Goal: Task Accomplishment & Management: Manage account settings

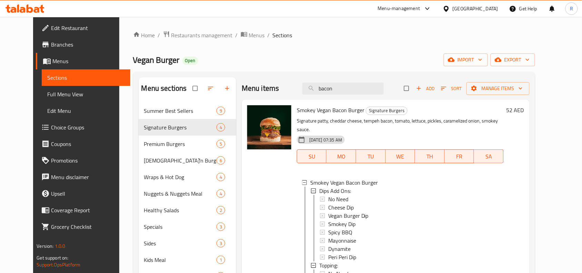
click at [468, 8] on div "United Arab Emirates" at bounding box center [476, 9] width 46 height 8
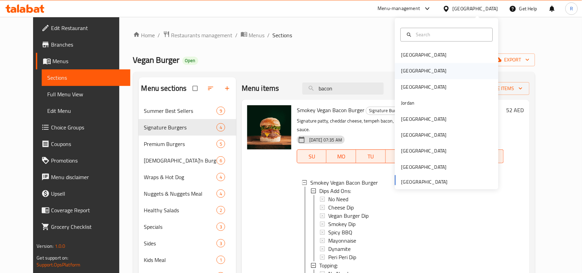
click at [414, 70] on div "[GEOGRAPHIC_DATA]" at bounding box center [446, 71] width 103 height 16
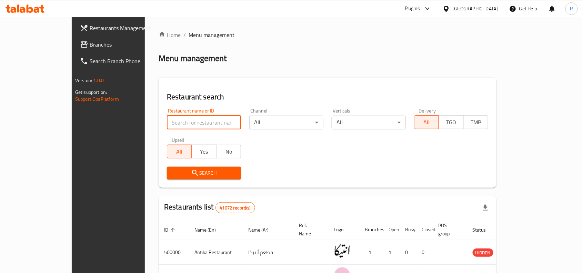
paste input "698788"
type input "698788"
click at [191, 173] on icon "submit" at bounding box center [195, 173] width 8 height 8
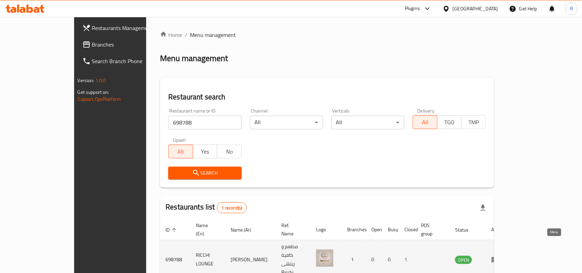
click at [504, 255] on link "enhanced table" at bounding box center [497, 259] width 13 height 8
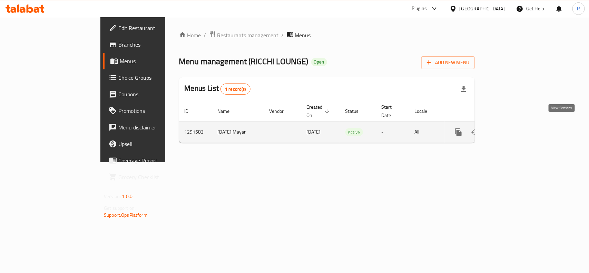
click at [512, 128] on icon "enhanced table" at bounding box center [508, 132] width 8 height 8
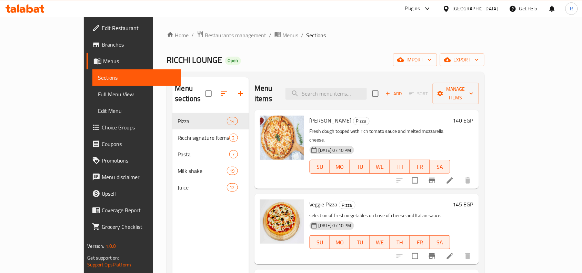
click at [485, 49] on div "Home / Restaurants management / Menus / Sections RICCHI LOUNGE Open import expo…" at bounding box center [326, 193] width 318 height 325
click at [479, 56] on span "export" at bounding box center [462, 60] width 33 height 9
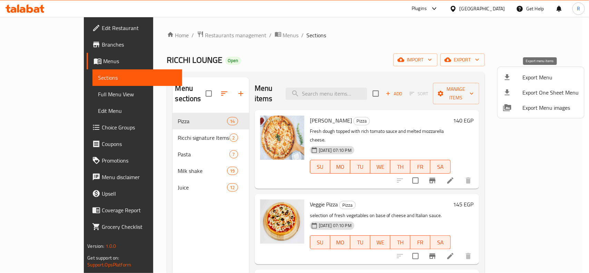
click at [519, 77] on div at bounding box center [512, 77] width 19 height 8
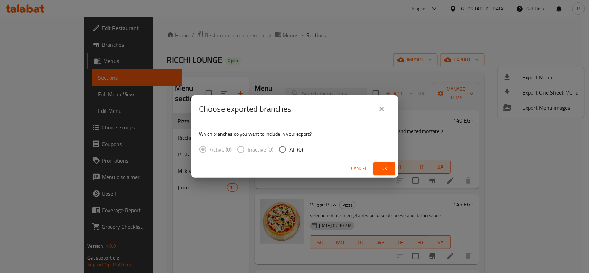
click at [397, 26] on div "Choose exported branches Which branches do you want to include in your export? …" at bounding box center [294, 136] width 589 height 273
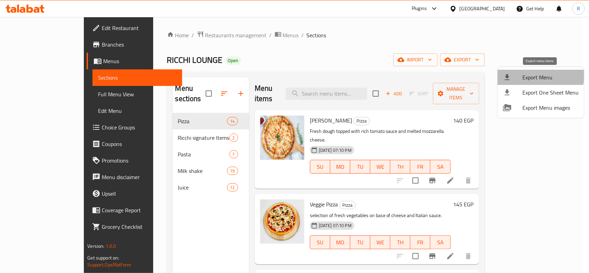
click at [519, 70] on li "Export Menu" at bounding box center [540, 77] width 87 height 15
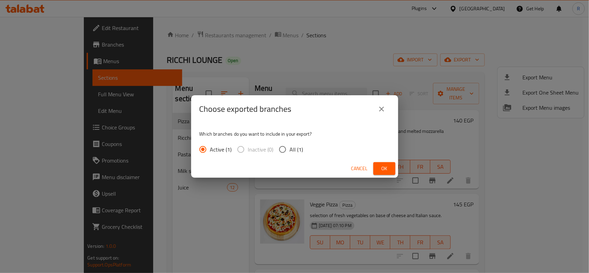
click at [387, 162] on button "Ok" at bounding box center [384, 168] width 22 height 13
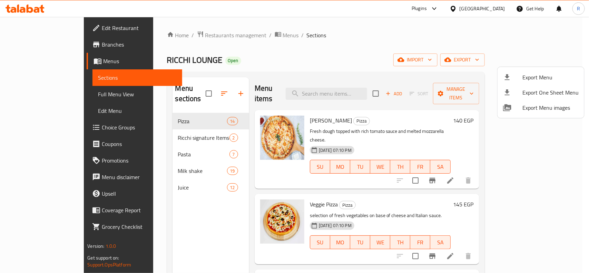
click at [365, 56] on div at bounding box center [294, 136] width 589 height 273
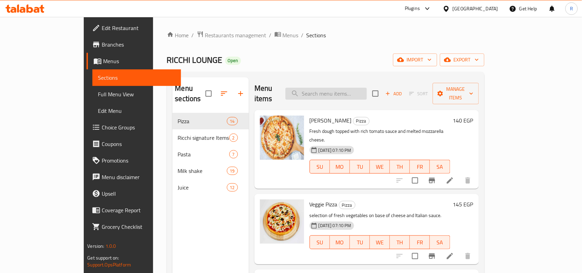
click at [340, 92] on input "search" at bounding box center [326, 94] width 81 height 12
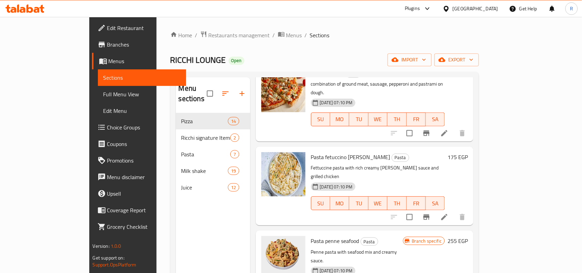
scroll to position [270, 0]
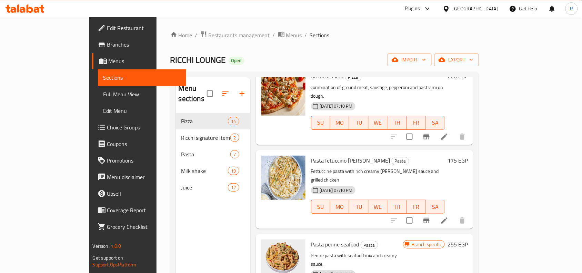
type input "am"
click at [238, 89] on icon "button" at bounding box center [242, 93] width 8 height 8
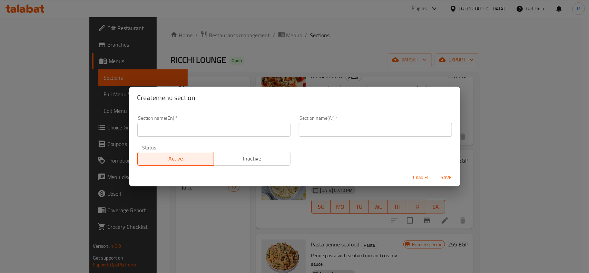
click at [217, 135] on input "text" at bounding box center [213, 130] width 153 height 14
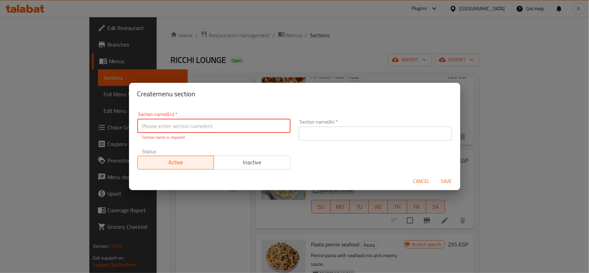
click at [202, 125] on input "text" at bounding box center [213, 126] width 153 height 14
type input "Ice Coffe"
click at [365, 130] on input "text" at bounding box center [375, 134] width 153 height 14
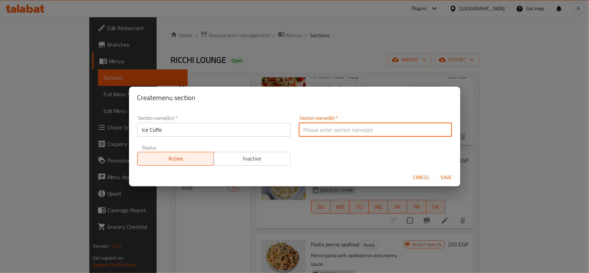
click at [383, 130] on input "text" at bounding box center [375, 130] width 153 height 14
type input "ايس كوفي"
click at [217, 134] on input "Ice Coffe" at bounding box center [213, 130] width 153 height 14
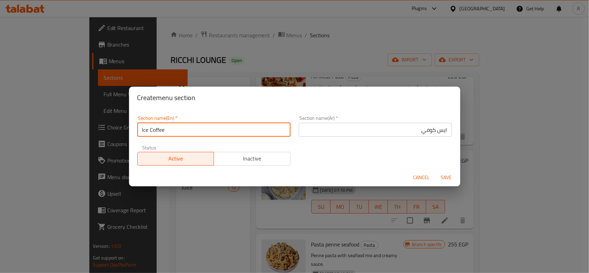
type input "Ice Coffee"
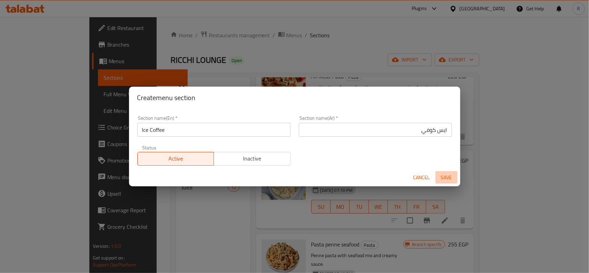
click at [450, 173] on span "Save" at bounding box center [446, 177] width 17 height 9
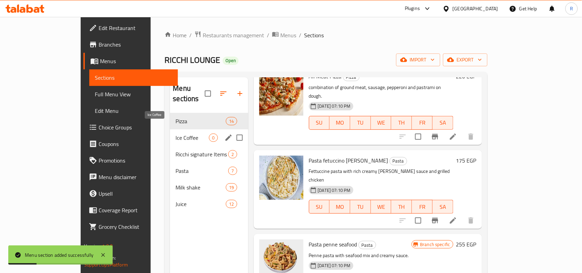
click at [176, 133] on span "Ice Coffee" at bounding box center [192, 137] width 33 height 8
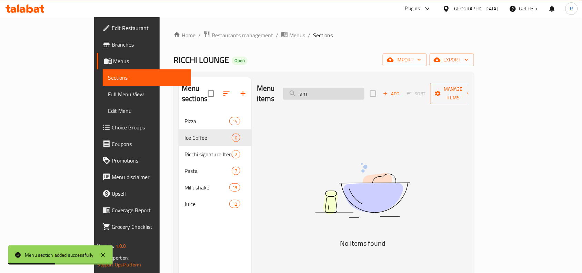
click at [365, 88] on input "am" at bounding box center [323, 94] width 81 height 12
click at [402, 92] on button "Add" at bounding box center [391, 93] width 22 height 11
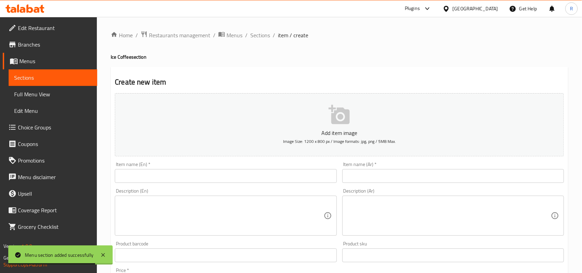
click at [226, 173] on input "text" at bounding box center [226, 176] width 222 height 14
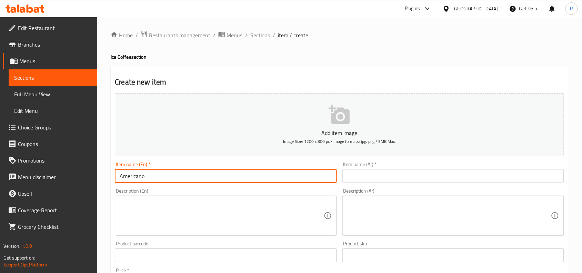
type input "Americano"
click at [454, 175] on input "text" at bounding box center [453, 176] width 222 height 14
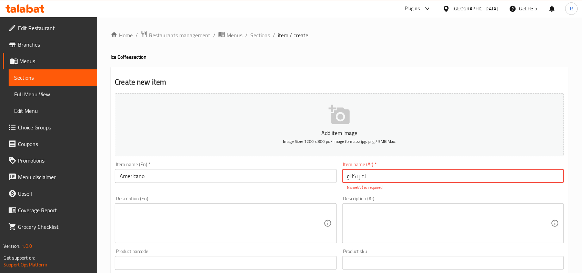
type input "امريكانو"
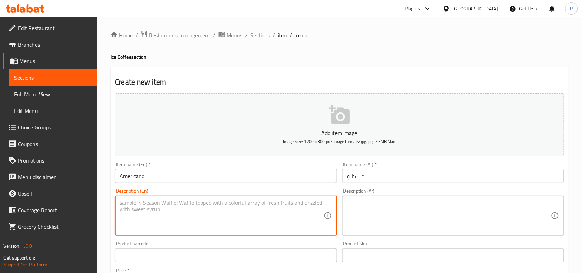
click at [283, 221] on textarea at bounding box center [222, 215] width 204 height 33
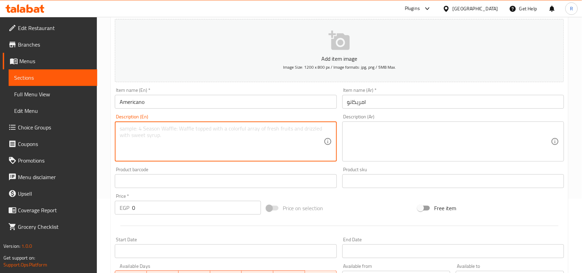
scroll to position [129, 0]
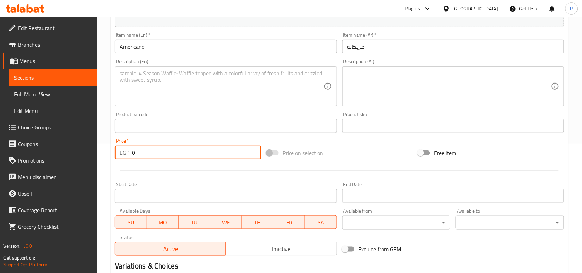
drag, startPoint x: 136, startPoint y: 154, endPoint x: 130, endPoint y: 154, distance: 5.9
click at [130, 154] on div "EGP 0 Price *" at bounding box center [188, 153] width 146 height 14
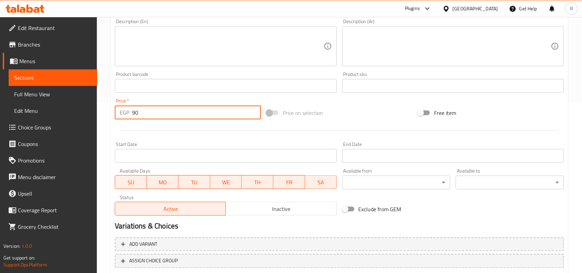
scroll to position [213, 0]
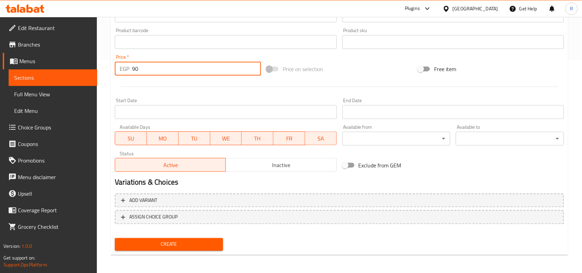
type input "90"
click at [194, 238] on button "Create" at bounding box center [169, 244] width 108 height 13
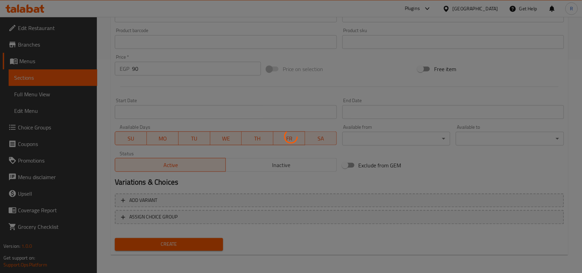
type input "0"
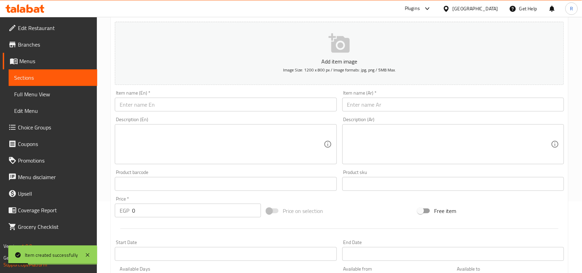
scroll to position [0, 0]
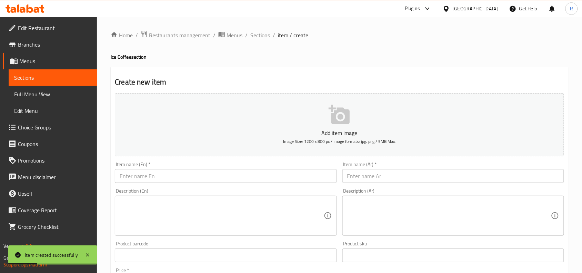
click at [264, 28] on div "Home / Restaurants management / Menus / Sections / item / create Ice Coffee sec…" at bounding box center [339, 252] width 485 height 470
click at [263, 31] on span "Sections" at bounding box center [260, 35] width 20 height 8
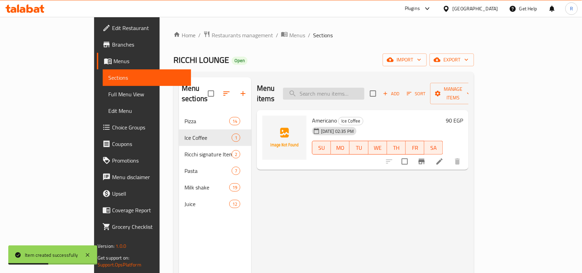
click at [346, 88] on input "search" at bounding box center [323, 94] width 81 height 12
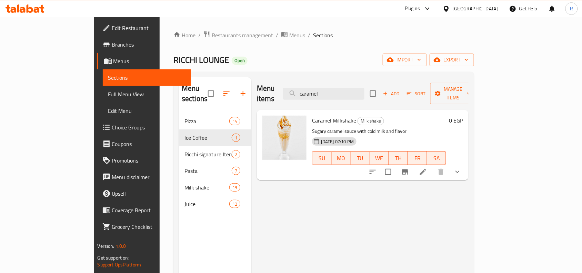
type input "caramel"
click at [365, 90] on input "caramel" at bounding box center [323, 94] width 81 height 12
click at [365, 89] on input "caramel" at bounding box center [323, 94] width 81 height 12
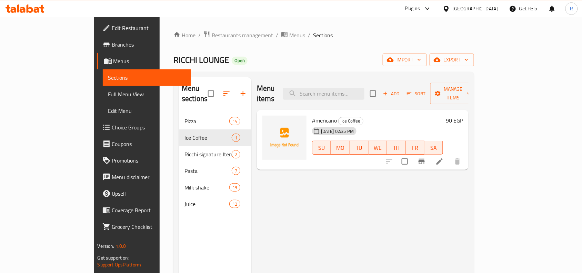
click at [401, 90] on span "Add" at bounding box center [391, 94] width 19 height 8
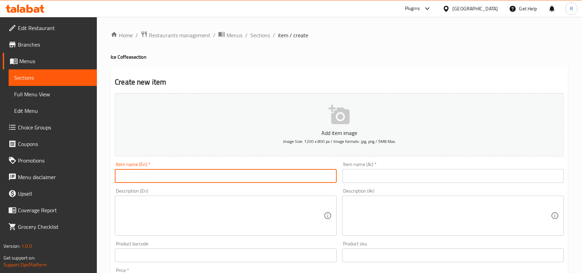
click at [247, 176] on input "text" at bounding box center [226, 176] width 222 height 14
type input "Caramel Macciato"
click at [414, 170] on input "text" at bounding box center [453, 176] width 222 height 14
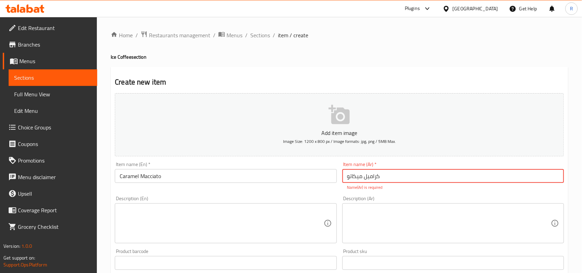
type input "كراميل ميكاتو"
click at [236, 237] on div "Description (En) Description (En)" at bounding box center [225, 219] width 227 height 53
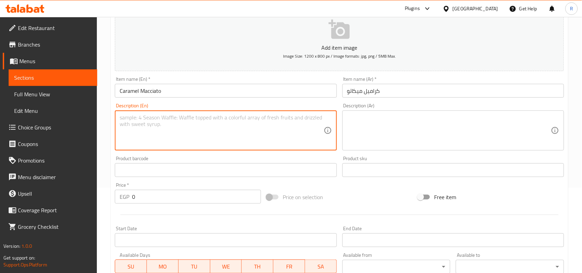
scroll to position [86, 0]
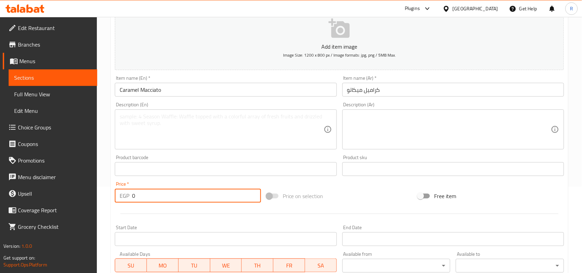
drag, startPoint x: 137, startPoint y: 196, endPoint x: 130, endPoint y: 196, distance: 6.2
click at [130, 196] on div "EGP 0 Price *" at bounding box center [188, 196] width 146 height 14
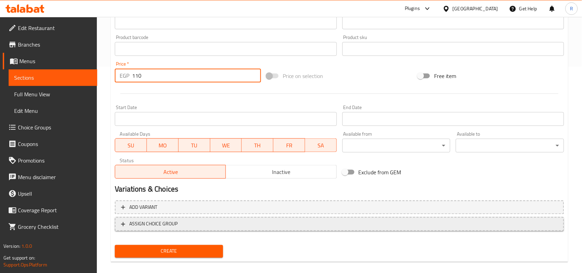
scroll to position [213, 0]
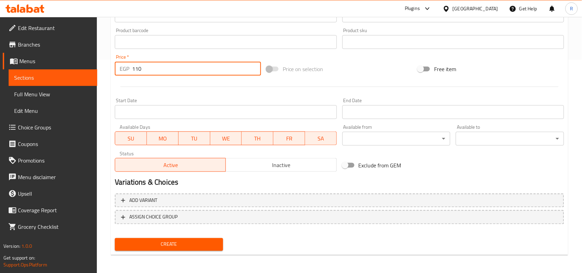
type input "110"
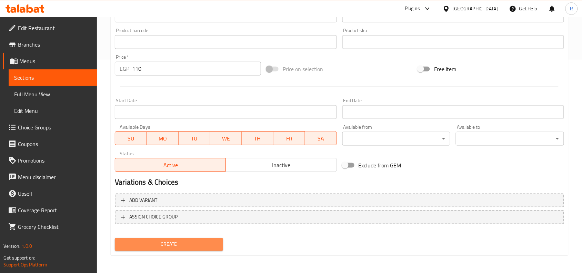
click at [160, 241] on span "Create" at bounding box center [168, 244] width 97 height 9
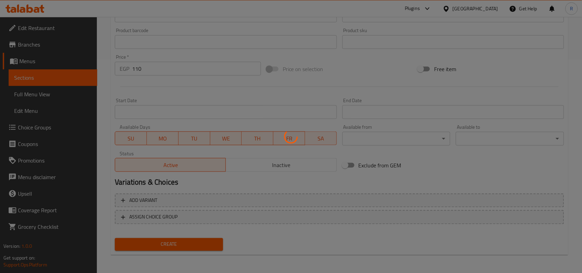
type input "0"
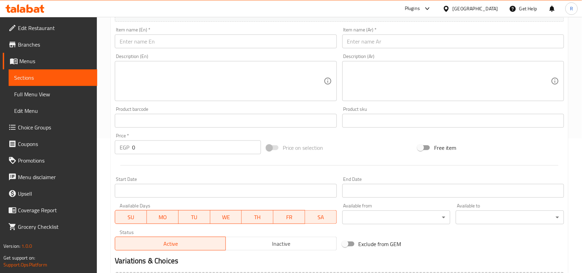
scroll to position [0, 0]
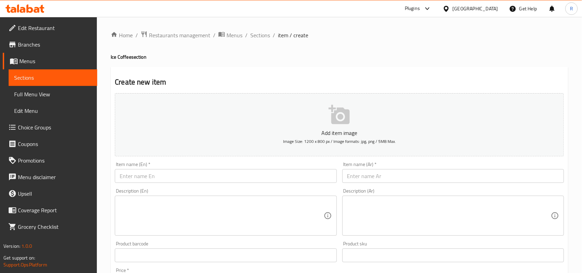
click at [271, 29] on div "Home / Restaurants management / Menus / Sections / item / create Ice Coffee sec…" at bounding box center [339, 252] width 485 height 470
click at [261, 34] on span "Sections" at bounding box center [260, 35] width 20 height 8
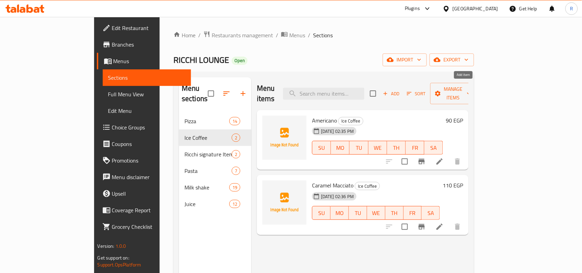
click at [401, 92] on span "Add" at bounding box center [391, 94] width 19 height 8
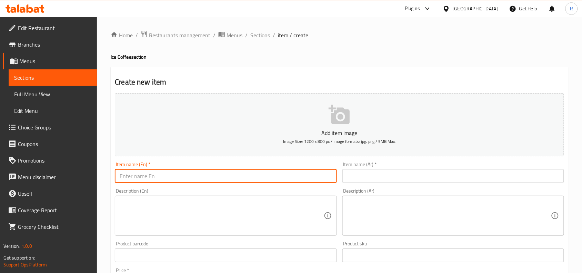
click at [261, 173] on input "text" at bounding box center [226, 176] width 222 height 14
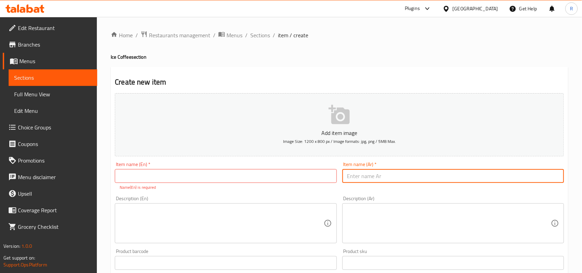
click at [402, 175] on input "text" at bounding box center [453, 176] width 222 height 14
type input "موكا"
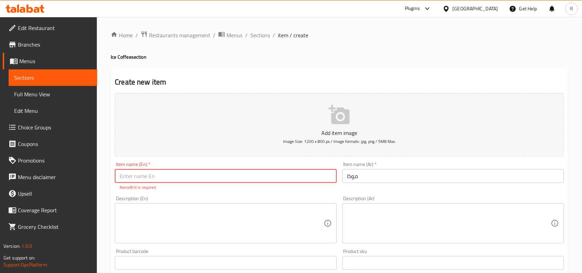
click at [304, 175] on input "text" at bounding box center [226, 176] width 222 height 14
type input "Mocha"
click at [280, 237] on div "Description (En) Description (En)" at bounding box center [225, 219] width 227 height 53
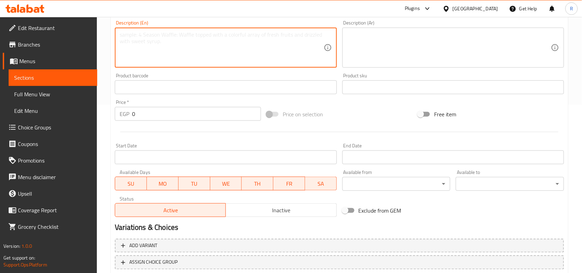
scroll to position [172, 0]
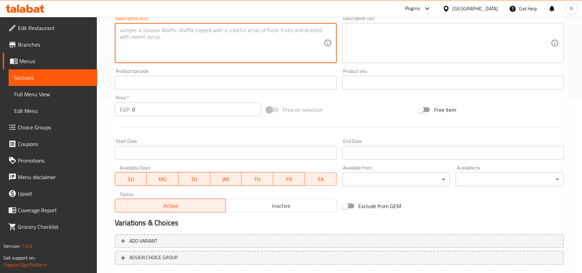
click at [134, 105] on input "0" at bounding box center [196, 109] width 129 height 14
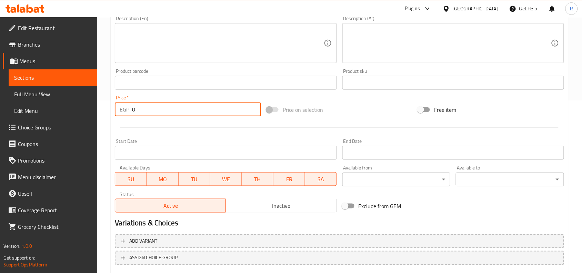
drag, startPoint x: 135, startPoint y: 106, endPoint x: 131, endPoint y: 107, distance: 3.7
click at [131, 107] on div "EGP 0 Price *" at bounding box center [188, 109] width 146 height 14
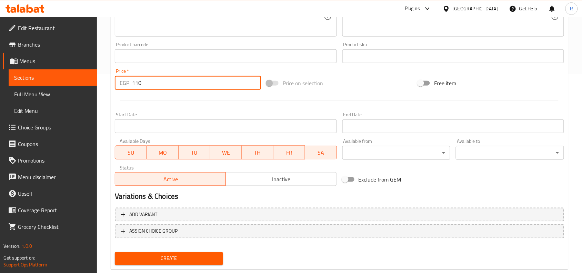
scroll to position [213, 0]
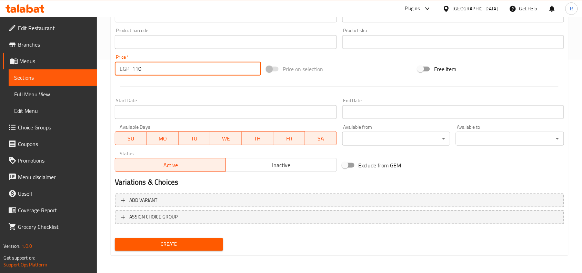
type input "110"
click at [186, 241] on span "Create" at bounding box center [168, 244] width 97 height 9
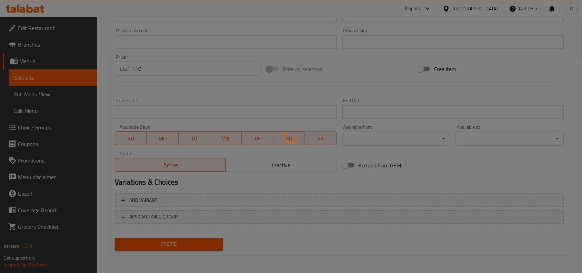
type input "0"
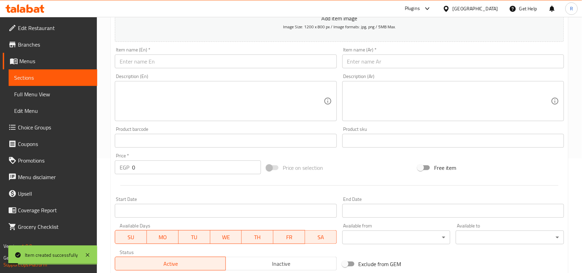
scroll to position [0, 0]
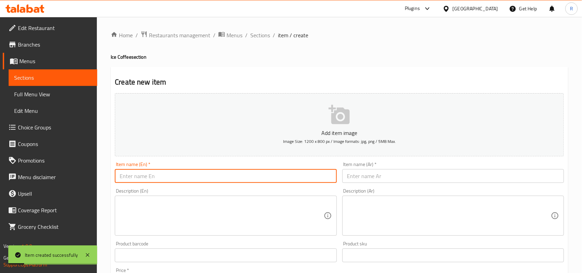
click at [179, 177] on input "text" at bounding box center [226, 176] width 222 height 14
type input "White Mocha"
click at [415, 170] on input "text" at bounding box center [453, 176] width 222 height 14
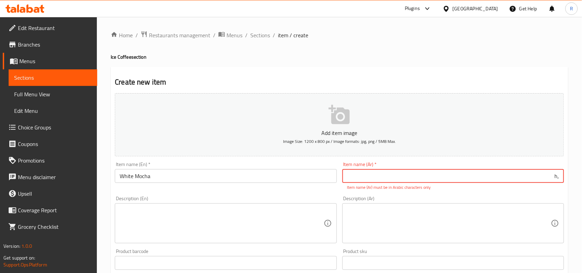
type input ","
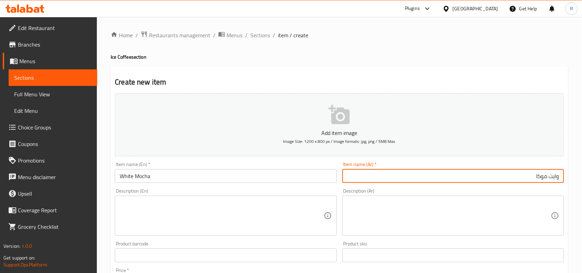
type input "وايت موكا"
click at [234, 216] on textarea at bounding box center [222, 215] width 204 height 33
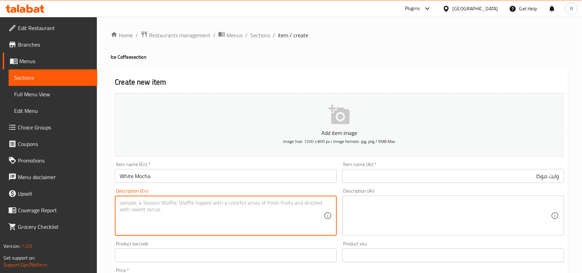
scroll to position [129, 0]
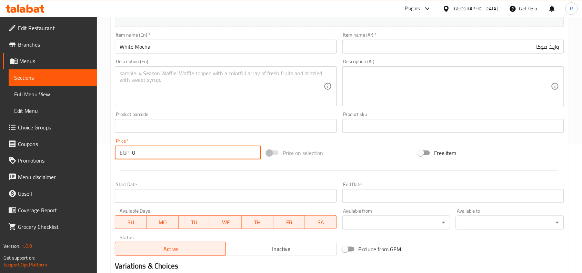
drag, startPoint x: 141, startPoint y: 153, endPoint x: 131, endPoint y: 153, distance: 9.3
click at [131, 153] on div "EGP 0 Price *" at bounding box center [188, 153] width 146 height 14
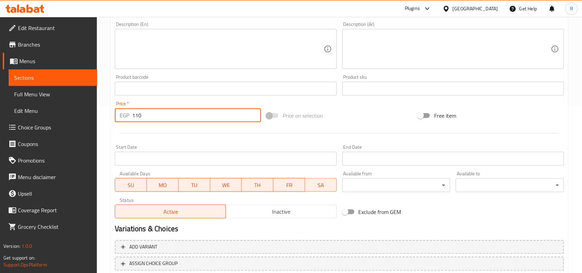
scroll to position [213, 0]
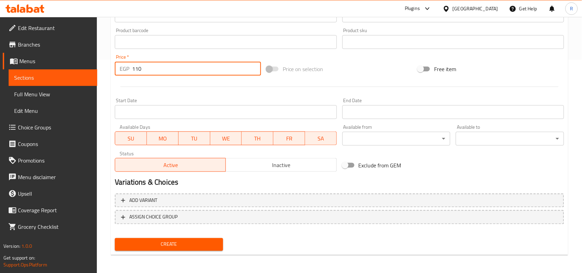
type input "110"
click at [182, 246] on span "Create" at bounding box center [168, 244] width 97 height 9
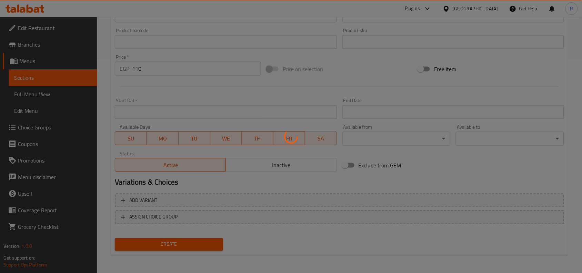
type input "0"
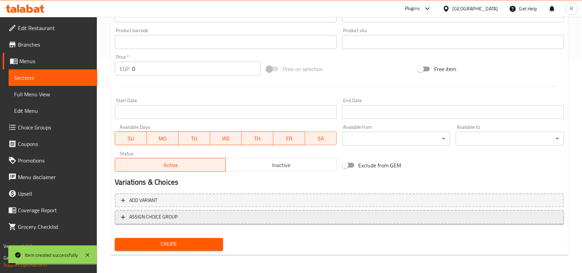
scroll to position [84, 0]
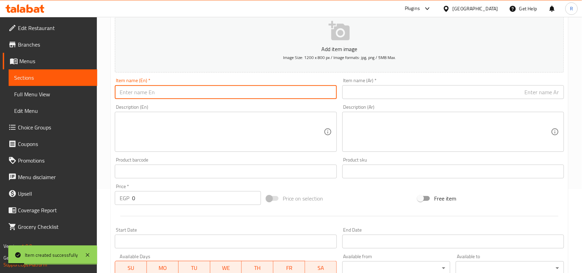
click at [163, 96] on input "text" at bounding box center [226, 92] width 222 height 14
click at [490, 97] on input "text" at bounding box center [453, 92] width 222 height 14
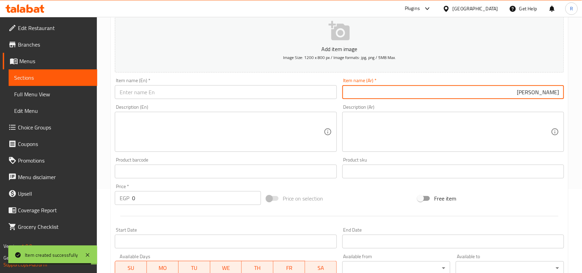
type input "لوتس موكا"
click at [190, 92] on input "text" at bounding box center [226, 92] width 222 height 14
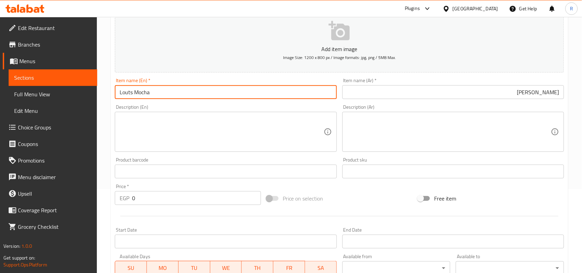
type input "Louts Mocha"
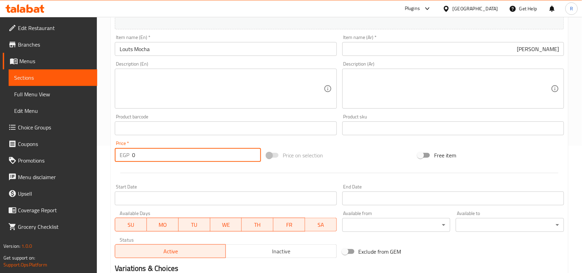
drag, startPoint x: 146, startPoint y: 153, endPoint x: 128, endPoint y: 154, distance: 17.6
click at [129, 154] on div "EGP 0 Price *" at bounding box center [188, 155] width 146 height 14
type input "130"
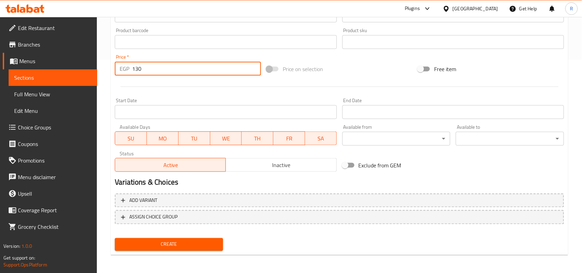
click at [180, 242] on span "Create" at bounding box center [168, 244] width 97 height 9
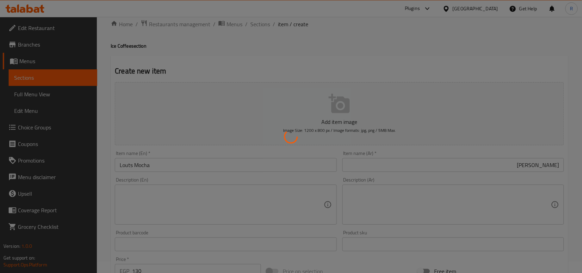
scroll to position [0, 0]
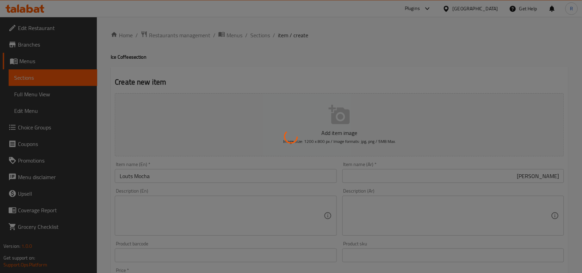
type input "0"
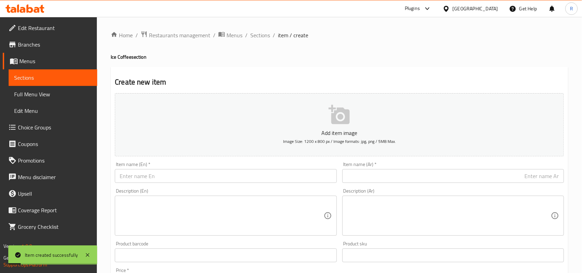
click at [265, 40] on div "Home / Restaurants management / Menus / Sections / item / create Ice Coffee sec…" at bounding box center [340, 252] width 458 height 443
click at [264, 38] on span "Sections" at bounding box center [260, 35] width 20 height 8
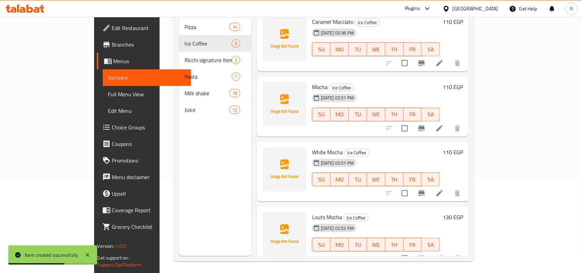
scroll to position [97, 0]
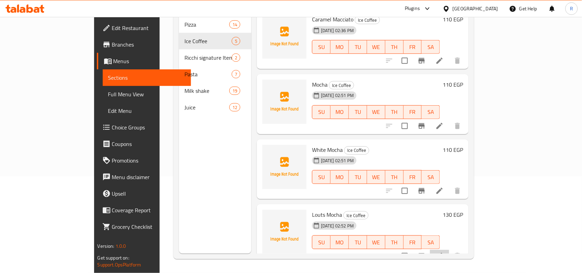
click at [449, 250] on li at bounding box center [439, 256] width 19 height 12
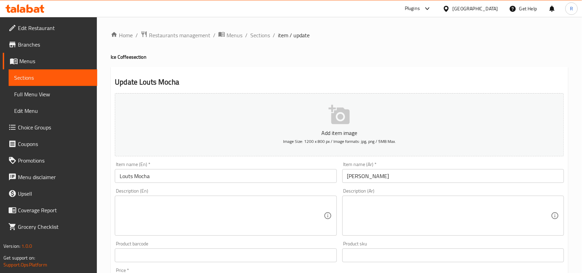
click at [127, 178] on input "Louts Mocha" at bounding box center [226, 176] width 222 height 14
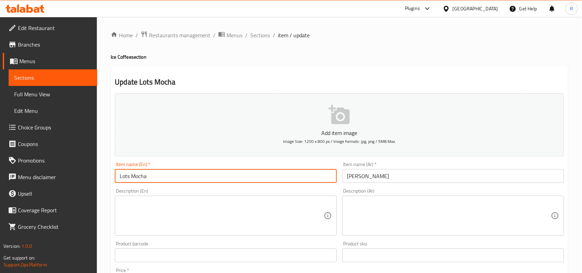
click at [128, 177] on input "Lots Mocha" at bounding box center [226, 176] width 222 height 14
type input "Lotus Mocha"
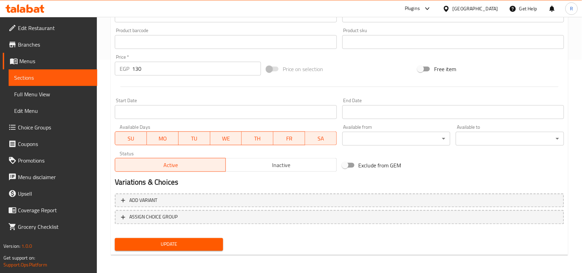
click at [162, 236] on div "Update" at bounding box center [169, 244] width 114 height 18
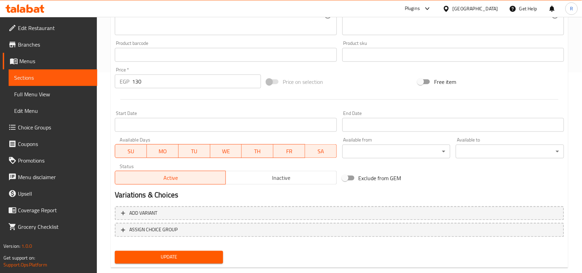
scroll to position [213, 0]
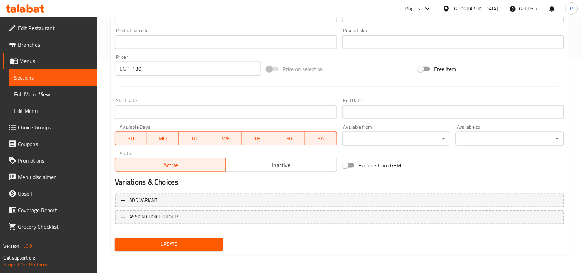
click at [185, 238] on button "Update" at bounding box center [169, 244] width 108 height 13
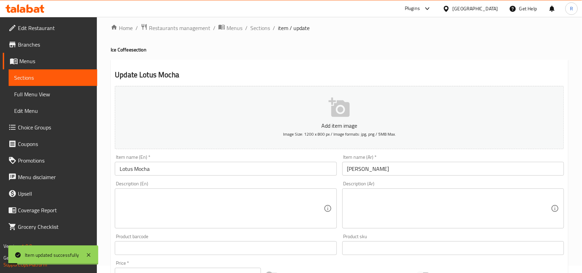
scroll to position [0, 0]
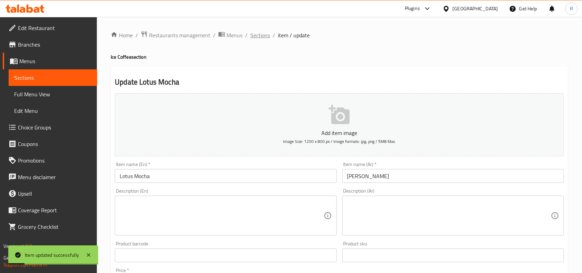
click at [256, 37] on span "Sections" at bounding box center [260, 35] width 20 height 8
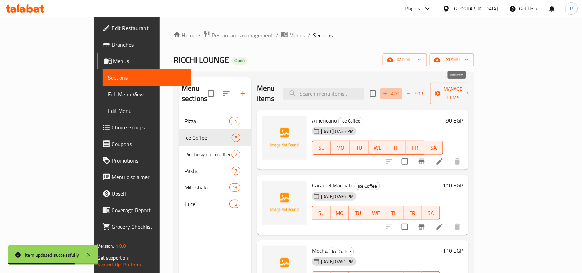
click at [401, 90] on span "Add" at bounding box center [391, 94] width 19 height 8
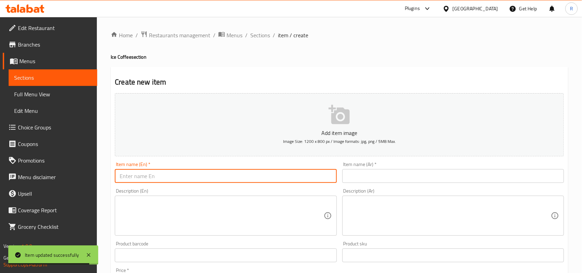
click at [196, 176] on input "text" at bounding box center [226, 176] width 222 height 14
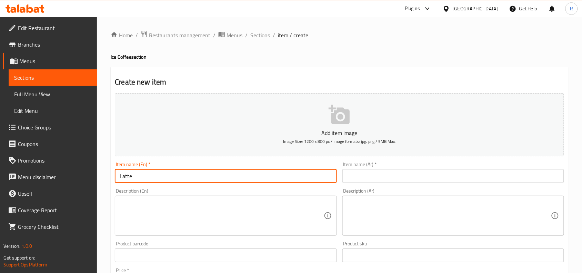
type input "Latte"
click at [418, 171] on input "text" at bounding box center [453, 176] width 222 height 14
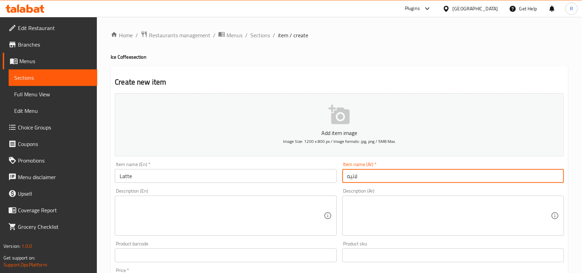
type input "لاتيه"
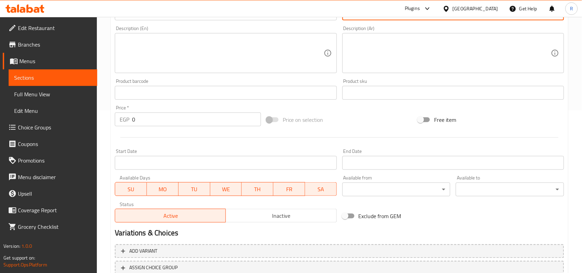
scroll to position [172, 0]
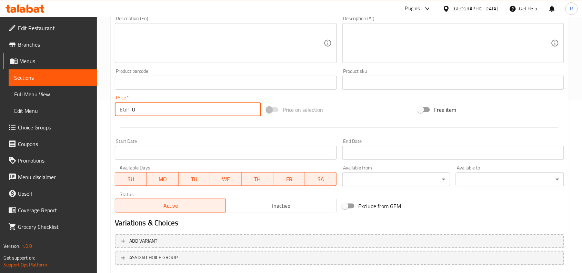
drag, startPoint x: 135, startPoint y: 111, endPoint x: 128, endPoint y: 111, distance: 6.9
click at [128, 111] on div "EGP 0 Price *" at bounding box center [188, 109] width 146 height 14
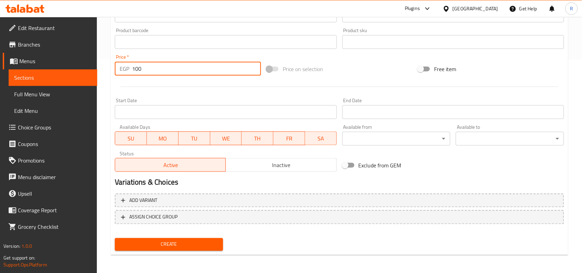
type input "100"
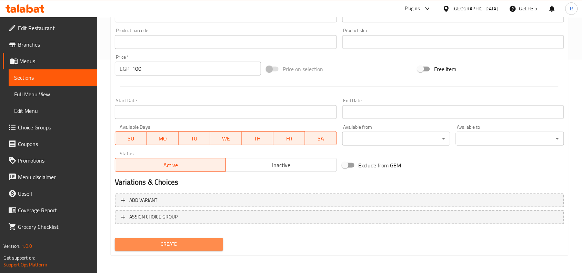
click at [193, 245] on span "Create" at bounding box center [168, 244] width 97 height 9
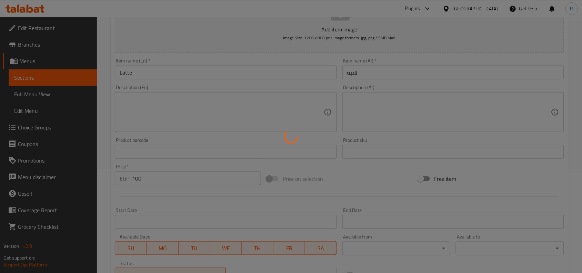
scroll to position [0, 0]
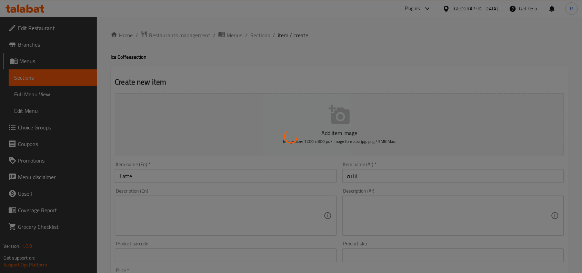
type input "0"
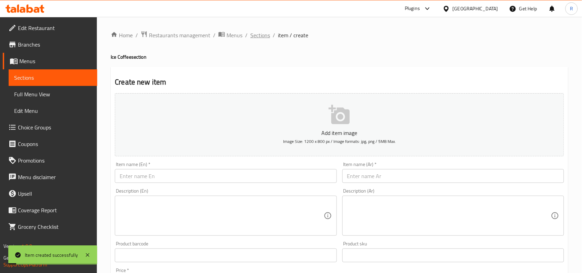
click at [253, 35] on span "Sections" at bounding box center [260, 35] width 20 height 8
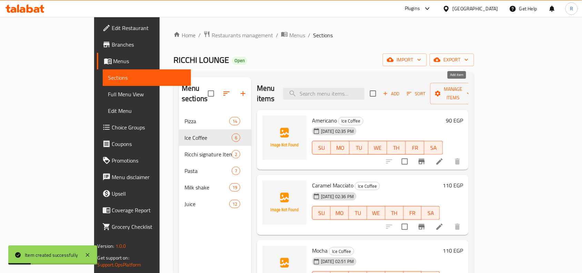
click at [430, 90] on span "Sort" at bounding box center [416, 93] width 28 height 11
click at [389, 90] on icon "button" at bounding box center [385, 93] width 6 height 6
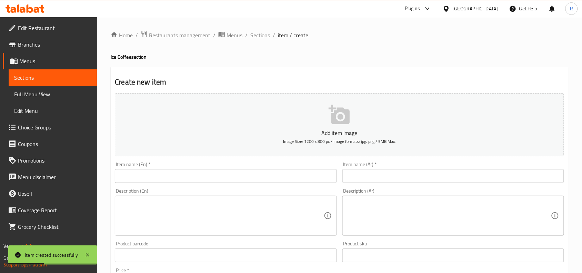
click at [142, 177] on input "text" at bounding box center [226, 176] width 222 height 14
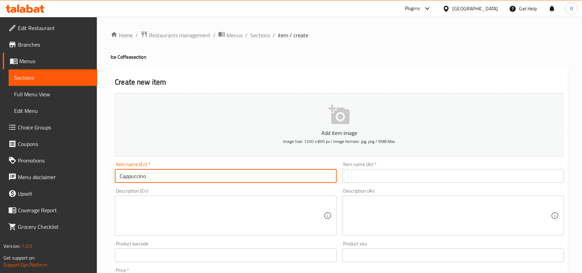
type input "Cappuccino"
click at [400, 167] on div "Item name (Ar)   * Item name (Ar) *" at bounding box center [453, 172] width 222 height 21
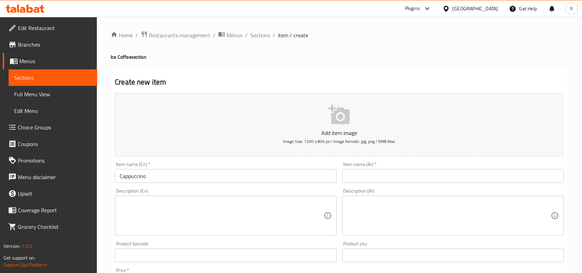
click at [400, 170] on input "text" at bounding box center [453, 176] width 222 height 14
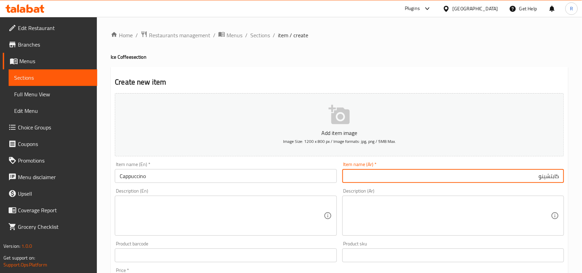
type input "كابتشينو"
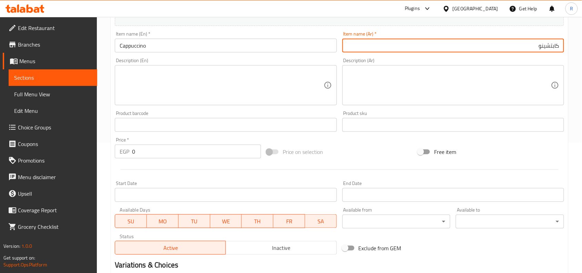
scroll to position [172, 0]
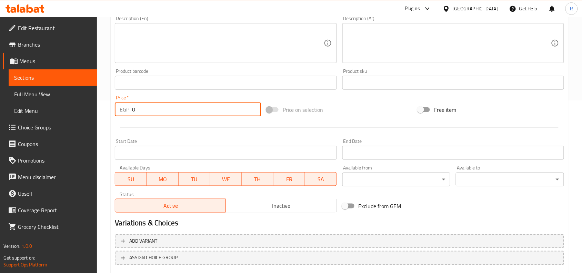
drag, startPoint x: 137, startPoint y: 111, endPoint x: 128, endPoint y: 111, distance: 8.6
click at [128, 111] on div "EGP 0 Price *" at bounding box center [188, 109] width 146 height 14
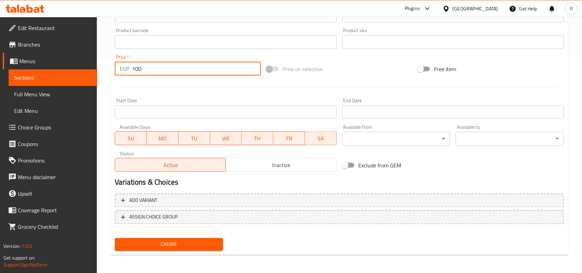
type input "100"
click at [210, 240] on span "Create" at bounding box center [168, 244] width 97 height 9
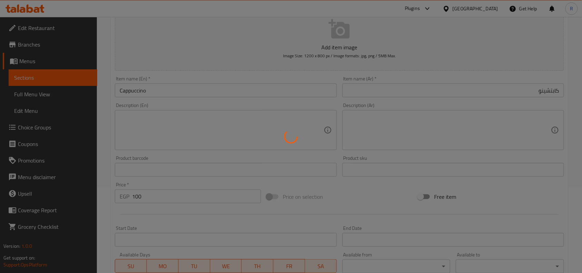
type input "0"
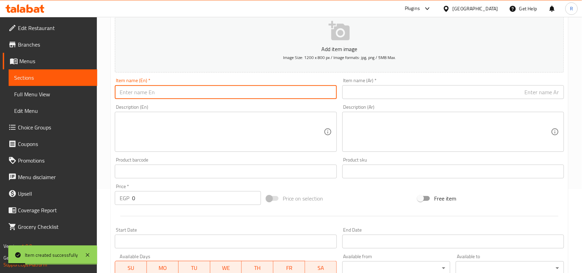
click at [193, 92] on input "text" at bounding box center [226, 92] width 222 height 14
type input "ٍ"
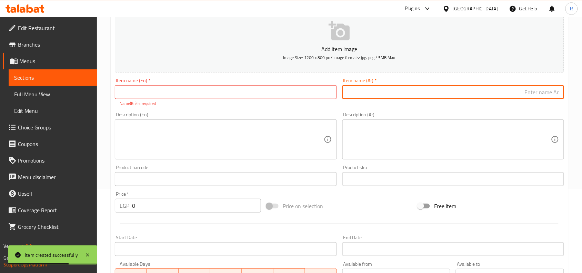
click at [416, 88] on input "text" at bounding box center [453, 92] width 222 height 14
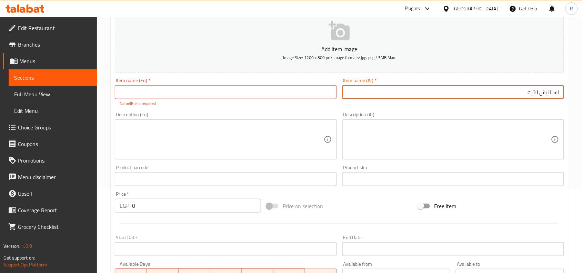
click at [546, 93] on input "اسبانيش لاتيه" at bounding box center [453, 92] width 222 height 14
click at [488, 99] on input "اسبانش لاتيه" at bounding box center [453, 92] width 222 height 14
type input "اسبانش لاتيه"
click at [161, 90] on input "text" at bounding box center [226, 92] width 222 height 14
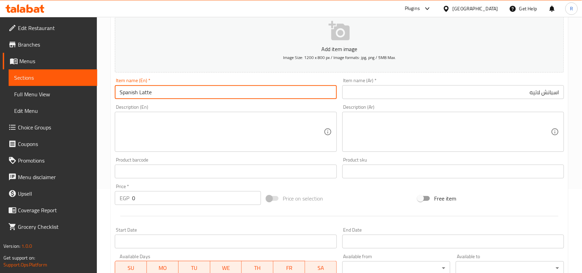
type input "Spanish Latte"
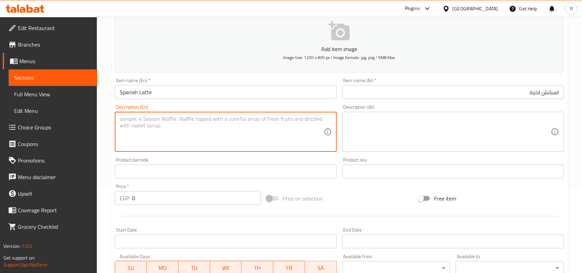
click at [186, 134] on textarea at bounding box center [222, 132] width 204 height 33
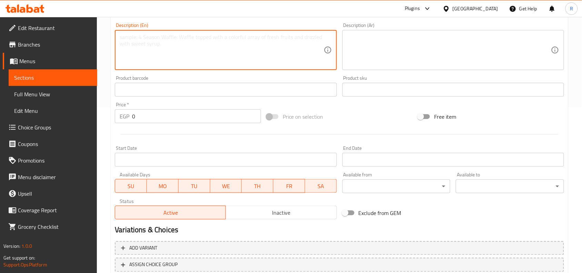
scroll to position [213, 0]
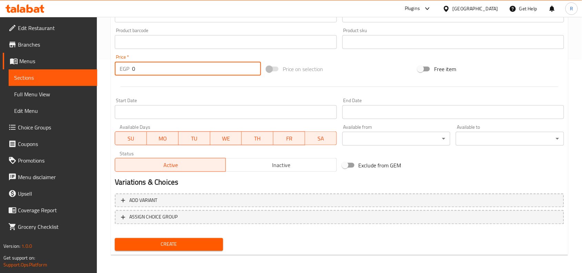
drag, startPoint x: 136, startPoint y: 71, endPoint x: 128, endPoint y: 71, distance: 7.6
click at [128, 71] on div "EGP 0 Price *" at bounding box center [188, 69] width 146 height 14
type input "120"
click at [169, 235] on div "Create" at bounding box center [169, 244] width 114 height 18
click at [171, 238] on button "Create" at bounding box center [169, 244] width 108 height 13
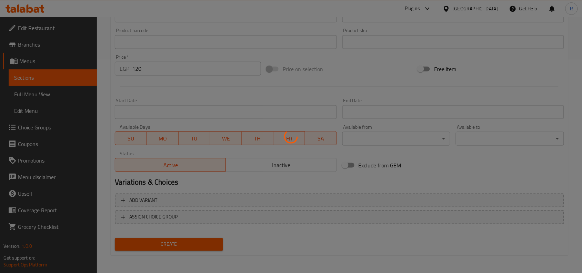
type input "0"
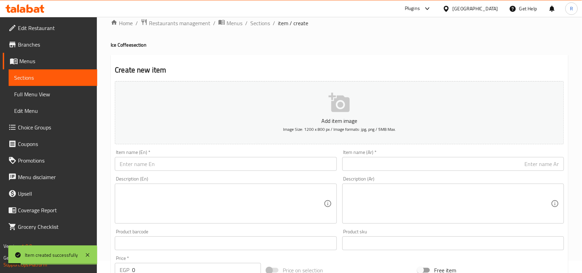
scroll to position [0, 0]
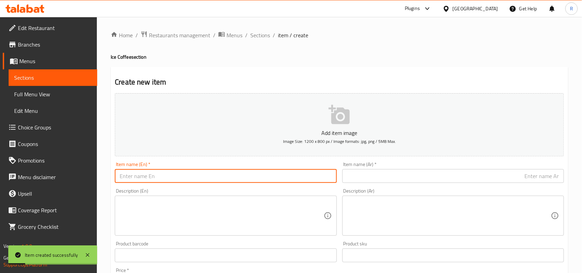
click at [199, 169] on input "text" at bounding box center [226, 176] width 222 height 14
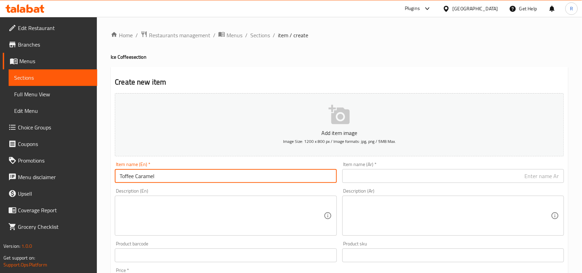
type input "Toffee Caramel"
click at [385, 173] on input "text" at bounding box center [453, 176] width 222 height 14
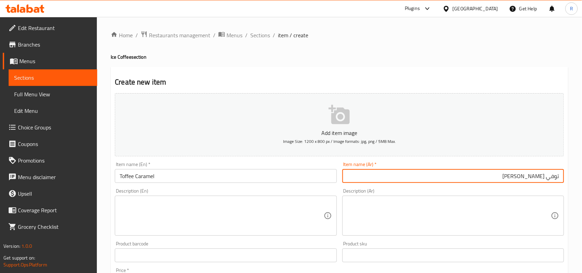
type input "توفي كراميل"
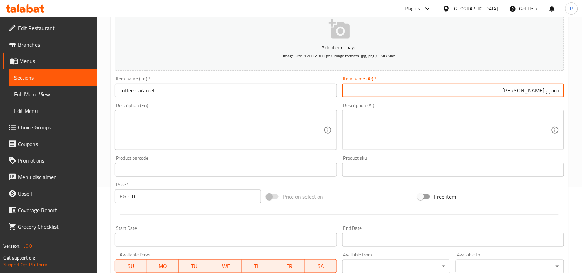
scroll to position [86, 0]
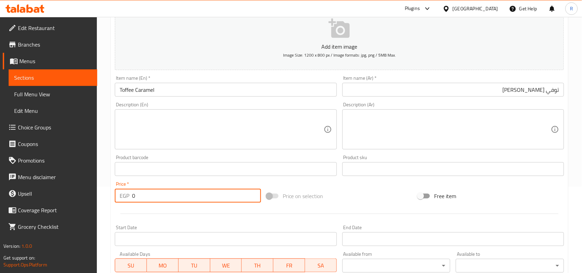
drag, startPoint x: 137, startPoint y: 197, endPoint x: 130, endPoint y: 196, distance: 6.7
click at [130, 197] on div "EGP 0 Price *" at bounding box center [188, 196] width 146 height 14
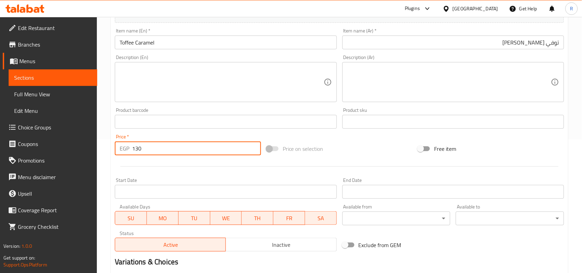
scroll to position [213, 0]
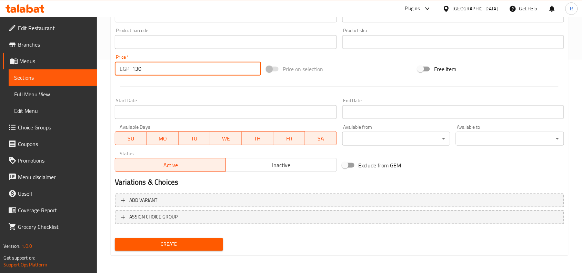
type input "130"
click at [198, 235] on div "Create" at bounding box center [169, 244] width 114 height 18
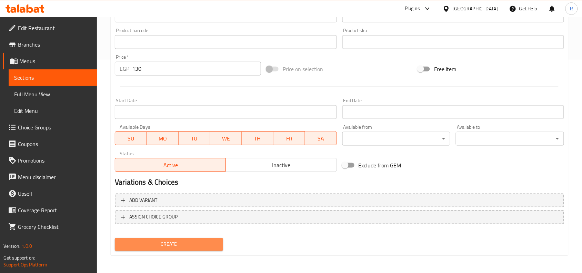
click at [198, 240] on span "Create" at bounding box center [168, 244] width 97 height 9
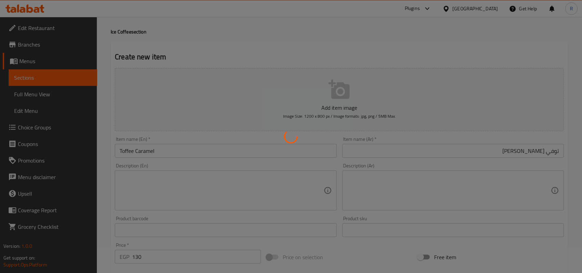
scroll to position [0, 0]
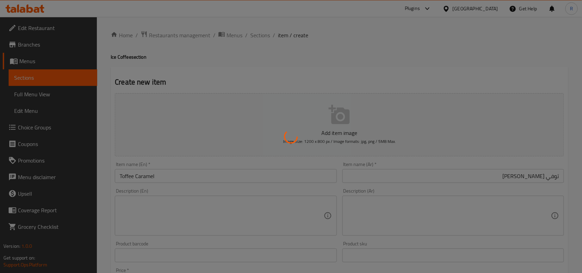
type input "0"
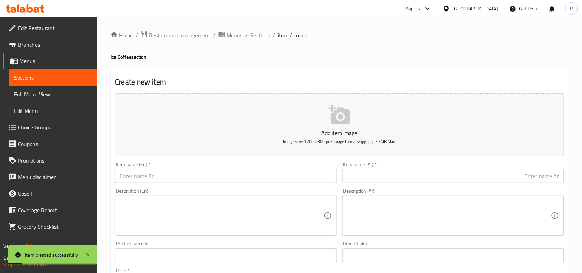
click at [144, 173] on input "text" at bounding box center [226, 176] width 222 height 14
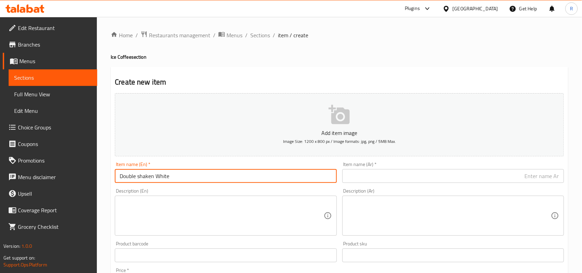
click at [140, 176] on input "Double shaken White" at bounding box center [226, 176] width 222 height 14
click at [212, 179] on input "Double Shaken White" at bounding box center [226, 176] width 222 height 14
type input "Double Shaken White"
click at [401, 173] on input "text" at bounding box center [453, 176] width 222 height 14
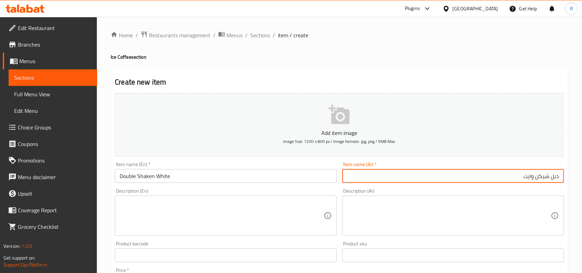
type input "دبل شيكن وايت"
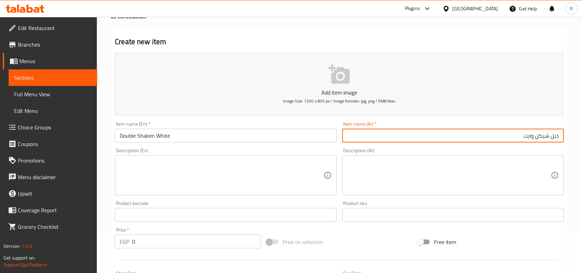
scroll to position [86, 0]
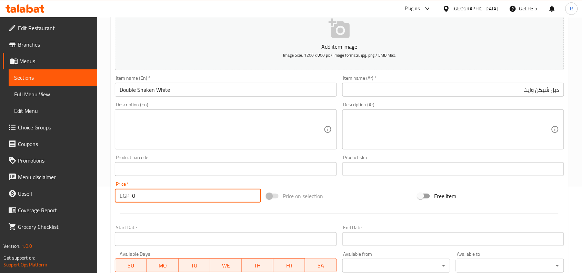
drag, startPoint x: 136, startPoint y: 199, endPoint x: 126, endPoint y: 197, distance: 9.8
click at [126, 197] on div "EGP 0 Price *" at bounding box center [188, 196] width 146 height 14
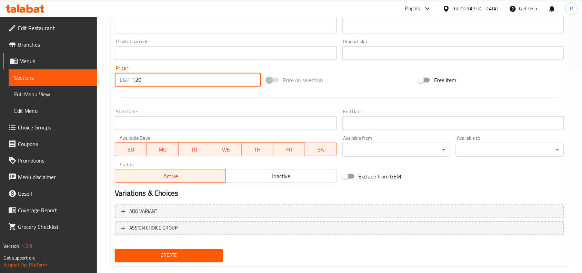
scroll to position [213, 0]
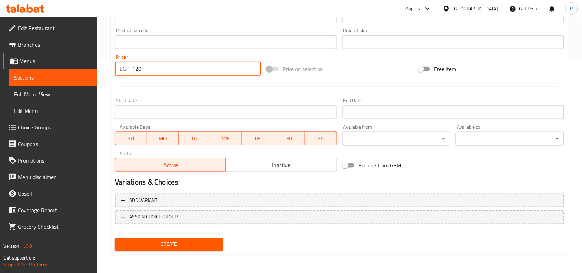
type input "120"
click at [171, 248] on button "Create" at bounding box center [169, 244] width 108 height 13
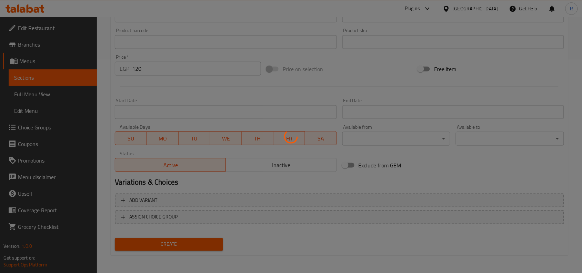
type input "0"
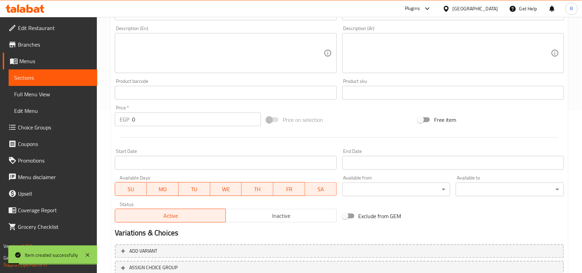
scroll to position [84, 0]
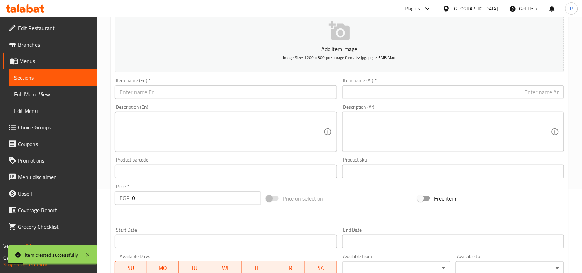
click at [178, 93] on input "text" at bounding box center [226, 92] width 222 height 14
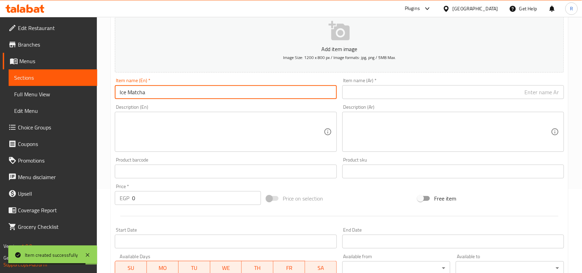
type input "Ice Matcha"
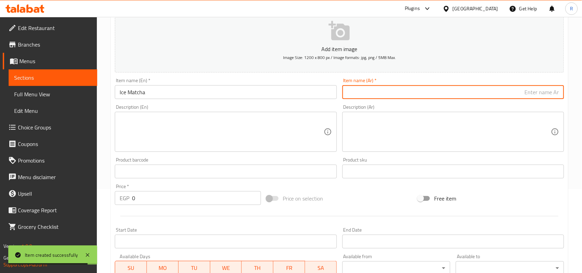
click at [513, 98] on input "text" at bounding box center [453, 92] width 222 height 14
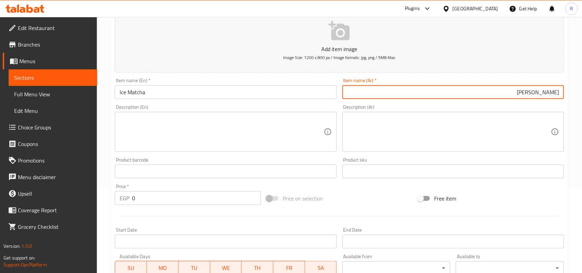
type input "ايس ماتشا"
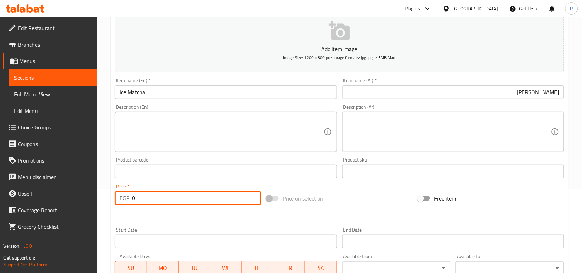
drag, startPoint x: 136, startPoint y: 199, endPoint x: 128, endPoint y: 199, distance: 7.6
click at [129, 199] on div "EGP 0 Price *" at bounding box center [188, 198] width 146 height 14
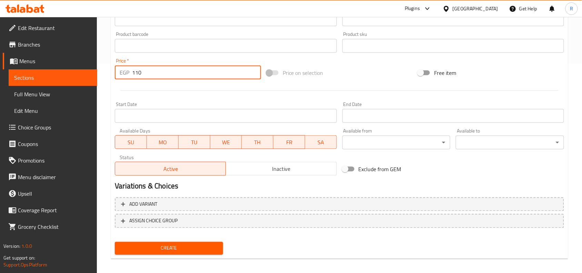
scroll to position [213, 0]
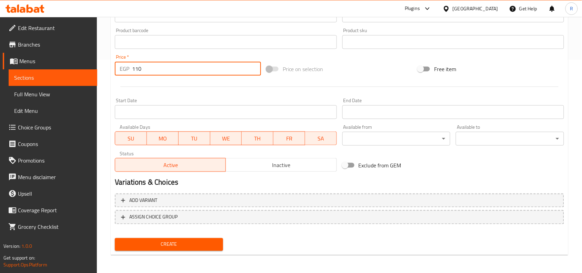
type input "110"
click at [181, 240] on span "Create" at bounding box center [168, 244] width 97 height 9
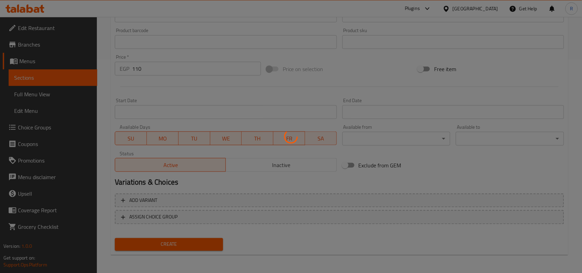
type input "0"
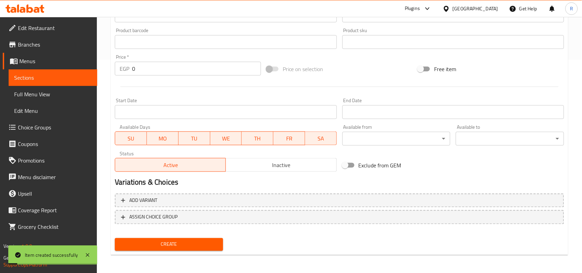
scroll to position [41, 0]
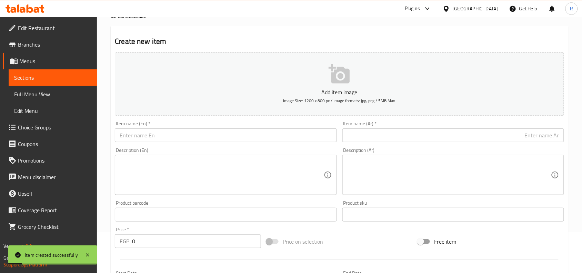
click at [167, 138] on input "text" at bounding box center [226, 135] width 222 height 14
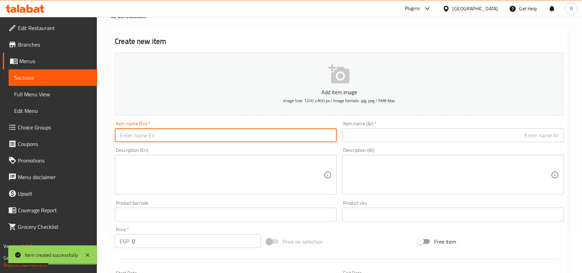
click at [446, 128] on input "text" at bounding box center [453, 135] width 222 height 14
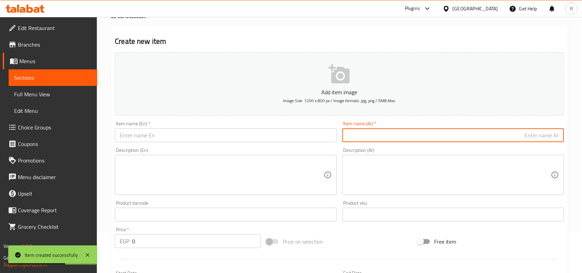
click at [442, 134] on input "text" at bounding box center [453, 135] width 222 height 14
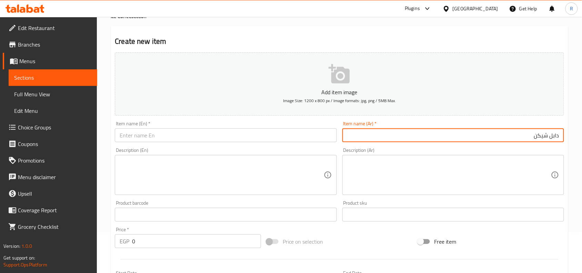
type input "دابل شيكن"
click at [209, 134] on input "text" at bounding box center [226, 135] width 222 height 14
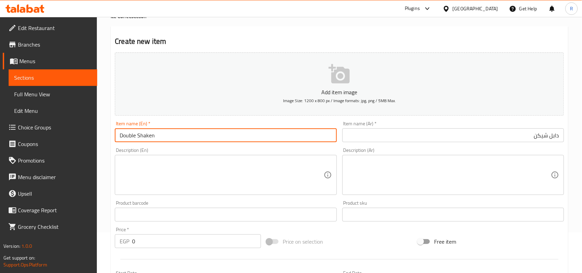
type input "Double Shaken"
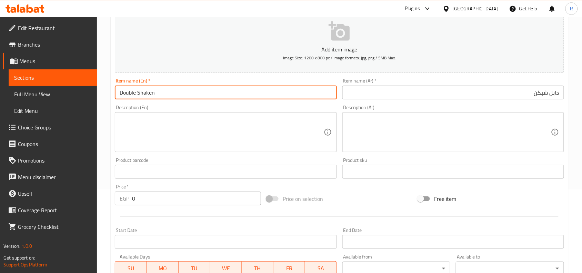
scroll to position [84, 0]
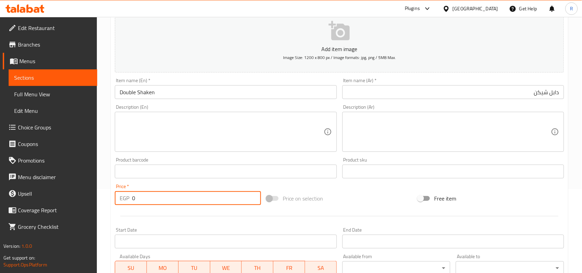
drag, startPoint x: 140, startPoint y: 195, endPoint x: 127, endPoint y: 197, distance: 12.9
click at [128, 197] on div "EGP 0 Price *" at bounding box center [188, 198] width 146 height 14
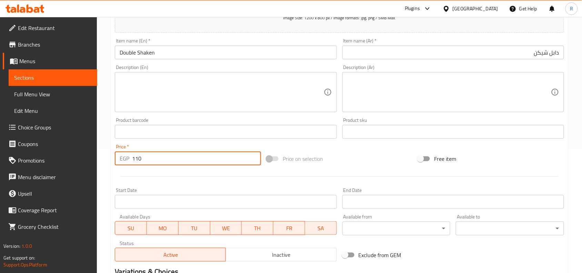
scroll to position [213, 0]
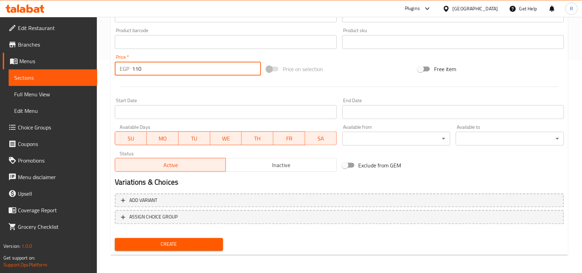
type input "110"
click at [163, 242] on span "Create" at bounding box center [168, 244] width 97 height 9
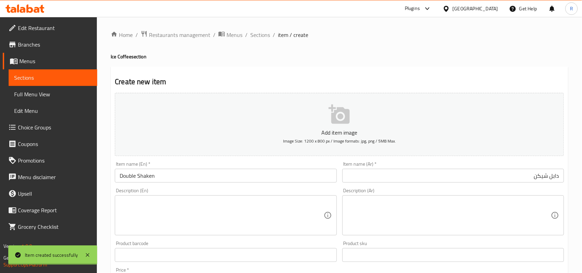
type input "0"
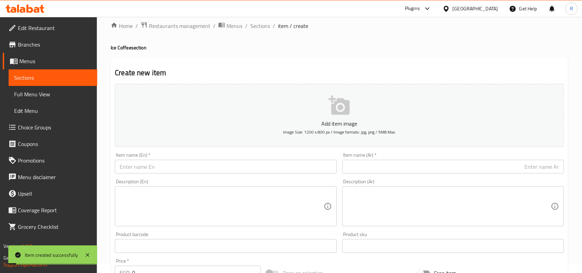
scroll to position [0, 0]
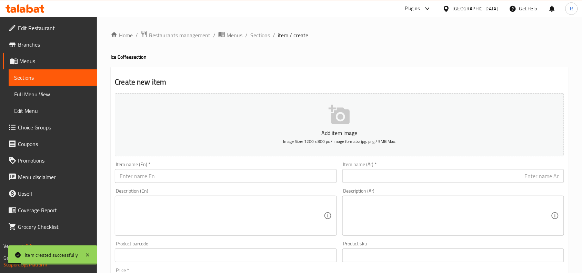
drag, startPoint x: 259, startPoint y: 34, endPoint x: 278, endPoint y: 4, distance: 35.9
click at [259, 34] on span "Sections" at bounding box center [260, 35] width 20 height 8
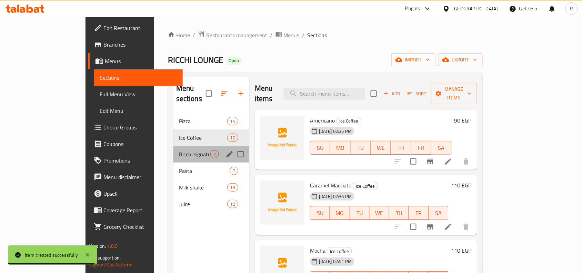
click at [179, 150] on span "Ricchi signature Items" at bounding box center [194, 154] width 31 height 8
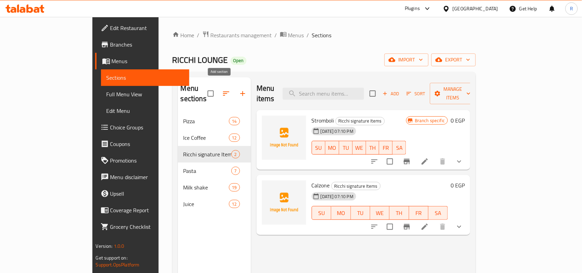
click at [239, 92] on icon "button" at bounding box center [243, 93] width 8 height 8
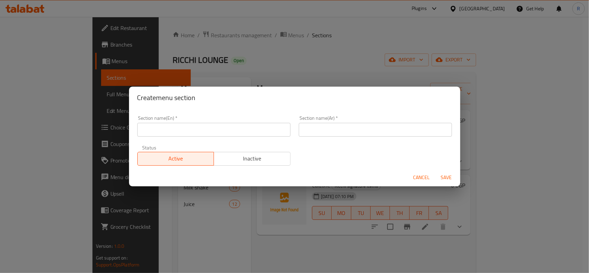
click at [199, 131] on input "text" at bounding box center [213, 130] width 153 height 14
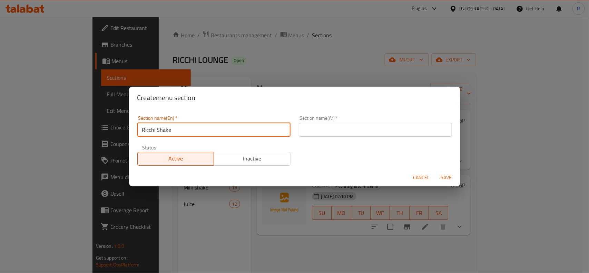
type input "Ricchi Shake"
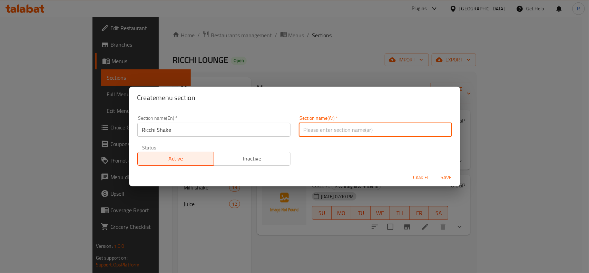
click at [322, 129] on input "text" at bounding box center [375, 130] width 153 height 14
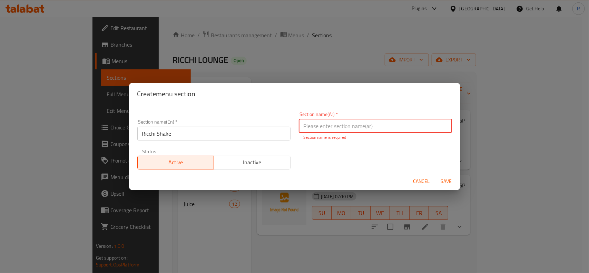
click at [375, 117] on div "Section name(Ar)   * Section name(Ar) * Section name is required" at bounding box center [375, 126] width 153 height 29
click at [375, 120] on input "text" at bounding box center [375, 126] width 153 height 14
type input "ريتشي شيك"
click at [439, 177] on span "Save" at bounding box center [446, 181] width 17 height 9
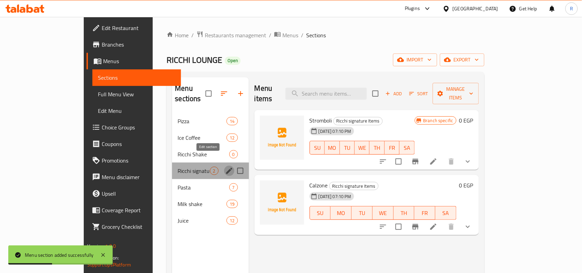
click at [226, 168] on icon "edit" at bounding box center [229, 171] width 6 height 6
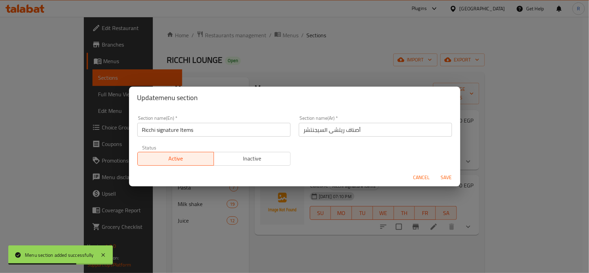
click at [430, 258] on div "Update menu section Section name(En)   * Ricchi signature Items Section name(En…" at bounding box center [294, 136] width 589 height 273
click at [417, 176] on span "Cancel" at bounding box center [421, 177] width 17 height 9
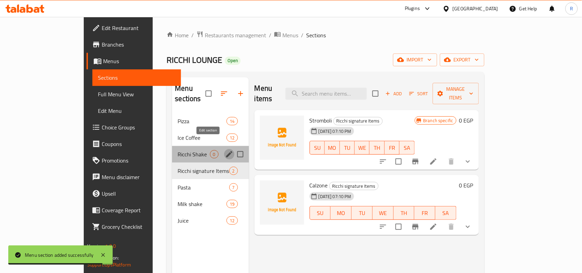
click at [225, 150] on icon "edit" at bounding box center [229, 154] width 8 height 8
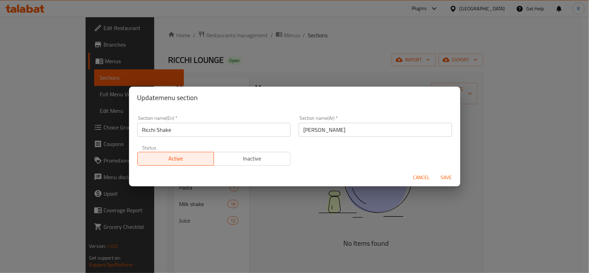
click at [340, 250] on div "Update menu section Section name(En)   * Ricchi Shake Section name(En) * Sectio…" at bounding box center [294, 136] width 589 height 273
click at [413, 177] on span "Cancel" at bounding box center [421, 177] width 17 height 9
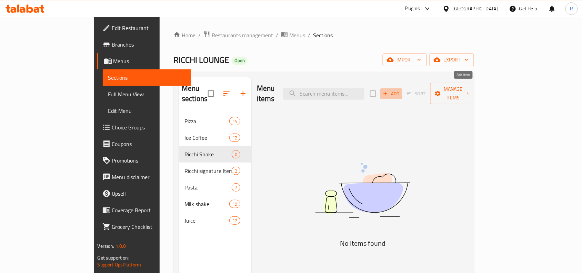
click at [401, 90] on span "Add" at bounding box center [391, 94] width 19 height 8
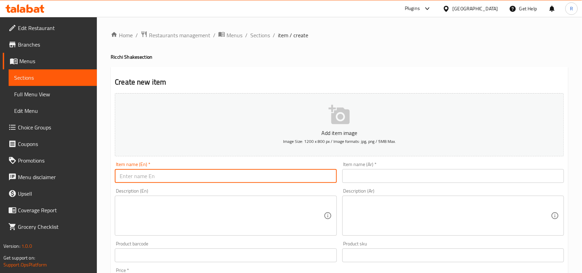
click at [237, 176] on input "text" at bounding box center [226, 176] width 222 height 14
type input "Classic"
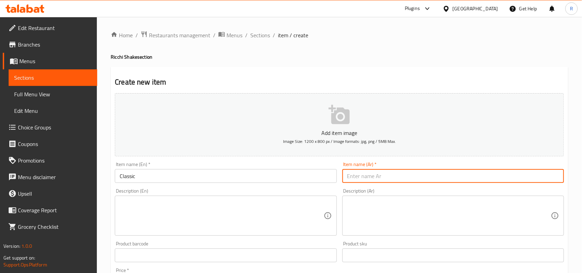
click at [413, 169] on input "text" at bounding box center [453, 176] width 222 height 14
type input "كلاسيك"
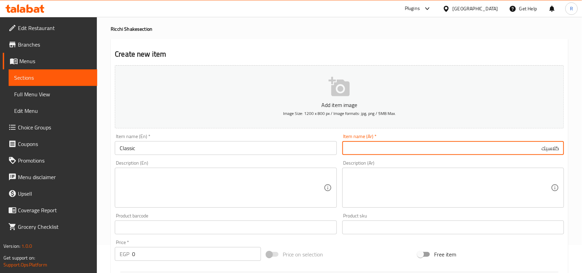
scroll to position [86, 0]
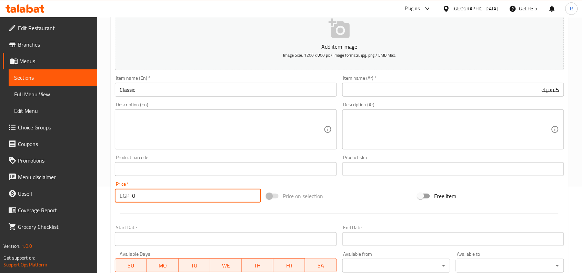
drag, startPoint x: 136, startPoint y: 196, endPoint x: 126, endPoint y: 196, distance: 9.7
click at [126, 196] on div "EGP 0 Price *" at bounding box center [188, 196] width 146 height 14
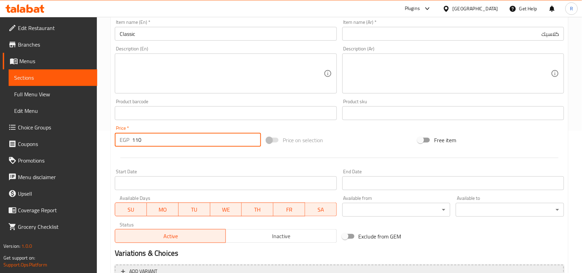
scroll to position [41, 0]
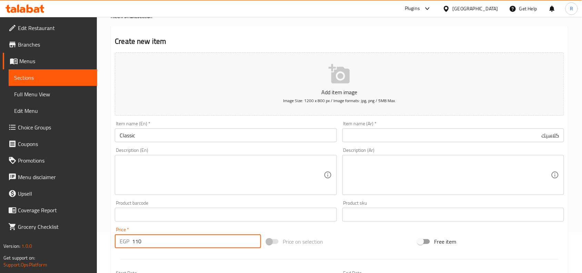
type input "110"
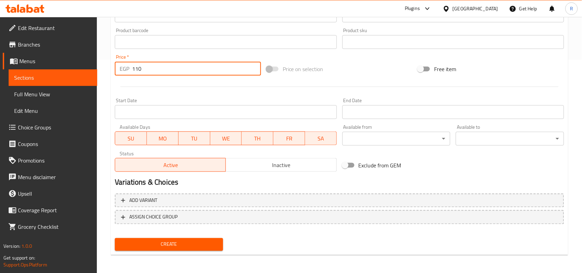
click at [163, 244] on span "Create" at bounding box center [168, 244] width 97 height 9
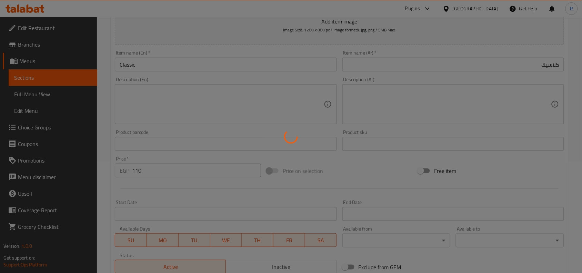
scroll to position [0, 0]
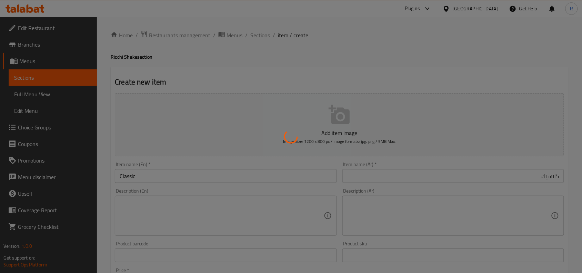
type input "0"
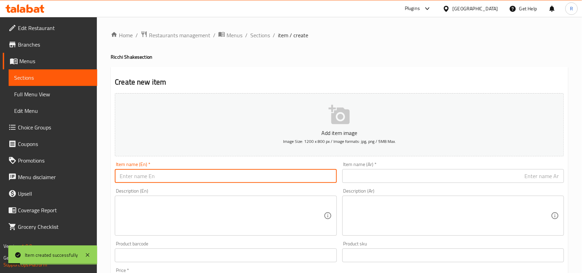
click at [163, 172] on input "text" at bounding box center [226, 176] width 222 height 14
type input "Pistachio"
click at [401, 173] on input "text" at bounding box center [453, 176] width 222 height 14
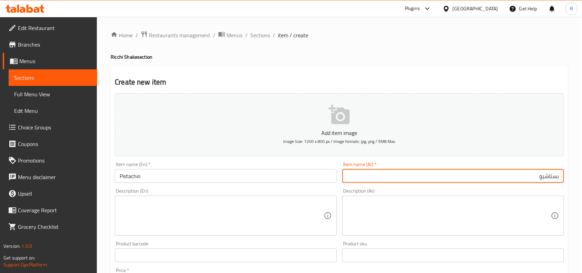
type input "بستاشيو"
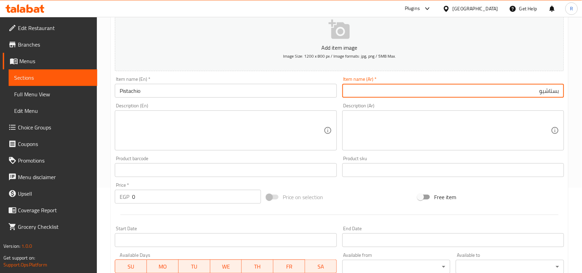
scroll to position [86, 0]
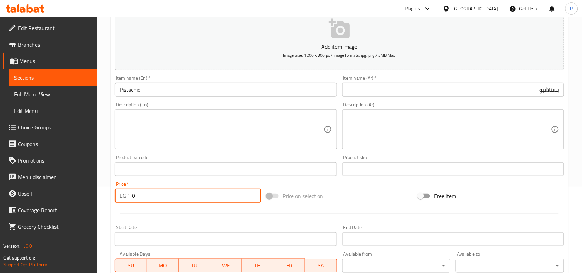
drag, startPoint x: 140, startPoint y: 198, endPoint x: 127, endPoint y: 197, distance: 12.8
click at [127, 197] on div "EGP 0 Price *" at bounding box center [188, 196] width 146 height 14
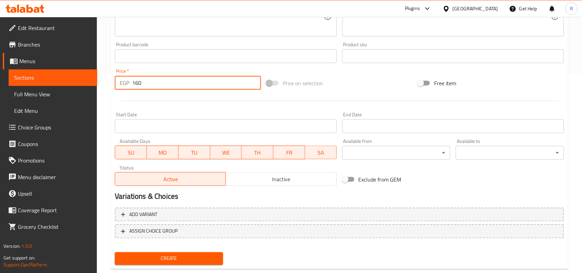
scroll to position [213, 0]
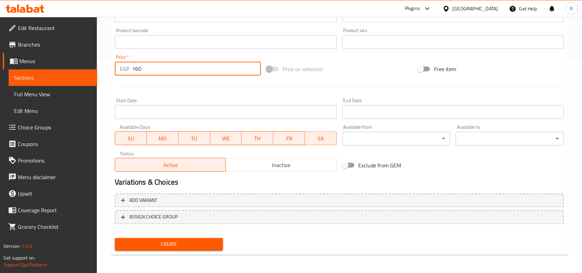
type input "160"
click at [173, 244] on span "Create" at bounding box center [168, 244] width 97 height 9
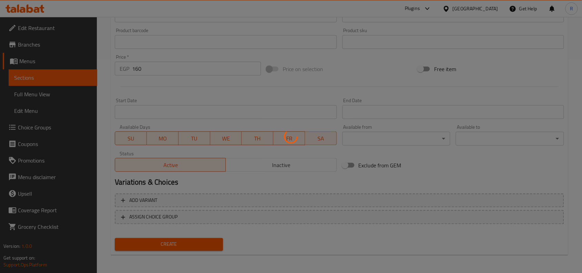
type input "0"
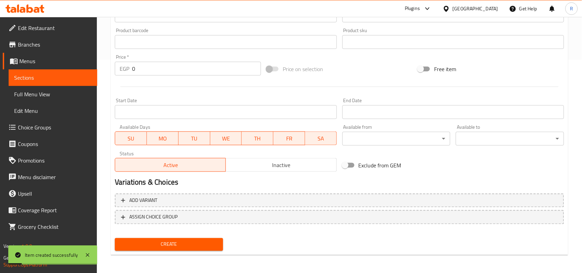
scroll to position [0, 0]
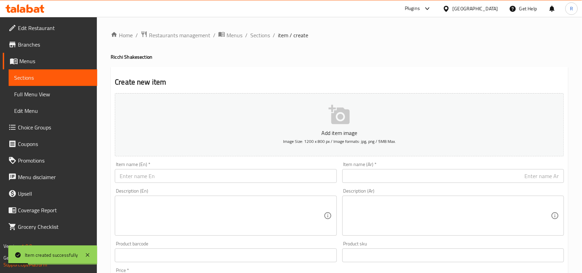
click at [168, 173] on input "text" at bounding box center [226, 176] width 222 height 14
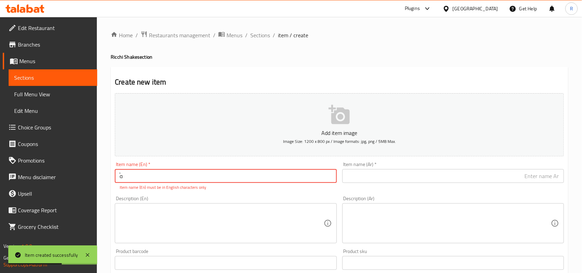
type input "ٌ"
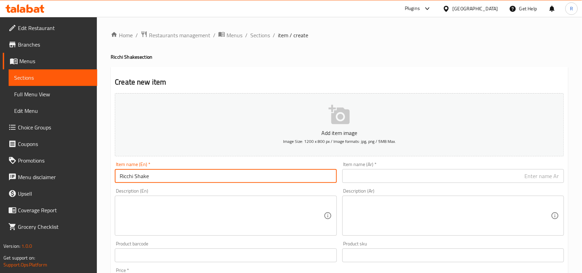
type input "Ricchi Shake"
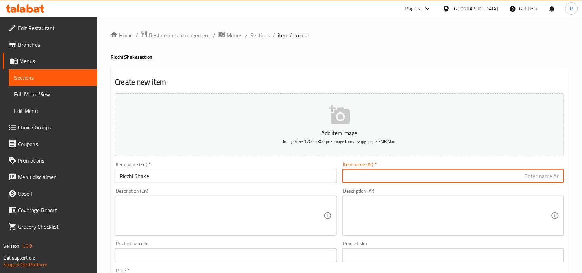
click at [442, 173] on input "text" at bounding box center [453, 176] width 222 height 14
type input "ريتشي شيك"
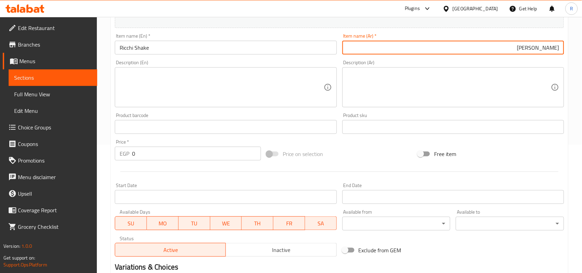
scroll to position [129, 0]
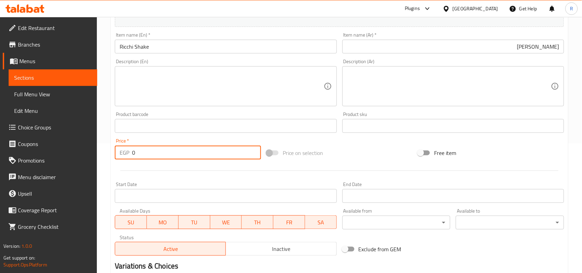
drag, startPoint x: 135, startPoint y: 154, endPoint x: 123, endPoint y: 156, distance: 12.5
click at [123, 156] on div "EGP 0 Price *" at bounding box center [188, 153] width 146 height 14
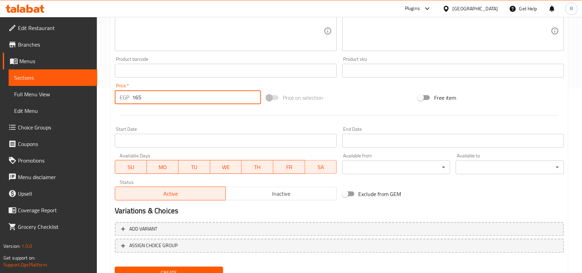
scroll to position [213, 0]
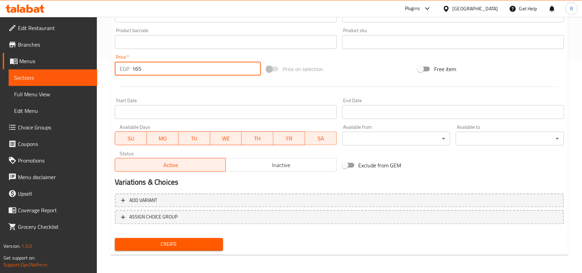
type input "165"
click at [181, 243] on span "Create" at bounding box center [168, 244] width 97 height 9
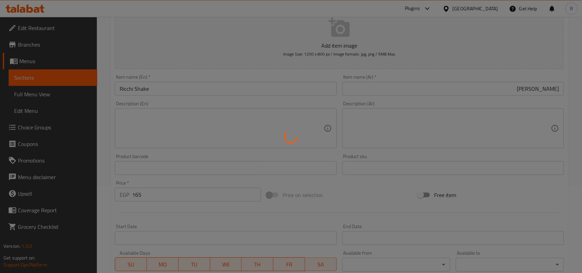
scroll to position [0, 0]
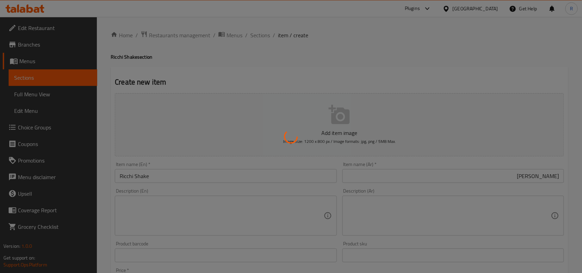
type input "0"
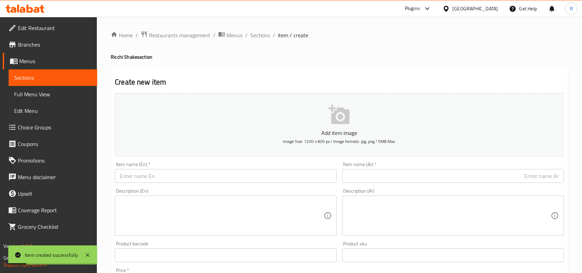
click at [154, 181] on input "text" at bounding box center [226, 176] width 222 height 14
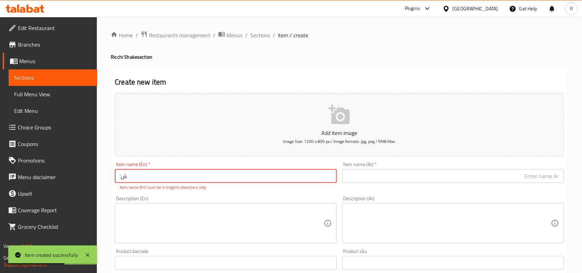
type input "’"
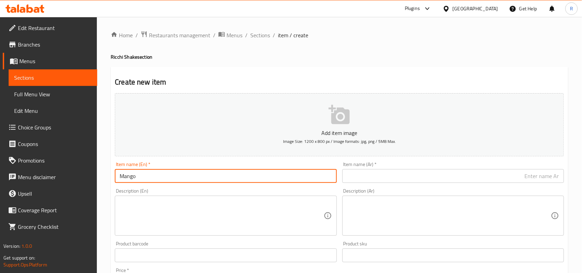
type input "Mango"
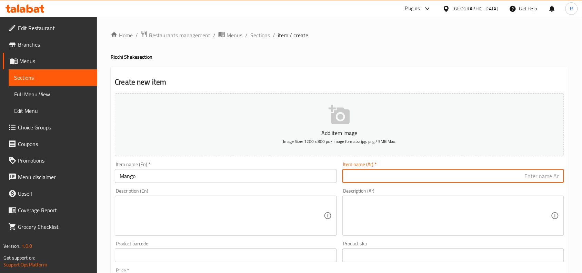
click at [450, 175] on input "text" at bounding box center [453, 176] width 222 height 14
type input "مانجو"
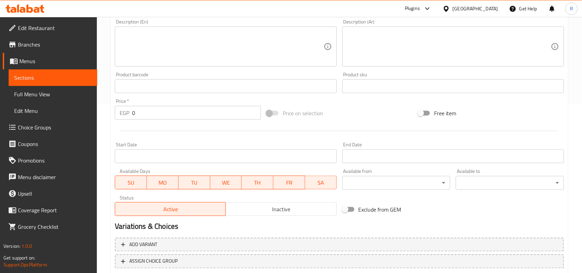
scroll to position [172, 0]
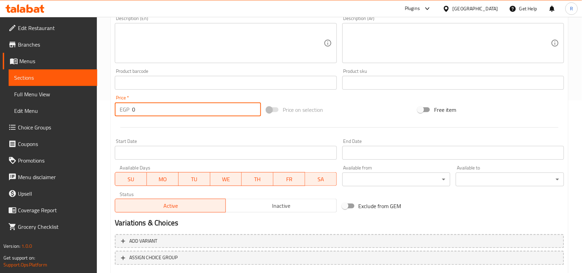
drag, startPoint x: 138, startPoint y: 108, endPoint x: 123, endPoint y: 110, distance: 15.4
click at [123, 110] on div "EGP 0 Price *" at bounding box center [188, 109] width 146 height 14
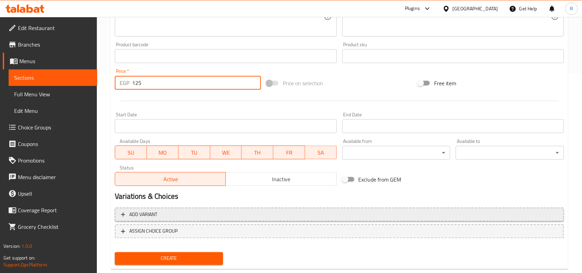
scroll to position [213, 0]
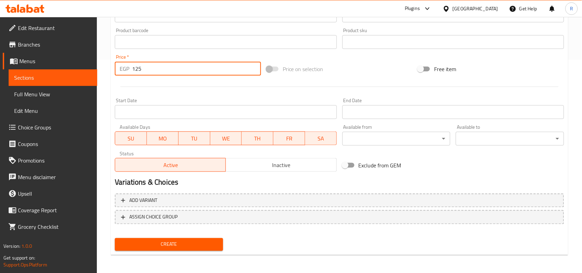
type input "125"
click at [164, 244] on span "Create" at bounding box center [168, 244] width 97 height 9
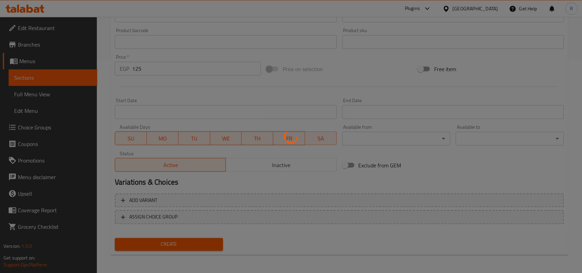
scroll to position [94, 0]
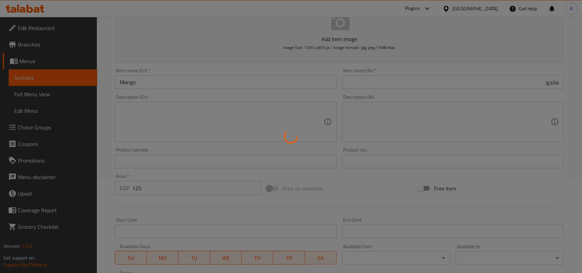
type input "0"
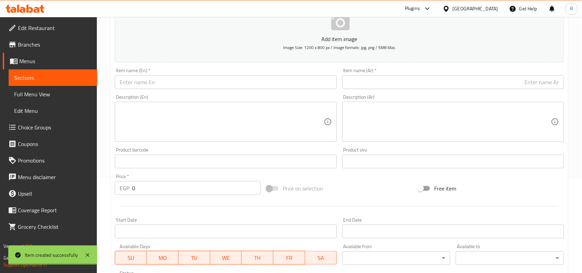
scroll to position [0, 0]
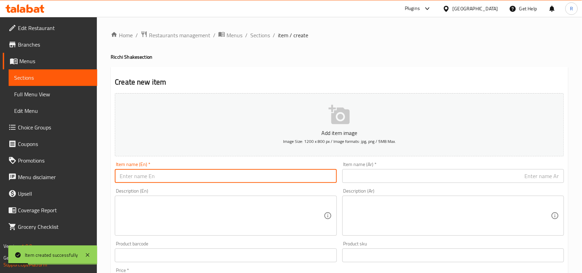
click at [186, 175] on input "text" at bounding box center [226, 176] width 222 height 14
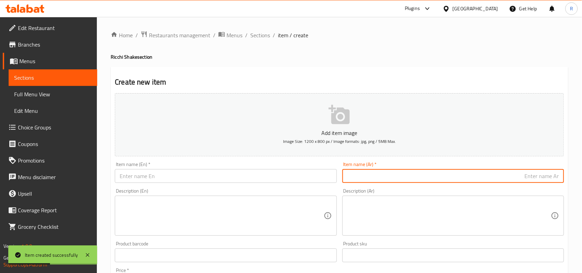
click at [554, 179] on input "text" at bounding box center [453, 176] width 222 height 14
type input "فراولة"
click at [259, 187] on div "Description (En) Description (En)" at bounding box center [225, 212] width 227 height 53
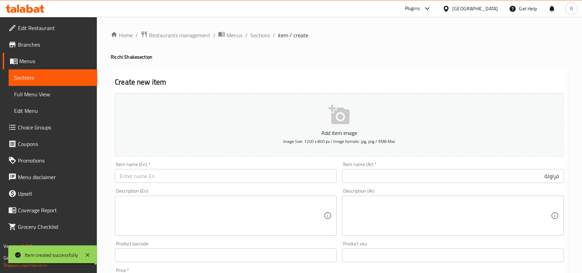
click at [258, 184] on div "Item name (En)   * Item name (En) *" at bounding box center [225, 172] width 227 height 27
click at [256, 182] on input "text" at bounding box center [226, 176] width 222 height 14
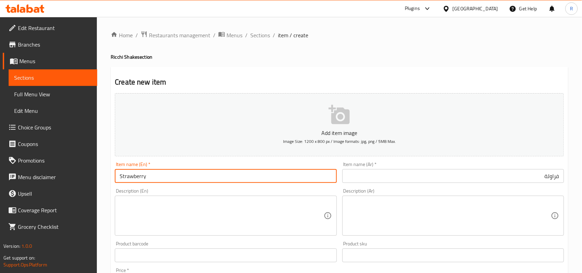
type input "Strawberry"
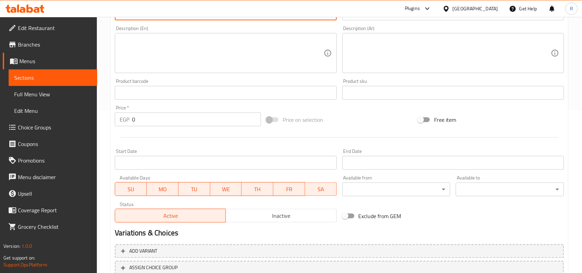
scroll to position [172, 0]
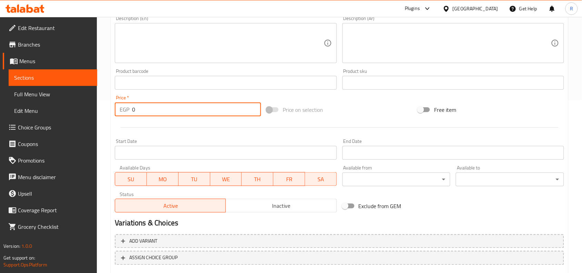
drag, startPoint x: 140, startPoint y: 109, endPoint x: 128, endPoint y: 110, distance: 12.1
click at [128, 110] on div "EGP 0 Price *" at bounding box center [188, 109] width 146 height 14
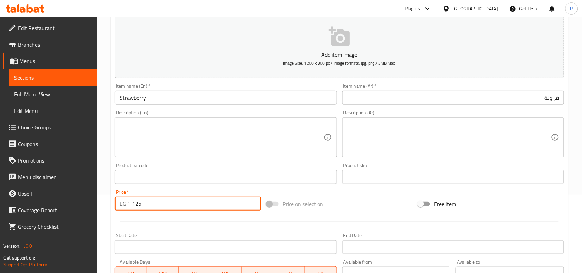
scroll to position [0, 0]
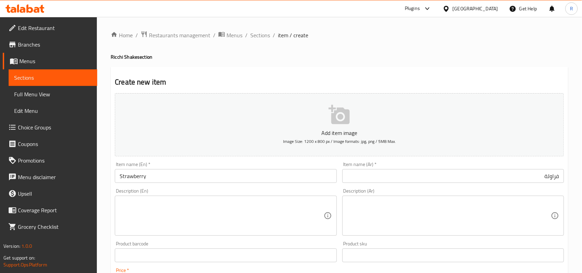
type input "125"
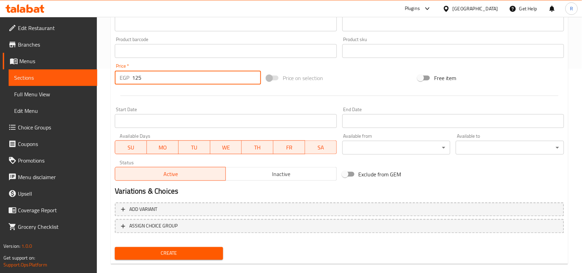
scroll to position [213, 0]
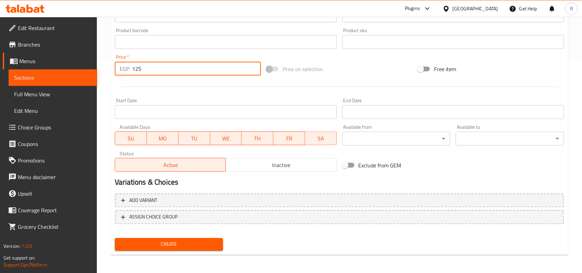
click at [173, 247] on button "Create" at bounding box center [169, 244] width 108 height 13
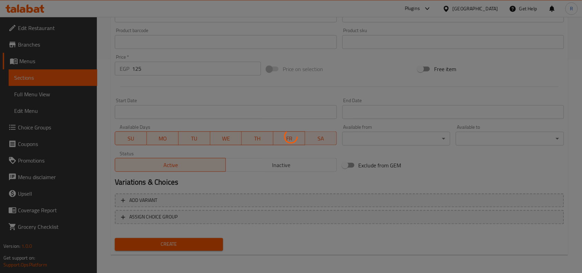
scroll to position [184, 0]
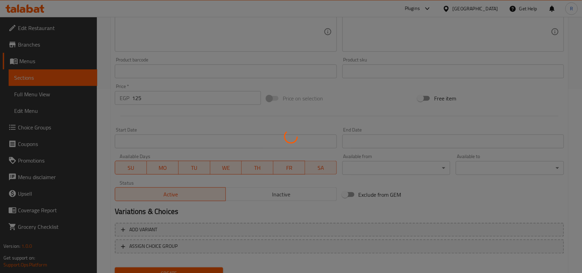
type input "0"
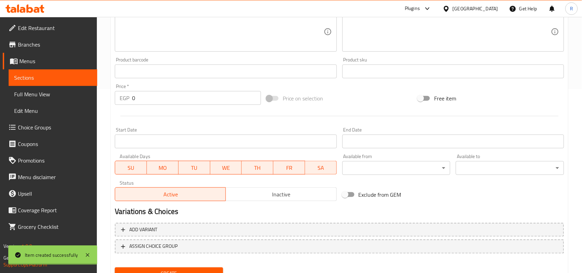
scroll to position [0, 0]
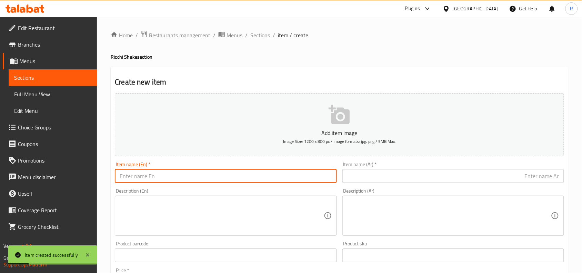
click at [159, 177] on input "text" at bounding box center [226, 176] width 222 height 14
type input "Blueberry"
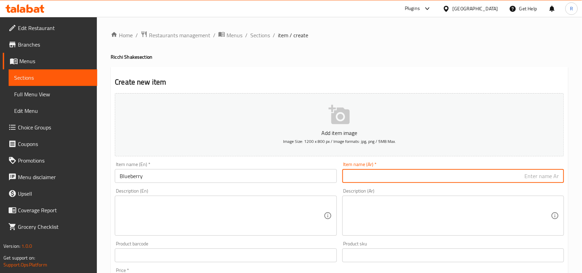
click at [492, 175] on input "text" at bounding box center [453, 176] width 222 height 14
type input "بلوبيري"
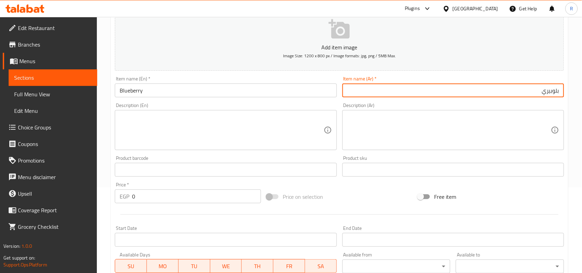
scroll to position [86, 0]
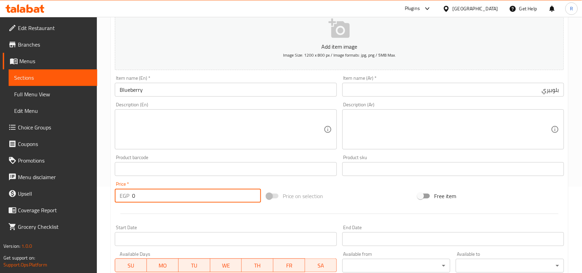
drag, startPoint x: 135, startPoint y: 194, endPoint x: 130, endPoint y: 196, distance: 5.7
click at [130, 196] on div "EGP 0 Price *" at bounding box center [188, 196] width 146 height 14
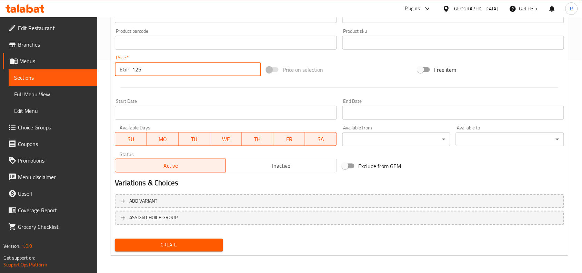
scroll to position [213, 0]
type input "125"
click at [187, 238] on button "Create" at bounding box center [169, 244] width 108 height 13
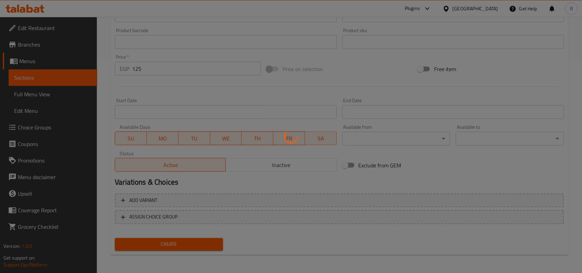
type input "0"
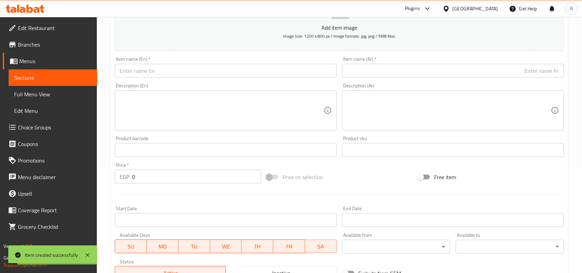
scroll to position [41, 0]
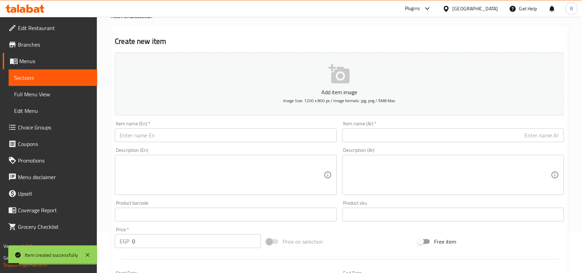
click at [178, 133] on input "text" at bounding box center [226, 135] width 222 height 14
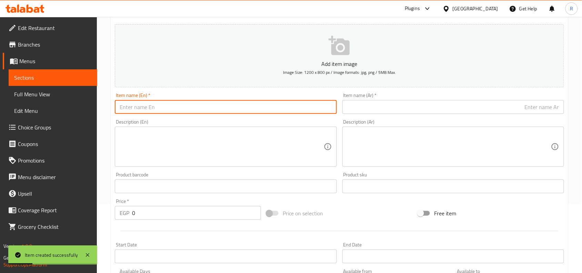
scroll to position [84, 0]
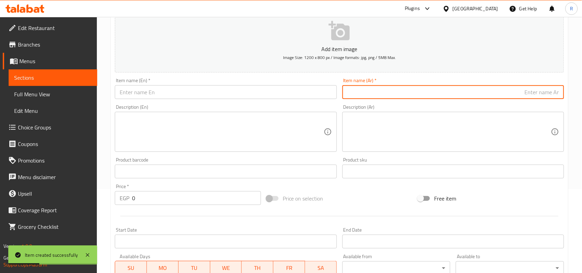
click at [506, 92] on input "text" at bounding box center [453, 92] width 222 height 14
type input "كراميل"
click at [225, 94] on input "text" at bounding box center [226, 92] width 222 height 14
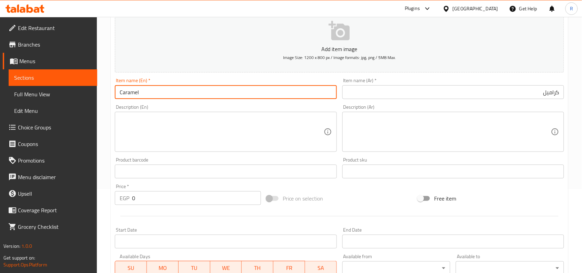
type input "Caramel"
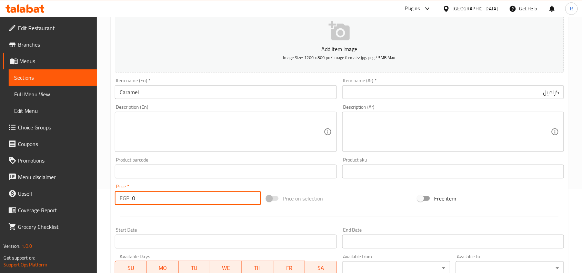
drag, startPoint x: 132, startPoint y: 199, endPoint x: 128, endPoint y: 199, distance: 4.5
click at [128, 199] on div "EGP 0 Price *" at bounding box center [188, 198] width 146 height 14
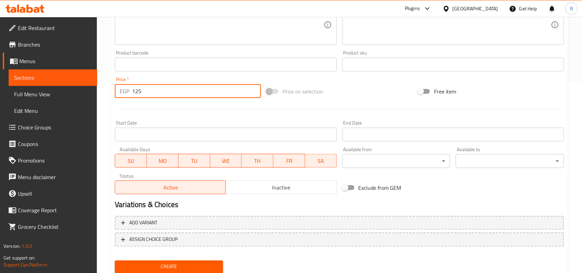
scroll to position [213, 0]
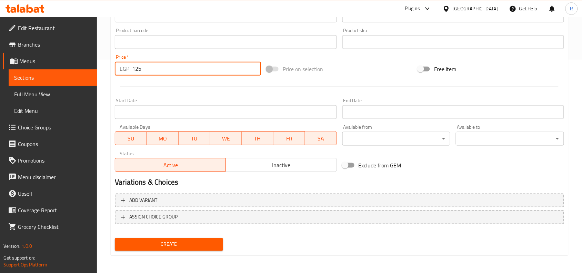
type input "125"
click at [165, 243] on span "Create" at bounding box center [168, 244] width 97 height 9
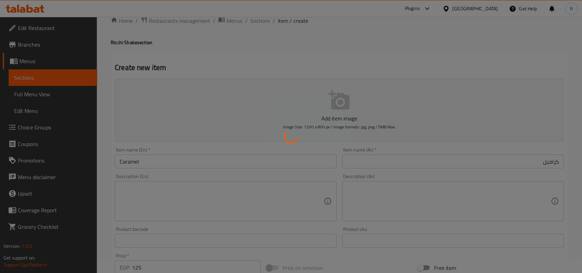
type input "0"
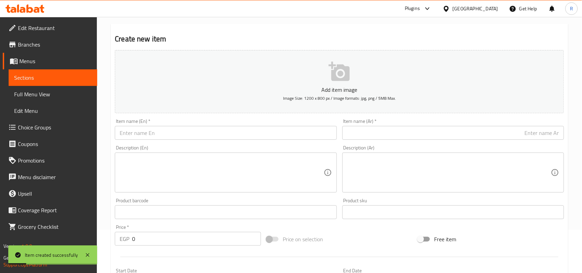
click at [160, 136] on input "text" at bounding box center [226, 133] width 222 height 14
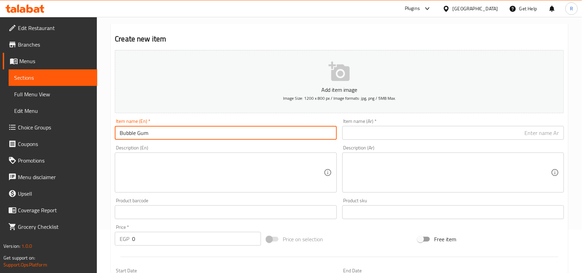
type input "Bubble Gum"
click at [466, 129] on input "text" at bounding box center [453, 133] width 222 height 14
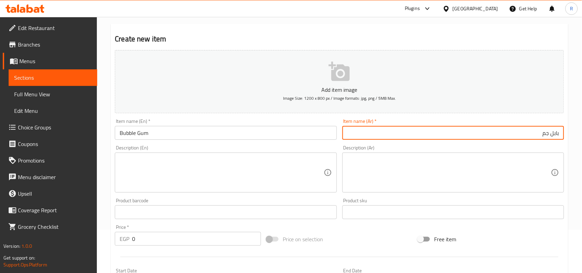
type input "بابل جم"
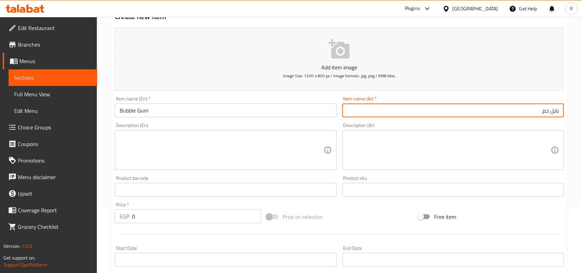
scroll to position [86, 0]
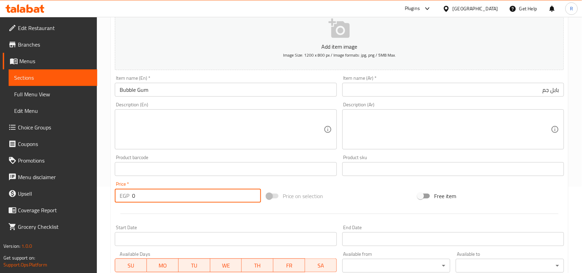
drag, startPoint x: 138, startPoint y: 197, endPoint x: 128, endPoint y: 197, distance: 10.4
click at [128, 197] on div "EGP 0 Price *" at bounding box center [188, 196] width 146 height 14
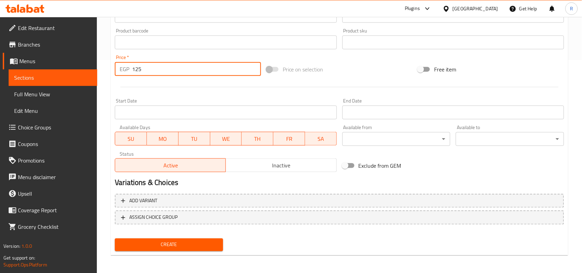
scroll to position [213, 0]
type input "125"
click at [175, 241] on span "Create" at bounding box center [168, 244] width 97 height 9
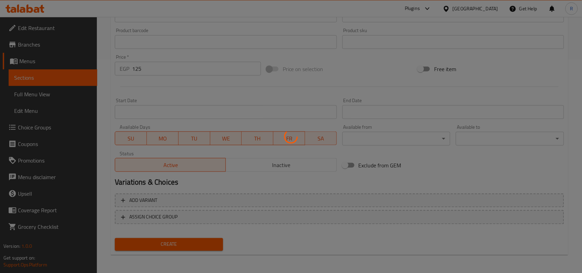
type input "0"
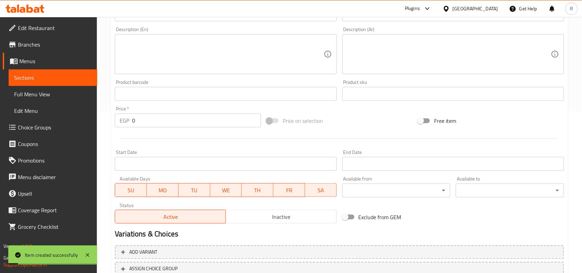
scroll to position [84, 0]
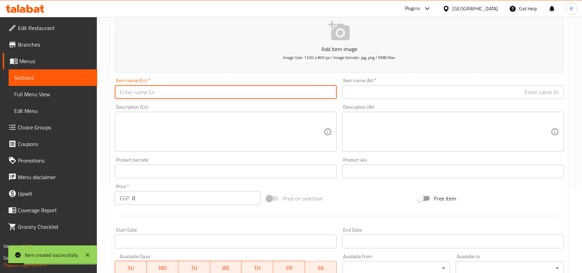
click at [166, 87] on input "text" at bounding box center [226, 92] width 222 height 14
click at [534, 97] on input "text" at bounding box center [453, 92] width 222 height 14
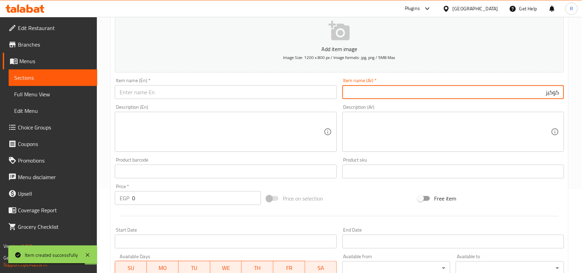
type input "كوكيز"
click at [152, 90] on input "text" at bounding box center [226, 92] width 222 height 14
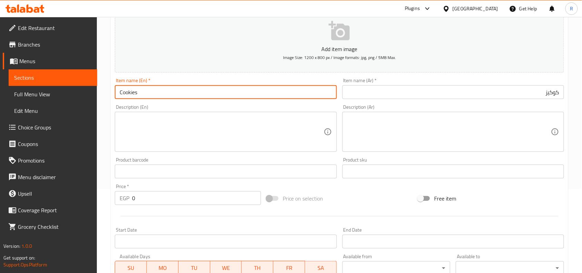
type input "Cookies"
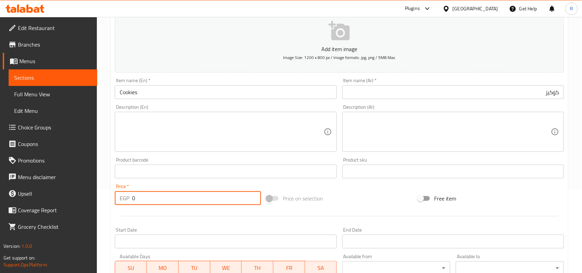
drag, startPoint x: 136, startPoint y: 200, endPoint x: 132, endPoint y: 199, distance: 4.4
click at [132, 199] on input "0" at bounding box center [196, 198] width 129 height 14
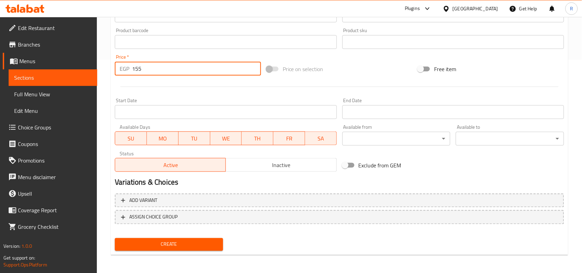
type input "155"
click at [188, 246] on span "Create" at bounding box center [168, 244] width 97 height 9
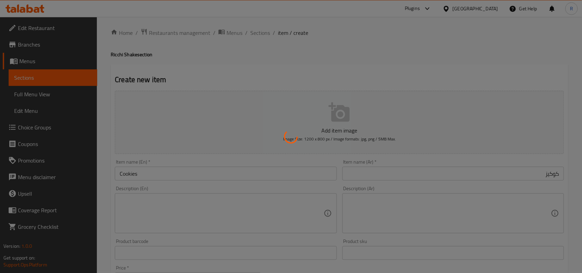
scroll to position [0, 0]
type input "0"
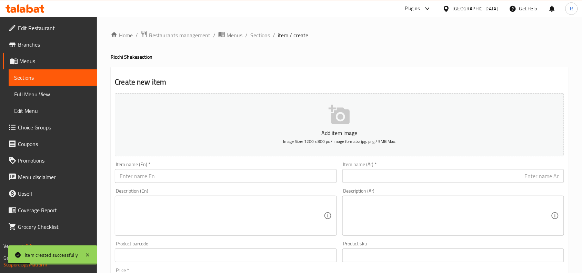
click at [402, 179] on input "text" at bounding box center [453, 176] width 222 height 14
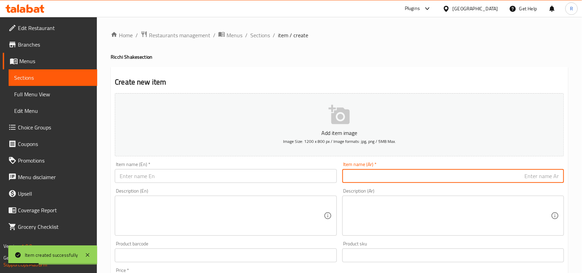
click at [153, 185] on div "Item name (En)   * Item name (En) *" at bounding box center [225, 172] width 227 height 27
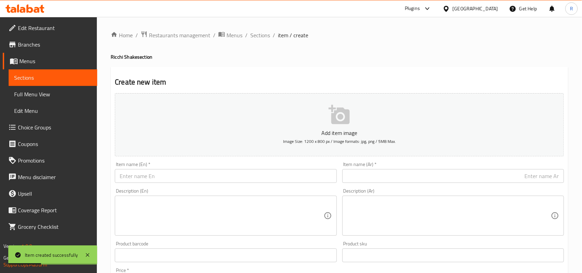
drag, startPoint x: 153, startPoint y: 178, endPoint x: 153, endPoint y: 174, distance: 3.8
click at [153, 178] on input "text" at bounding box center [226, 176] width 222 height 14
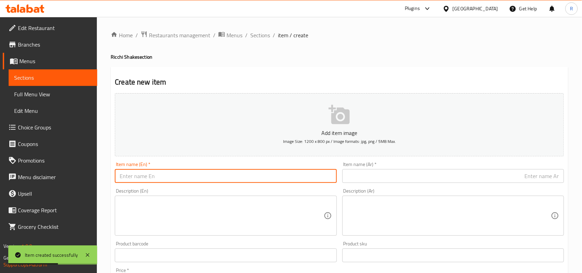
click at [191, 172] on input "text" at bounding box center [226, 176] width 222 height 14
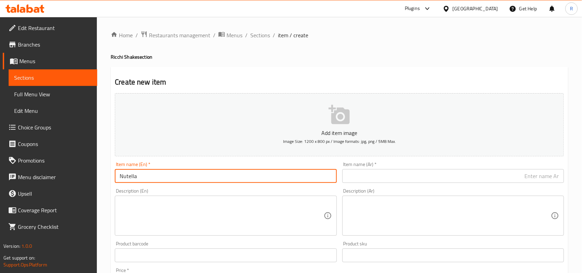
type input "Nutella"
click at [443, 179] on input "text" at bounding box center [453, 176] width 222 height 14
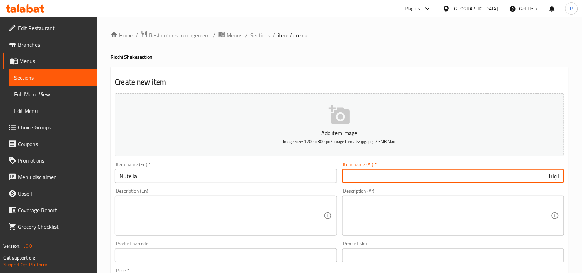
type input "نوتيلا"
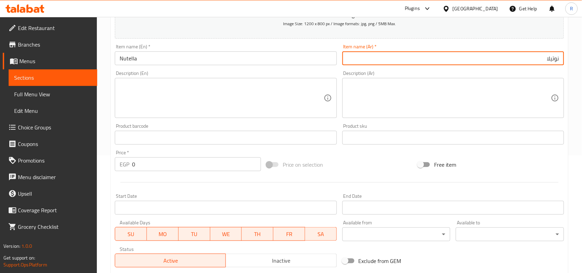
scroll to position [129, 0]
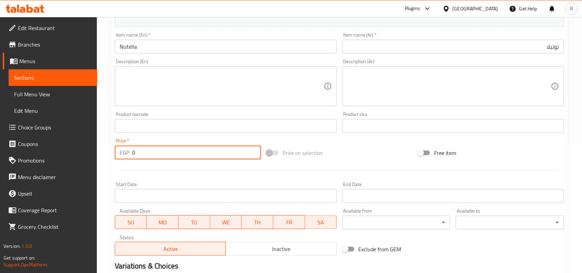
drag, startPoint x: 138, startPoint y: 152, endPoint x: 127, endPoint y: 152, distance: 11.4
click at [127, 152] on div "EGP 0 Price *" at bounding box center [188, 153] width 146 height 14
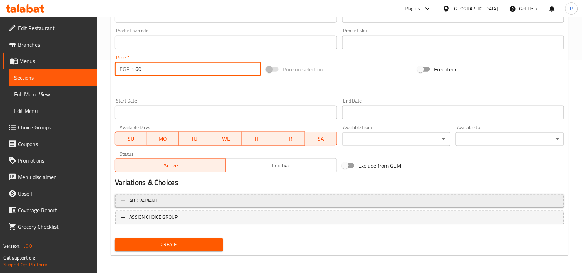
scroll to position [213, 0]
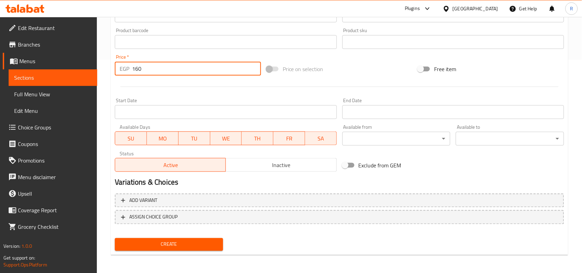
type input "160"
click at [180, 240] on span "Create" at bounding box center [168, 244] width 97 height 9
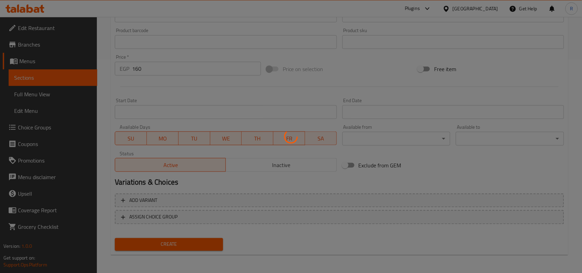
type input "0"
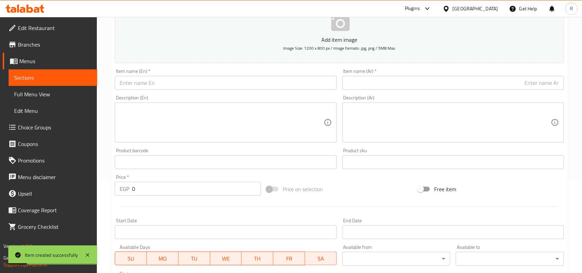
scroll to position [84, 0]
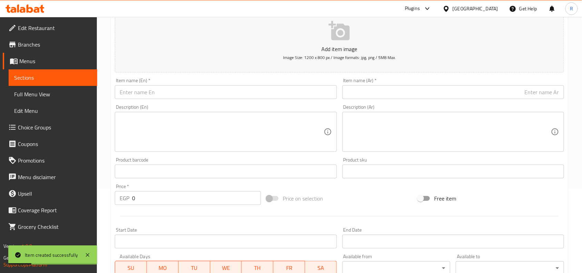
click at [171, 87] on input "text" at bounding box center [226, 92] width 222 height 14
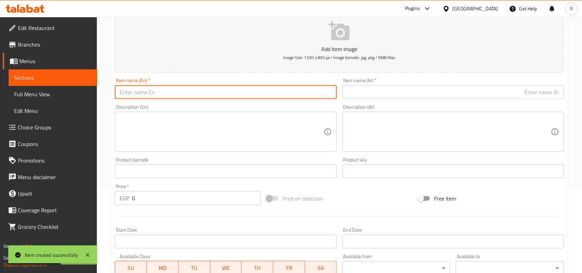
click at [435, 95] on input "text" at bounding box center [453, 92] width 222 height 14
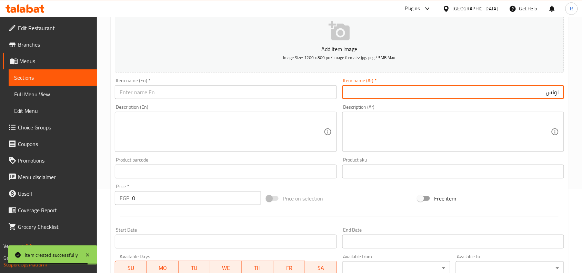
type input "لوتس"
click at [294, 92] on input "text" at bounding box center [226, 92] width 222 height 14
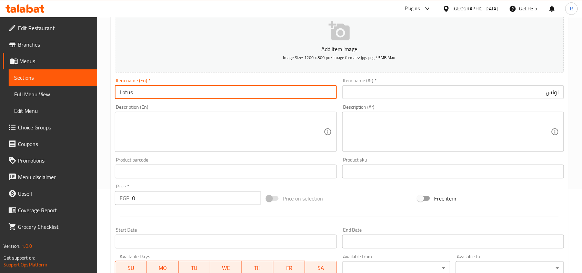
type input "Lotus"
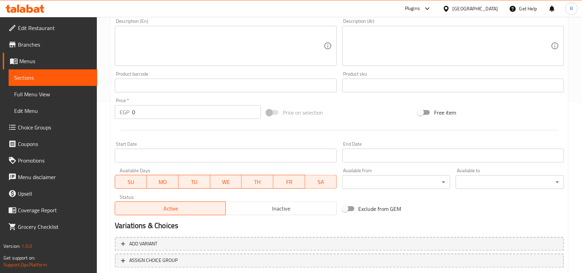
scroll to position [170, 0]
drag, startPoint x: 136, startPoint y: 115, endPoint x: 122, endPoint y: 112, distance: 14.1
click at [122, 112] on div "EGP 0 Price *" at bounding box center [188, 112] width 146 height 14
type input "145"
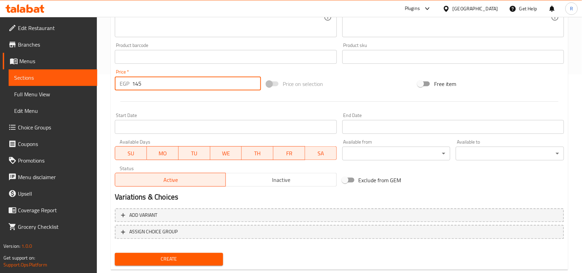
scroll to position [213, 0]
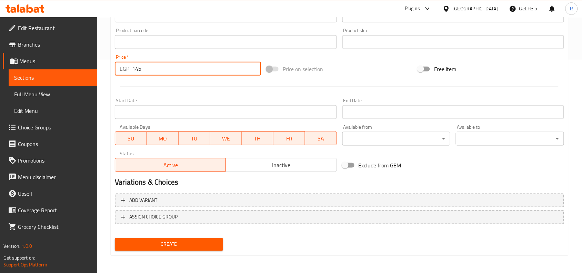
click at [175, 246] on span "Create" at bounding box center [168, 244] width 97 height 9
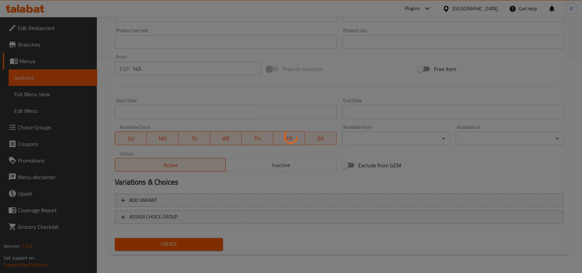
type input "0"
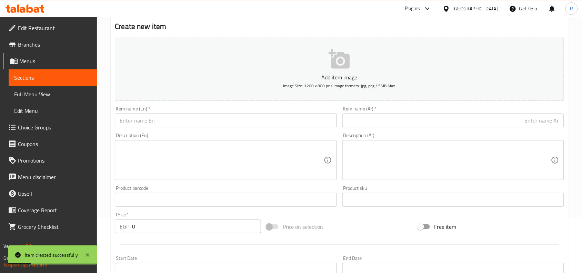
scroll to position [41, 0]
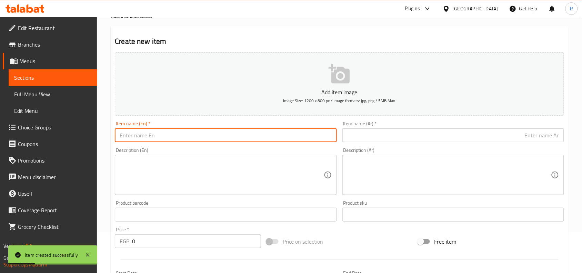
click at [142, 137] on input "text" at bounding box center [226, 135] width 222 height 14
type input "Coffee"
click at [493, 136] on input "text" at bounding box center [453, 135] width 222 height 14
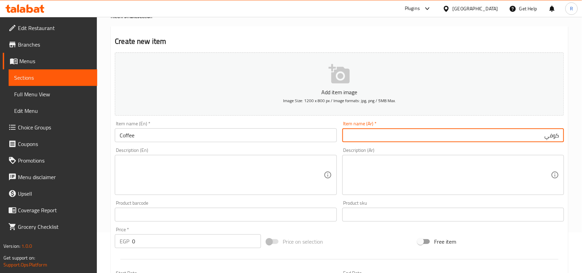
type input "كوفي"
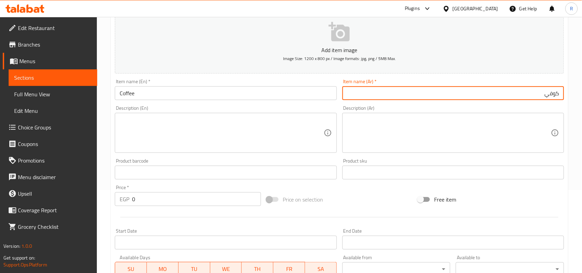
scroll to position [170, 0]
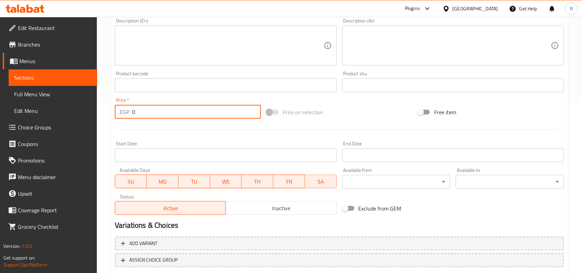
drag, startPoint x: 135, startPoint y: 109, endPoint x: 124, endPoint y: 107, distance: 10.8
click at [124, 107] on div "EGP 0 Price *" at bounding box center [188, 112] width 146 height 14
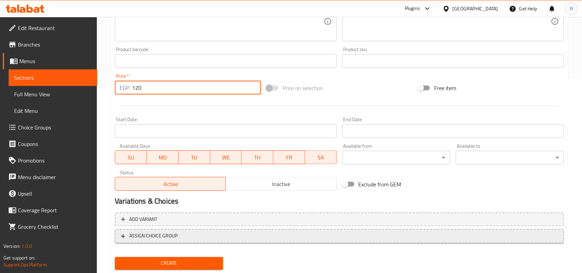
scroll to position [213, 0]
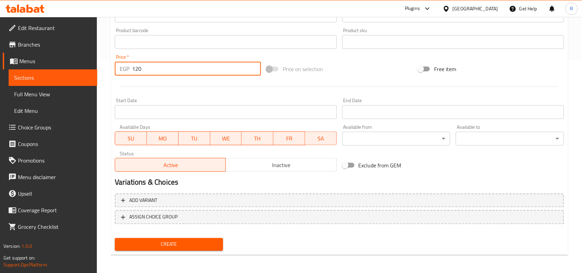
type input "120"
click at [178, 242] on span "Create" at bounding box center [168, 244] width 97 height 9
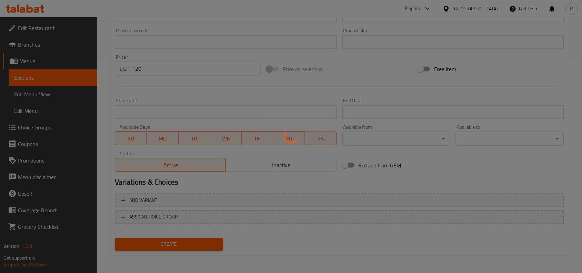
type input "0"
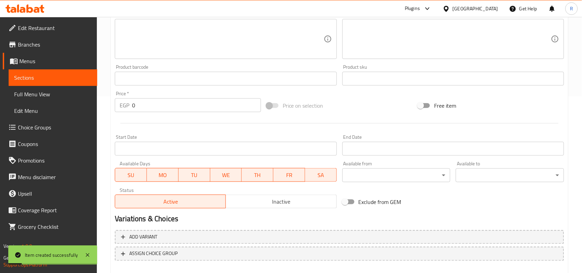
scroll to position [127, 0]
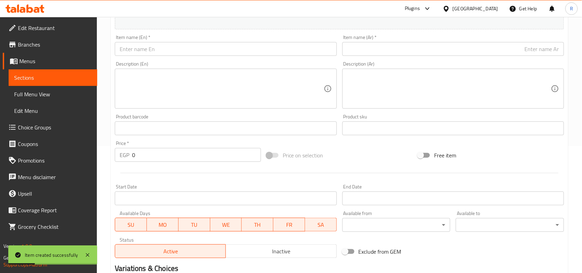
click at [401, 42] on input "text" at bounding box center [453, 49] width 222 height 14
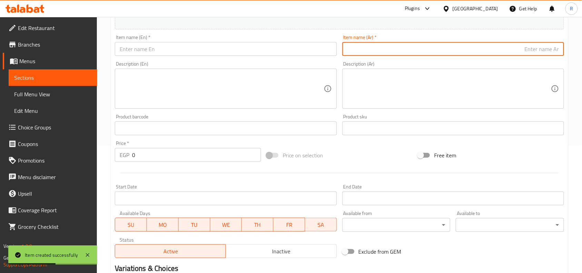
click at [392, 47] on input "text" at bounding box center [453, 49] width 222 height 14
type input "اوريو"
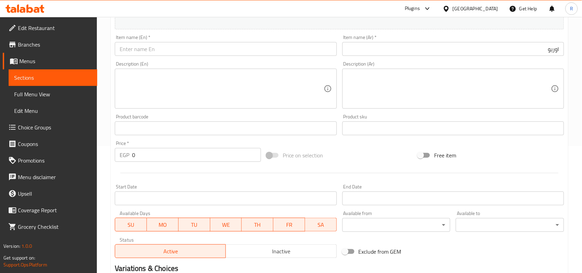
click at [180, 59] on div "Description (En) Description (En)" at bounding box center [225, 85] width 227 height 53
click at [179, 52] on input "text" at bounding box center [226, 49] width 222 height 14
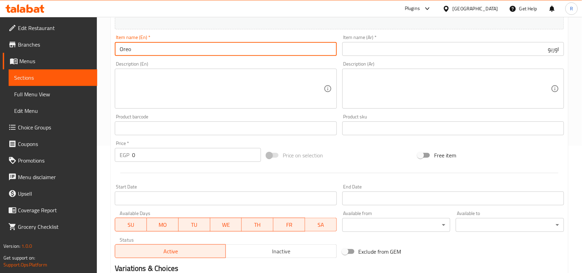
type input "Oreo"
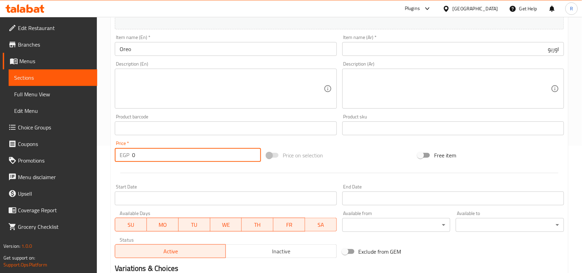
drag, startPoint x: 135, startPoint y: 155, endPoint x: 114, endPoint y: 145, distance: 23.1
click at [114, 145] on div "Price   * EGP 0 Price *" at bounding box center [188, 151] width 152 height 27
type input "110"
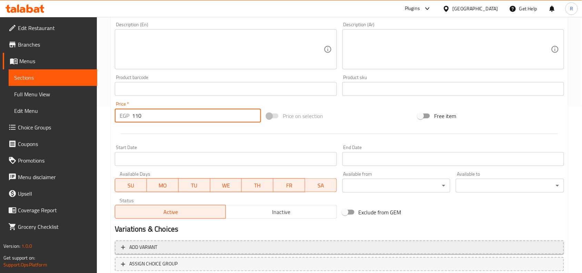
scroll to position [213, 0]
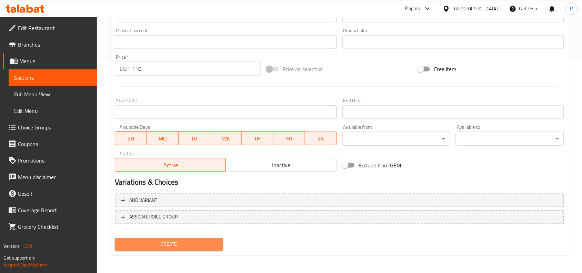
click at [184, 245] on span "Create" at bounding box center [168, 244] width 97 height 9
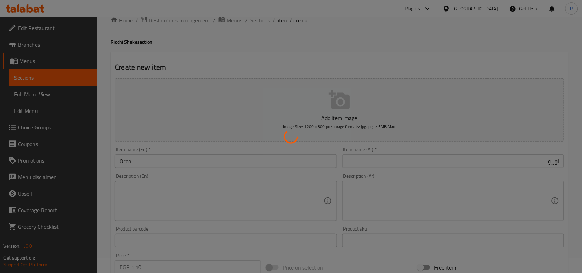
scroll to position [0, 0]
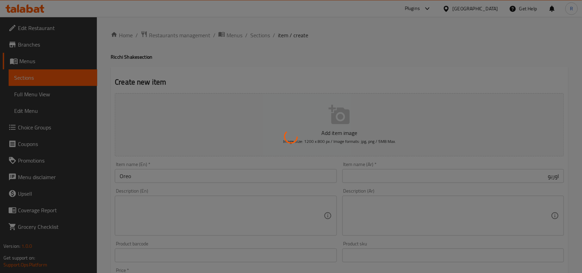
type input "0"
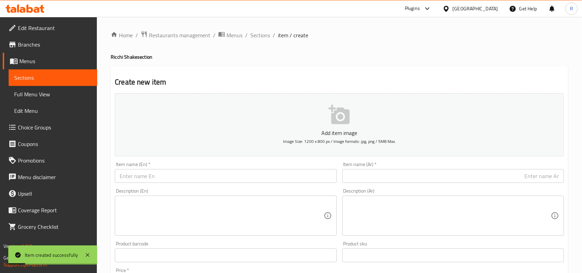
click at [258, 40] on div "Home / Restaurants management / Menus / Sections / item / create Ricchi Shake s…" at bounding box center [340, 252] width 458 height 443
click at [256, 36] on span "Sections" at bounding box center [260, 35] width 20 height 8
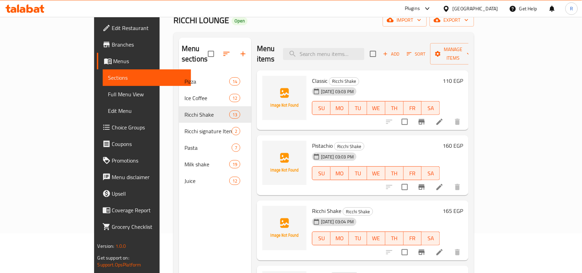
scroll to position [11, 0]
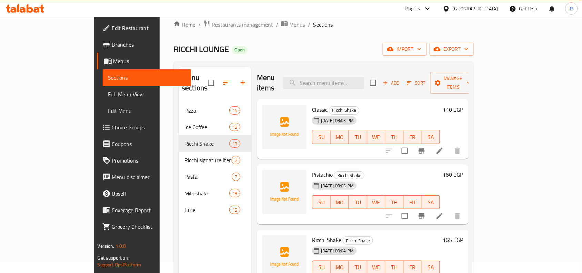
click at [235, 74] on button "button" at bounding box center [243, 82] width 17 height 17
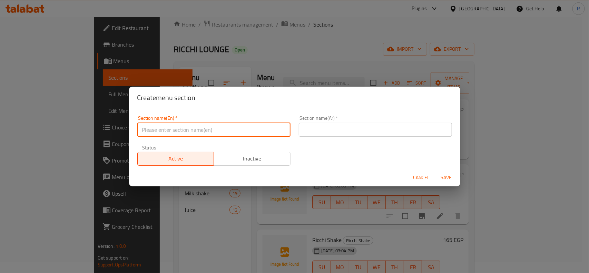
click at [278, 134] on input "text" at bounding box center [213, 130] width 153 height 14
type input "Hot Chocolate"
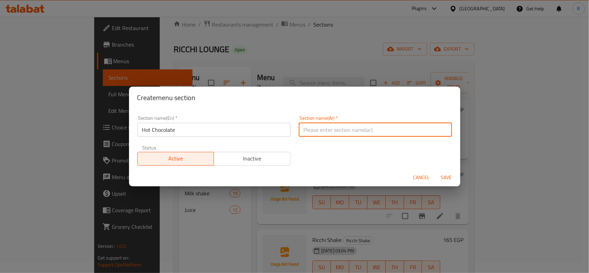
click at [354, 133] on input "text" at bounding box center [375, 130] width 153 height 14
click at [202, 129] on input "Hot Chocolate" at bounding box center [213, 130] width 153 height 14
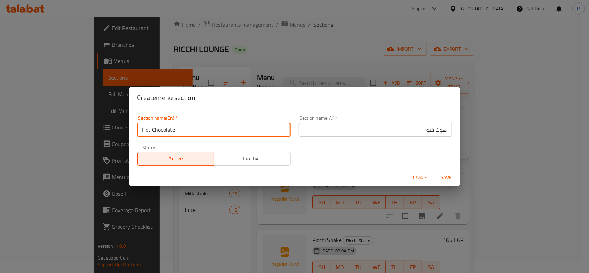
click at [202, 129] on input "Hot Chocolate" at bounding box center [213, 130] width 153 height 14
click at [418, 128] on input "هوت شو" at bounding box center [375, 130] width 153 height 14
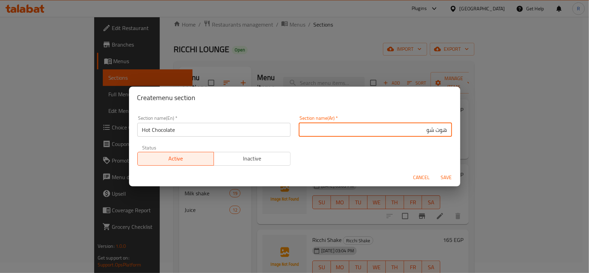
click at [418, 128] on input "هوت شو" at bounding box center [375, 130] width 153 height 14
paste input "شوكولاتة ساخنة"
type input "شوكولاتة ساخنة"
click at [452, 180] on span "Save" at bounding box center [446, 177] width 17 height 9
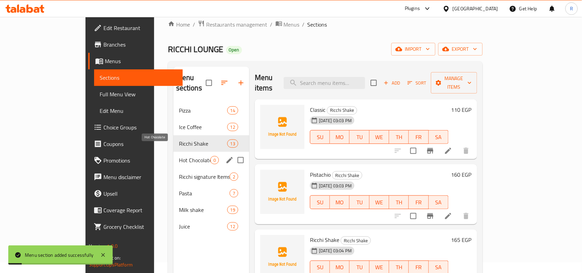
click at [179, 156] on span "Hot Chocolate" at bounding box center [194, 160] width 31 height 8
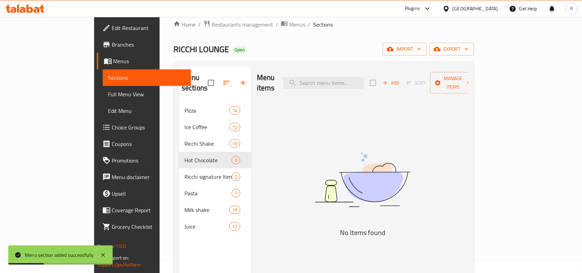
click at [401, 79] on span "Add" at bounding box center [391, 83] width 19 height 8
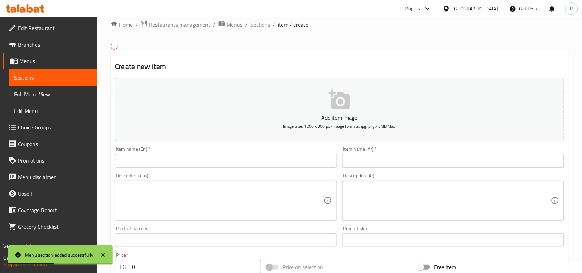
click at [180, 161] on input "text" at bounding box center [226, 161] width 222 height 14
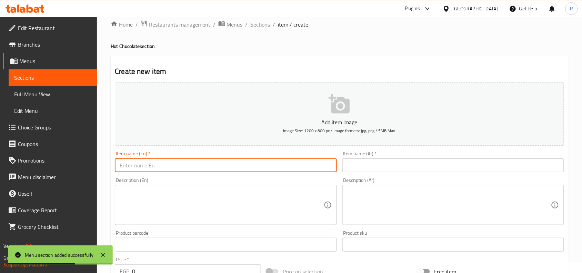
click at [423, 156] on div "Item name (Ar)   * Item name (Ar) *" at bounding box center [453, 161] width 222 height 21
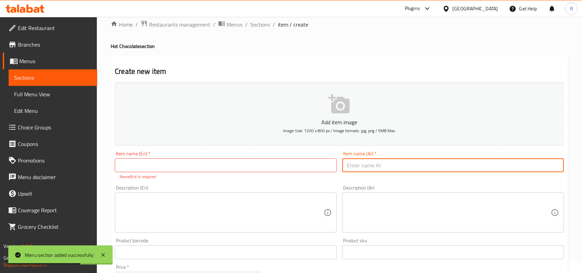
click at [425, 159] on input "text" at bounding box center [453, 165] width 222 height 14
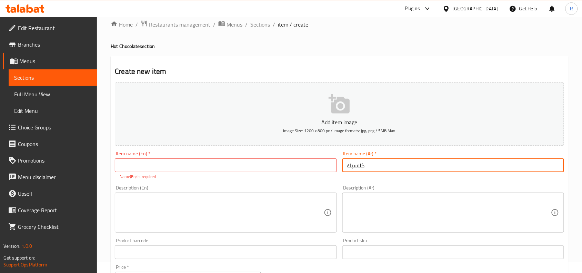
type input "كلاسيك"
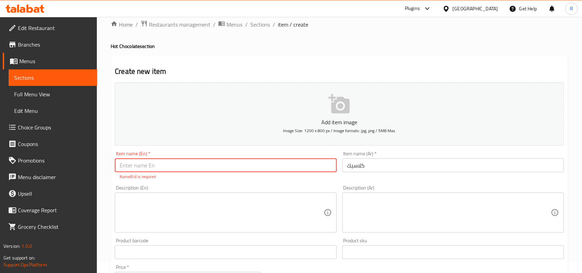
click at [198, 161] on input "text" at bounding box center [226, 165] width 222 height 14
type input "Classic"
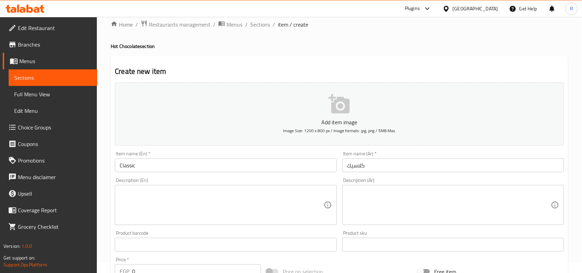
click at [248, 64] on div "Create new item Add item image Image Size: 1200 x 800 px / Image formats: jpg, …" at bounding box center [340, 256] width 458 height 401
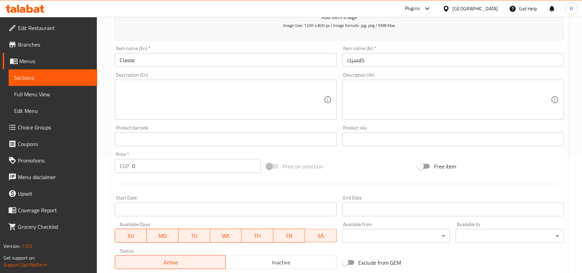
scroll to position [140, 0]
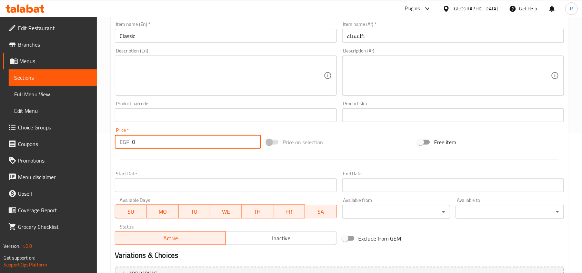
drag, startPoint x: 136, startPoint y: 146, endPoint x: 125, endPoint y: 142, distance: 10.9
click at [125, 142] on div "EGP 0 Price *" at bounding box center [188, 142] width 146 height 14
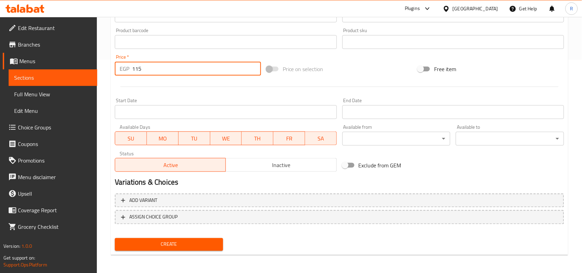
type input "115"
click at [197, 238] on button "Create" at bounding box center [169, 244] width 108 height 13
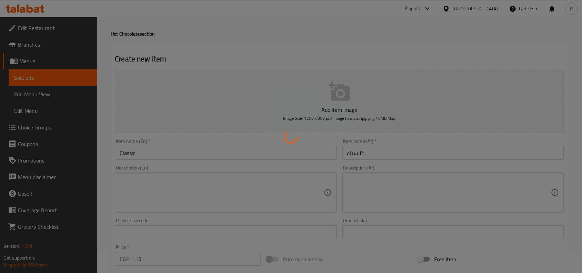
scroll to position [0, 0]
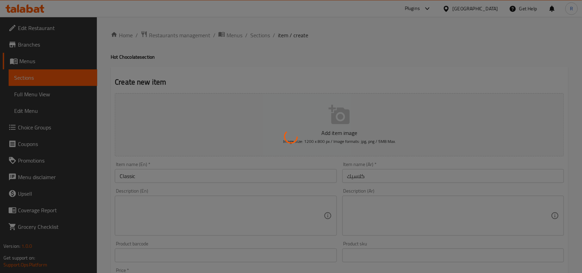
type input "0"
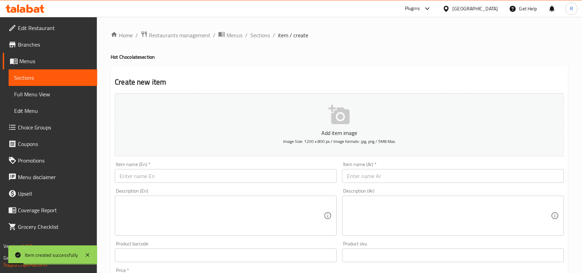
click at [392, 163] on div "Item name (Ar)   * Item name (Ar) *" at bounding box center [453, 172] width 222 height 21
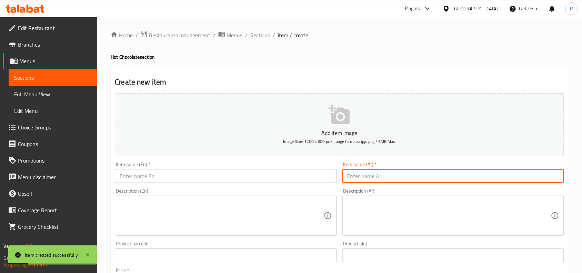
click at [393, 171] on input "text" at bounding box center [453, 176] width 222 height 14
click at [244, 174] on input "text" at bounding box center [226, 176] width 222 height 14
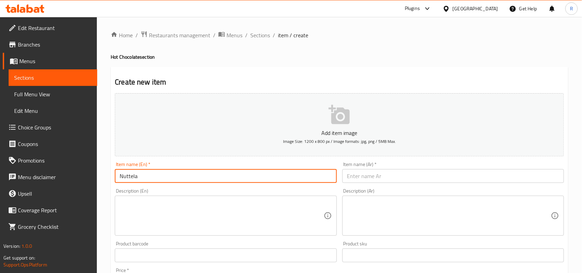
type input "Nuttela"
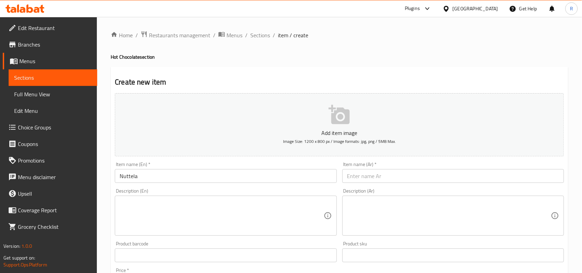
drag, startPoint x: 407, startPoint y: 168, endPoint x: 408, endPoint y: 175, distance: 6.9
click at [408, 169] on div "Item name (Ar)   * Item name (Ar) *" at bounding box center [453, 172] width 222 height 21
click at [408, 178] on input "text" at bounding box center [453, 176] width 222 height 14
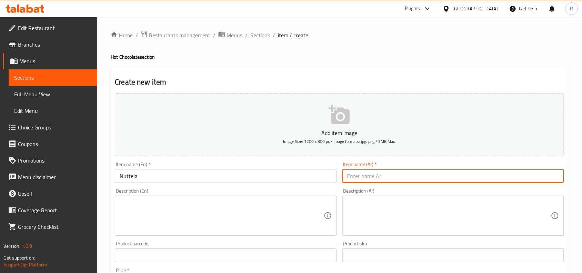
click at [387, 178] on input "text" at bounding box center [453, 176] width 222 height 14
type input "نوتيلا"
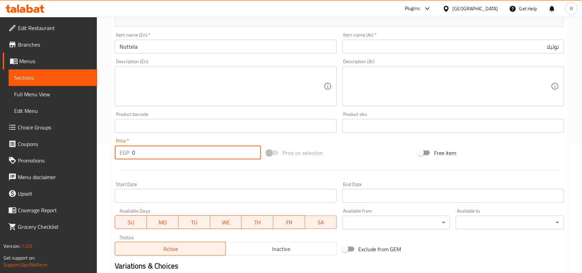
drag, startPoint x: 140, startPoint y: 157, endPoint x: 130, endPoint y: 153, distance: 10.7
click at [130, 153] on div "EGP 0 Price *" at bounding box center [188, 153] width 146 height 14
type input "135"
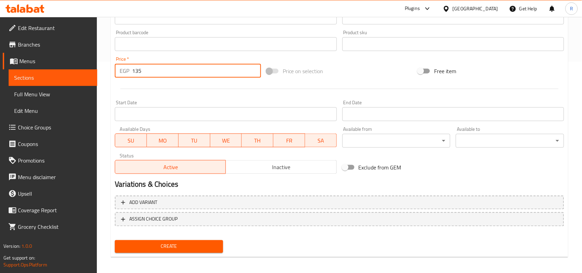
scroll to position [213, 0]
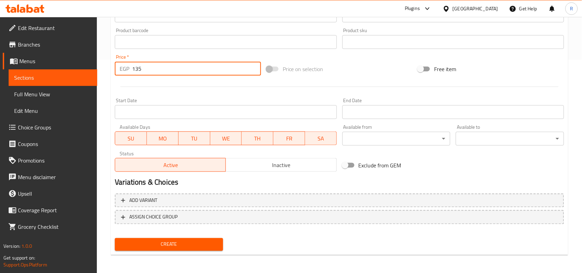
click at [180, 242] on span "Create" at bounding box center [168, 244] width 97 height 9
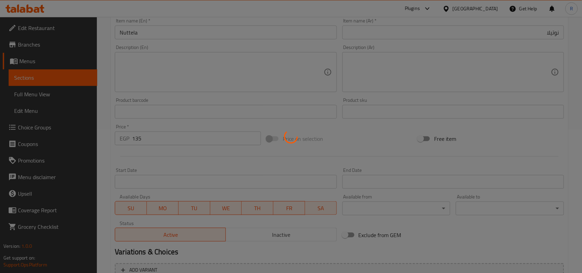
scroll to position [41, 0]
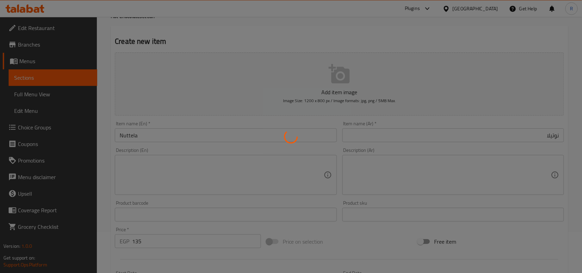
type input "0"
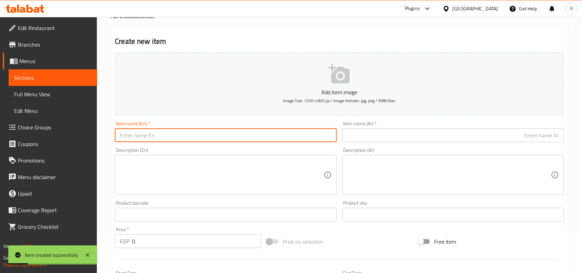
click at [142, 134] on input "text" at bounding box center [226, 135] width 222 height 14
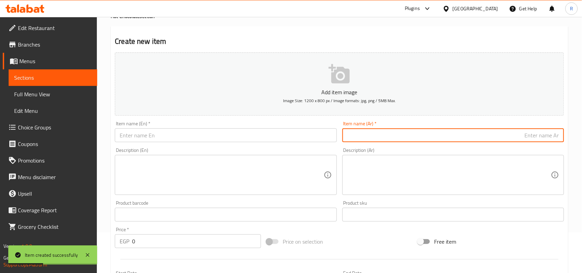
click at [495, 140] on input "text" at bounding box center [453, 135] width 222 height 14
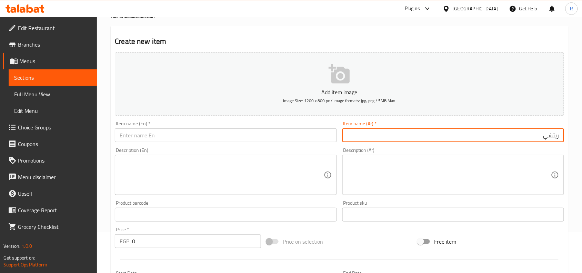
click at [443, 140] on input "ريتشي" at bounding box center [453, 135] width 222 height 14
type input "ريتشي شوكليت"
drag, startPoint x: 181, startPoint y: 139, endPoint x: 193, endPoint y: 109, distance: 32.2
click at [181, 139] on input "text" at bounding box center [226, 135] width 222 height 14
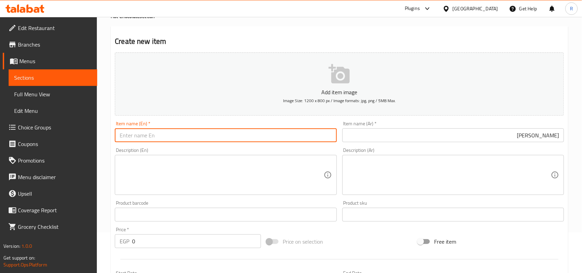
click at [181, 137] on input "text" at bounding box center [226, 135] width 222 height 14
click at [167, 135] on input "Ricchi" at bounding box center [226, 135] width 222 height 14
type input "Ricchi Chocolate"
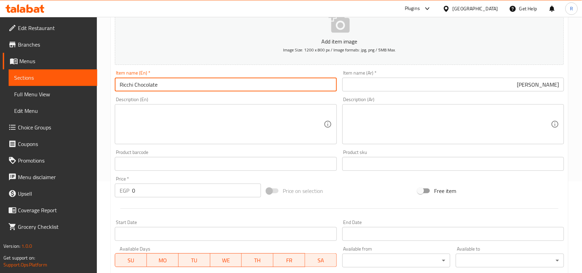
scroll to position [170, 0]
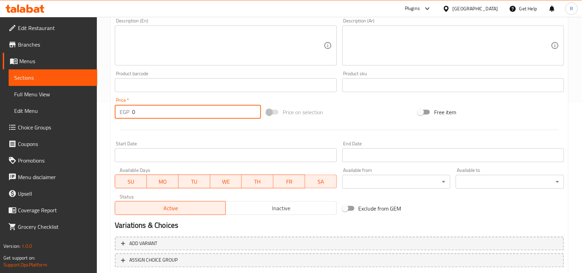
drag, startPoint x: 140, startPoint y: 114, endPoint x: 126, endPoint y: 112, distance: 14.2
click at [126, 112] on div "EGP 0 Price *" at bounding box center [188, 112] width 146 height 14
type input "135"
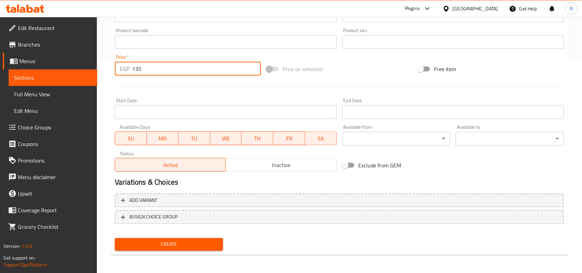
click at [162, 244] on span "Create" at bounding box center [168, 244] width 97 height 9
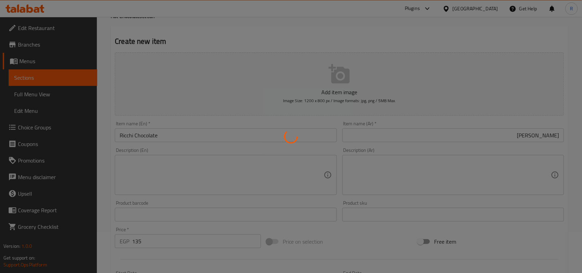
type input "0"
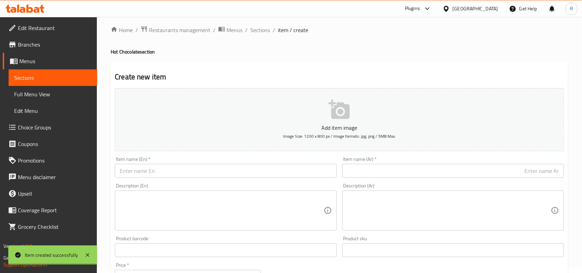
scroll to position [0, 0]
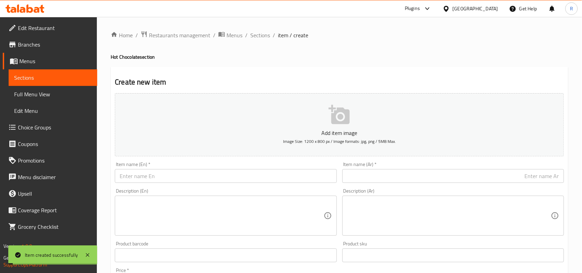
click at [265, 42] on div "Home / Restaurants management / Menus / Sections / item / create Hot Chocolate …" at bounding box center [340, 252] width 458 height 443
click at [256, 24] on div "Home / Restaurants management / Menus / Sections / item / create Hot Chocolate …" at bounding box center [339, 252] width 485 height 470
click at [259, 32] on span "Sections" at bounding box center [260, 35] width 20 height 8
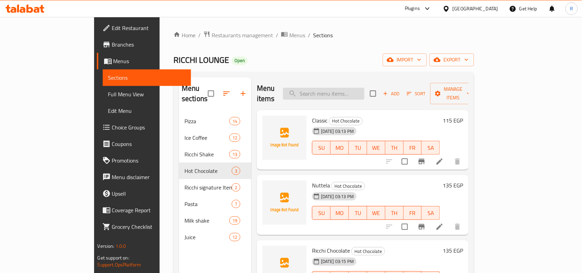
click at [363, 89] on input "search" at bounding box center [323, 94] width 81 height 12
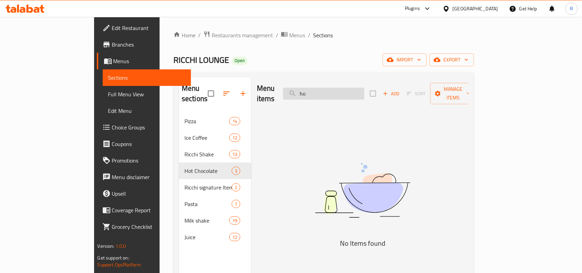
type input "h"
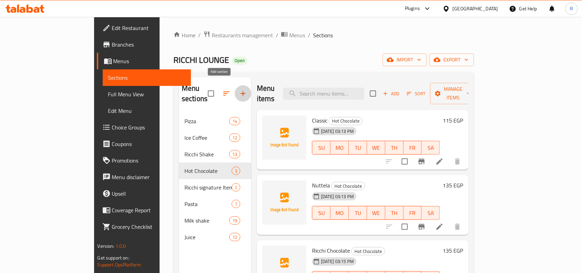
click at [239, 90] on icon "button" at bounding box center [243, 93] width 8 height 8
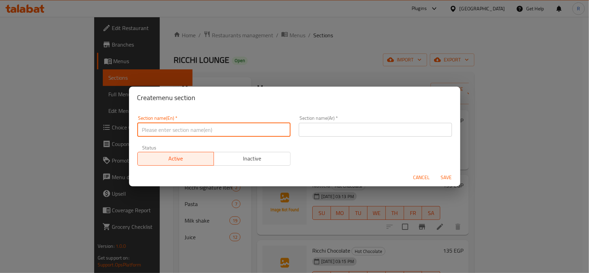
click at [175, 129] on input "text" at bounding box center [213, 130] width 153 height 14
click at [168, 128] on input "Mix" at bounding box center [213, 130] width 153 height 14
type input "Mix Drinks"
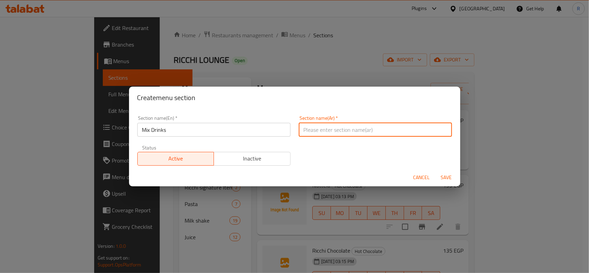
click at [359, 132] on input "text" at bounding box center [375, 130] width 153 height 14
click at [431, 131] on input "ميكس" at bounding box center [375, 130] width 153 height 14
type input "مشروبات مشكلة"
click at [438, 172] on button "Save" at bounding box center [446, 177] width 22 height 13
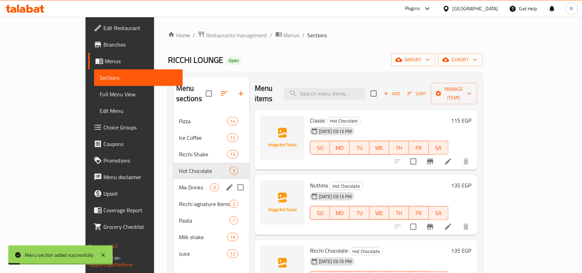
click at [179, 183] on span "Mix Drinks" at bounding box center [194, 187] width 31 height 8
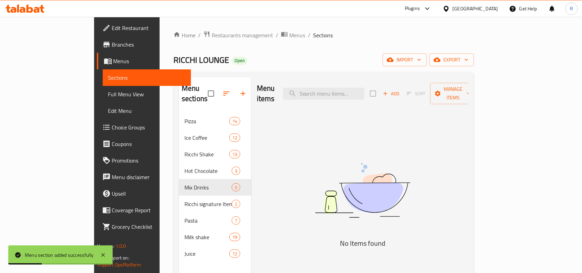
click at [401, 90] on span "Add" at bounding box center [391, 94] width 19 height 8
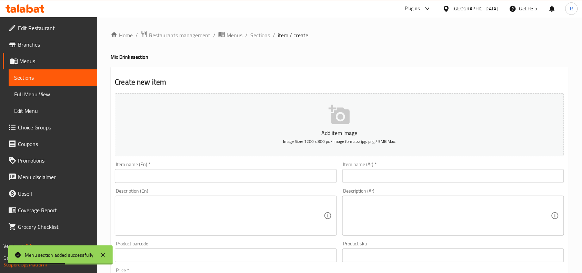
click at [180, 182] on input "text" at bounding box center [226, 176] width 222 height 14
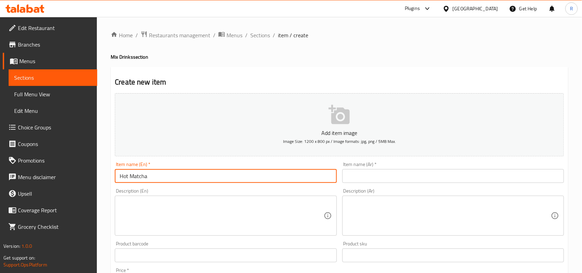
type input "Hot Matcha"
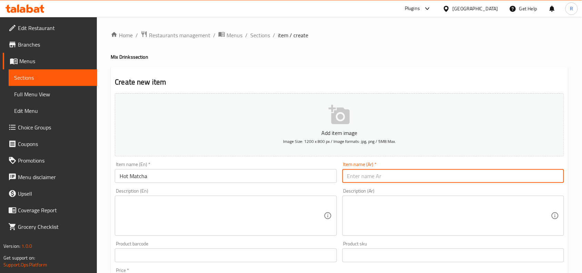
click at [445, 176] on input "text" at bounding box center [453, 176] width 222 height 14
type input "هوت ماتشا"
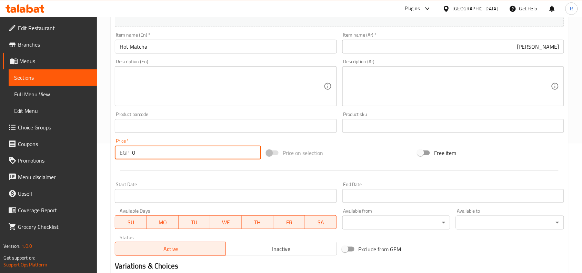
drag, startPoint x: 136, startPoint y: 157, endPoint x: 130, endPoint y: 154, distance: 6.5
click at [130, 154] on div "EGP 0 Price *" at bounding box center [188, 153] width 146 height 14
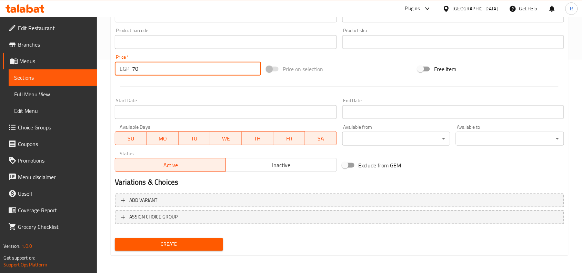
type input "70"
click at [183, 240] on span "Create" at bounding box center [168, 244] width 97 height 9
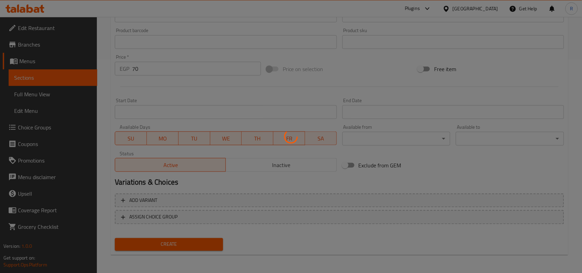
type input "0"
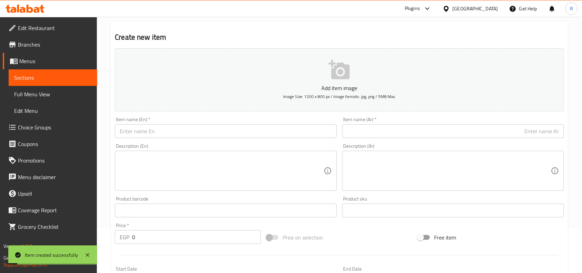
scroll to position [41, 0]
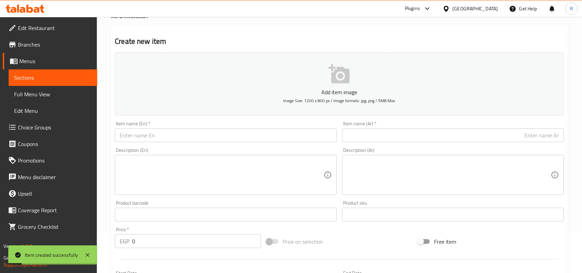
click at [162, 134] on input "text" at bounding box center [226, 135] width 222 height 14
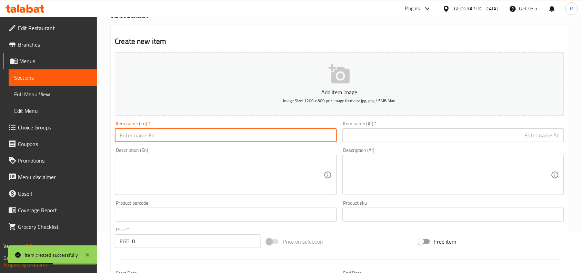
scroll to position [0, 0]
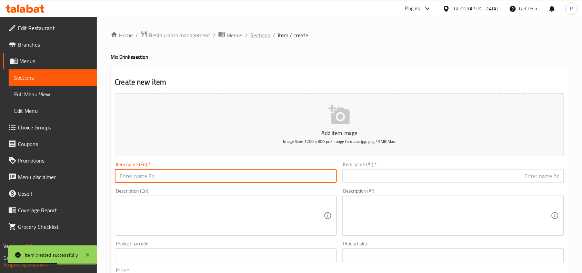
click at [267, 35] on span "Sections" at bounding box center [260, 35] width 20 height 8
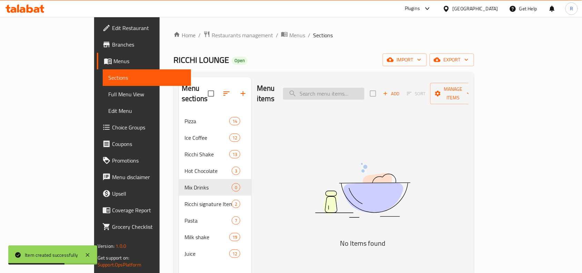
click at [357, 89] on input "search" at bounding box center [323, 94] width 81 height 12
type input "ؤ"
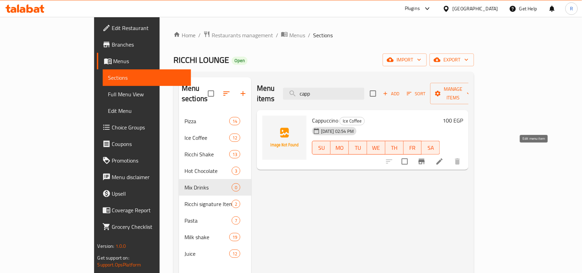
type input "capp"
click at [444, 157] on icon at bounding box center [440, 161] width 8 height 8
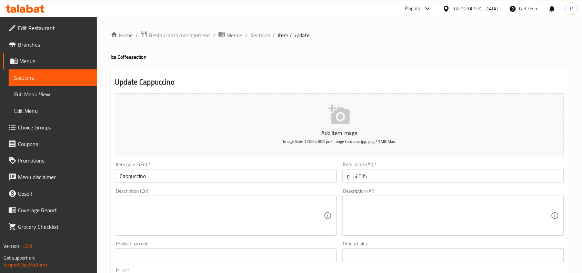
click at [122, 177] on input "Cappuccino" at bounding box center [226, 176] width 222 height 14
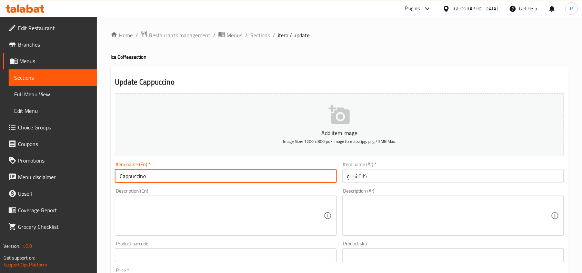
click at [121, 177] on input "Cappuccino" at bounding box center [226, 176] width 222 height 14
type input "Ice Cappuccino"
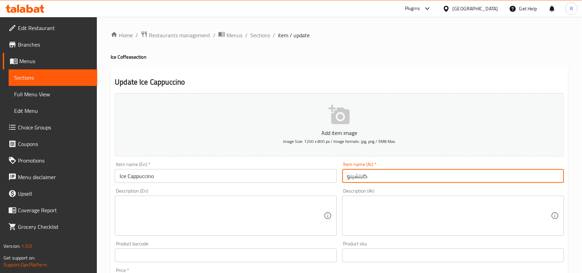
click at [387, 180] on input "كابتشينو" at bounding box center [453, 176] width 222 height 14
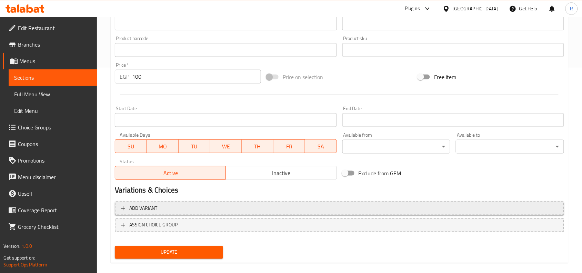
scroll to position [213, 0]
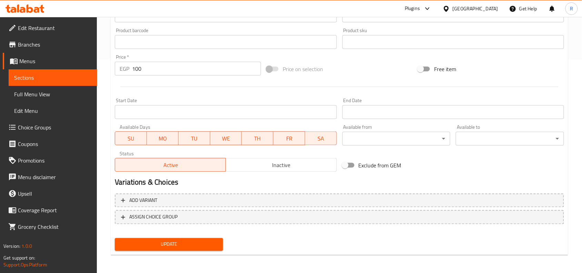
type input "كابتشينو مثلج"
click at [157, 248] on button "Update" at bounding box center [169, 244] width 108 height 13
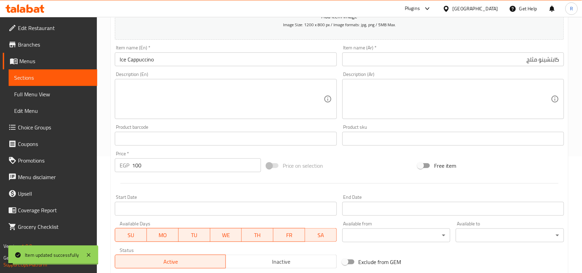
scroll to position [0, 0]
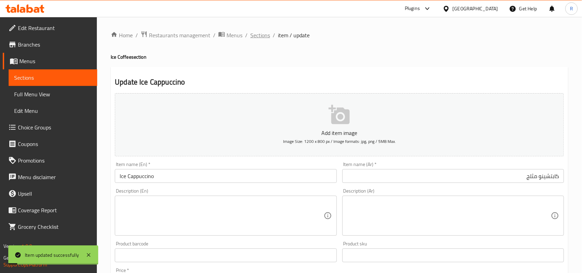
click at [258, 38] on span "Sections" at bounding box center [260, 35] width 20 height 8
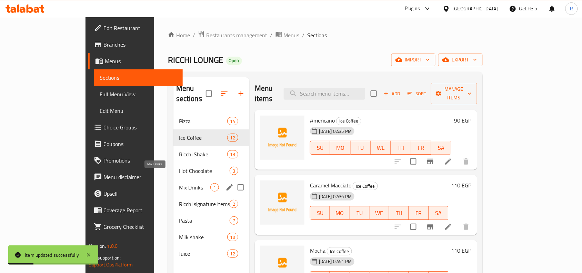
click at [179, 183] on span "Mix Drinks" at bounding box center [194, 187] width 31 height 8
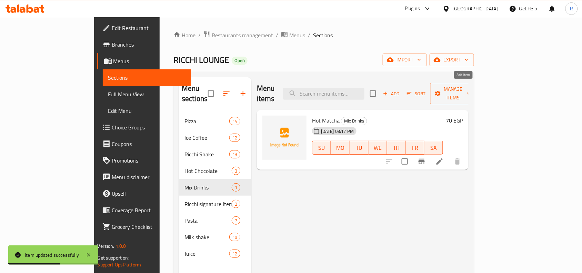
click at [401, 90] on span "Add" at bounding box center [391, 94] width 19 height 8
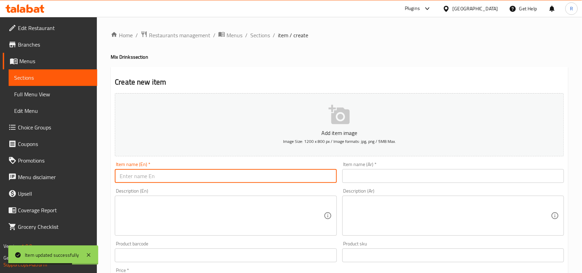
click at [278, 173] on input "text" at bounding box center [226, 176] width 222 height 14
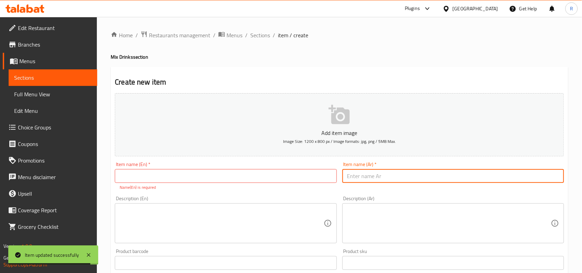
click at [523, 172] on input "text" at bounding box center [453, 176] width 222 height 14
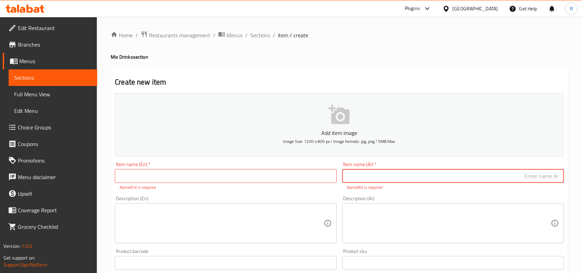
click at [430, 180] on input "text" at bounding box center [453, 176] width 222 height 14
click at [240, 181] on input "text" at bounding box center [226, 176] width 222 height 14
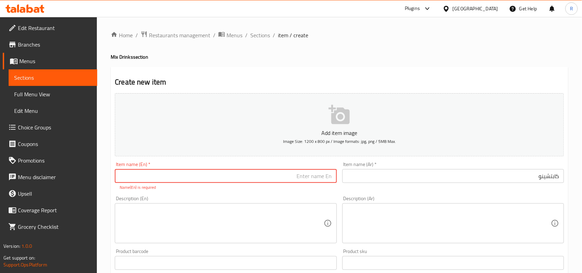
click at [243, 176] on input "text" at bounding box center [226, 176] width 222 height 14
click at [242, 176] on input "text" at bounding box center [226, 176] width 222 height 14
click at [142, 180] on input "text" at bounding box center [226, 176] width 222 height 14
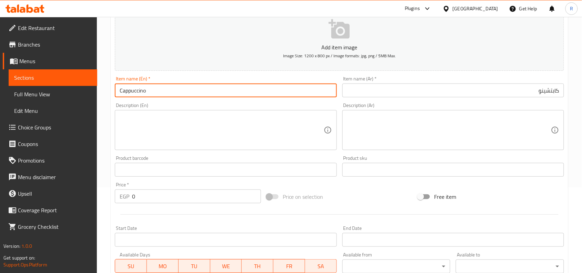
scroll to position [86, 0]
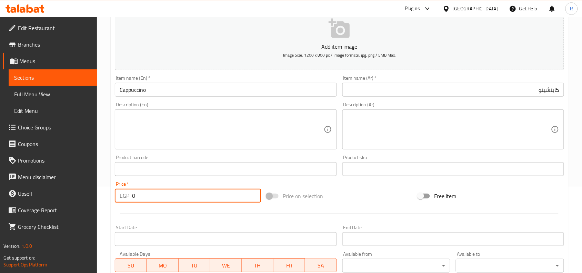
drag, startPoint x: 134, startPoint y: 199, endPoint x: 129, endPoint y: 197, distance: 5.7
click at [129, 197] on div "EGP 0 Price *" at bounding box center [188, 196] width 146 height 14
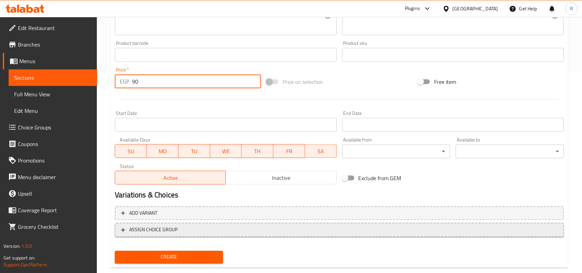
scroll to position [213, 0]
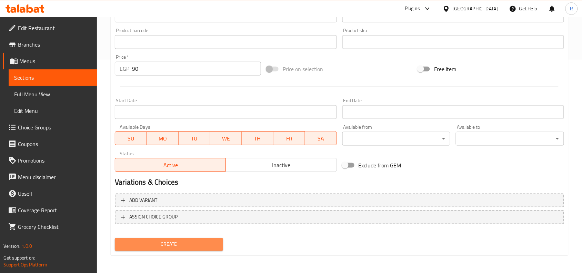
click at [165, 244] on span "Create" at bounding box center [168, 244] width 97 height 9
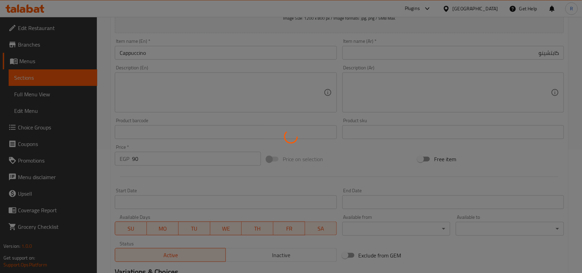
scroll to position [0, 0]
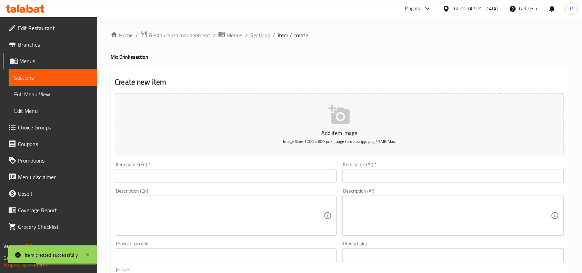
click at [252, 33] on span "Sections" at bounding box center [260, 35] width 20 height 8
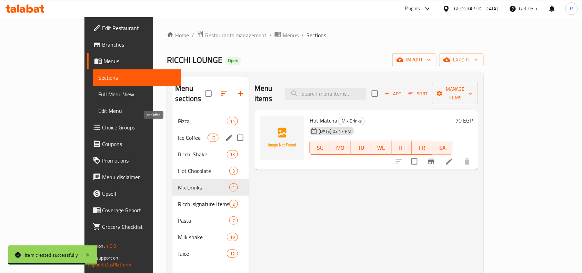
click at [178, 133] on span "Ice Coffee" at bounding box center [192, 137] width 29 height 8
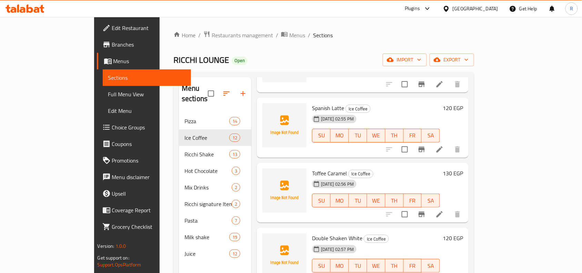
scroll to position [474, 0]
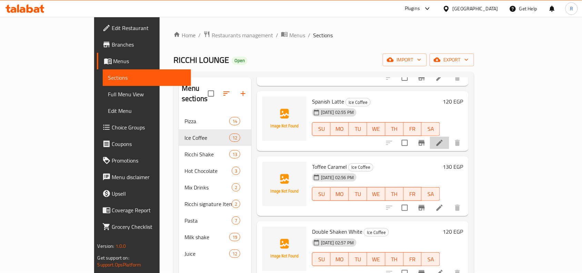
click at [449, 137] on li at bounding box center [439, 143] width 19 height 12
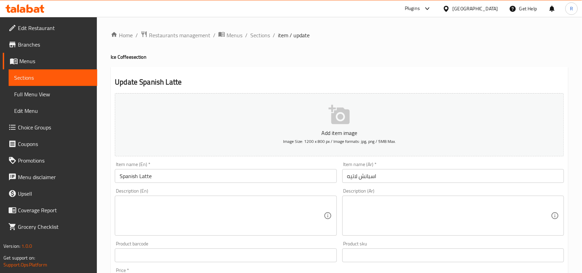
click at [119, 177] on input "Spanish Latte" at bounding box center [226, 176] width 222 height 14
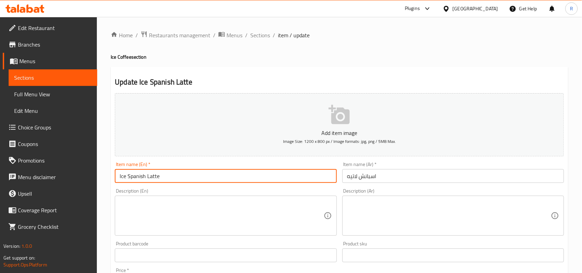
click at [405, 166] on div "Item name (Ar)   * اسبانش لاتيه Item name (Ar) *" at bounding box center [453, 172] width 222 height 21
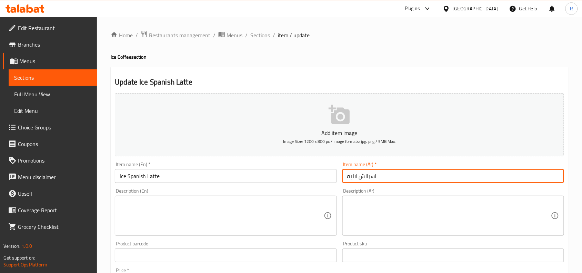
click at [402, 174] on input "اسبانش لاتيه" at bounding box center [453, 176] width 222 height 14
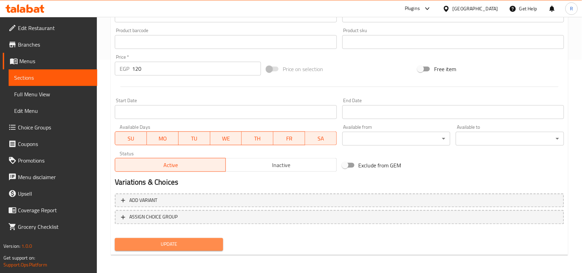
click at [167, 242] on span "Update" at bounding box center [168, 244] width 97 height 9
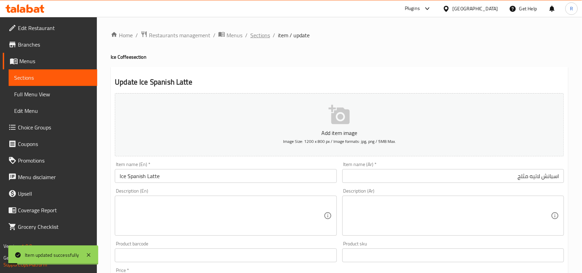
click at [256, 35] on span "Sections" at bounding box center [260, 35] width 20 height 8
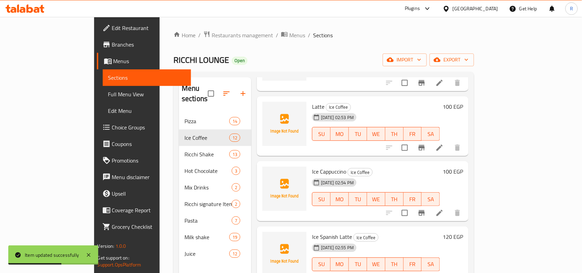
scroll to position [345, 0]
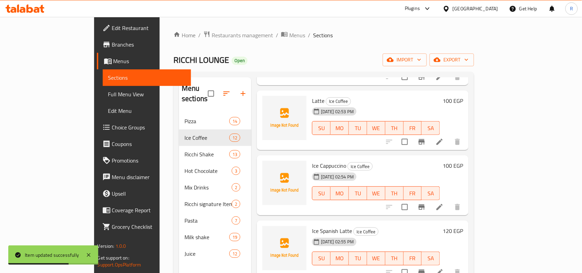
click at [449, 136] on li at bounding box center [439, 142] width 19 height 12
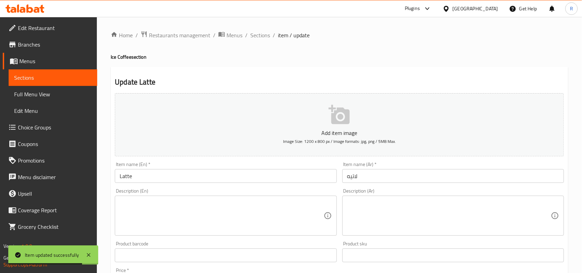
drag, startPoint x: 119, startPoint y: 175, endPoint x: 124, endPoint y: 180, distance: 7.1
click at [119, 175] on input "Latte" at bounding box center [226, 176] width 222 height 14
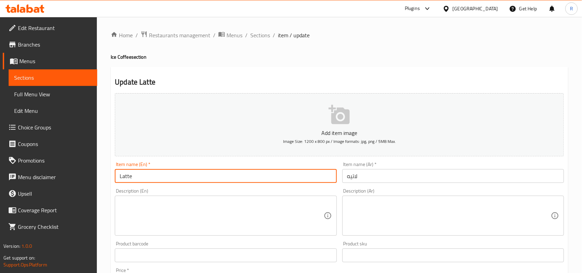
click at [419, 169] on input "لاتيه" at bounding box center [453, 176] width 222 height 14
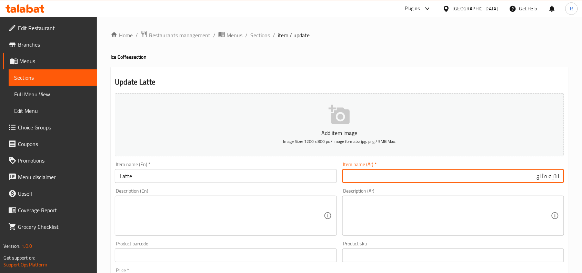
click at [120, 177] on input "Latte" at bounding box center [226, 176] width 222 height 14
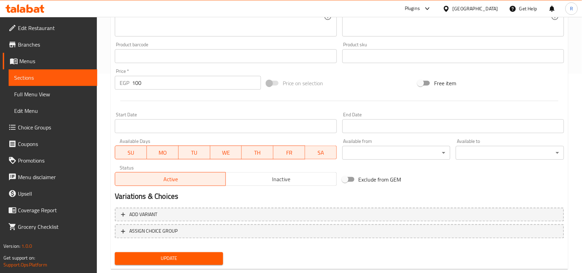
scroll to position [213, 0]
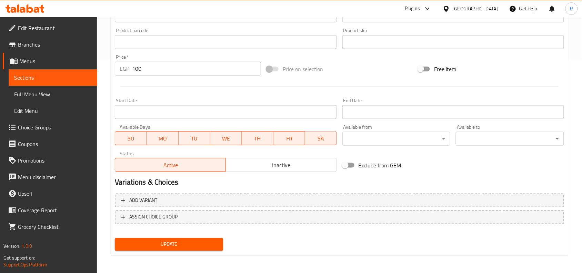
click at [183, 240] on span "Update" at bounding box center [168, 244] width 97 height 9
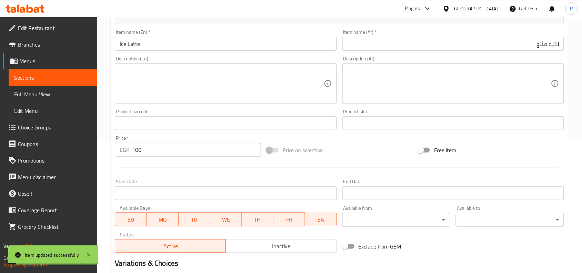
scroll to position [0, 0]
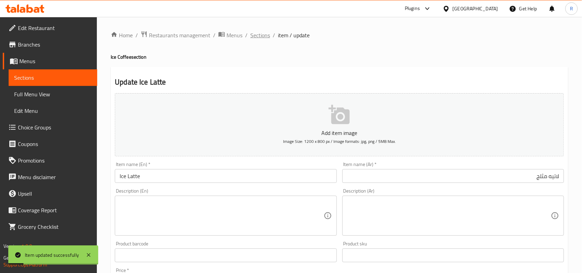
click at [250, 34] on span "Sections" at bounding box center [260, 35] width 20 height 8
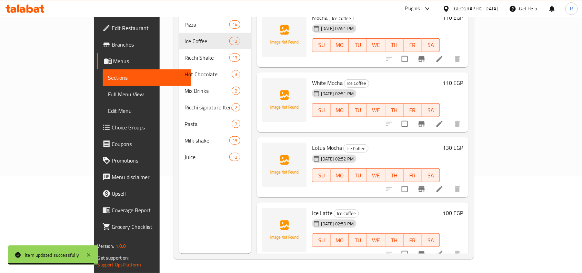
scroll to position [93, 0]
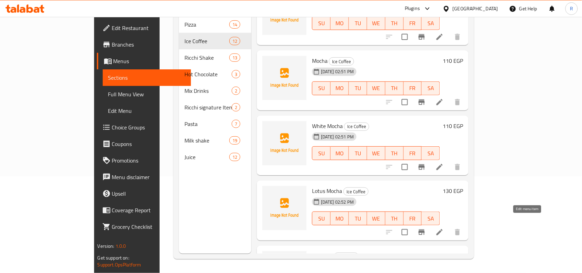
click at [444, 228] on icon at bounding box center [440, 232] width 8 height 8
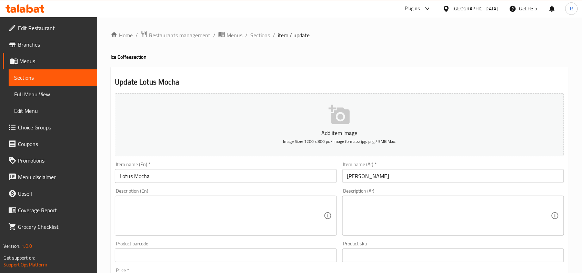
click at [121, 175] on input "Lotus Mocha" at bounding box center [226, 176] width 222 height 14
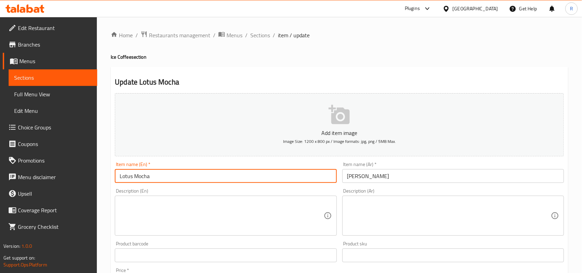
click at [119, 178] on input "Lotus Mocha" at bounding box center [226, 176] width 222 height 14
click at [395, 178] on input "لوتس موكا" at bounding box center [453, 176] width 222 height 14
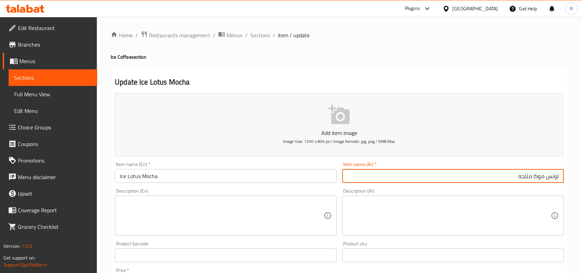
scroll to position [213, 0]
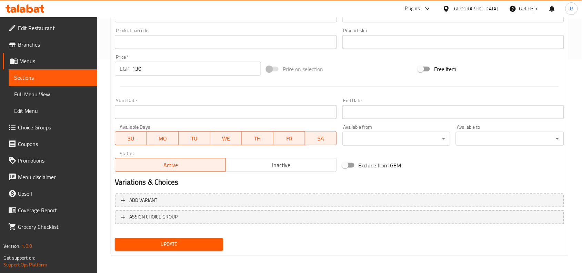
click at [185, 238] on button "Update" at bounding box center [169, 244] width 108 height 13
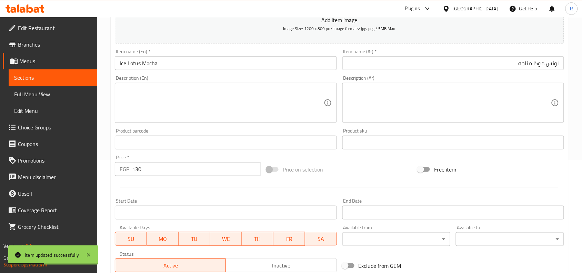
scroll to position [0, 0]
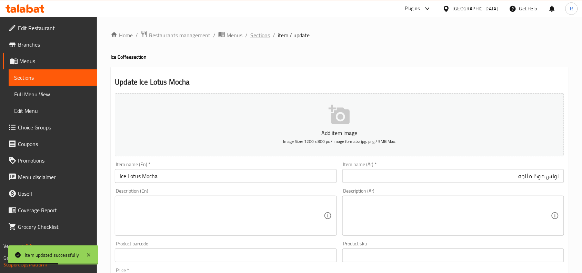
click at [258, 35] on span "Sections" at bounding box center [260, 35] width 20 height 8
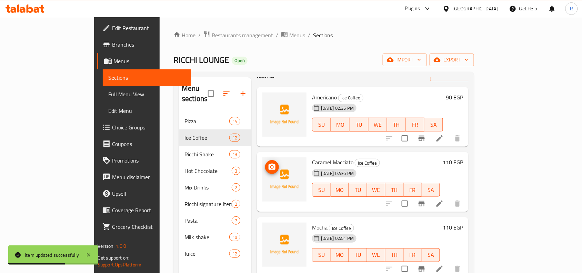
scroll to position [43, 0]
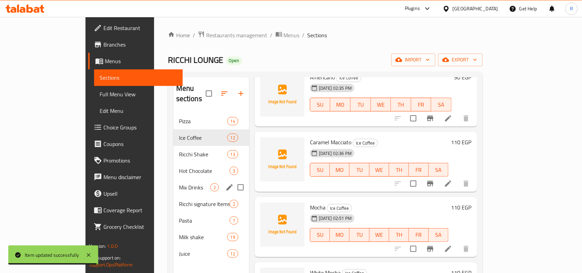
click at [173, 179] on div "Mix Drinks 2" at bounding box center [211, 187] width 76 height 17
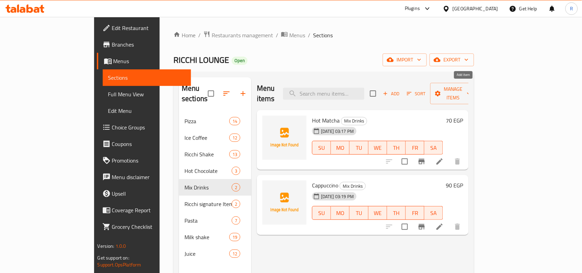
click at [402, 88] on button "Add" at bounding box center [391, 93] width 22 height 11
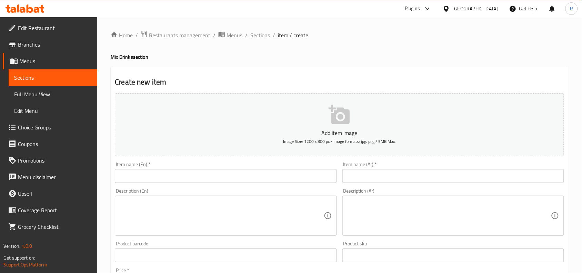
click at [154, 178] on input "text" at bounding box center [226, 176] width 222 height 14
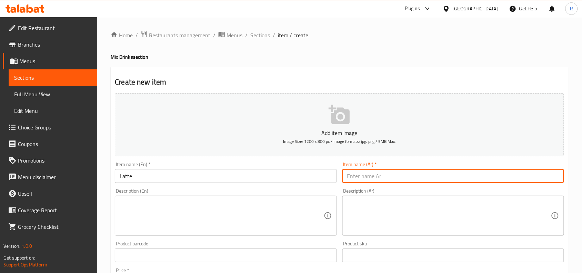
click at [517, 178] on input "text" at bounding box center [453, 176] width 222 height 14
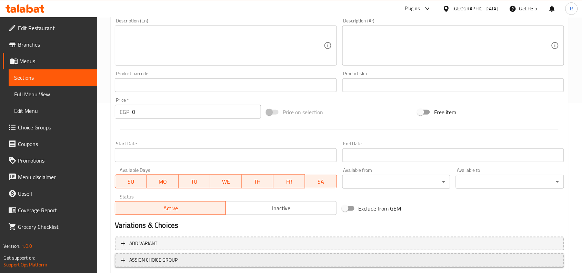
scroll to position [213, 0]
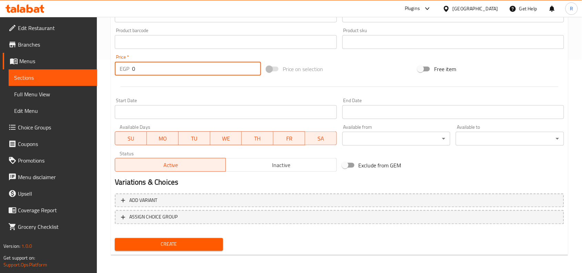
drag, startPoint x: 137, startPoint y: 65, endPoint x: 128, endPoint y: 68, distance: 9.1
click at [128, 68] on div "EGP 0 Price *" at bounding box center [188, 69] width 146 height 14
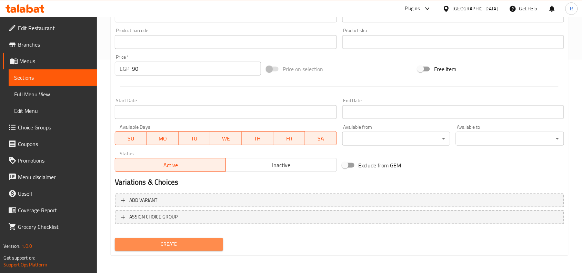
click at [186, 240] on span "Create" at bounding box center [168, 244] width 97 height 9
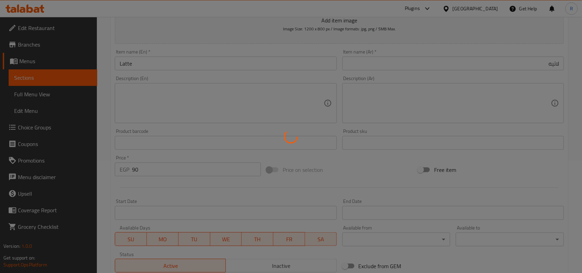
scroll to position [0, 0]
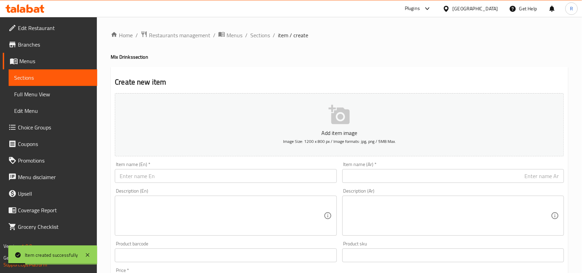
click at [208, 168] on div "Item name (En)   * Item name (En) *" at bounding box center [226, 172] width 222 height 21
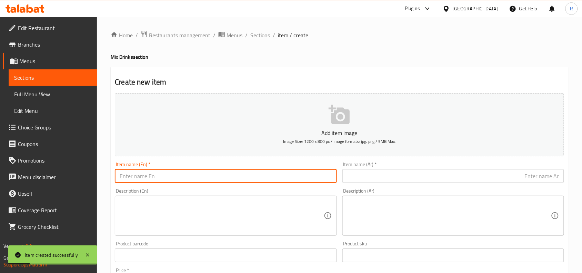
click at [208, 174] on input "text" at bounding box center [226, 176] width 222 height 14
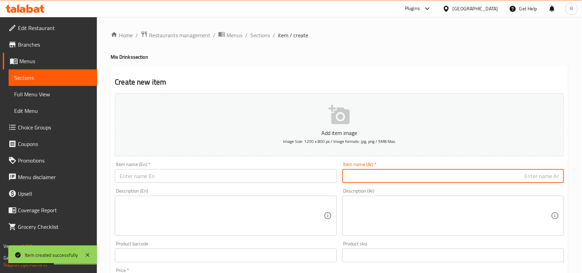
click at [528, 172] on input "text" at bounding box center [453, 176] width 222 height 14
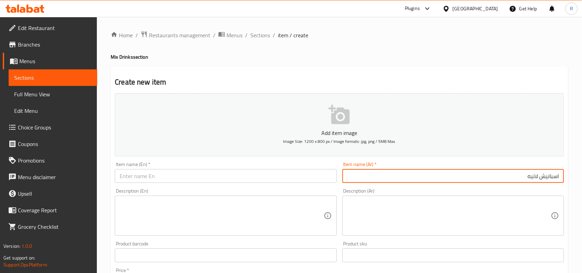
drag, startPoint x: 148, startPoint y: 167, endPoint x: 149, endPoint y: 173, distance: 5.6
click at [148, 169] on div "Item name (En)   * Item name (En) *" at bounding box center [226, 172] width 222 height 21
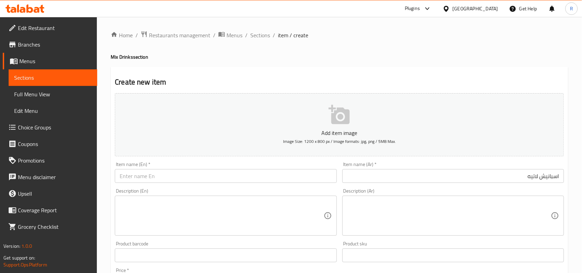
click at [149, 173] on input "text" at bounding box center [226, 176] width 222 height 14
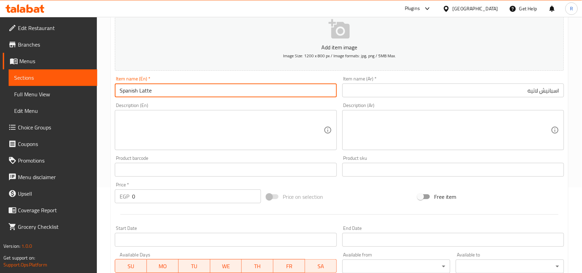
scroll to position [86, 0]
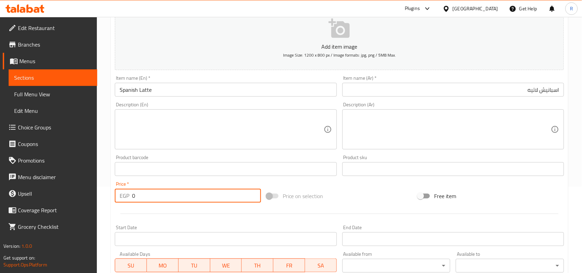
drag, startPoint x: 136, startPoint y: 198, endPoint x: 130, endPoint y: 198, distance: 5.9
click at [130, 198] on div "EGP 0 Price *" at bounding box center [188, 196] width 146 height 14
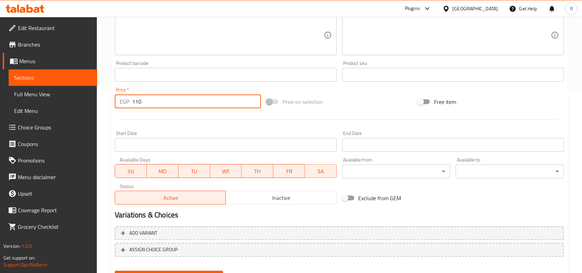
scroll to position [213, 0]
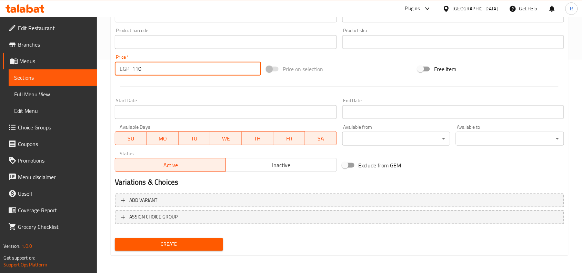
click at [201, 246] on span "Create" at bounding box center [168, 244] width 97 height 9
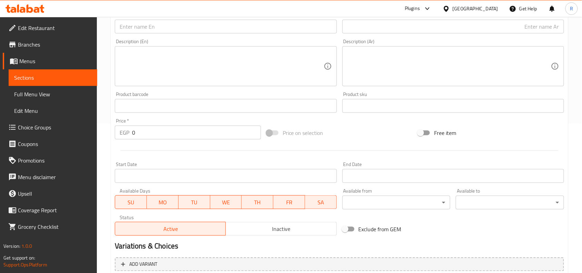
scroll to position [0, 0]
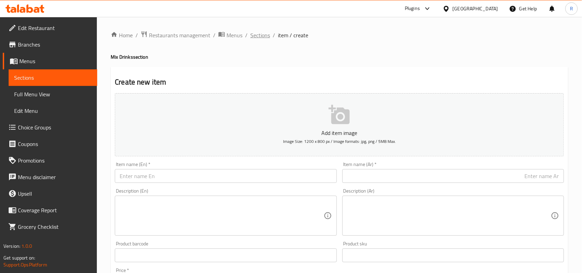
click at [258, 33] on span "Sections" at bounding box center [260, 35] width 20 height 8
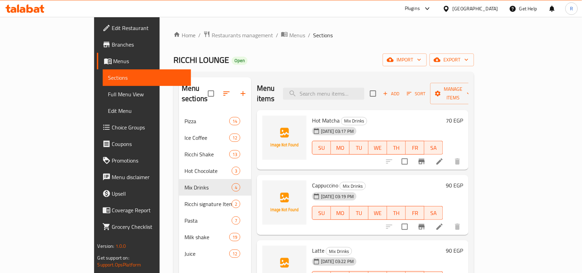
click at [401, 90] on span "Add" at bounding box center [391, 94] width 19 height 8
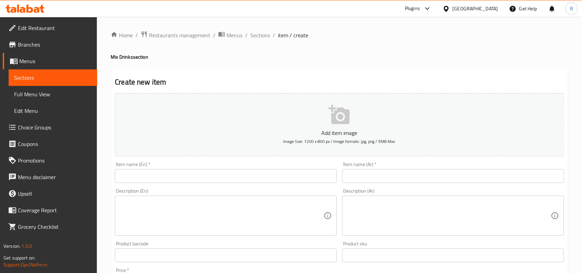
click at [201, 175] on input "text" at bounding box center [226, 176] width 222 height 14
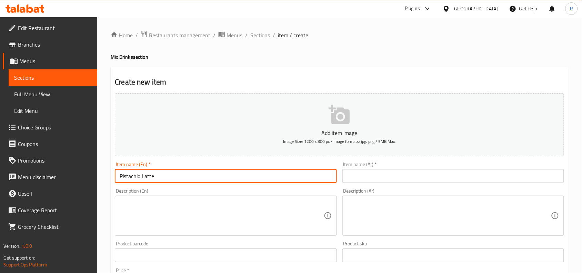
click at [474, 176] on input "text" at bounding box center [453, 176] width 222 height 14
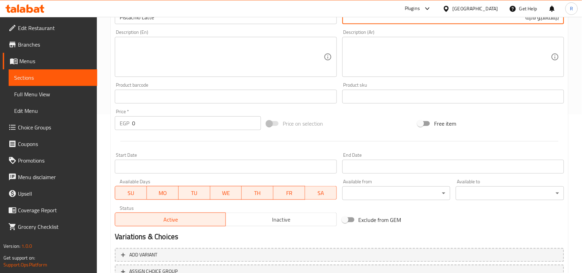
scroll to position [172, 0]
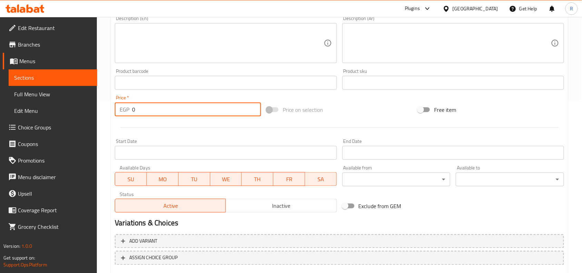
drag, startPoint x: 133, startPoint y: 110, endPoint x: 140, endPoint y: 110, distance: 6.6
click at [140, 110] on input "0" at bounding box center [196, 109] width 129 height 14
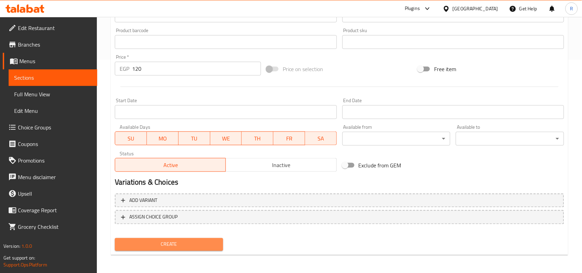
click at [194, 238] on button "Create" at bounding box center [169, 244] width 108 height 13
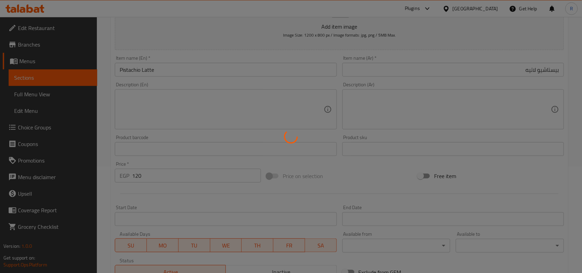
scroll to position [0, 0]
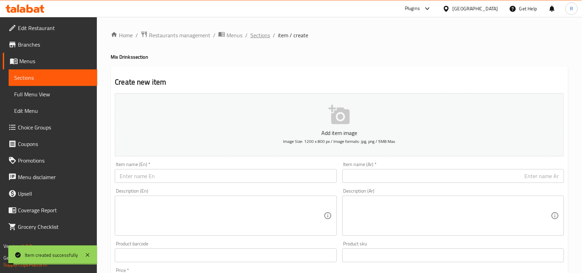
click at [258, 34] on span "Sections" at bounding box center [260, 35] width 20 height 8
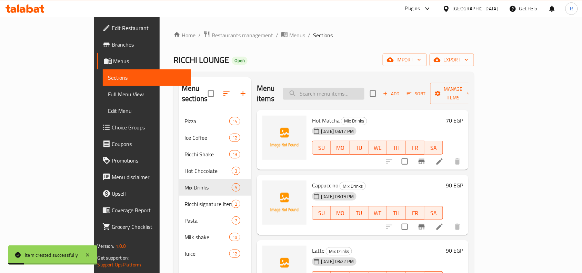
click at [336, 90] on input "search" at bounding box center [323, 94] width 81 height 12
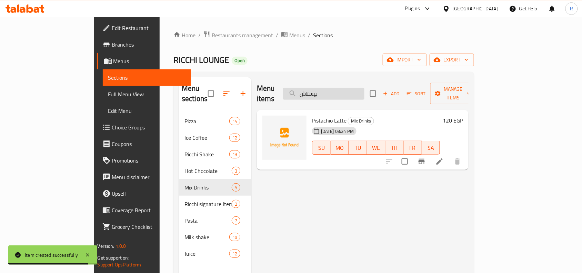
click at [361, 88] on input "بيستاش" at bounding box center [323, 94] width 81 height 12
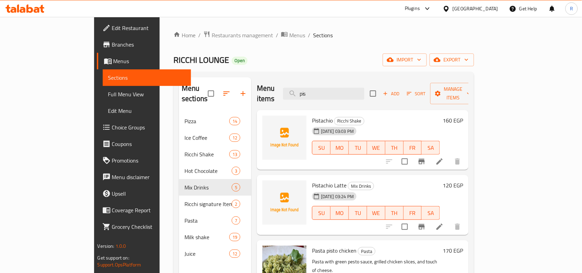
click at [352, 81] on div "Menu items pis Add Sort Manage items" at bounding box center [363, 93] width 212 height 33
click at [355, 88] on input "pis" at bounding box center [323, 94] width 81 height 12
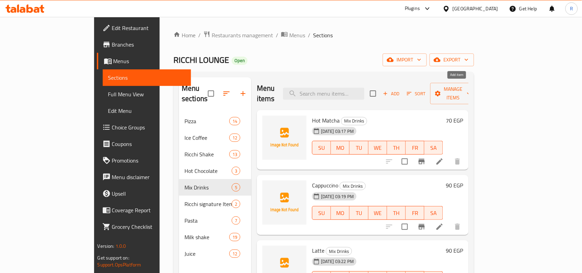
click at [401, 90] on span "Add" at bounding box center [391, 94] width 19 height 8
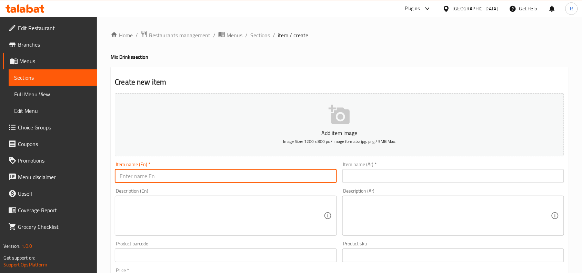
click at [152, 182] on input "text" at bounding box center [226, 176] width 222 height 14
click at [151, 177] on input "A" at bounding box center [226, 176] width 222 height 14
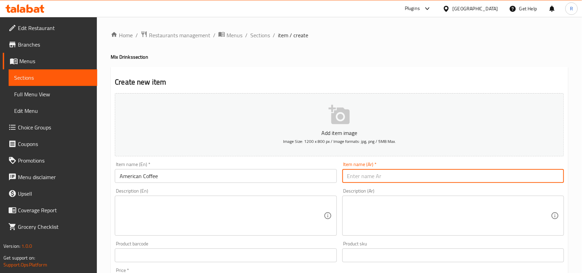
click at [470, 172] on input "text" at bounding box center [453, 176] width 222 height 14
click at [560, 176] on input "امريكان كوفي" at bounding box center [453, 176] width 222 height 14
drag, startPoint x: 175, startPoint y: 216, endPoint x: 209, endPoint y: 230, distance: 36.9
click at [175, 215] on textarea at bounding box center [222, 215] width 204 height 33
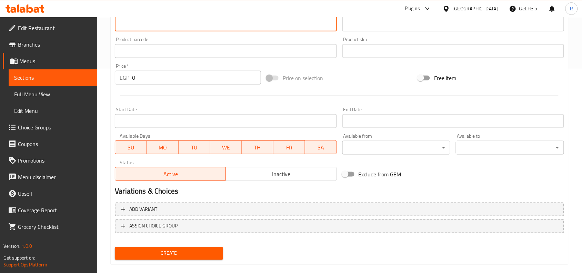
scroll to position [213, 0]
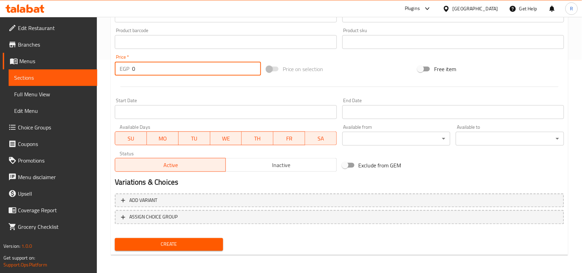
drag, startPoint x: 139, startPoint y: 70, endPoint x: 126, endPoint y: 70, distance: 12.8
click at [126, 70] on div "EGP 0 Price *" at bounding box center [188, 69] width 146 height 14
click at [165, 240] on span "Create" at bounding box center [168, 244] width 97 height 9
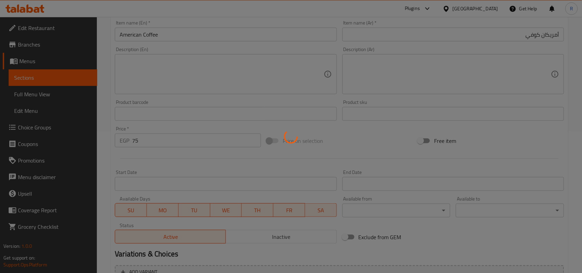
scroll to position [0, 0]
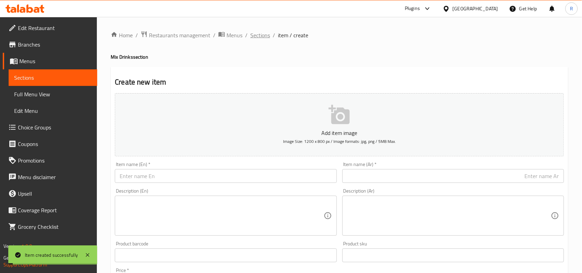
click at [255, 35] on span "Sections" at bounding box center [260, 35] width 20 height 8
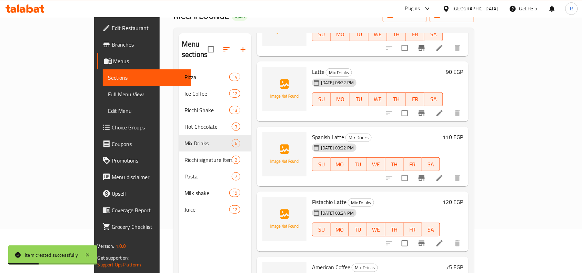
scroll to position [97, 0]
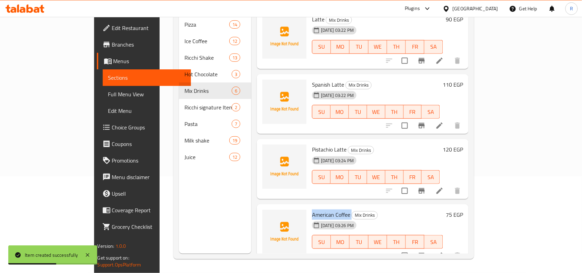
drag, startPoint x: 288, startPoint y: 201, endPoint x: 325, endPoint y: 205, distance: 37.2
click at [327, 210] on h6 "American Coffee Mix Drinks" at bounding box center [377, 215] width 131 height 10
copy span "American Coffee"
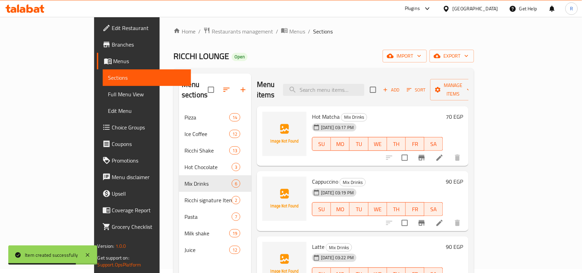
scroll to position [0, 0]
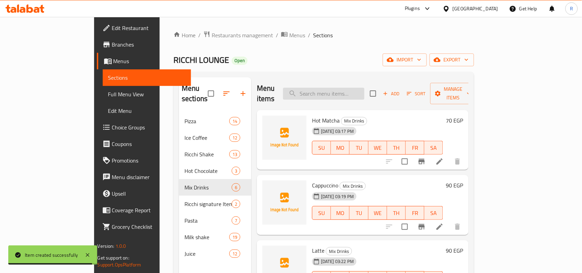
paste input "American Coffee"
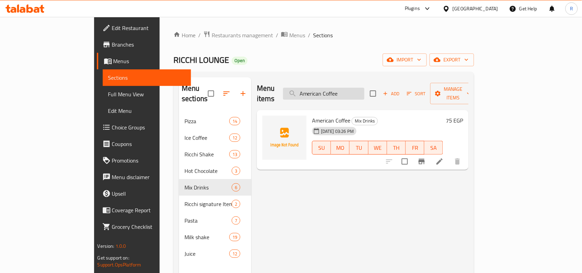
click at [360, 94] on input "American Coffee" at bounding box center [323, 94] width 81 height 12
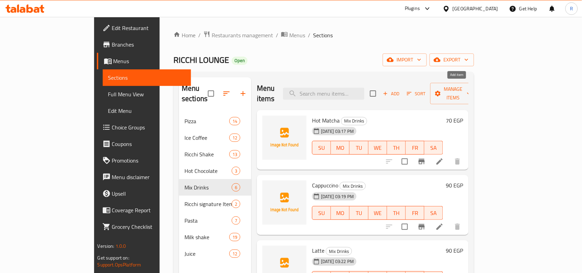
click at [401, 90] on span "Add" at bounding box center [391, 94] width 19 height 8
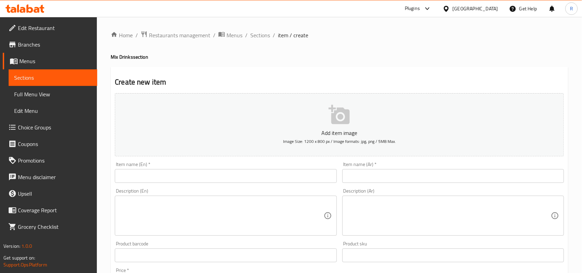
click at [200, 179] on input "text" at bounding box center [226, 176] width 222 height 14
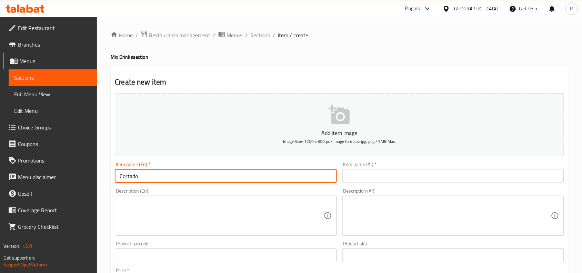
click at [443, 173] on input "text" at bounding box center [453, 176] width 222 height 14
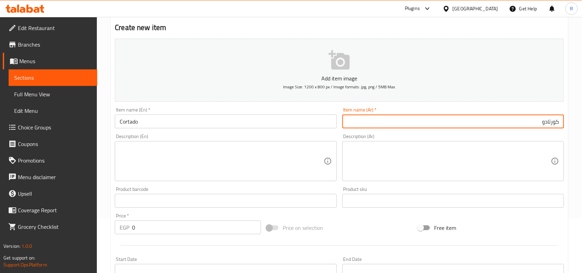
scroll to position [129, 0]
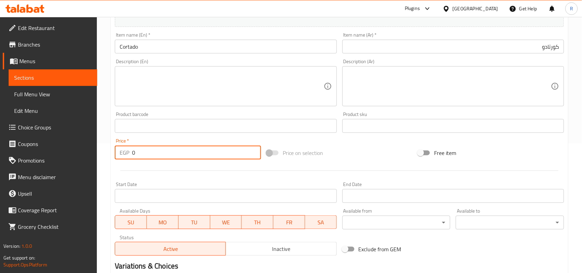
drag, startPoint x: 129, startPoint y: 153, endPoint x: 121, endPoint y: 152, distance: 7.9
click at [121, 152] on div "EGP 0 Price *" at bounding box center [188, 153] width 146 height 14
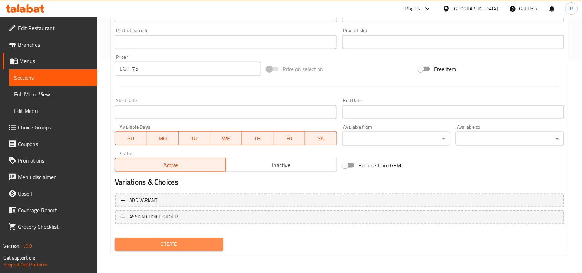
click at [172, 238] on button "Create" at bounding box center [169, 244] width 108 height 13
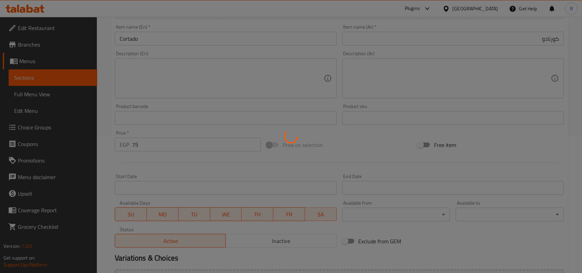
scroll to position [0, 0]
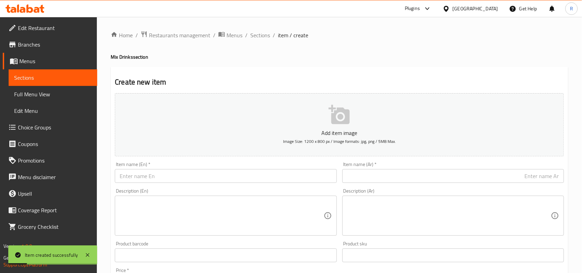
click at [171, 170] on input "text" at bounding box center [226, 176] width 222 height 14
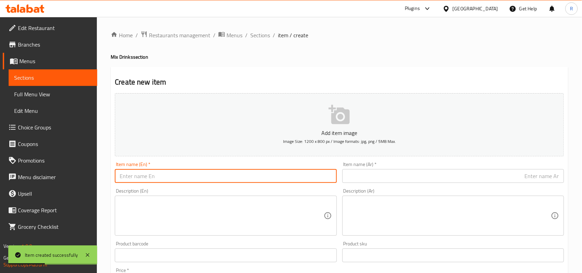
click at [489, 180] on input "text" at bounding box center [453, 176] width 222 height 14
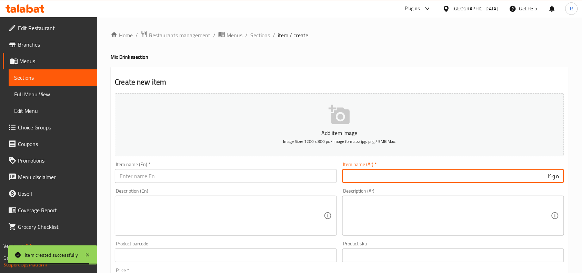
click at [465, 177] on input "موكا" at bounding box center [453, 176] width 222 height 14
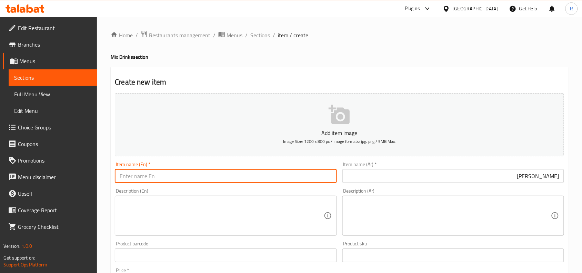
click at [135, 179] on input "text" at bounding box center [226, 176] width 222 height 14
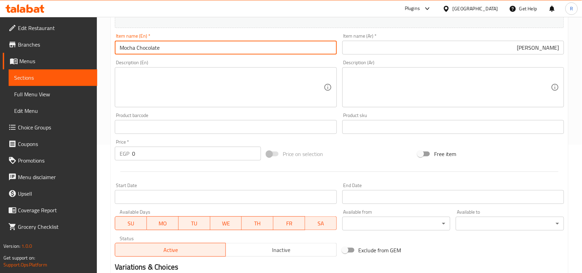
scroll to position [129, 0]
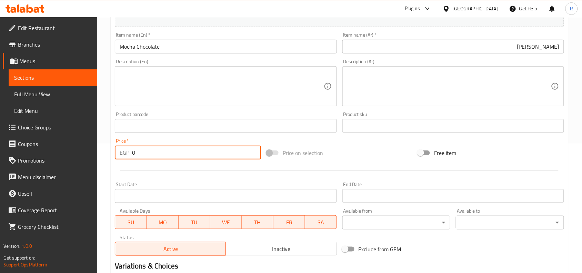
click at [132, 153] on input "0" at bounding box center [196, 153] width 129 height 14
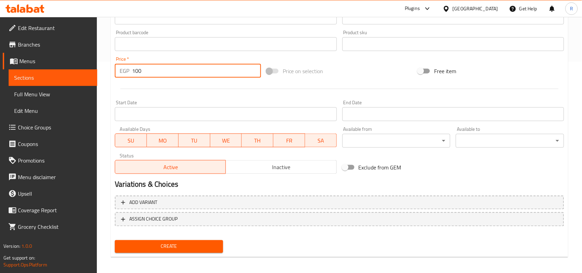
scroll to position [213, 0]
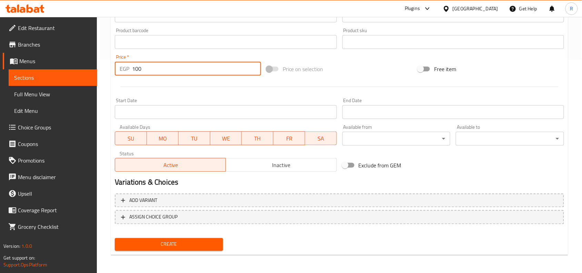
click at [180, 240] on span "Create" at bounding box center [168, 244] width 97 height 9
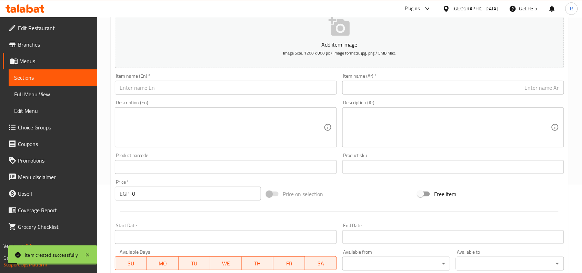
scroll to position [0, 0]
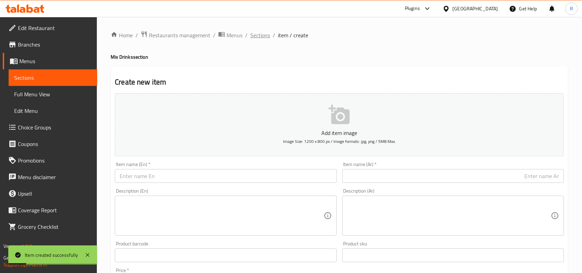
click at [257, 33] on span "Sections" at bounding box center [260, 35] width 20 height 8
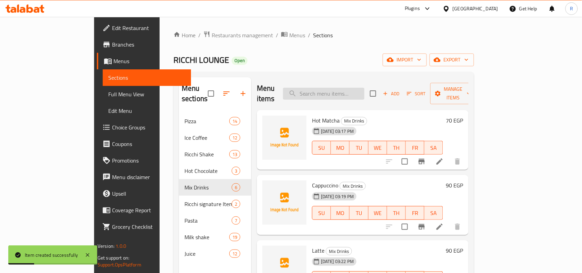
click at [338, 88] on input "search" at bounding box center [323, 94] width 81 height 12
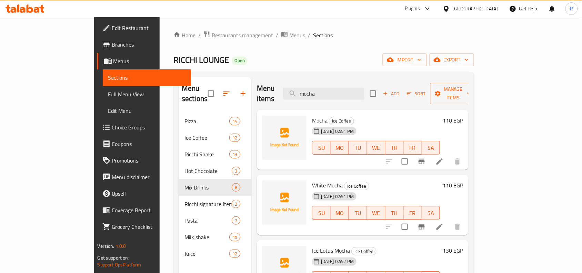
click at [449, 220] on li at bounding box center [439, 226] width 19 height 12
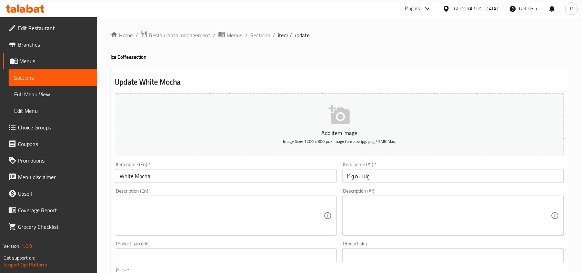
click at [117, 175] on input "White Mocha" at bounding box center [226, 176] width 222 height 14
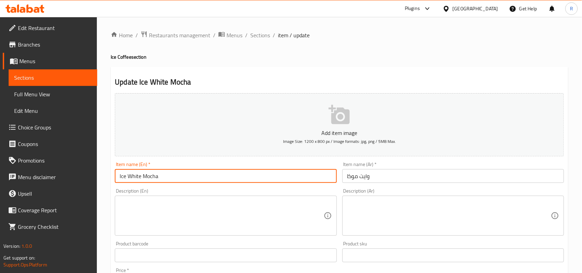
click at [391, 182] on input "وايت موكا" at bounding box center [453, 176] width 222 height 14
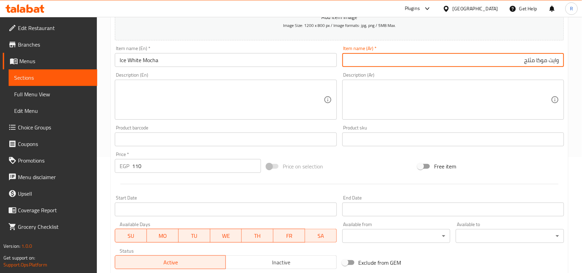
scroll to position [213, 0]
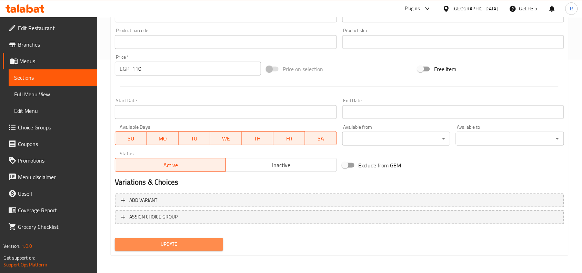
click at [158, 240] on span "Update" at bounding box center [168, 244] width 97 height 9
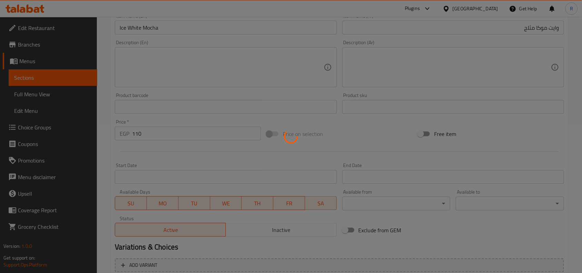
scroll to position [0, 0]
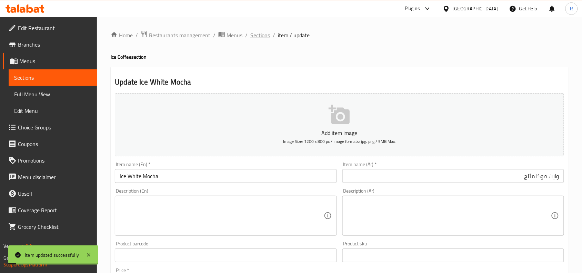
click at [255, 33] on span "Sections" at bounding box center [260, 35] width 20 height 8
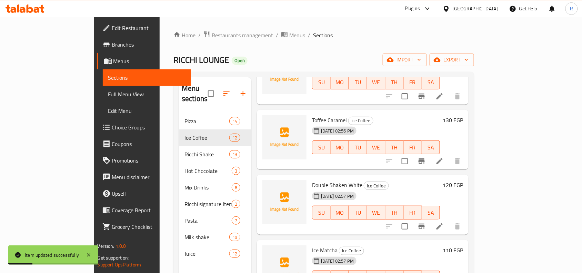
scroll to position [524, 0]
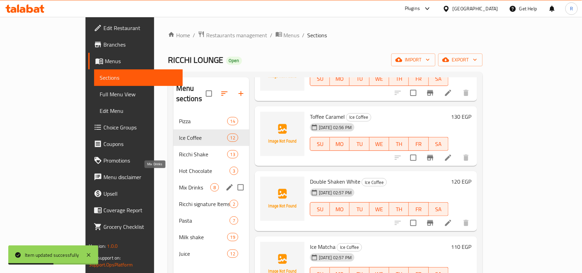
click at [179, 183] on span "Mix Drinks" at bounding box center [194, 187] width 31 height 8
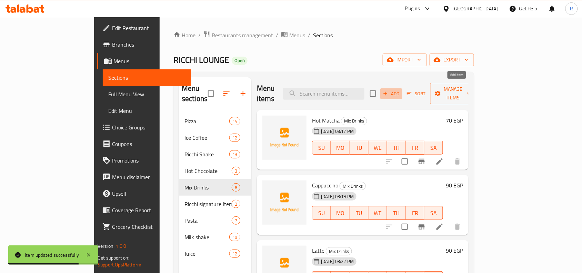
click at [401, 90] on span "Add" at bounding box center [391, 94] width 19 height 8
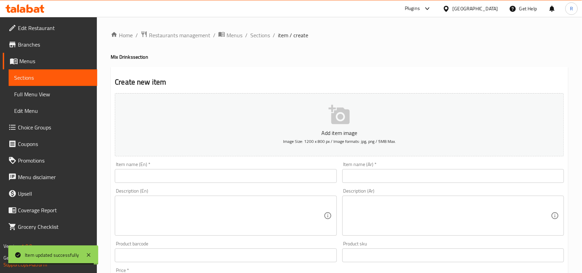
click at [185, 180] on input "text" at bounding box center [226, 176] width 222 height 14
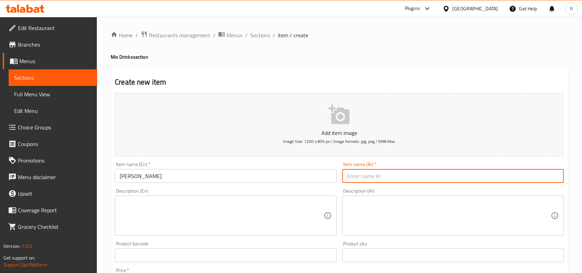
click at [512, 175] on input "text" at bounding box center [453, 176] width 222 height 14
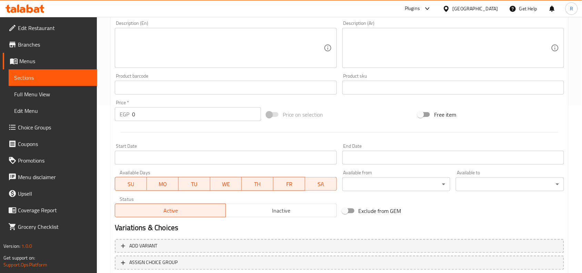
scroll to position [172, 0]
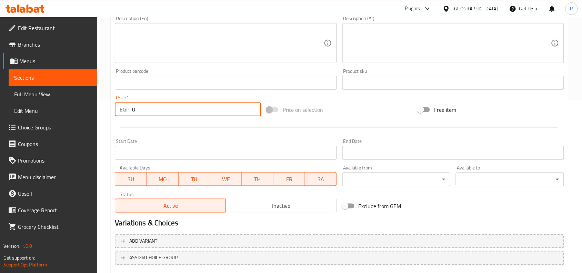
drag, startPoint x: 137, startPoint y: 109, endPoint x: 123, endPoint y: 109, distance: 13.5
click at [123, 109] on div "EGP 0 Price *" at bounding box center [188, 109] width 146 height 14
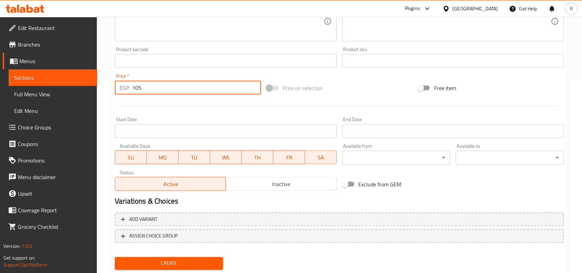
scroll to position [213, 0]
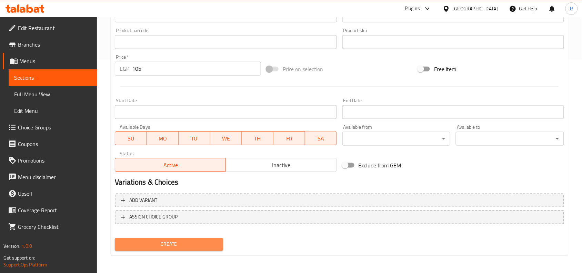
click at [172, 244] on span "Create" at bounding box center [168, 244] width 97 height 9
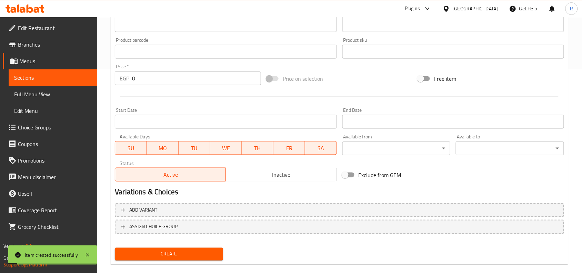
scroll to position [0, 0]
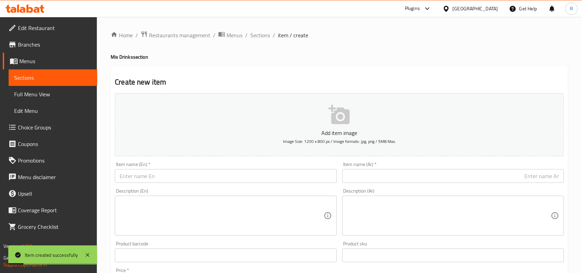
click at [255, 27] on div "Home / Restaurants management / Menus / Sections / item / create Mix Drinks sec…" at bounding box center [339, 252] width 485 height 470
click at [259, 32] on span "Sections" at bounding box center [260, 35] width 20 height 8
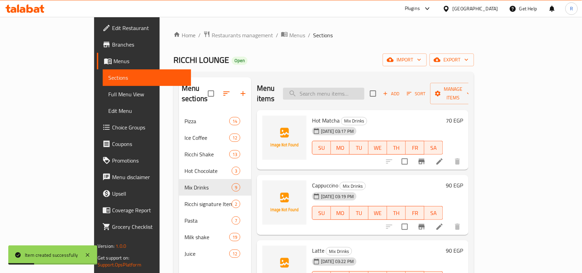
click at [351, 88] on input "search" at bounding box center [323, 94] width 81 height 12
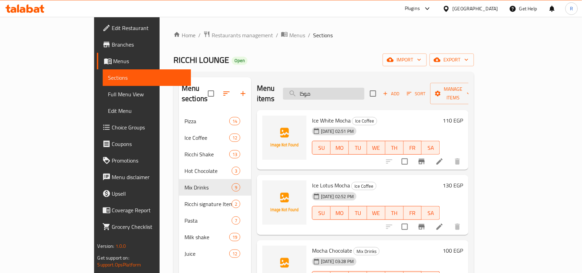
click at [365, 91] on input "موكا" at bounding box center [323, 94] width 81 height 12
click at [401, 91] on span "Add" at bounding box center [391, 94] width 19 height 8
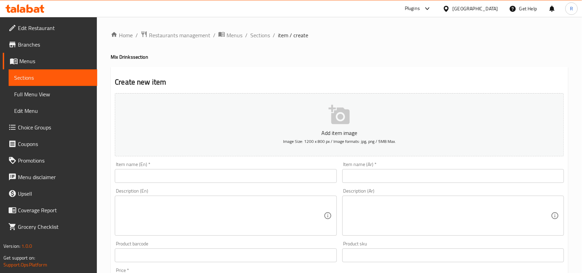
click at [220, 171] on input "text" at bounding box center [226, 176] width 222 height 14
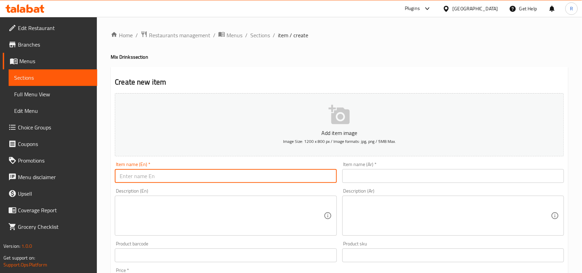
click at [368, 174] on input "text" at bounding box center [453, 176] width 222 height 14
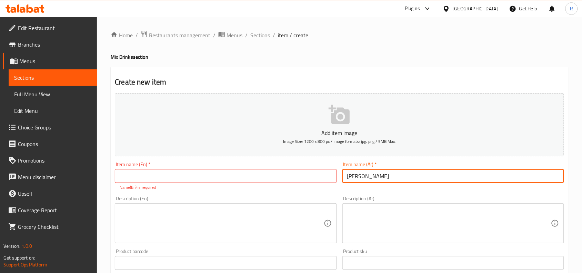
click at [194, 180] on input "text" at bounding box center [226, 176] width 222 height 14
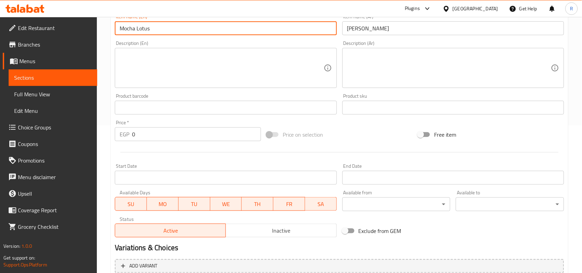
scroll to position [172, 0]
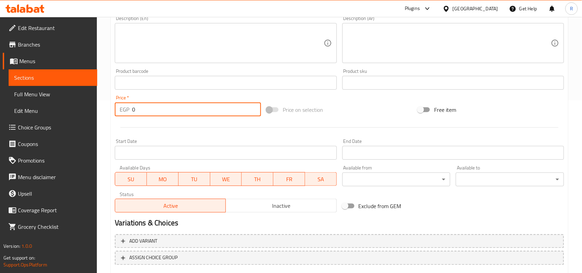
click at [129, 110] on div "EGP 0 Price *" at bounding box center [188, 109] width 146 height 14
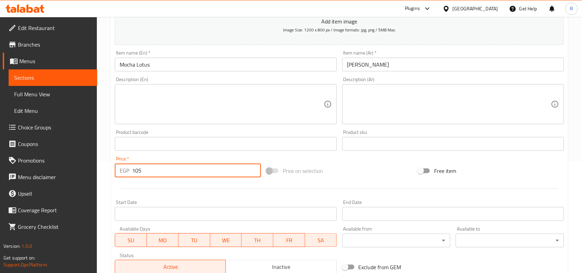
scroll to position [213, 0]
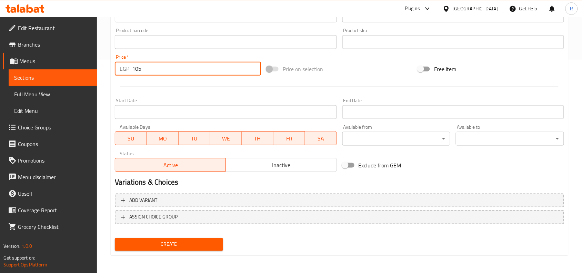
click at [162, 238] on button "Create" at bounding box center [169, 244] width 108 height 13
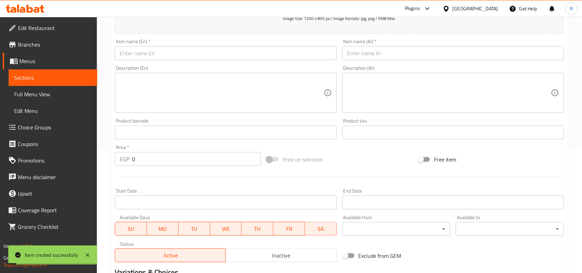
scroll to position [0, 0]
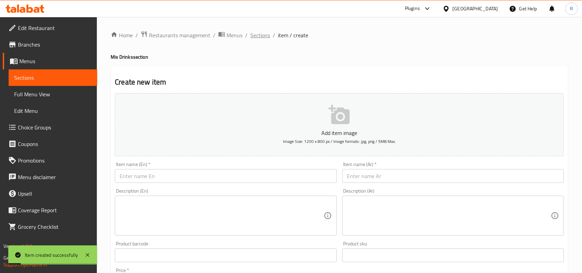
click at [258, 36] on span "Sections" at bounding box center [260, 35] width 20 height 8
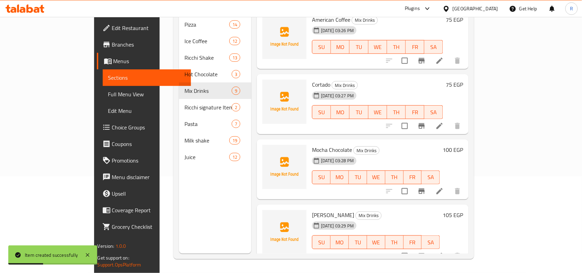
scroll to position [97, 0]
drag, startPoint x: 290, startPoint y: 140, endPoint x: 305, endPoint y: 140, distance: 14.5
click at [312, 144] on span "Mocha Chocolate" at bounding box center [332, 149] width 40 height 10
copy span "Mocha"
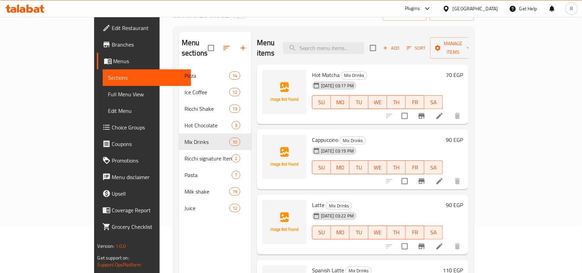
scroll to position [0, 0]
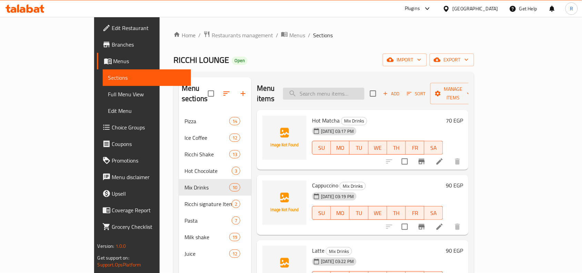
paste input "Mocha"
click at [362, 89] on input "Mocha" at bounding box center [323, 94] width 81 height 12
click at [401, 90] on span "Add" at bounding box center [391, 94] width 19 height 8
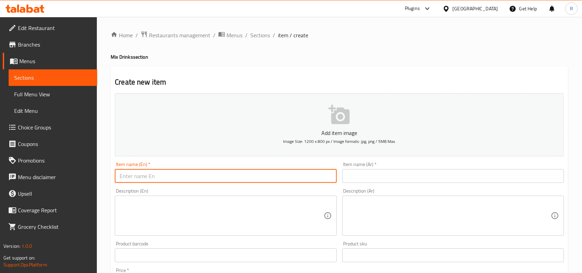
click at [239, 169] on input "text" at bounding box center [226, 176] width 222 height 14
click at [154, 176] on input "Caramel Macciato" at bounding box center [226, 176] width 222 height 14
click at [399, 179] on input "text" at bounding box center [453, 176] width 222 height 14
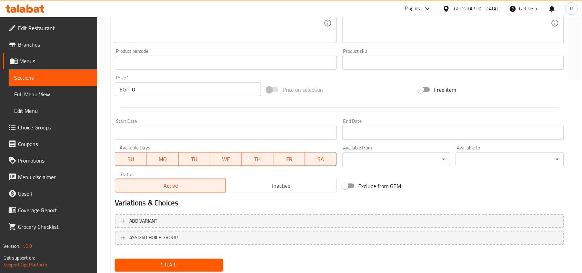
scroll to position [213, 0]
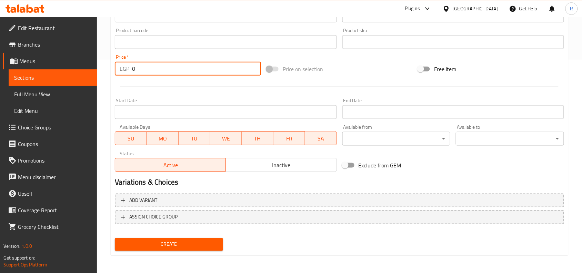
click at [131, 65] on div "EGP 0 Price *" at bounding box center [188, 69] width 146 height 14
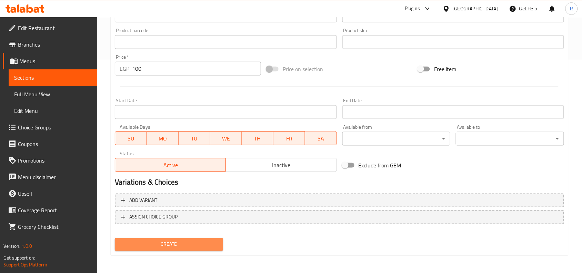
click at [177, 242] on span "Create" at bounding box center [168, 244] width 97 height 9
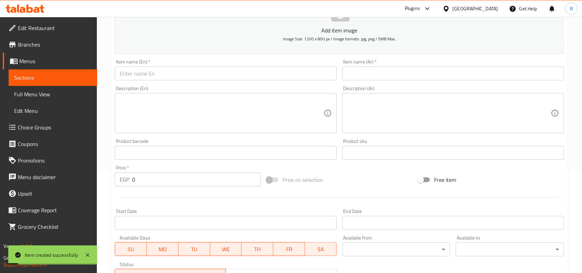
scroll to position [0, 0]
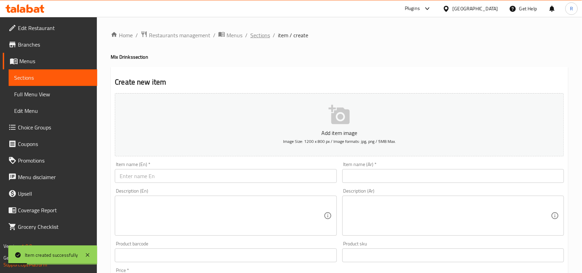
click at [263, 37] on span "Sections" at bounding box center [260, 35] width 20 height 8
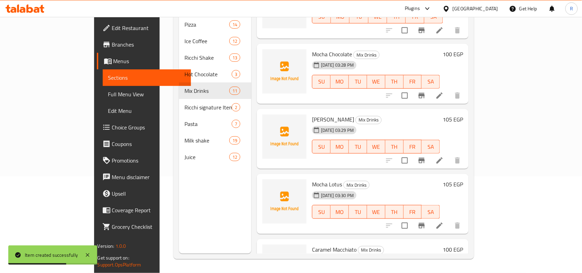
scroll to position [459, 0]
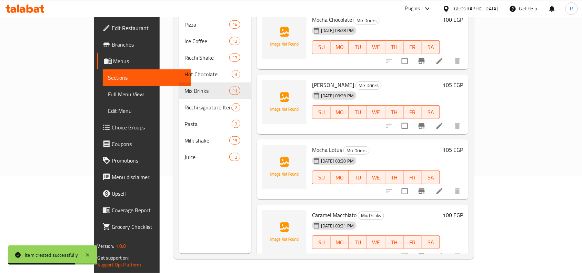
click at [312, 210] on span "Caramel Macchiato" at bounding box center [334, 215] width 44 height 10
copy h6 "Macchiato"
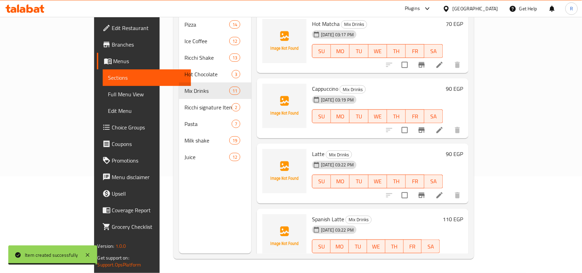
scroll to position [0, 0]
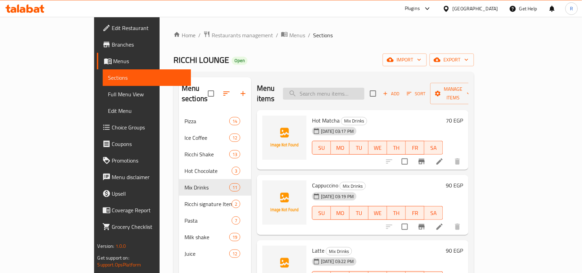
paste input "Macchiato"
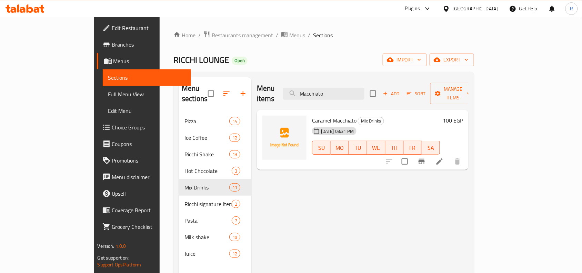
click at [312, 115] on span "Caramel Macchiato" at bounding box center [334, 120] width 44 height 10
copy span "Caramel"
click at [335, 90] on input "Macchiato" at bounding box center [323, 94] width 81 height 12
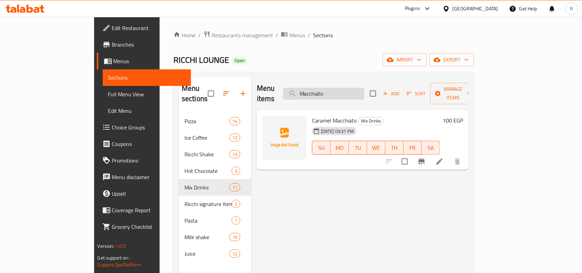
paste input "Caramel"
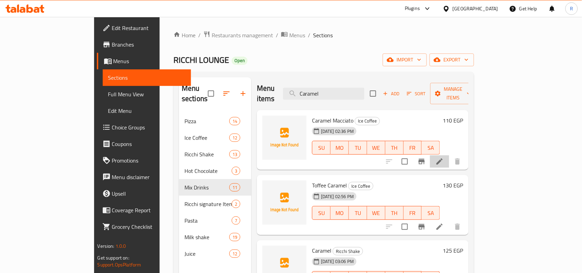
click at [449, 155] on li at bounding box center [439, 161] width 19 height 12
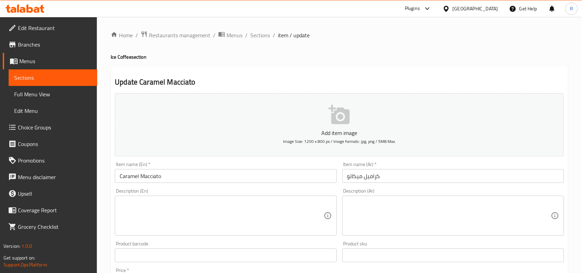
drag, startPoint x: 151, startPoint y: 177, endPoint x: 168, endPoint y: 190, distance: 21.3
click at [151, 177] on input "Caramel Macciato" at bounding box center [226, 176] width 222 height 14
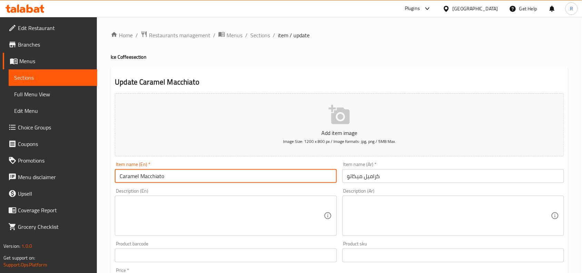
click at [116, 177] on input "Caramel Macchiato" at bounding box center [226, 176] width 222 height 14
click at [390, 181] on input "كراميل ميكاتو" at bounding box center [453, 176] width 222 height 14
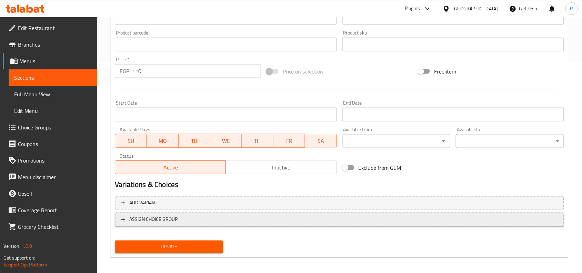
scroll to position [213, 0]
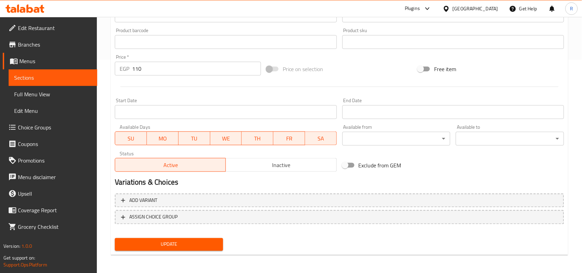
click at [194, 249] on div "Update" at bounding box center [169, 244] width 114 height 18
click at [197, 246] on span "Update" at bounding box center [168, 244] width 97 height 9
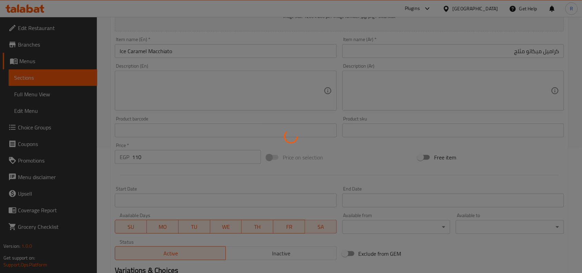
scroll to position [0, 0]
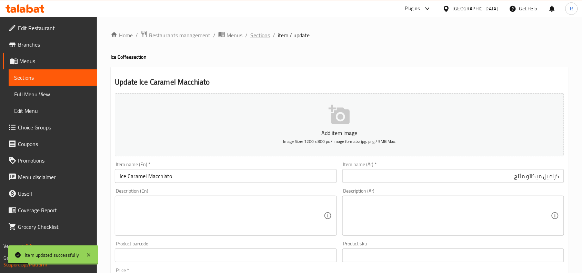
click at [265, 37] on span "Sections" at bounding box center [260, 35] width 20 height 8
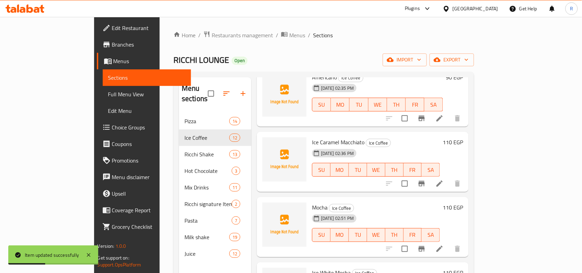
scroll to position [86, 0]
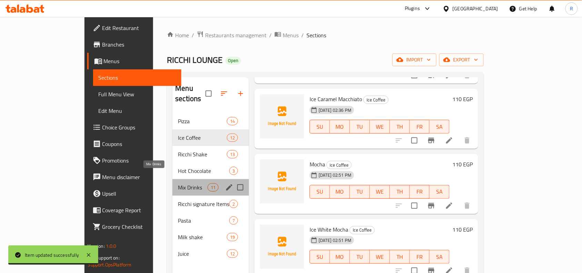
click at [178, 183] on span "Mix Drinks" at bounding box center [192, 187] width 29 height 8
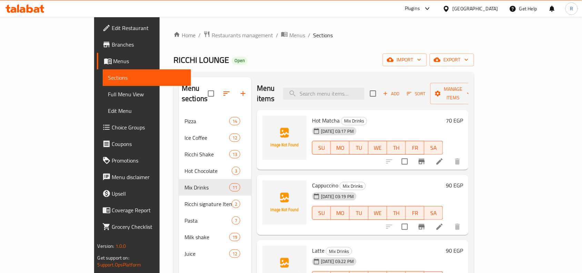
click at [389, 90] on icon "button" at bounding box center [385, 93] width 6 height 6
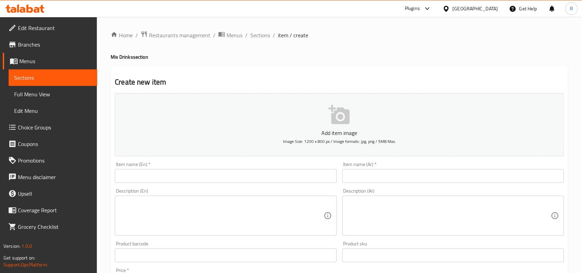
click at [185, 175] on input "text" at bounding box center [226, 176] width 222 height 14
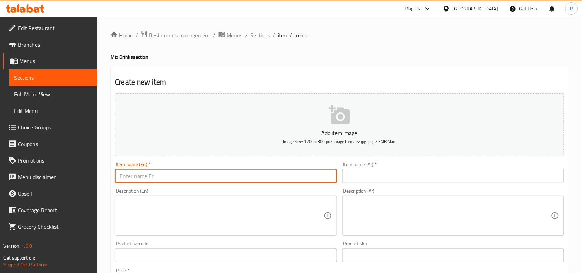
click at [400, 171] on input "text" at bounding box center [453, 176] width 222 height 14
click at [172, 180] on input "text" at bounding box center [226, 176] width 222 height 14
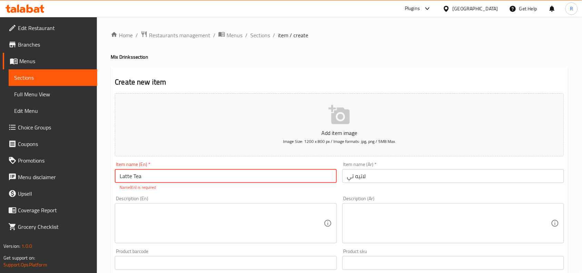
click at [186, 194] on div "Description (En) Description (En)" at bounding box center [225, 219] width 227 height 53
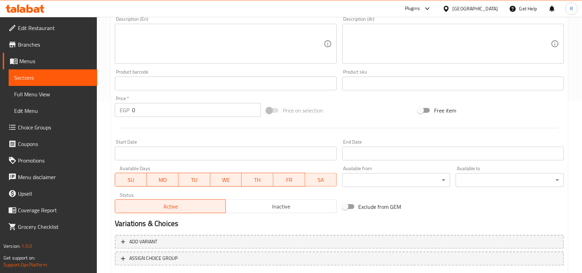
scroll to position [172, 0]
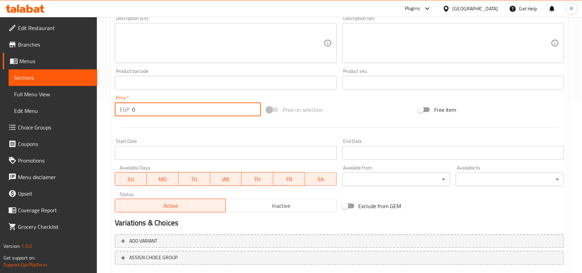
drag, startPoint x: 139, startPoint y: 110, endPoint x: 131, endPoint y: 112, distance: 7.6
click at [131, 112] on div "EGP 0 Price *" at bounding box center [188, 109] width 146 height 14
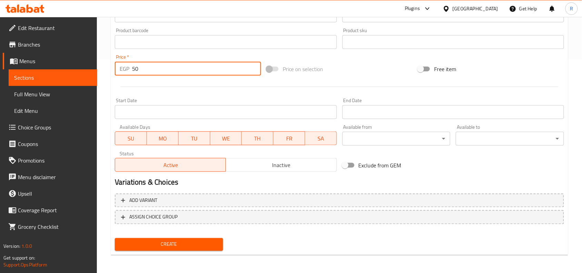
click at [167, 240] on span "Create" at bounding box center [168, 244] width 97 height 9
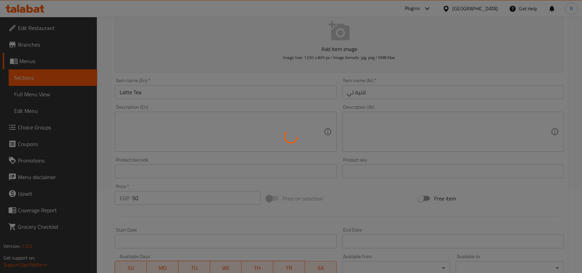
scroll to position [0, 0]
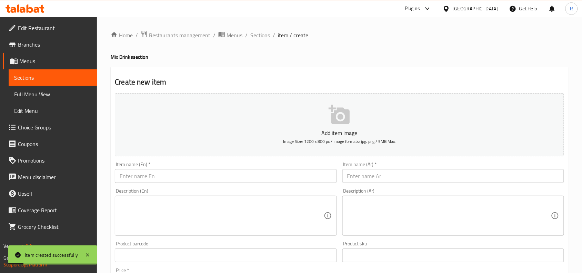
click at [160, 180] on input "text" at bounding box center [226, 176] width 222 height 14
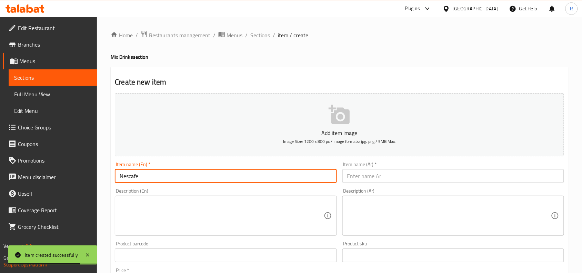
click at [518, 180] on input "text" at bounding box center [453, 176] width 222 height 14
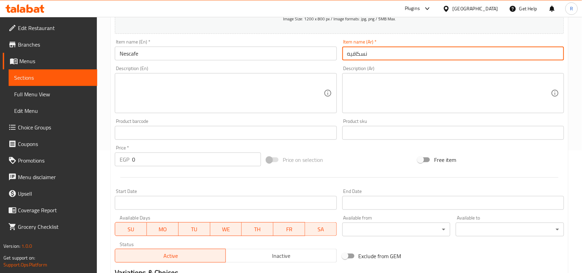
scroll to position [129, 0]
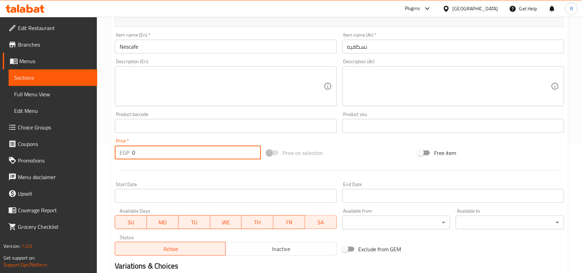
drag, startPoint x: 135, startPoint y: 153, endPoint x: 131, endPoint y: 154, distance: 3.6
click at [131, 154] on div "EGP 0 Price *" at bounding box center [188, 153] width 146 height 14
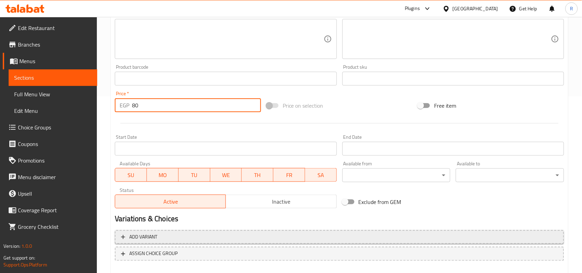
scroll to position [213, 0]
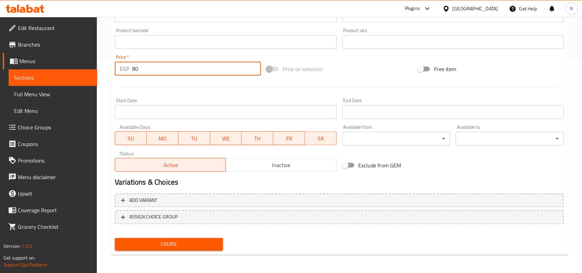
click at [196, 247] on span "Create" at bounding box center [168, 244] width 97 height 9
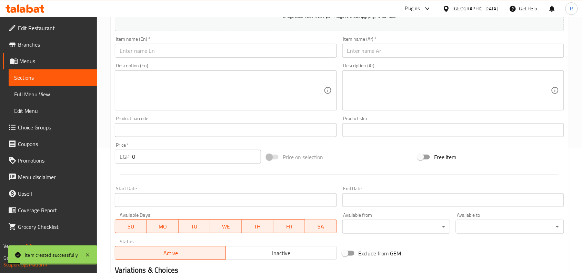
scroll to position [0, 0]
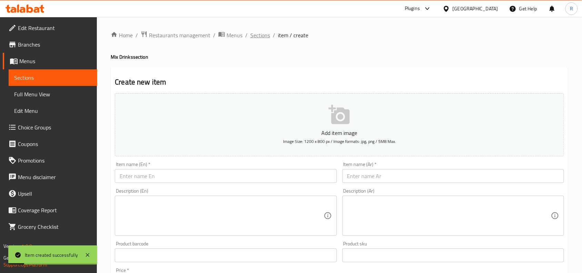
click at [253, 34] on span "Sections" at bounding box center [260, 35] width 20 height 8
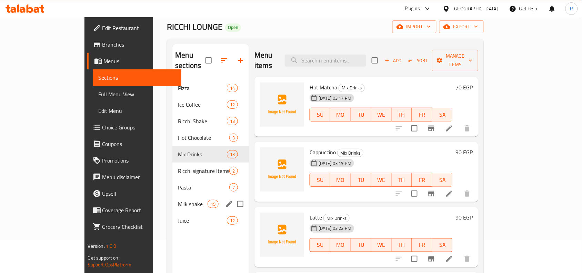
scroll to position [43, 0]
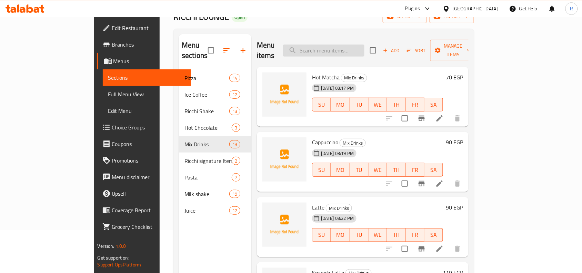
click at [349, 45] on input "search" at bounding box center [323, 50] width 81 height 12
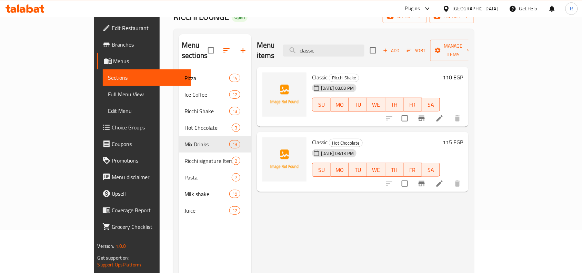
type input "classic"
click at [397, 137] on h6 "Classic Hot Chocolate" at bounding box center [376, 142] width 128 height 10
click at [444, 179] on icon at bounding box center [440, 183] width 8 height 8
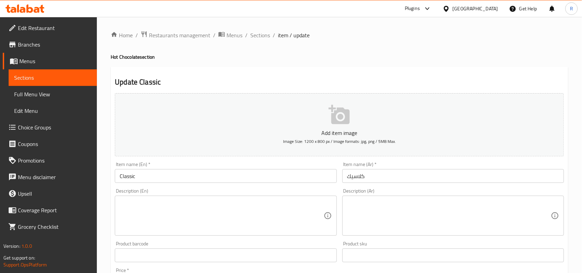
scroll to position [43, 0]
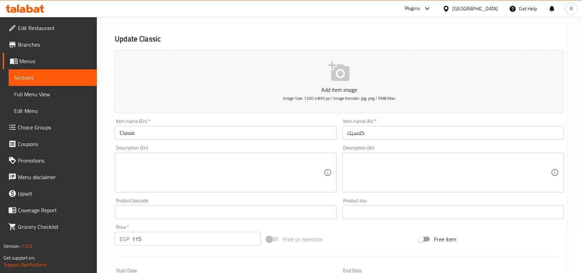
click at [154, 129] on input "Classic" at bounding box center [226, 133] width 222 height 14
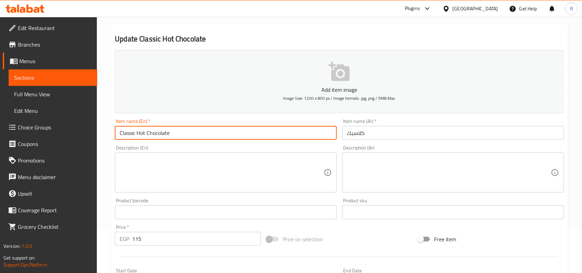
type input "Classic Hot Chocolate"
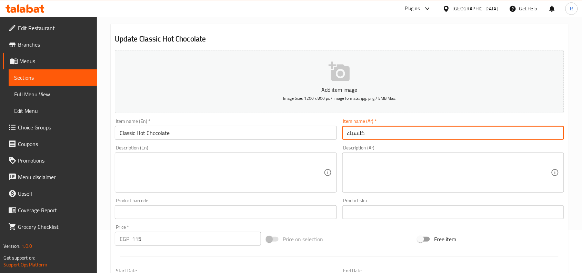
click at [436, 128] on input "كلاسيك" at bounding box center [453, 133] width 222 height 14
click at [537, 134] on input "شوكولاته ساخنة كلاسيك" at bounding box center [453, 133] width 222 height 14
type input "شوكولاتة ساخنة كلاسيك"
click at [271, 171] on textarea at bounding box center [222, 172] width 204 height 33
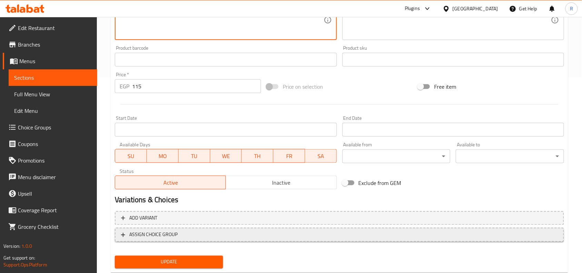
scroll to position [213, 0]
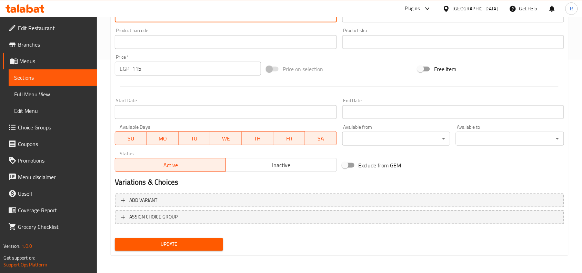
click at [185, 243] on span "Update" at bounding box center [168, 244] width 97 height 9
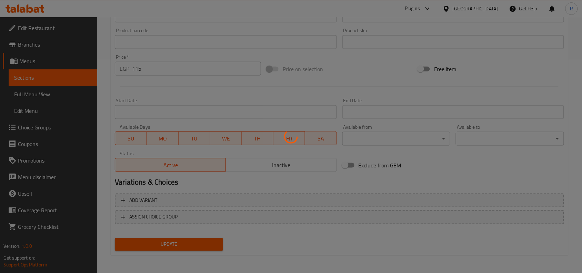
scroll to position [0, 0]
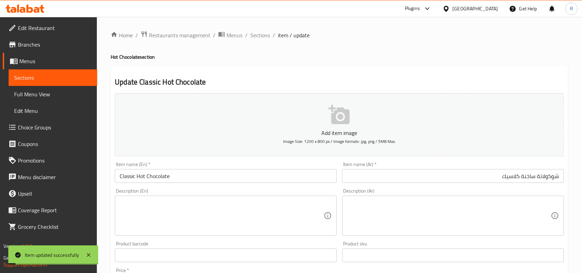
drag, startPoint x: 258, startPoint y: 36, endPoint x: 261, endPoint y: 41, distance: 5.9
click at [258, 36] on span "Sections" at bounding box center [260, 35] width 20 height 8
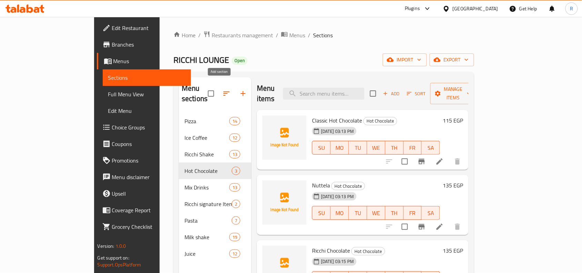
click at [239, 89] on icon "button" at bounding box center [243, 93] width 8 height 8
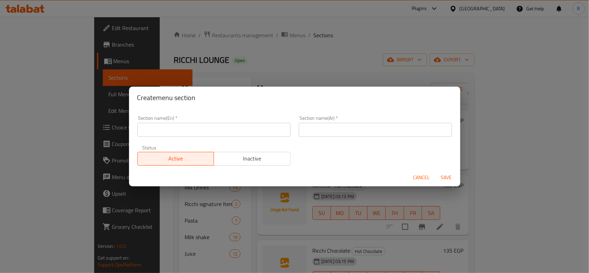
click at [216, 126] on input "text" at bounding box center [213, 130] width 153 height 14
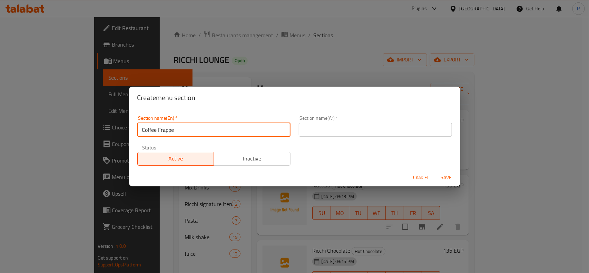
type input "Coffee Frappe"
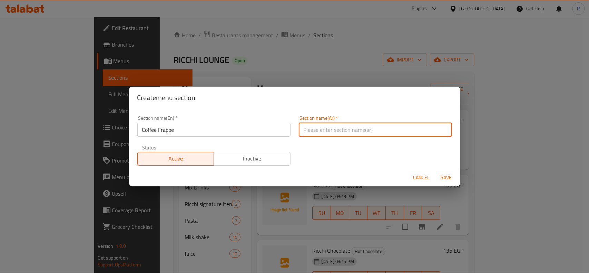
click at [341, 124] on input "text" at bounding box center [375, 130] width 153 height 14
type input "كوفي فرابيه"
click at [445, 173] on span "Save" at bounding box center [446, 177] width 17 height 9
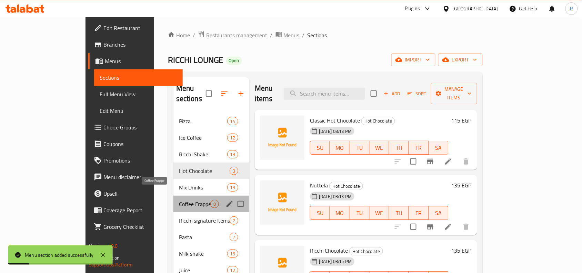
click at [179, 200] on span "Coffee Frappe" at bounding box center [194, 204] width 31 height 8
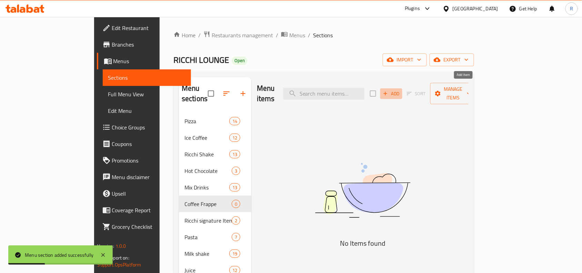
click at [401, 90] on span "Add" at bounding box center [391, 94] width 19 height 8
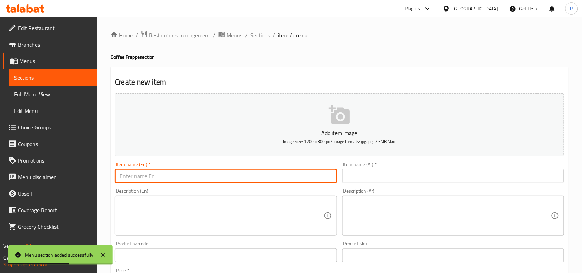
click at [157, 176] on input "text" at bounding box center [226, 176] width 222 height 14
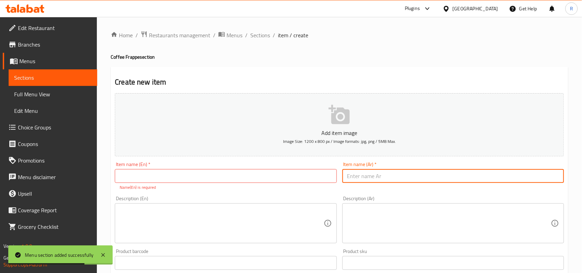
click at [415, 178] on input "text" at bounding box center [453, 176] width 222 height 14
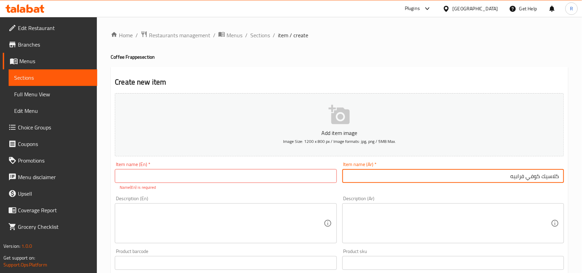
type input "كلاسيك كوفي فرابيه"
click at [254, 178] on input "text" at bounding box center [226, 176] width 222 height 14
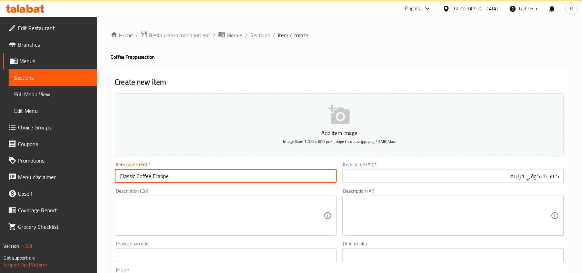
type input "Classic Coffee Frappe"
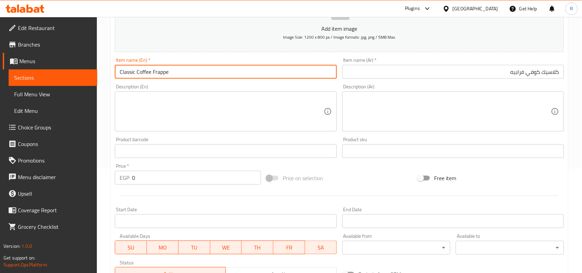
scroll to position [129, 0]
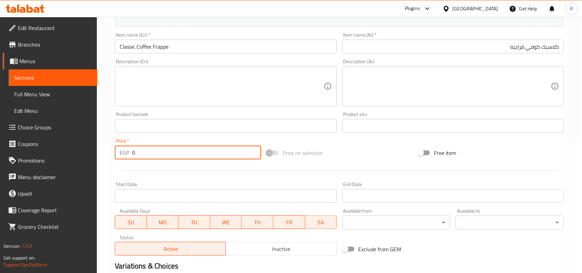
drag, startPoint x: 137, startPoint y: 152, endPoint x: 130, endPoint y: 152, distance: 7.2
click at [130, 152] on div "EGP 0 Price *" at bounding box center [188, 153] width 146 height 14
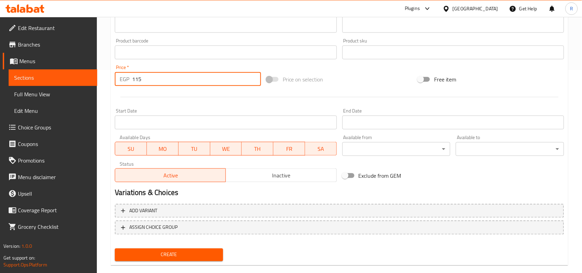
scroll to position [213, 0]
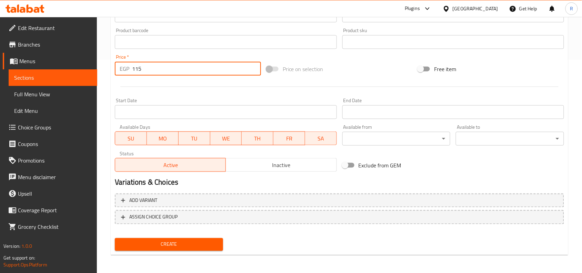
type input "115"
click at [164, 240] on span "Create" at bounding box center [168, 244] width 97 height 9
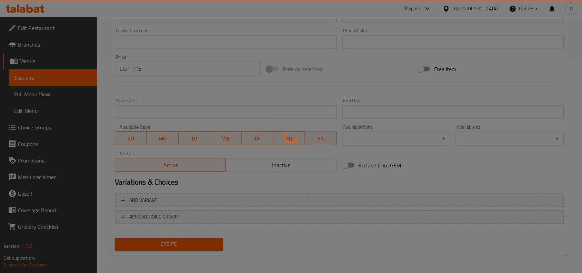
scroll to position [0, 0]
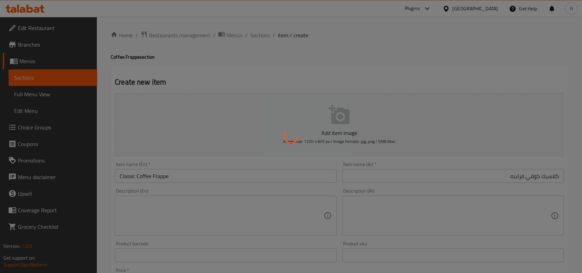
type input "0"
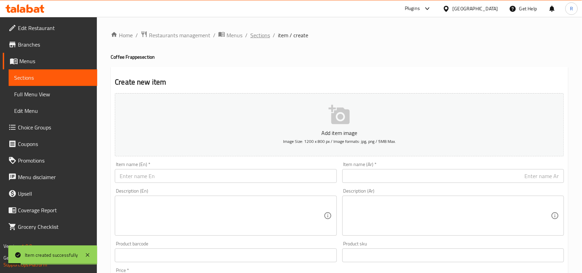
click at [252, 36] on span "Sections" at bounding box center [260, 35] width 20 height 8
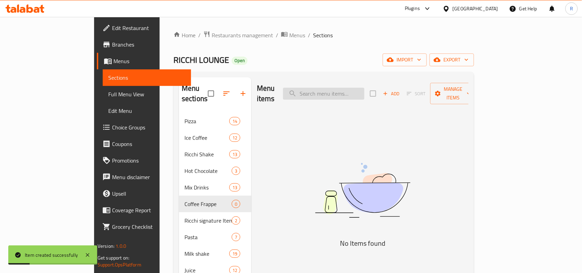
click at [363, 88] on input "search" at bounding box center [323, 94] width 81 height 12
type input "caramel"
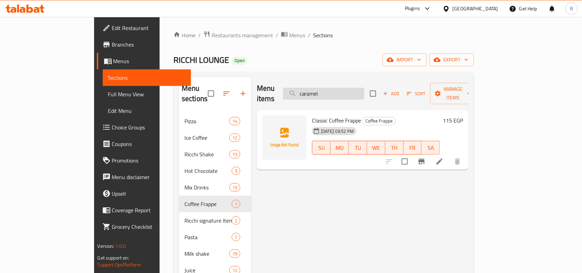
click at [365, 88] on input "caramel" at bounding box center [323, 94] width 81 height 12
type input "caramel"
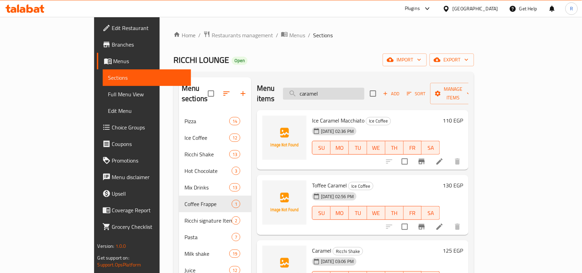
click at [365, 90] on input "caramel" at bounding box center [323, 94] width 81 height 12
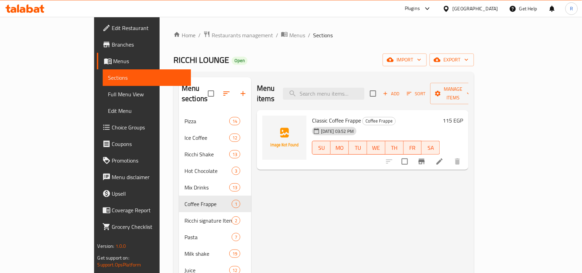
click at [354, 35] on ol "Home / Restaurants management / Menus / Sections" at bounding box center [323, 35] width 301 height 9
click at [401, 90] on span "Add" at bounding box center [391, 94] width 19 height 8
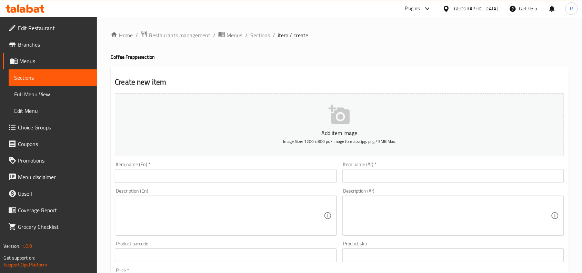
click at [176, 185] on div "Item name (En)   * Item name (En) *" at bounding box center [225, 172] width 227 height 27
click at [172, 180] on input "text" at bounding box center [226, 176] width 222 height 14
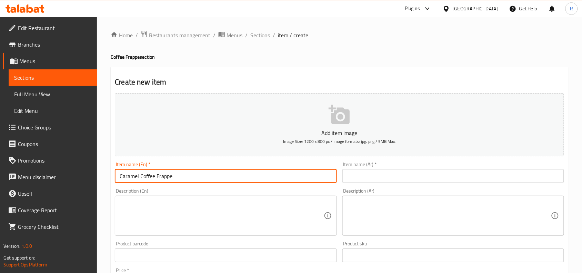
type input "Caramel Coffee Frappe"
click at [415, 172] on input "text" at bounding box center [453, 176] width 222 height 14
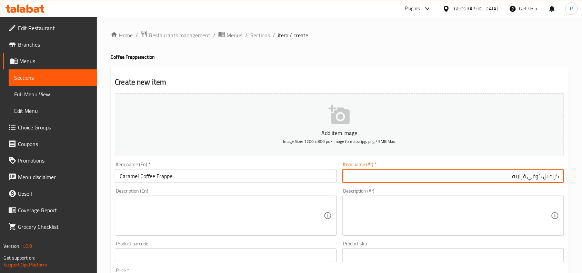
type input "كراميل كوفي فرابيه"
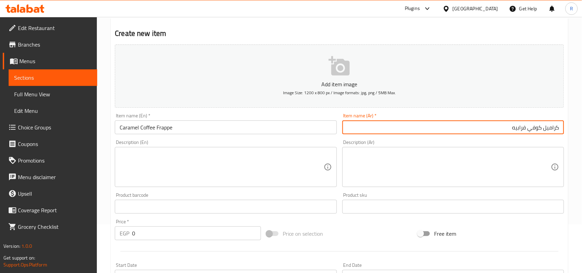
scroll to position [129, 0]
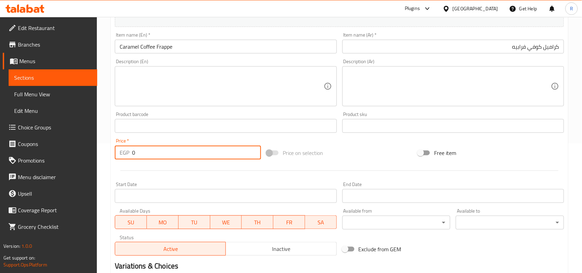
drag, startPoint x: 136, startPoint y: 148, endPoint x: 125, endPoint y: 150, distance: 11.7
click at [125, 150] on div "EGP 0 Price *" at bounding box center [188, 153] width 146 height 14
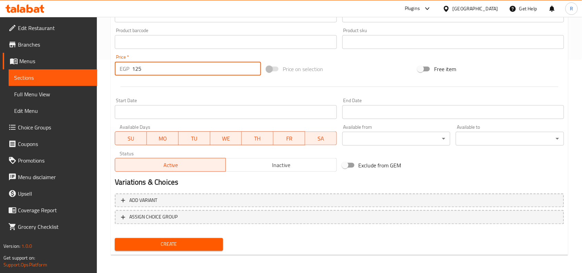
type input "125"
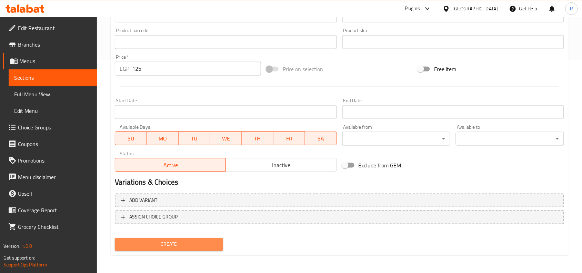
click at [166, 241] on span "Create" at bounding box center [168, 244] width 97 height 9
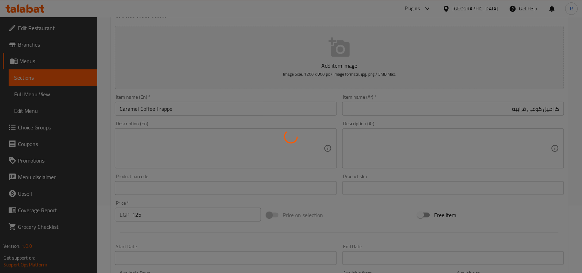
scroll to position [0, 0]
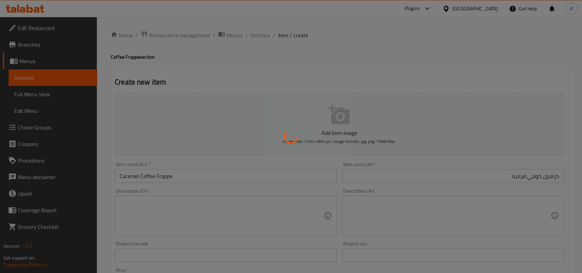
type input "0"
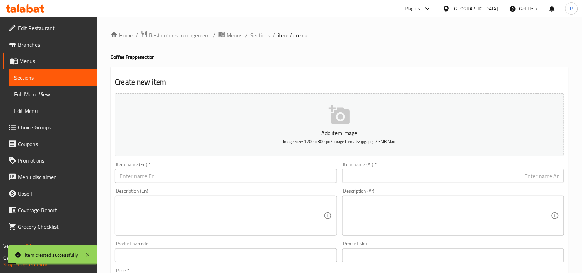
click at [263, 28] on div "Home / Restaurants management / Menus / Sections / item / create Coffee Frappe …" at bounding box center [339, 252] width 485 height 470
click at [263, 31] on span "Sections" at bounding box center [260, 35] width 20 height 8
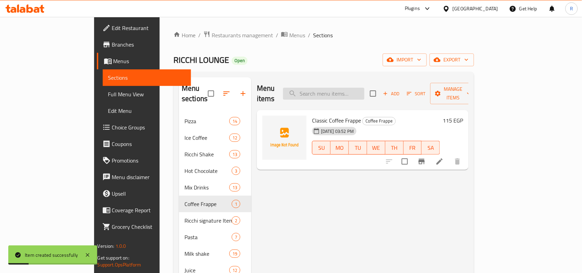
click at [346, 88] on input "search" at bounding box center [323, 94] width 81 height 12
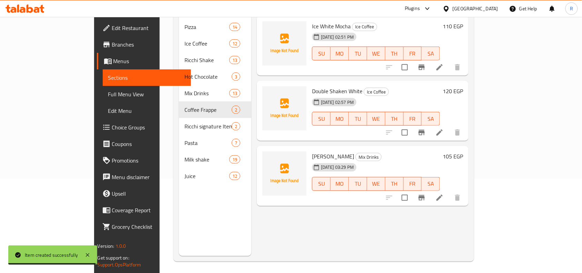
scroll to position [97, 0]
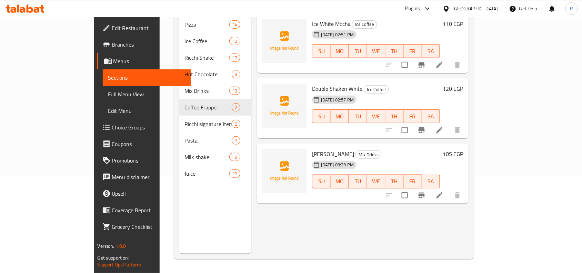
type input "white"
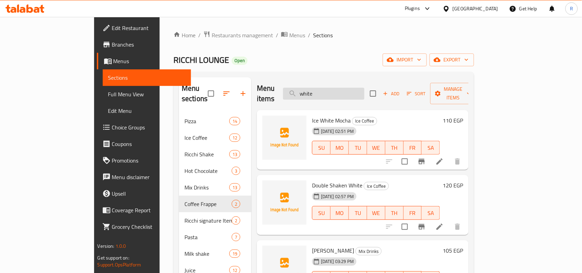
click at [365, 92] on input "white" at bounding box center [323, 94] width 81 height 12
click at [365, 91] on input "white" at bounding box center [323, 94] width 81 height 12
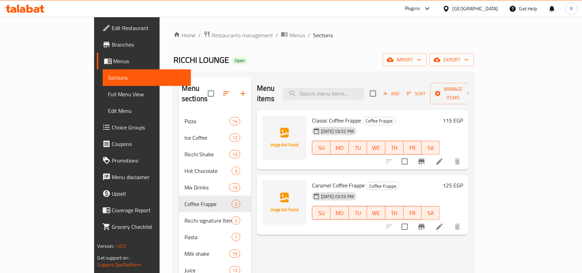
click at [401, 90] on span "Add" at bounding box center [391, 94] width 19 height 8
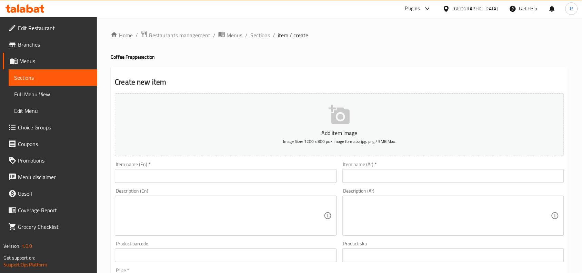
click at [157, 179] on input "text" at bounding box center [226, 176] width 222 height 14
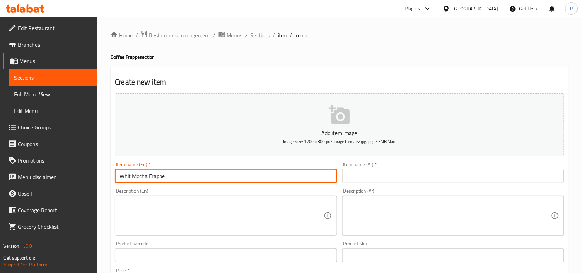
type input "Whit Mocha Frappe"
click at [453, 176] on input "text" at bounding box center [453, 176] width 222 height 14
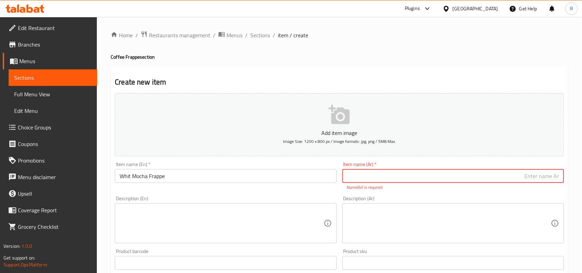
click at [403, 175] on input "text" at bounding box center [453, 176] width 222 height 14
click at [402, 179] on input "text" at bounding box center [453, 176] width 222 height 14
type input "فرابيه وايت موكا"
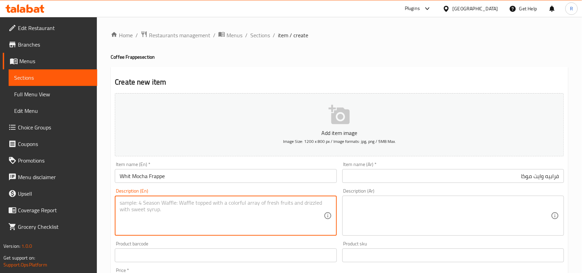
click at [218, 220] on textarea at bounding box center [222, 215] width 204 height 33
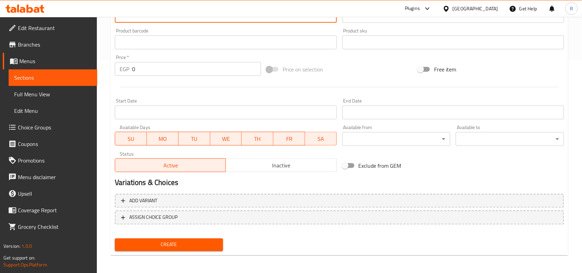
scroll to position [213, 0]
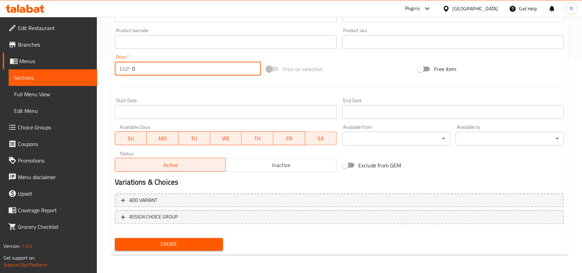
drag, startPoint x: 137, startPoint y: 71, endPoint x: 119, endPoint y: 70, distance: 17.3
click at [119, 70] on div "EGP 0 Price *" at bounding box center [188, 69] width 146 height 14
type input "125"
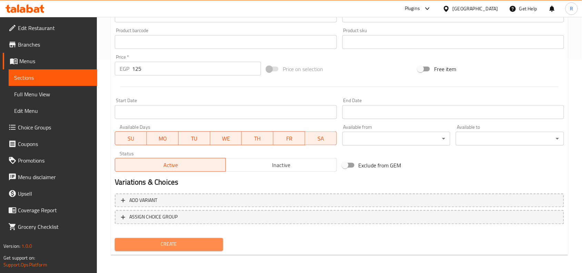
click at [193, 241] on span "Create" at bounding box center [168, 244] width 97 height 9
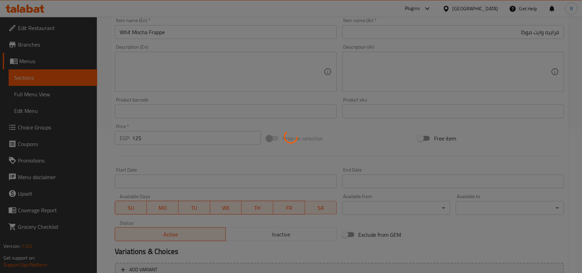
scroll to position [0, 0]
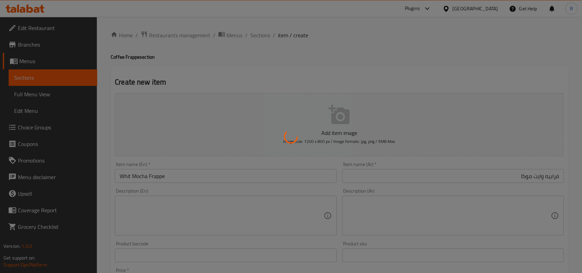
type input "0"
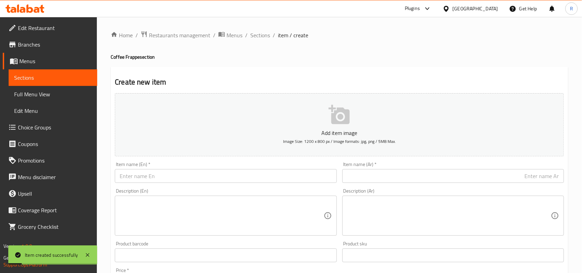
drag, startPoint x: 259, startPoint y: 32, endPoint x: 261, endPoint y: 23, distance: 8.5
click at [259, 32] on span "Sections" at bounding box center [260, 35] width 20 height 8
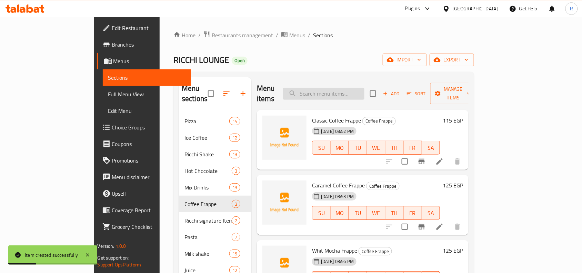
click at [345, 90] on input "search" at bounding box center [323, 94] width 81 height 12
click at [312, 245] on span "Whit Mocha Frappe" at bounding box center [334, 250] width 45 height 10
copy span "Mocha"
click at [335, 92] on input "search" at bounding box center [323, 94] width 81 height 12
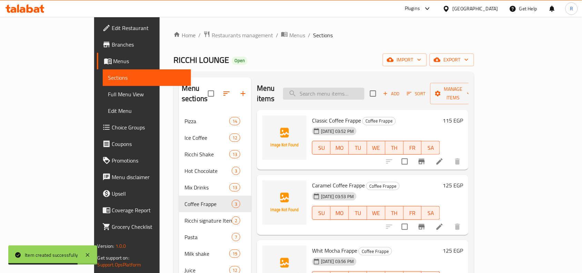
paste input "Mocha"
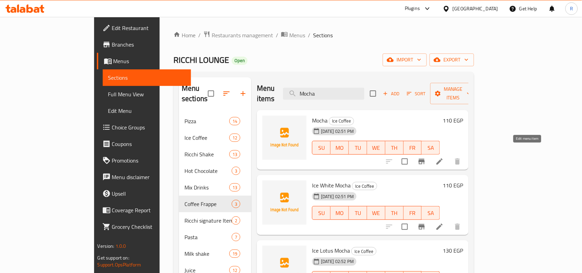
type input "Mocha"
click at [444, 157] on icon at bounding box center [440, 161] width 8 height 8
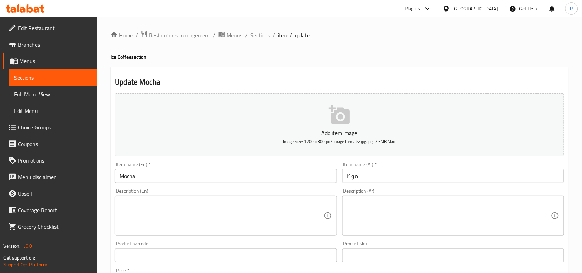
click at [118, 179] on input "Mocha" at bounding box center [226, 176] width 222 height 14
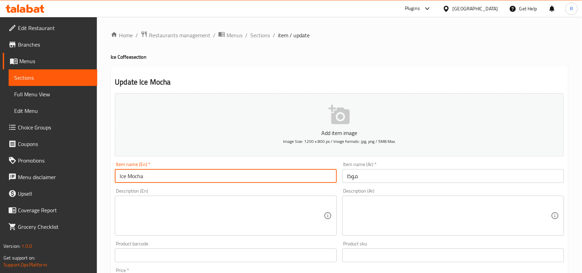
type input "Ice Mocha"
click at [402, 175] on input "موكا" at bounding box center [453, 176] width 222 height 14
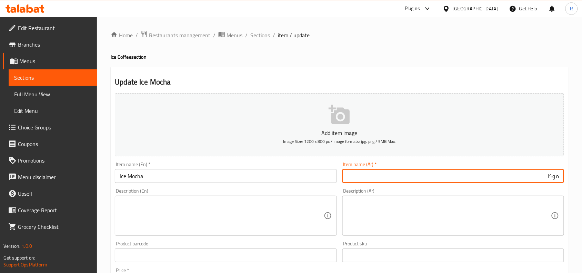
click at [527, 172] on input "موكا" at bounding box center [453, 176] width 222 height 14
type input "موكا مثلجه"
click at [252, 221] on textarea at bounding box center [222, 215] width 204 height 33
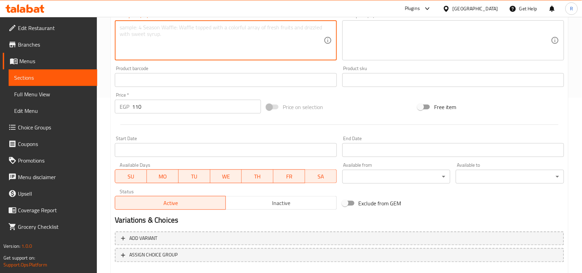
scroll to position [213, 0]
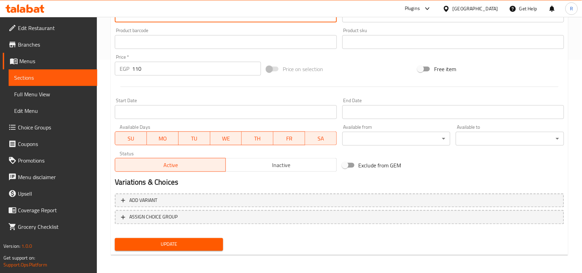
click at [180, 240] on span "Update" at bounding box center [168, 244] width 97 height 9
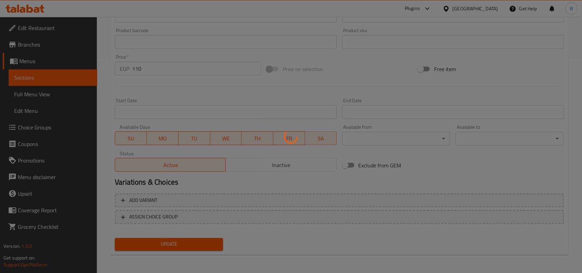
scroll to position [0, 0]
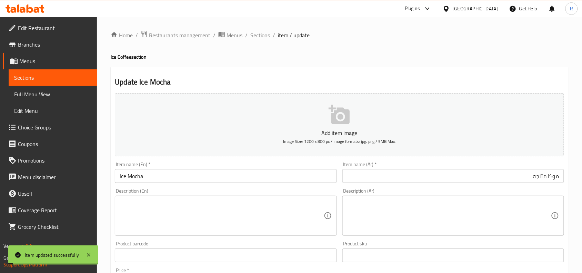
drag, startPoint x: 261, startPoint y: 36, endPoint x: 268, endPoint y: 4, distance: 31.7
click at [261, 36] on span "Sections" at bounding box center [260, 35] width 20 height 8
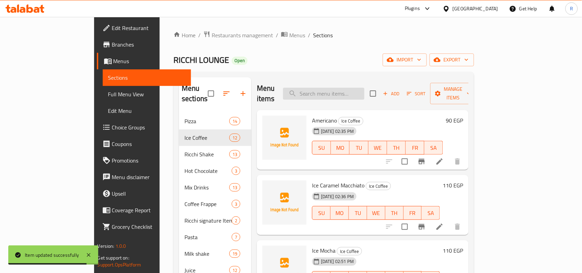
click at [336, 90] on input "search" at bounding box center [323, 94] width 81 height 12
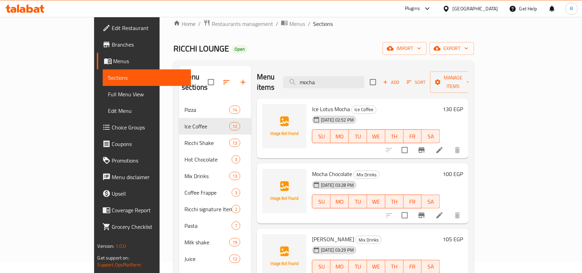
scroll to position [11, 0]
type input "mocha"
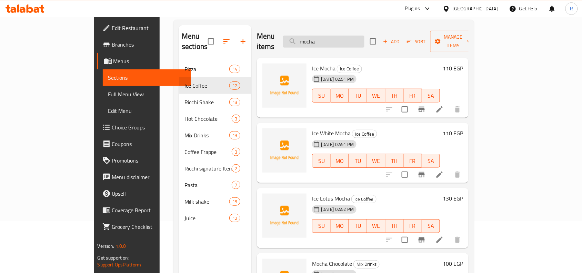
scroll to position [0, 0]
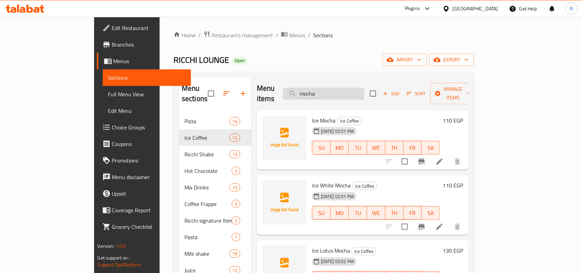
click at [347, 92] on input "mocha" at bounding box center [323, 94] width 81 height 12
click at [278, 56] on div "RICCHI LOUNGE Open import export" at bounding box center [323, 59] width 301 height 13
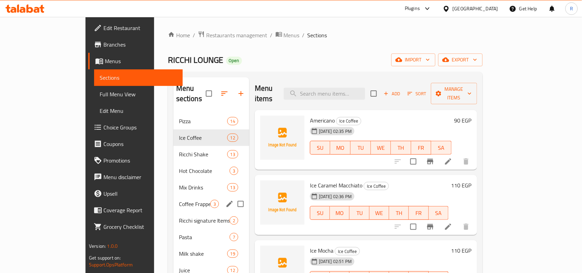
click at [173, 196] on div "Coffee Frappe 3" at bounding box center [211, 204] width 76 height 17
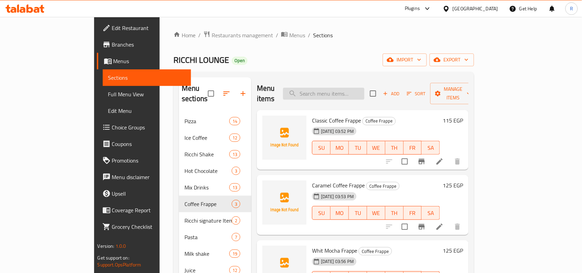
click at [365, 88] on input "search" at bounding box center [323, 94] width 81 height 12
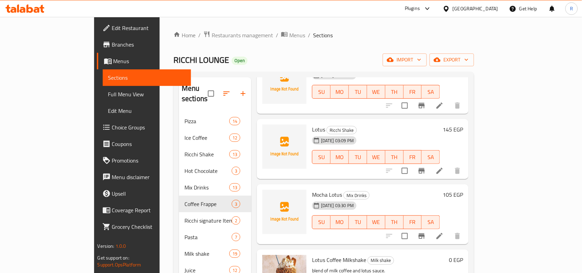
scroll to position [43, 0]
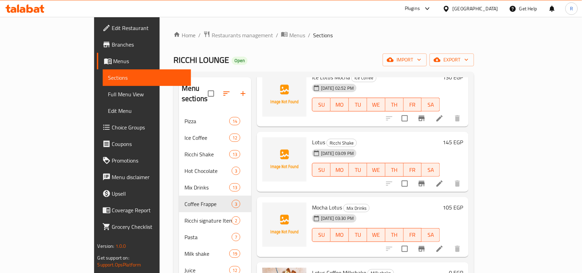
type input "lotus"
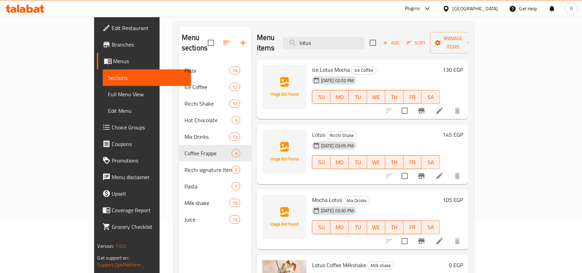
scroll to position [0, 0]
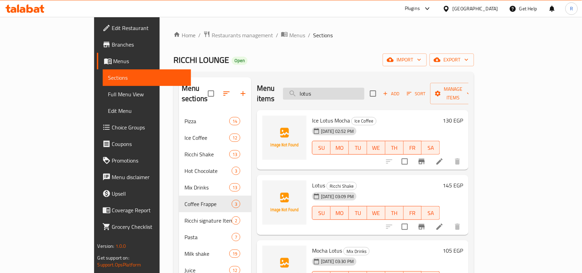
click at [353, 88] on input "lotus" at bounding box center [323, 94] width 81 height 12
click at [389, 90] on icon "button" at bounding box center [385, 93] width 6 height 6
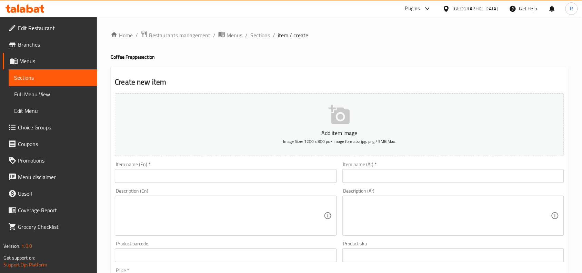
click at [185, 176] on input "text" at bounding box center [226, 176] width 222 height 14
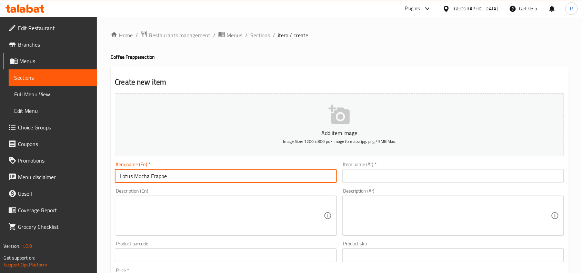
type input "Lotus Mocha Frappe"
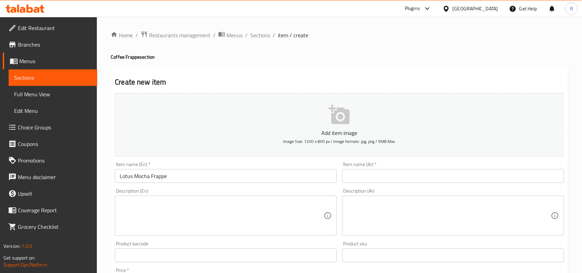
click at [425, 187] on div "Description (Ar) Description (Ar)" at bounding box center [453, 212] width 227 height 53
click at [421, 178] on input "text" at bounding box center [453, 176] width 222 height 14
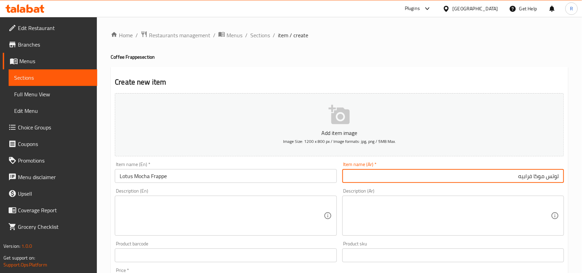
type input "لوتس موكا فرابيه"
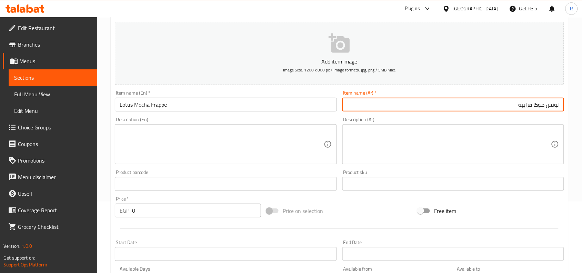
scroll to position [86, 0]
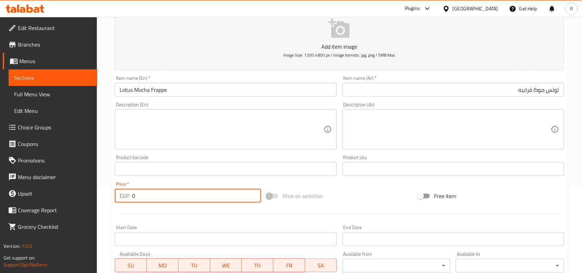
drag, startPoint x: 132, startPoint y: 197, endPoint x: 120, endPoint y: 196, distance: 12.1
click at [120, 197] on div "EGP 0 Price *" at bounding box center [188, 196] width 146 height 14
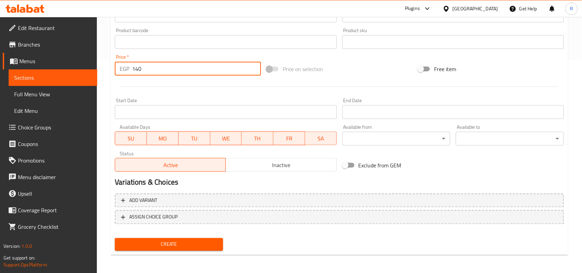
type input "140"
drag, startPoint x: 185, startPoint y: 243, endPoint x: 195, endPoint y: 230, distance: 16.9
click at [185, 243] on span "Create" at bounding box center [168, 244] width 97 height 9
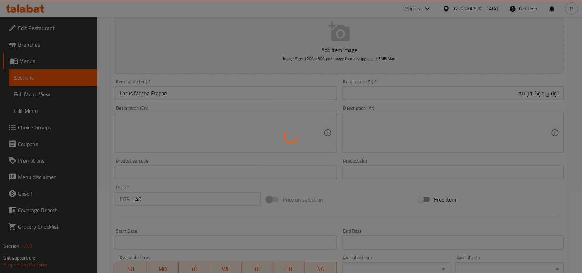
scroll to position [0, 0]
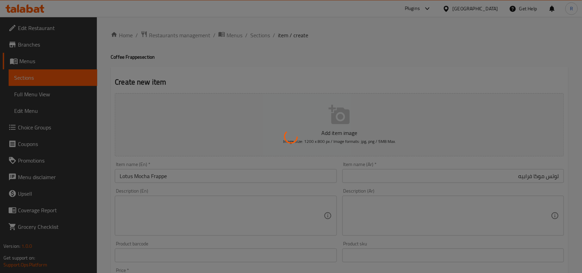
type input "0"
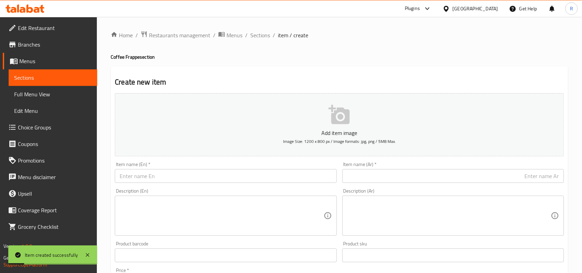
click at [151, 177] on input "text" at bounding box center [226, 176] width 222 height 14
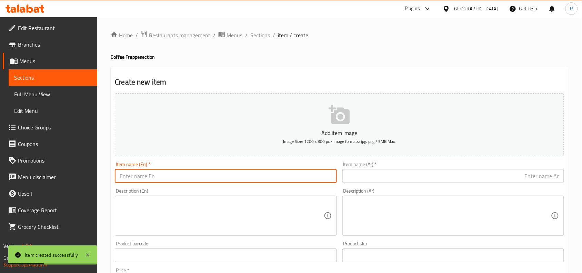
click at [467, 173] on input "text" at bounding box center [453, 176] width 222 height 14
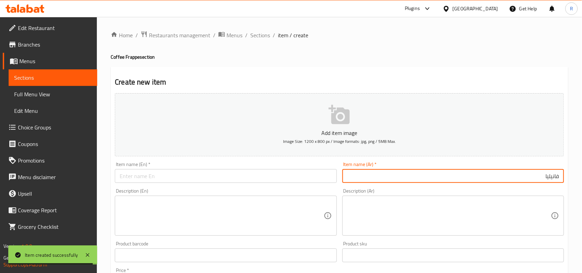
type input "فانيليا"
click at [175, 178] on input "text" at bounding box center [226, 176] width 222 height 14
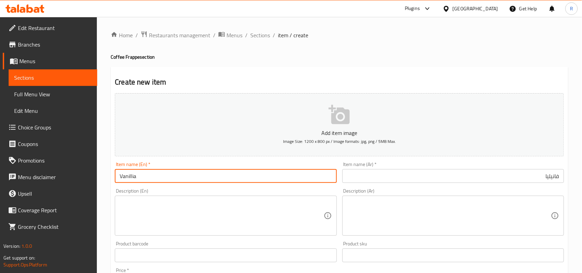
type input "Vanillia"
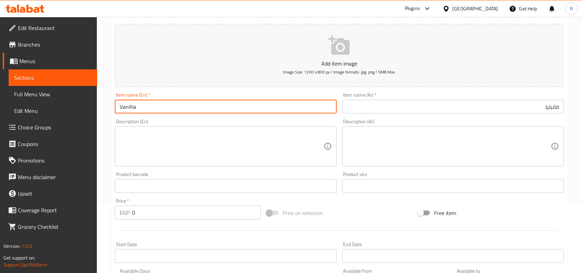
scroll to position [86, 0]
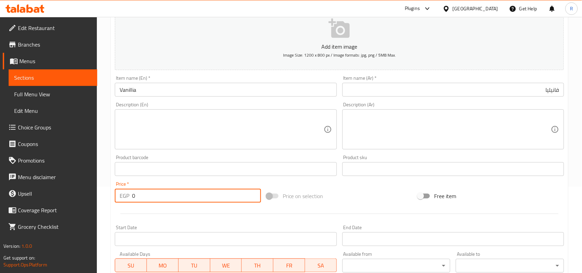
drag, startPoint x: 137, startPoint y: 199, endPoint x: 127, endPoint y: 198, distance: 10.4
click at [127, 198] on div "EGP 0 Price *" at bounding box center [188, 196] width 146 height 14
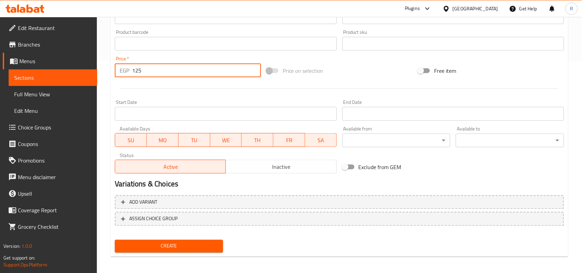
scroll to position [213, 0]
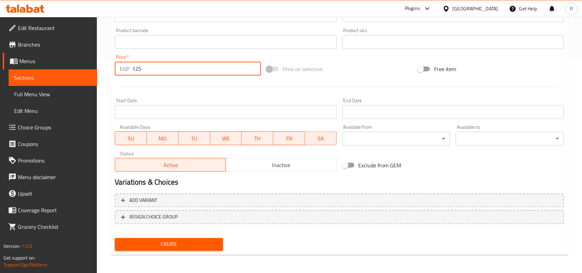
type input "125"
click at [187, 248] on button "Create" at bounding box center [169, 244] width 108 height 13
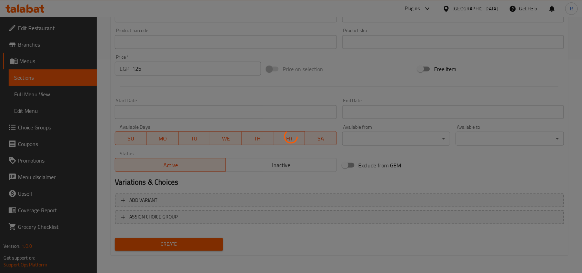
scroll to position [0, 0]
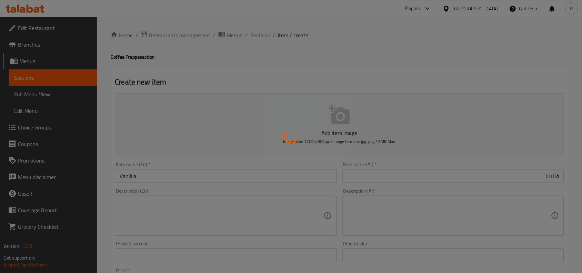
type input "0"
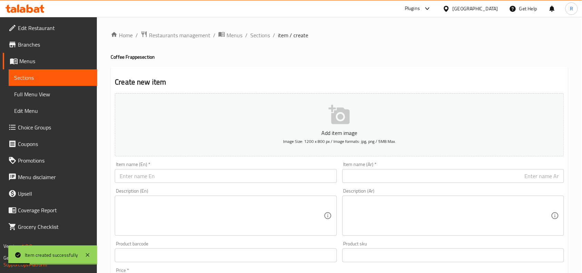
click at [161, 171] on input "text" at bounding box center [226, 176] width 222 height 14
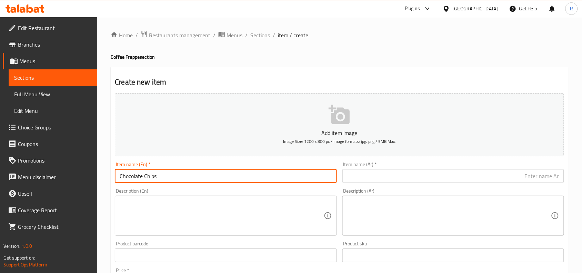
type input "Chocolate Chips"
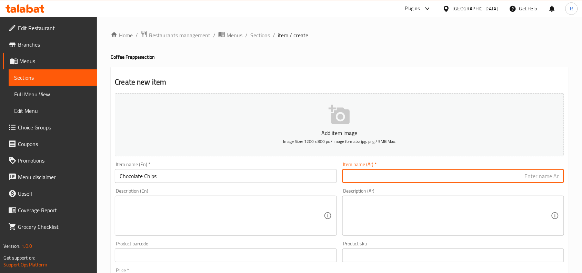
click at [381, 175] on input "text" at bounding box center [453, 176] width 222 height 14
type input "شوكليت شيبس"
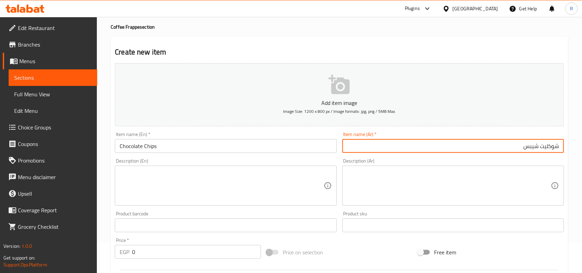
scroll to position [43, 0]
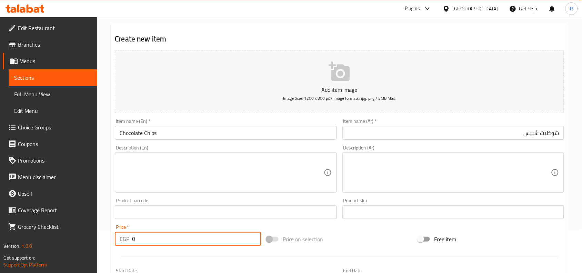
click at [133, 240] on input "0" at bounding box center [196, 239] width 129 height 14
type input "130"
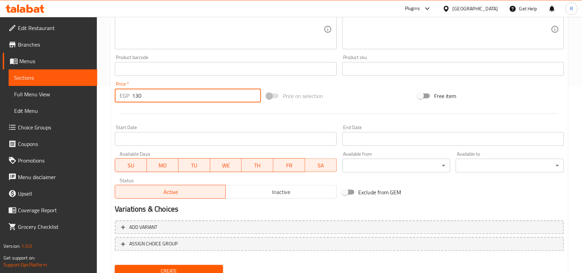
scroll to position [213, 0]
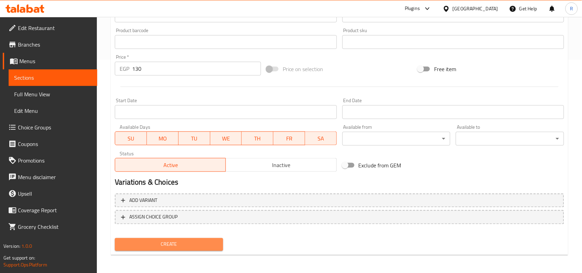
click at [189, 238] on button "Create" at bounding box center [169, 244] width 108 height 13
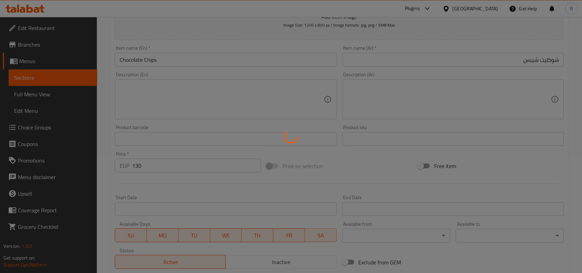
scroll to position [0, 0]
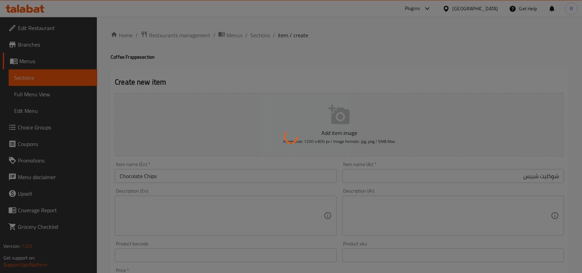
type input "0"
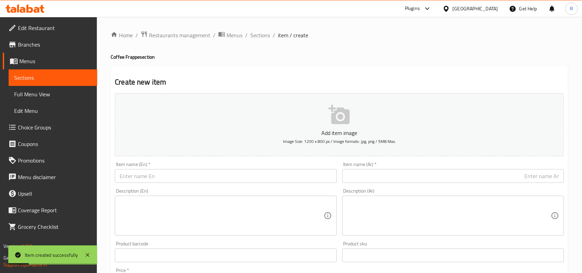
click at [164, 174] on input "text" at bounding box center [226, 176] width 222 height 14
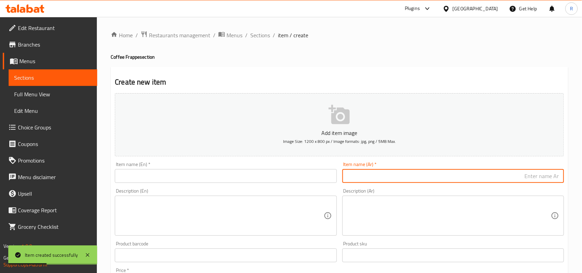
click at [379, 174] on input "text" at bounding box center [453, 176] width 222 height 14
click at [393, 177] on input "توفي" at bounding box center [453, 176] width 222 height 14
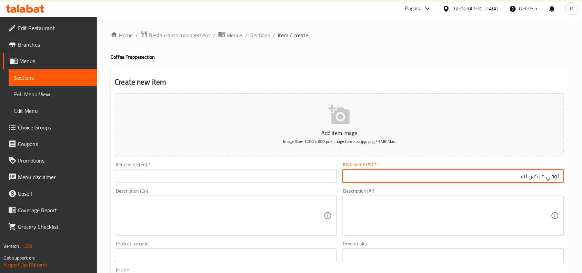
type input "توفي ميكس نت"
click at [158, 172] on input "text" at bounding box center [226, 176] width 222 height 14
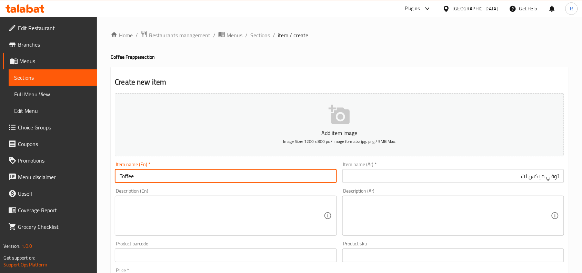
click at [169, 180] on input "Toffee" at bounding box center [226, 176] width 222 height 14
click at [185, 172] on input "Toffee Mix" at bounding box center [226, 176] width 222 height 14
type input "Toffee Mix Nut"
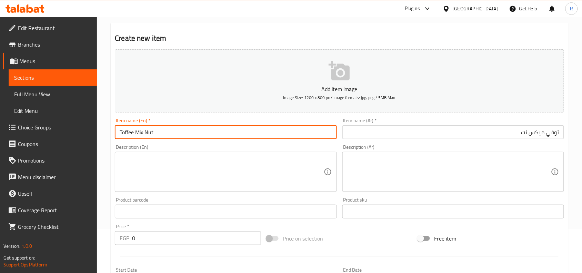
scroll to position [86, 0]
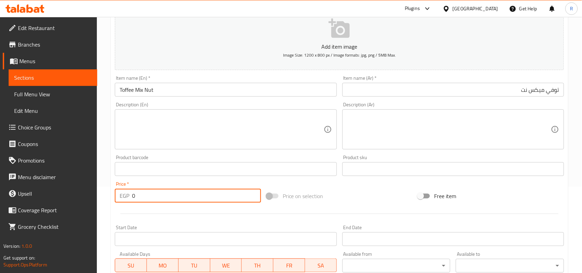
drag, startPoint x: 137, startPoint y: 191, endPoint x: 127, endPoint y: 194, distance: 10.6
click at [127, 194] on div "EGP 0 Price *" at bounding box center [188, 196] width 146 height 14
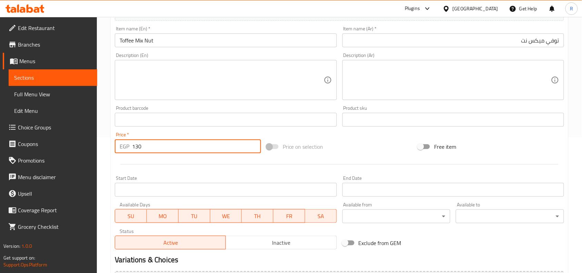
scroll to position [213, 0]
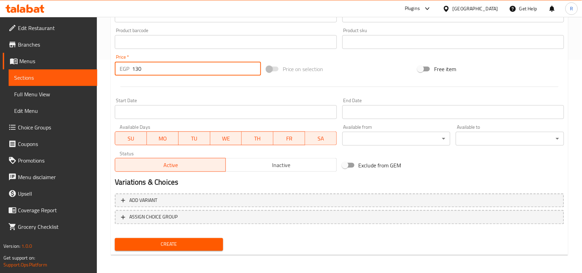
type input "130"
drag, startPoint x: 181, startPoint y: 236, endPoint x: 182, endPoint y: 240, distance: 4.9
click at [181, 236] on div "Create" at bounding box center [169, 244] width 114 height 18
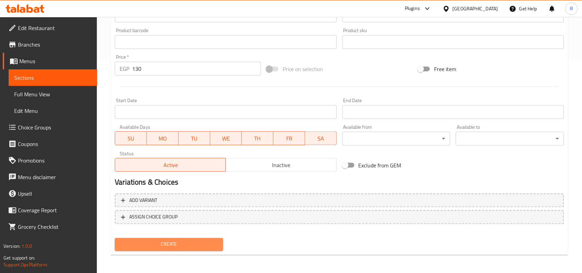
click at [182, 240] on span "Create" at bounding box center [168, 244] width 97 height 9
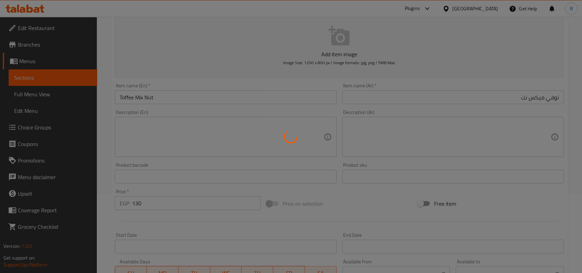
scroll to position [0, 0]
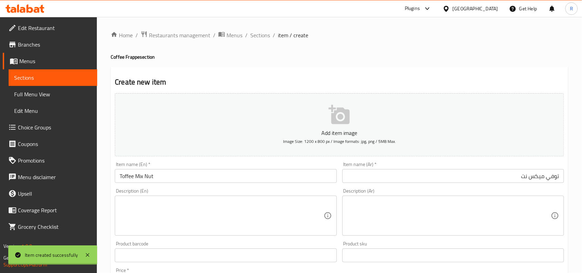
type input "0"
click at [132, 178] on input "text" at bounding box center [226, 176] width 222 height 14
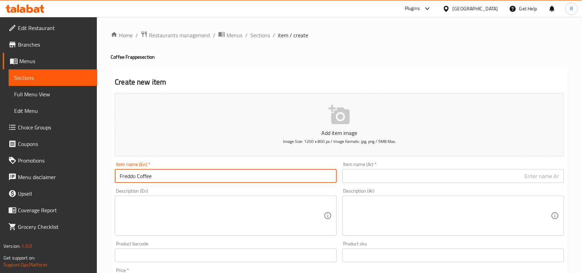
click at [194, 178] on input "Freddo Coffee" at bounding box center [226, 176] width 222 height 14
type input "Freddo Coffee Frappe"
click at [386, 175] on input "text" at bounding box center [453, 176] width 222 height 14
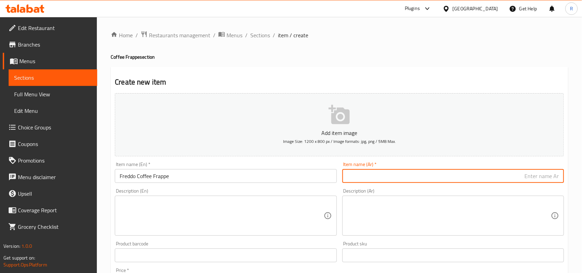
click at [418, 176] on input "text" at bounding box center [453, 176] width 222 height 14
type input "فريدو كوفي فرابيه"
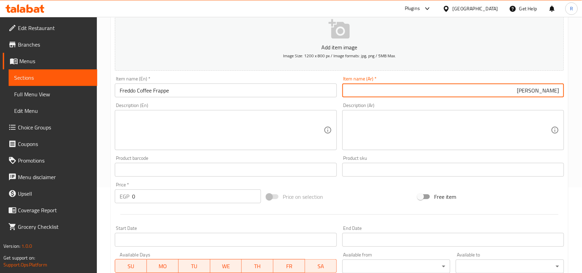
scroll to position [86, 0]
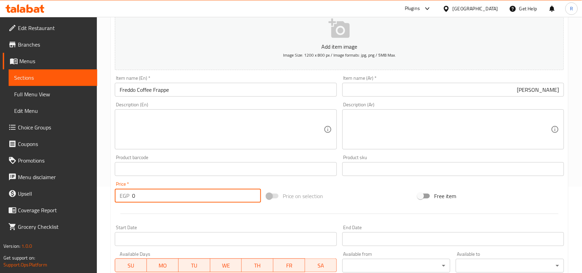
drag, startPoint x: 136, startPoint y: 198, endPoint x: 130, endPoint y: 198, distance: 5.9
click at [130, 198] on div "EGP 0 Price *" at bounding box center [188, 196] width 146 height 14
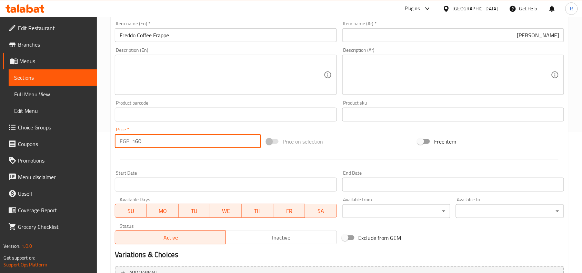
scroll to position [213, 0]
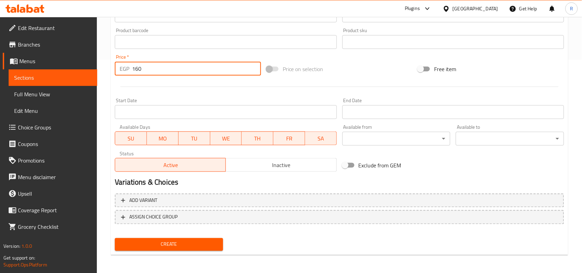
type input "160"
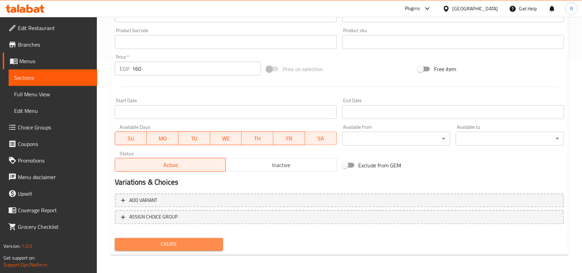
click at [159, 240] on span "Create" at bounding box center [168, 244] width 97 height 9
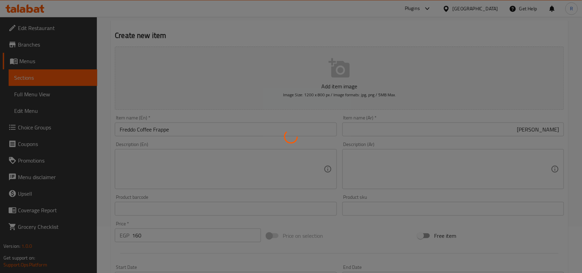
scroll to position [0, 0]
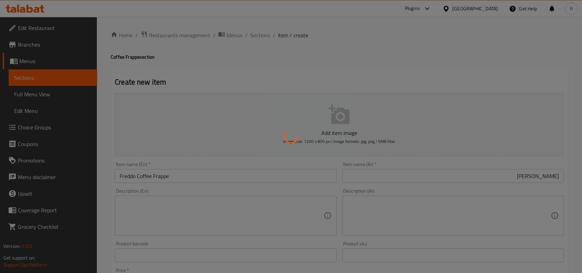
type input "0"
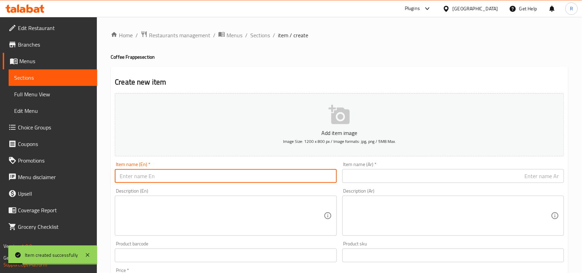
click at [187, 179] on input "text" at bounding box center [226, 176] width 222 height 14
click at [423, 175] on input "text" at bounding box center [453, 176] width 222 height 14
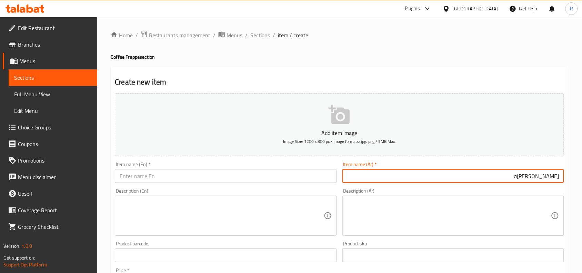
type input "ريتشي كوفي فرابيه"
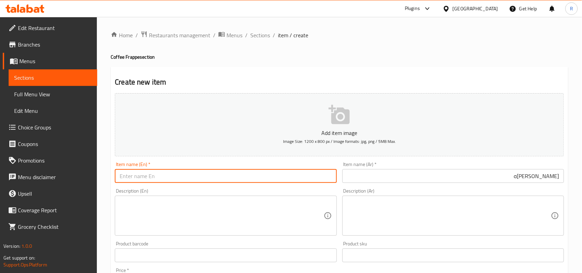
click at [160, 176] on input "text" at bounding box center [226, 176] width 222 height 14
click at [175, 175] on input "Ricchi" at bounding box center [226, 176] width 222 height 14
click at [167, 166] on div "Item name (En)   * Ricchi Coffee Item name (En) *" at bounding box center [226, 172] width 222 height 21
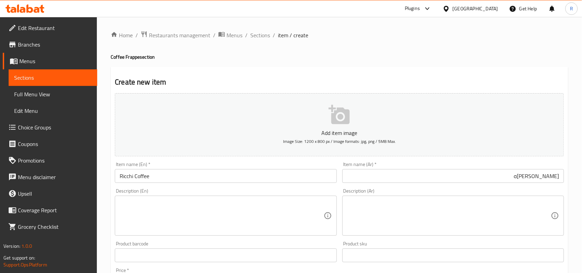
click at [165, 180] on input "Ricchi Coffee" at bounding box center [226, 176] width 222 height 14
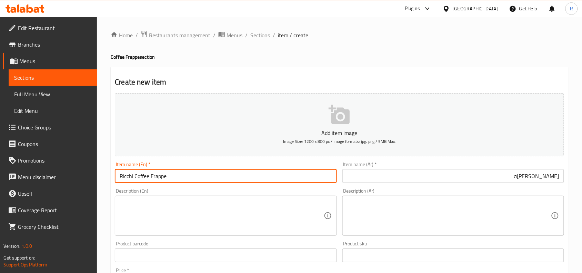
type input "Ricchi Coffee Frappe"
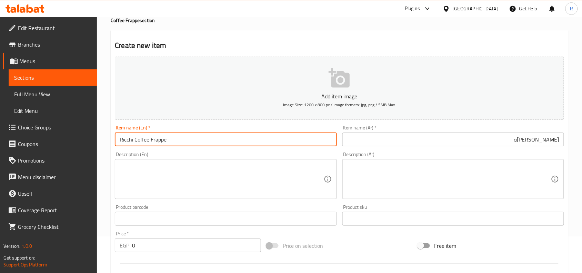
scroll to position [86, 0]
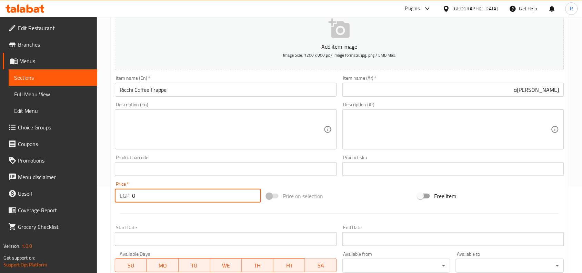
drag, startPoint x: 134, startPoint y: 197, endPoint x: 119, endPoint y: 197, distance: 14.5
click at [119, 197] on div "EGP 0 Price *" at bounding box center [188, 196] width 146 height 14
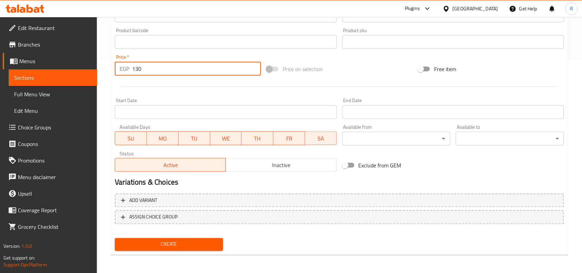
type input "130"
click at [206, 243] on span "Create" at bounding box center [168, 244] width 97 height 9
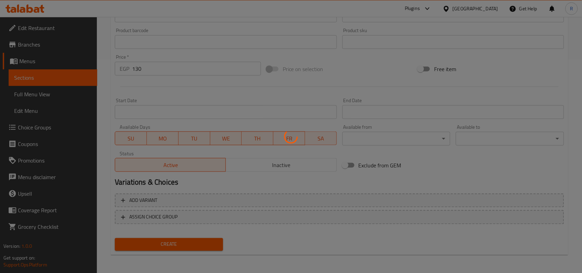
scroll to position [0, 0]
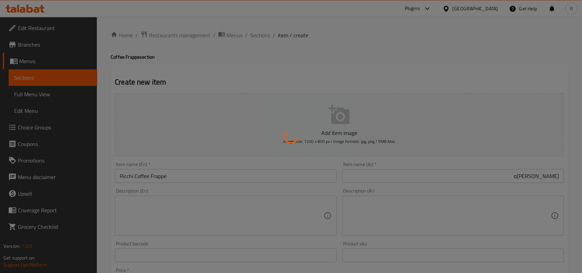
type input "0"
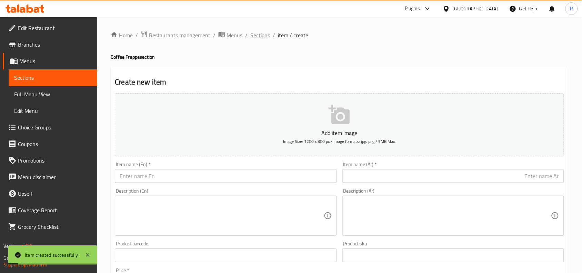
click at [257, 37] on span "Sections" at bounding box center [260, 35] width 20 height 8
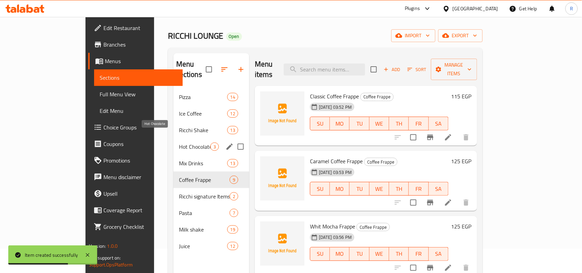
scroll to position [43, 0]
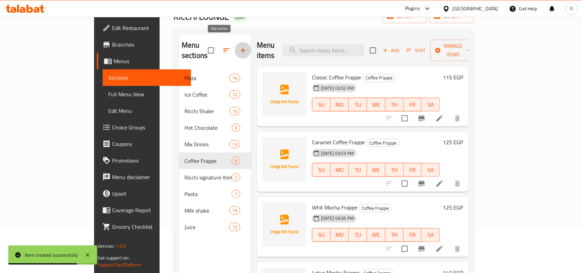
click at [235, 42] on button "button" at bounding box center [243, 50] width 17 height 17
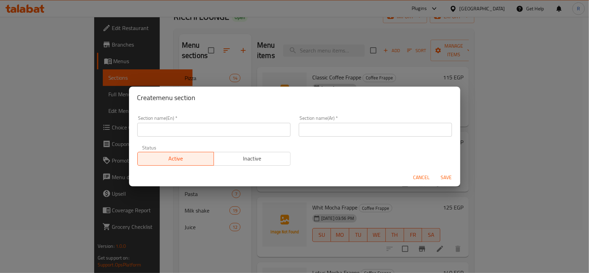
click at [186, 125] on input "text" at bounding box center [213, 130] width 153 height 14
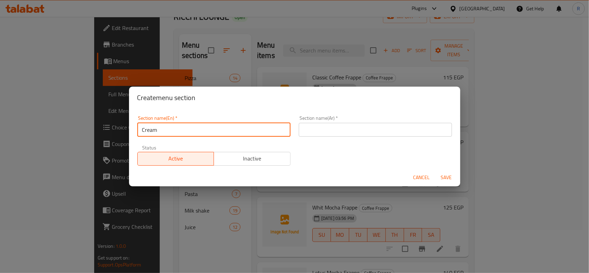
click at [216, 132] on input "Cream" at bounding box center [213, 130] width 153 height 14
type input "Cream Frappe"
click at [336, 121] on div "Section name(Ar)   * Section name(Ar) *" at bounding box center [375, 126] width 153 height 21
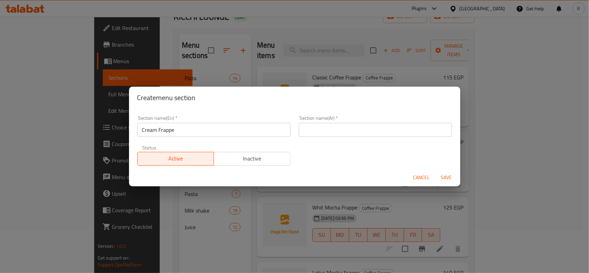
click at [343, 125] on input "text" at bounding box center [375, 130] width 153 height 14
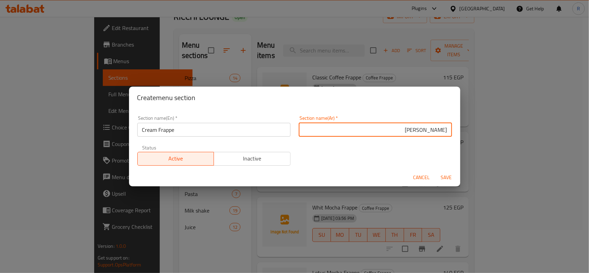
type input "كريم فرابيه"
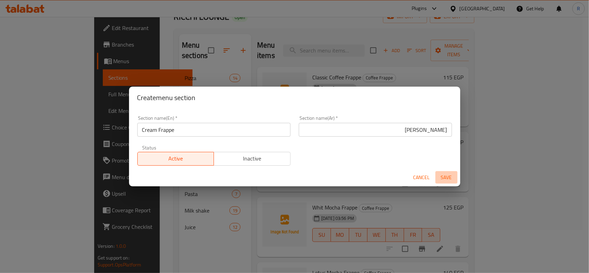
click at [445, 175] on span "Save" at bounding box center [446, 177] width 17 height 9
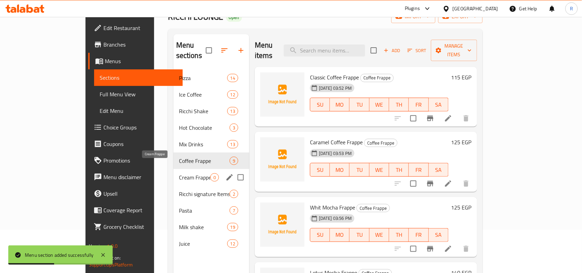
click at [179, 173] on span "Cream Frappe" at bounding box center [194, 177] width 31 height 8
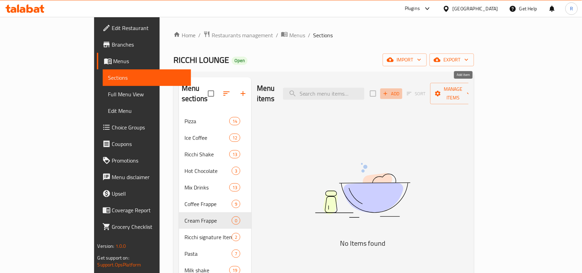
click at [401, 90] on span "Add" at bounding box center [391, 94] width 19 height 8
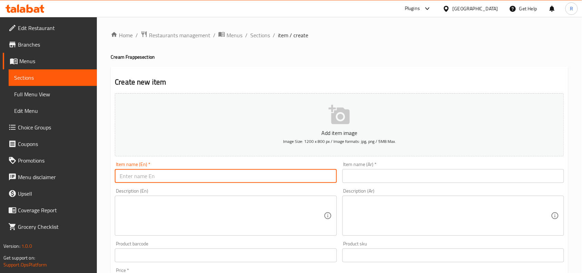
click at [228, 182] on input "text" at bounding box center [226, 176] width 222 height 14
type input "Ricchi Biscoff"
click at [391, 176] on input "text" at bounding box center [453, 176] width 222 height 14
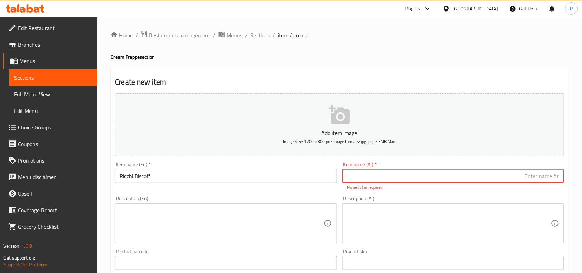
click at [396, 174] on input "text" at bounding box center [453, 176] width 222 height 14
click at [554, 176] on input "ريتشي" at bounding box center [453, 176] width 222 height 14
click at [514, 181] on input "ريشي" at bounding box center [453, 176] width 222 height 14
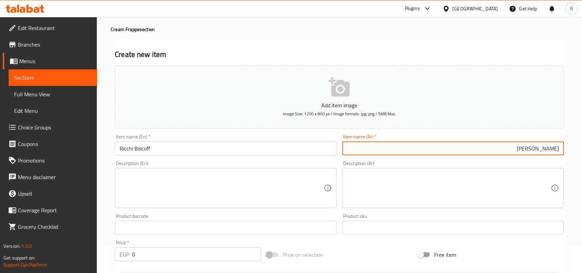
scroll to position [86, 0]
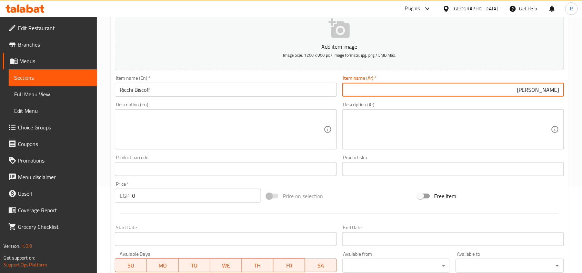
type input "ريشي بيسكوف"
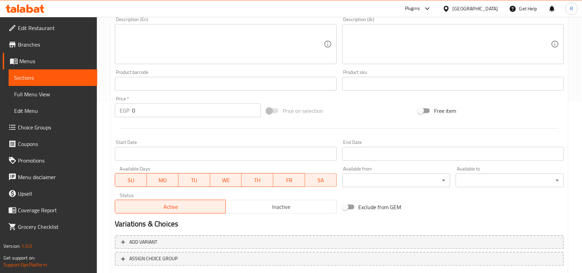
scroll to position [172, 0]
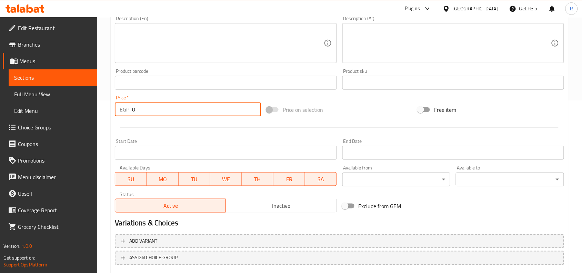
drag, startPoint x: 131, startPoint y: 110, endPoint x: 127, endPoint y: 108, distance: 4.8
click at [127, 108] on div "EGP 0 Price *" at bounding box center [188, 109] width 146 height 14
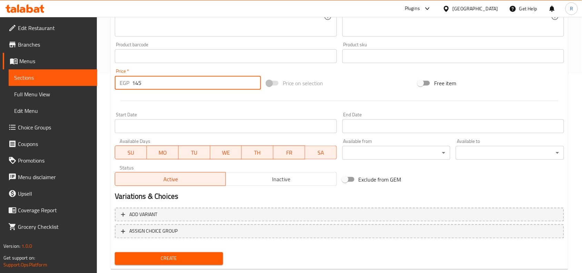
scroll to position [213, 0]
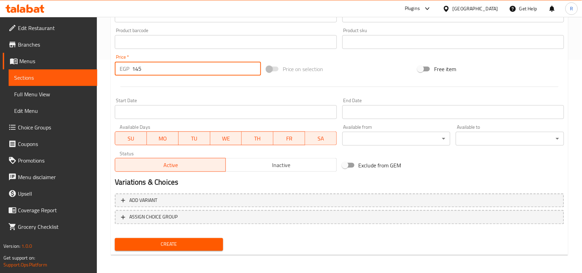
type input "145"
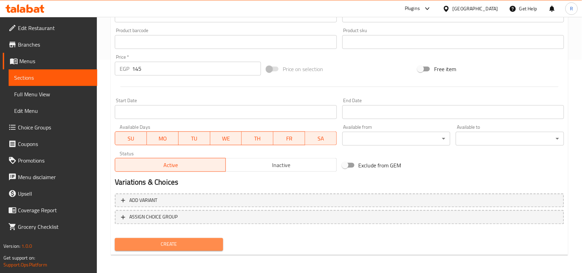
click at [172, 242] on span "Create" at bounding box center [168, 244] width 97 height 9
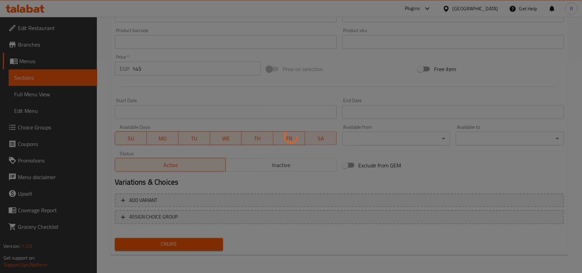
type input "0"
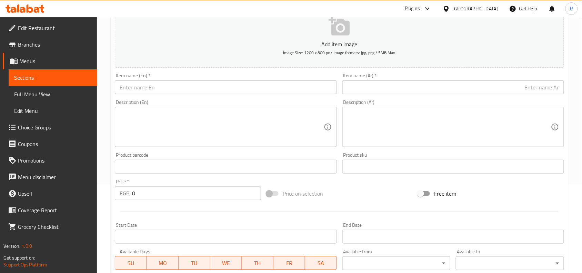
scroll to position [0, 0]
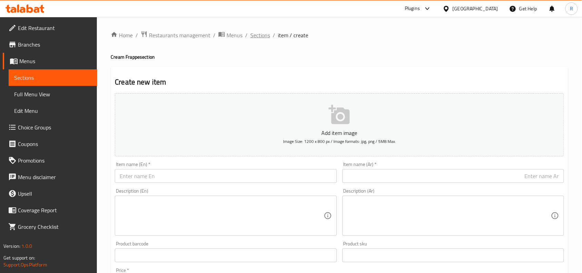
click at [261, 38] on span "Sections" at bounding box center [260, 35] width 20 height 8
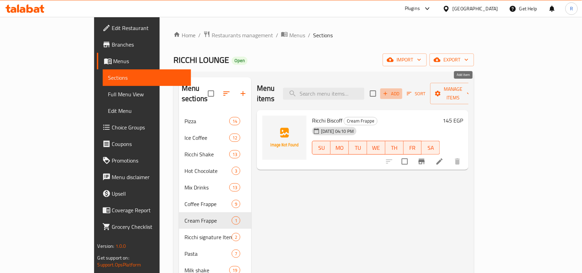
click at [401, 90] on span "Add" at bounding box center [391, 94] width 19 height 8
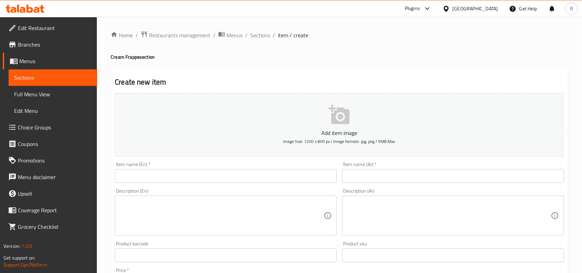
click at [207, 180] on input "text" at bounding box center [226, 176] width 222 height 14
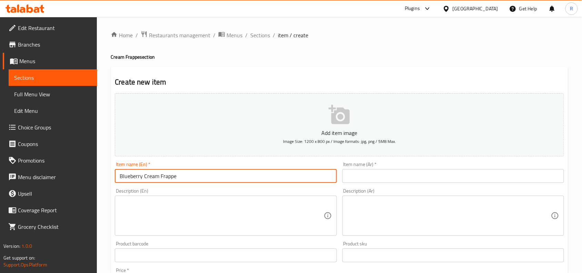
type input "Blueberry Cream Frappe"
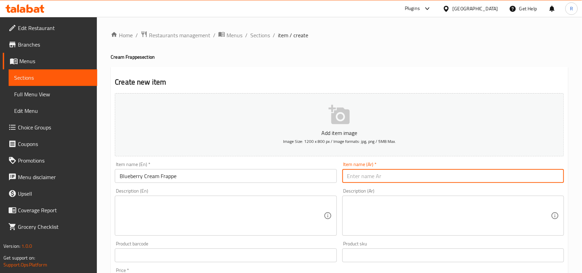
click at [411, 176] on input "text" at bounding box center [453, 176] width 222 height 14
type input "بلوبيري كريم فرابيه"
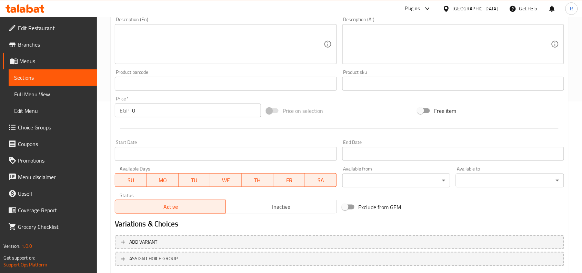
scroll to position [172, 0]
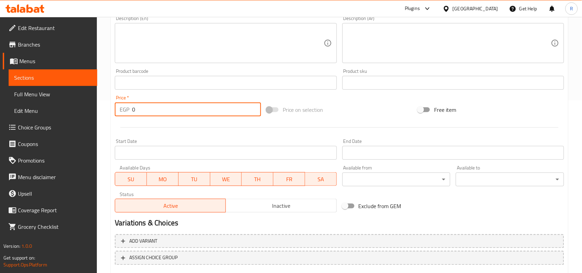
drag, startPoint x: 137, startPoint y: 111, endPoint x: 130, endPoint y: 111, distance: 6.2
click at [130, 111] on div "EGP 0 Price *" at bounding box center [188, 109] width 146 height 14
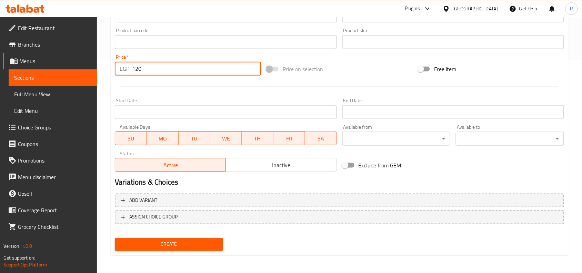
type input "120"
click at [181, 244] on span "Create" at bounding box center [168, 244] width 97 height 9
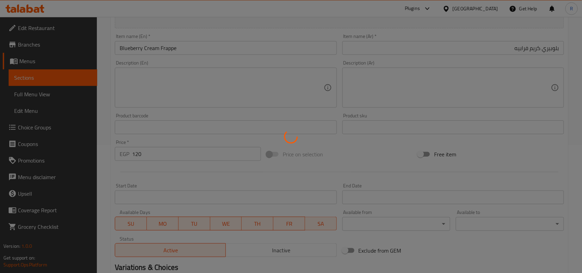
scroll to position [0, 0]
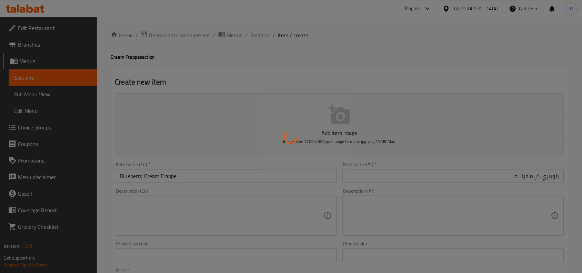
type input "0"
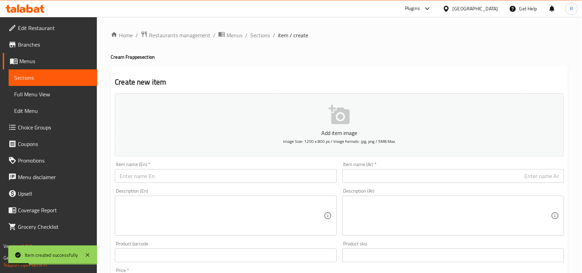
click at [223, 175] on input "text" at bounding box center [226, 176] width 222 height 14
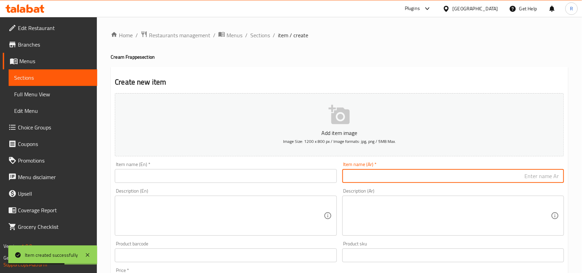
click at [425, 176] on input "text" at bounding box center [453, 176] width 222 height 14
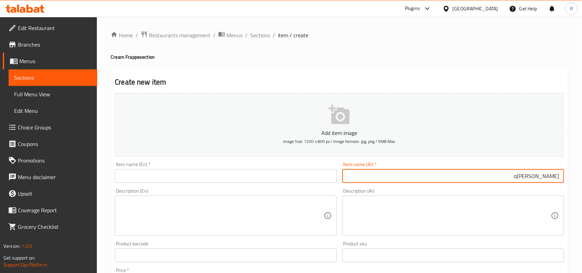
type input "كراميل كريم فرابيه"
click at [281, 177] on input "text" at bounding box center [226, 176] width 222 height 14
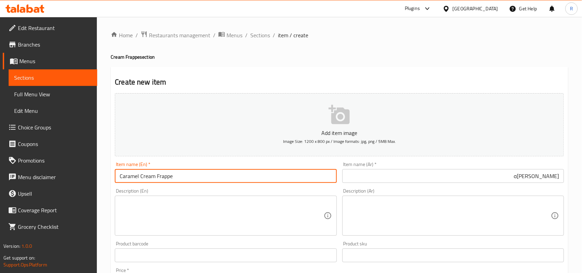
type input "Caramel Cream Frappe"
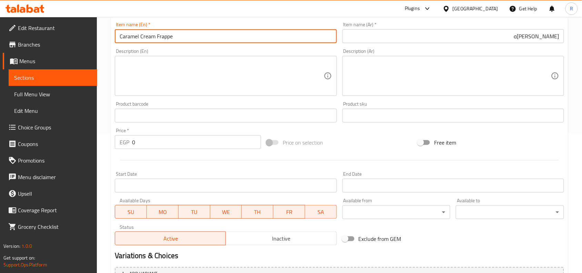
scroll to position [172, 0]
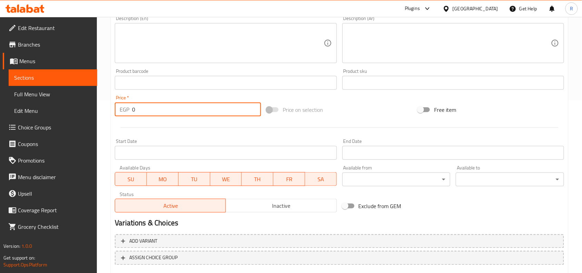
drag, startPoint x: 140, startPoint y: 108, endPoint x: 125, endPoint y: 111, distance: 15.1
click at [125, 111] on div "EGP 0 Price *" at bounding box center [188, 109] width 146 height 14
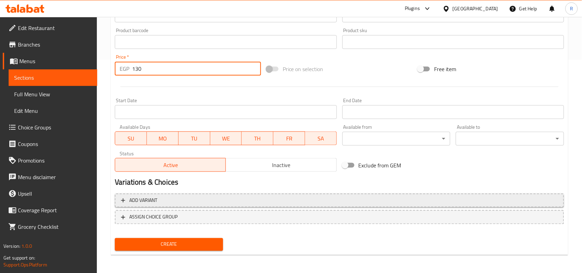
type input "130"
click at [166, 240] on span "Create" at bounding box center [168, 244] width 97 height 9
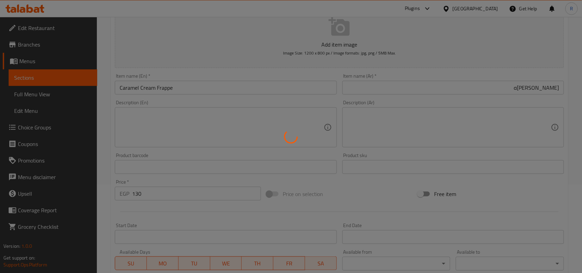
scroll to position [0, 0]
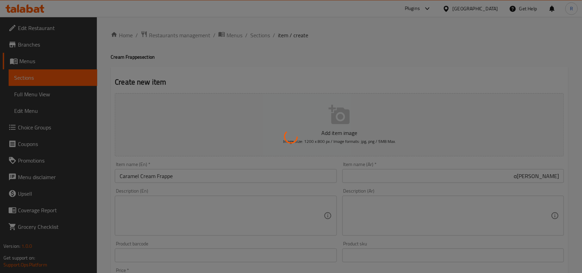
type input "0"
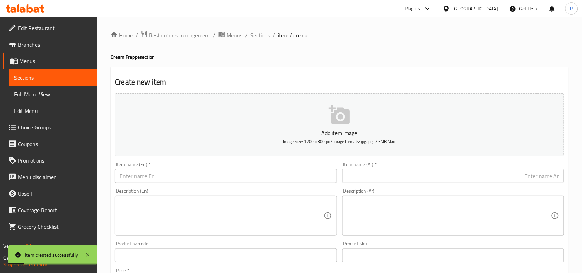
click at [171, 170] on input "text" at bounding box center [226, 176] width 222 height 14
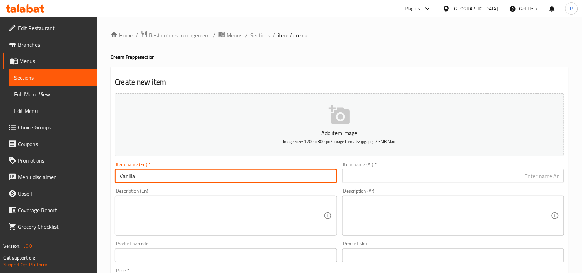
click at [132, 176] on input "Vanilla" at bounding box center [226, 176] width 222 height 14
click at [156, 174] on input "Vanillia" at bounding box center [226, 176] width 222 height 14
type input "Vanillia Cream Frappe"
click at [415, 172] on input "text" at bounding box center [453, 176] width 222 height 14
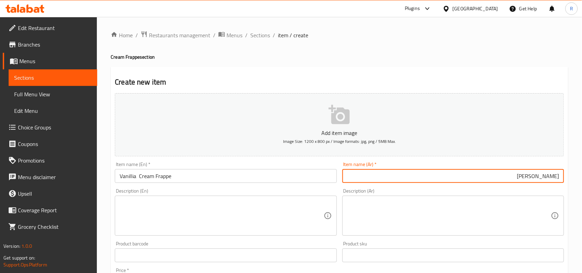
type input "فانيليا كريم فرابيه"
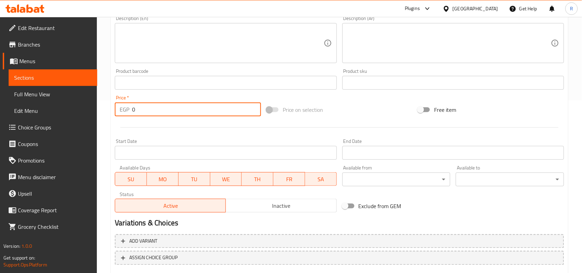
drag, startPoint x: 137, startPoint y: 109, endPoint x: 128, endPoint y: 109, distance: 9.3
click at [128, 109] on div "EGP 0 Price *" at bounding box center [188, 109] width 146 height 14
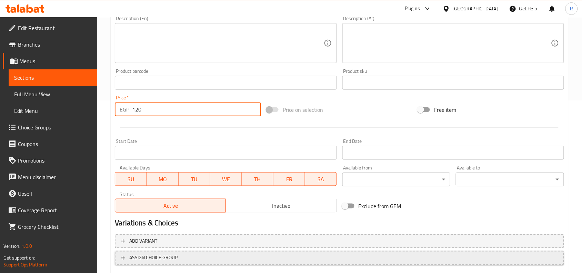
scroll to position [213, 0]
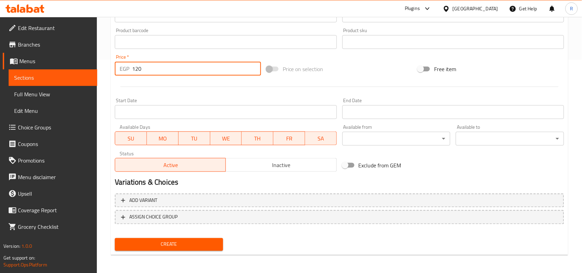
type input "120"
click at [163, 241] on span "Create" at bounding box center [168, 244] width 97 height 9
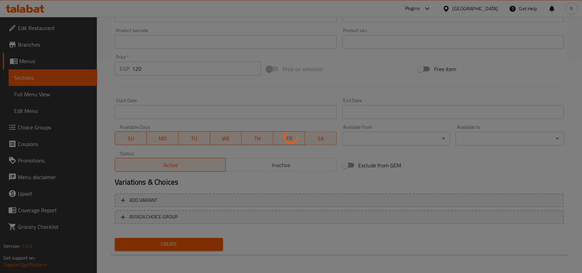
type input "0"
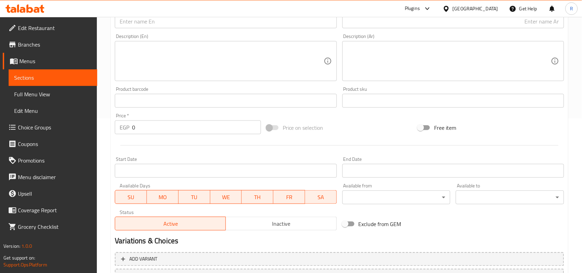
scroll to position [0, 0]
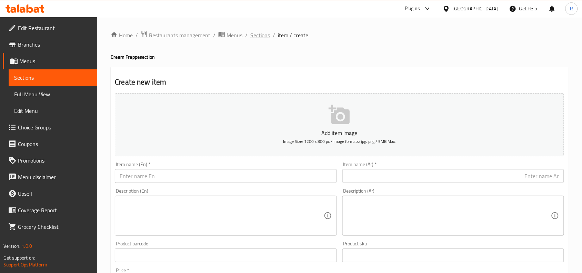
click at [264, 31] on span "Sections" at bounding box center [260, 35] width 20 height 8
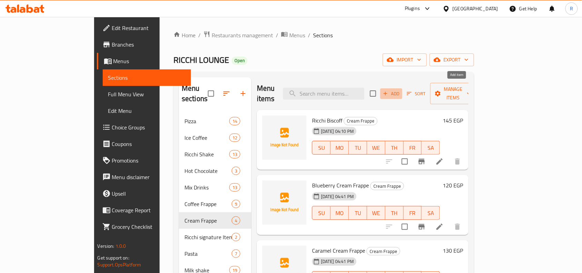
click at [401, 90] on span "Add" at bounding box center [391, 94] width 19 height 8
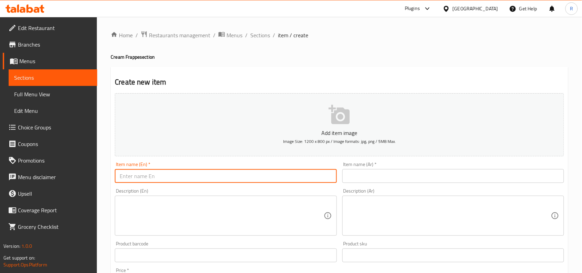
click at [199, 178] on input "text" at bounding box center [226, 176] width 222 height 14
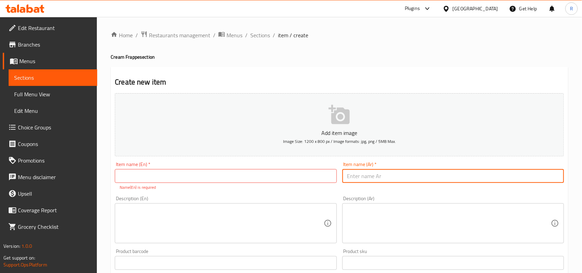
click at [473, 181] on input "text" at bounding box center [453, 176] width 222 height 14
type input "كراميل شيبس"
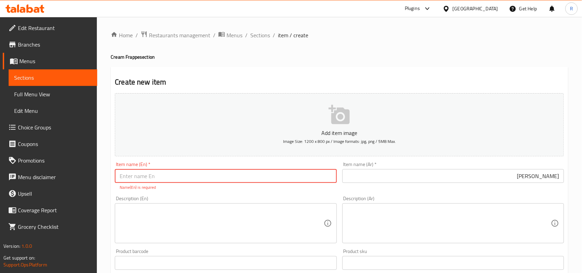
click at [209, 173] on input "text" at bounding box center [226, 176] width 222 height 14
type input "Caramel Chips"
click at [224, 236] on div "Description (En) Description (En)" at bounding box center [225, 219] width 227 height 53
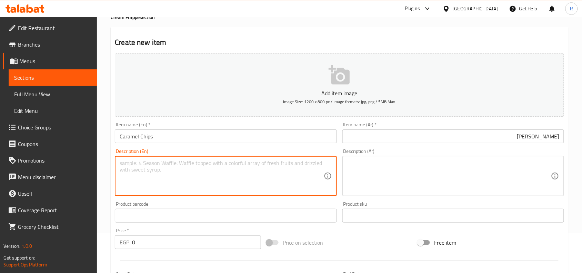
scroll to position [86, 0]
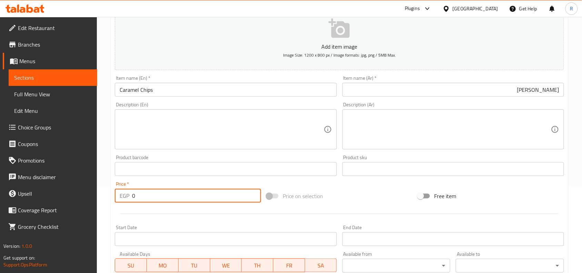
drag, startPoint x: 133, startPoint y: 200, endPoint x: 128, endPoint y: 201, distance: 5.2
click at [128, 201] on div "EGP 0 Price *" at bounding box center [188, 196] width 146 height 14
type input "135"
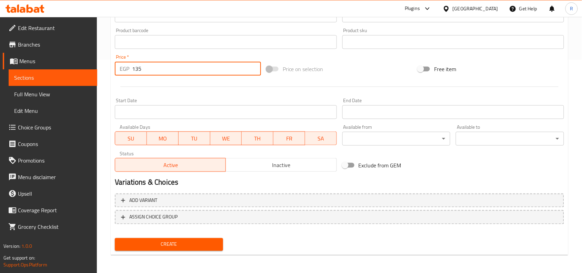
click at [192, 241] on span "Create" at bounding box center [168, 244] width 97 height 9
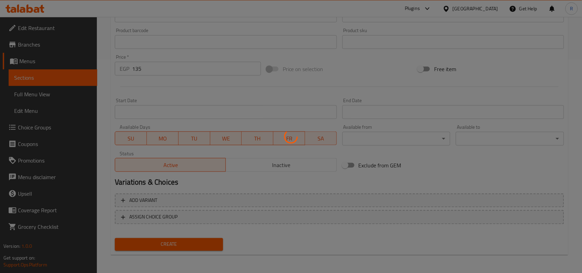
type input "0"
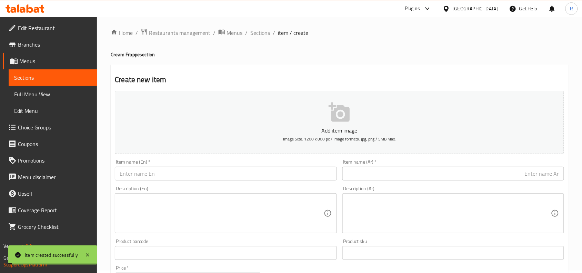
scroll to position [0, 0]
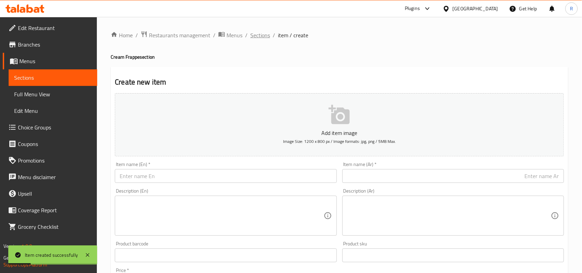
click at [262, 31] on span "Sections" at bounding box center [260, 35] width 20 height 8
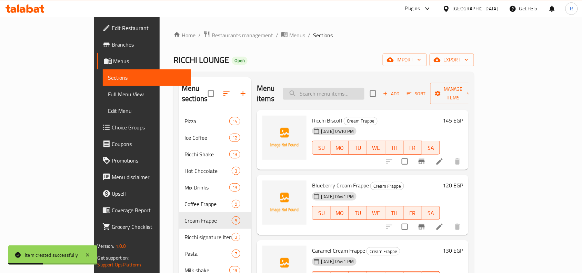
click at [340, 89] on input "search" at bounding box center [323, 94] width 81 height 12
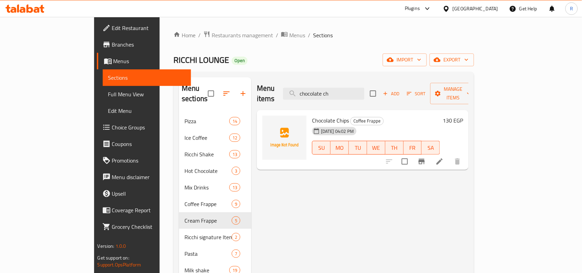
type input "chocolate ch"
click at [365, 88] on input "chocolate ch" at bounding box center [323, 94] width 81 height 12
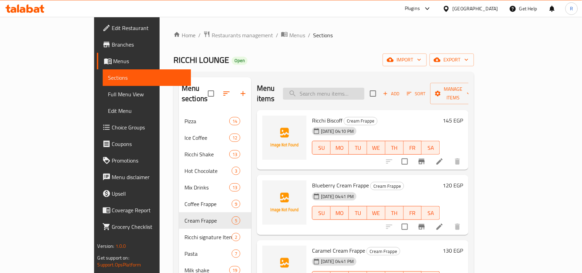
click at [341, 88] on input "search" at bounding box center [323, 94] width 81 height 12
type input "chips"
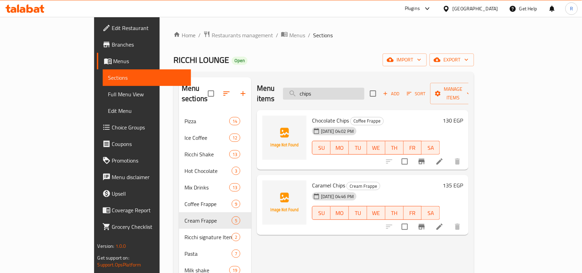
click at [327, 93] on input "chips" at bounding box center [323, 94] width 81 height 12
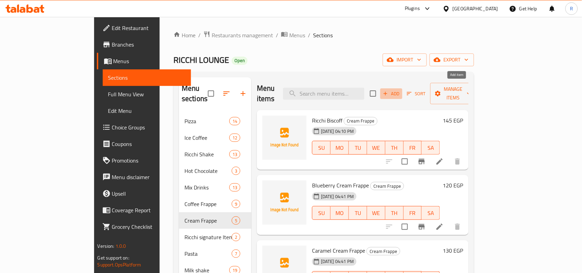
click at [401, 90] on span "Add" at bounding box center [391, 94] width 19 height 8
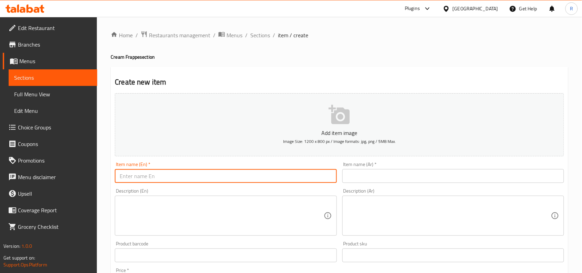
click at [176, 173] on input "text" at bounding box center [226, 176] width 222 height 14
type input "Chocolate Chips Cream Frappe"
click at [387, 183] on input "text" at bounding box center [453, 176] width 222 height 14
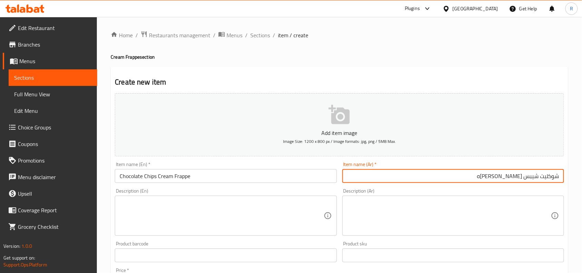
type input "شوكليت شيبس كريم فرابيه"
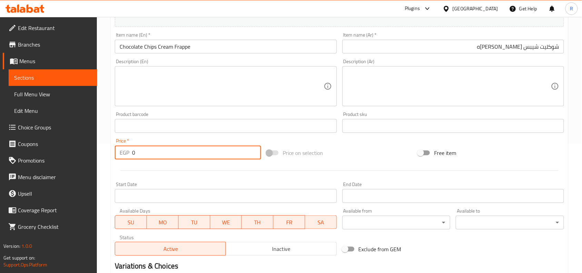
drag, startPoint x: 132, startPoint y: 156, endPoint x: 137, endPoint y: 154, distance: 4.6
click at [137, 154] on input "0" at bounding box center [196, 153] width 129 height 14
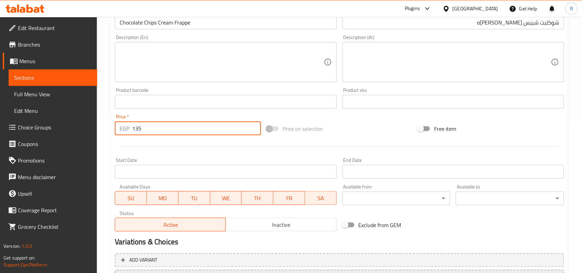
scroll to position [213, 0]
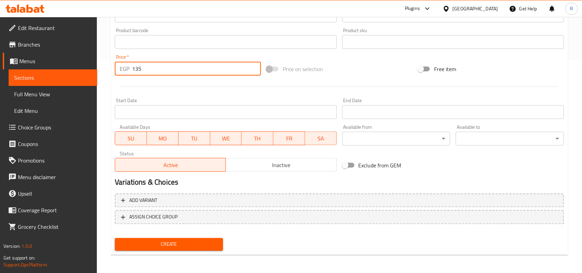
type input "135"
click at [181, 241] on span "Create" at bounding box center [168, 244] width 97 height 9
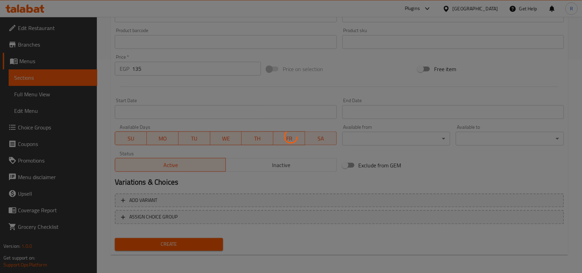
scroll to position [0, 0]
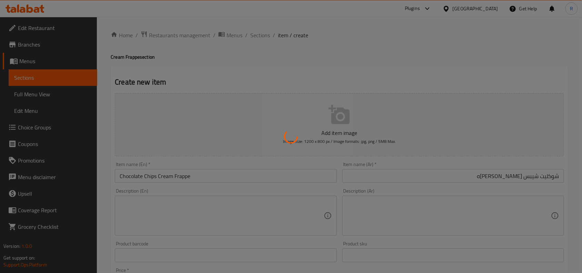
type input "0"
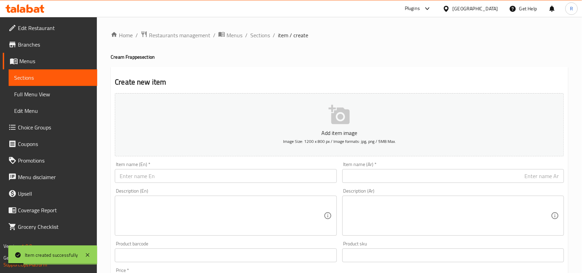
click at [211, 191] on div "Description (En) Description (En)" at bounding box center [226, 211] width 222 height 47
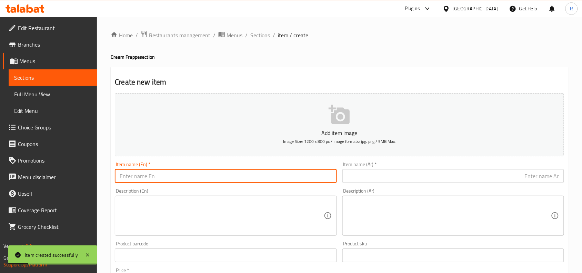
click at [211, 176] on input "text" at bounding box center [226, 176] width 222 height 14
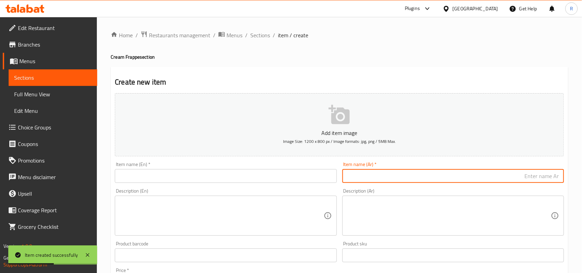
click at [436, 178] on input "text" at bounding box center [453, 176] width 222 height 14
type input "شوكليت"
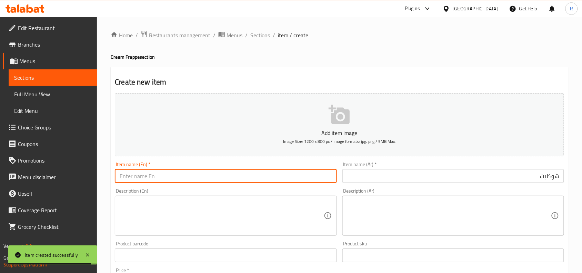
click at [185, 180] on input "text" at bounding box center [226, 176] width 222 height 14
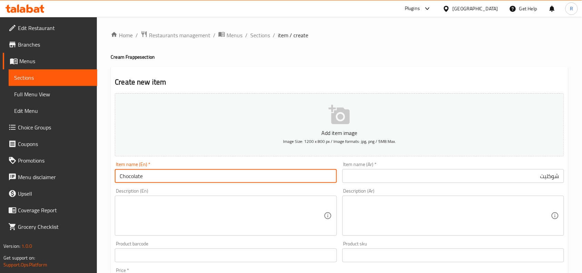
type input "Chocolate"
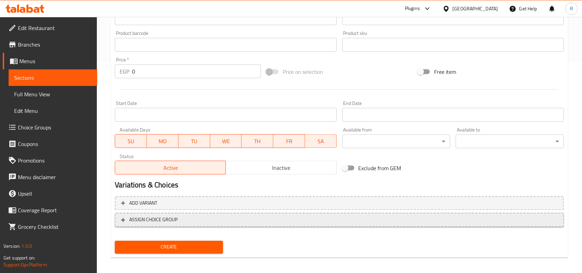
scroll to position [213, 0]
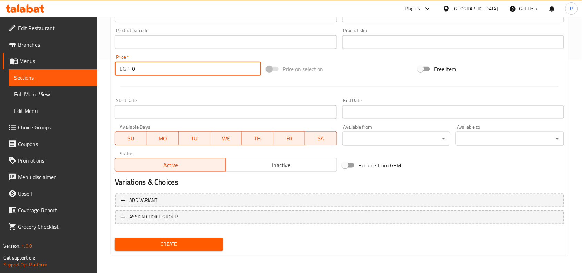
drag, startPoint x: 137, startPoint y: 71, endPoint x: 132, endPoint y: 71, distance: 5.5
click at [132, 71] on input "0" at bounding box center [196, 69] width 129 height 14
type input "120"
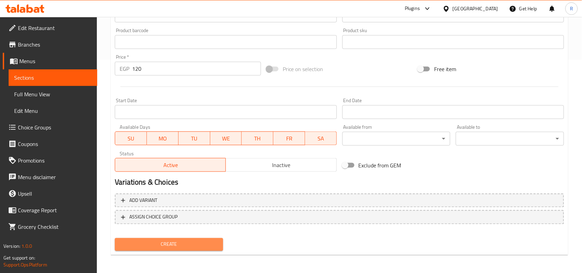
click at [197, 247] on button "Create" at bounding box center [169, 244] width 108 height 13
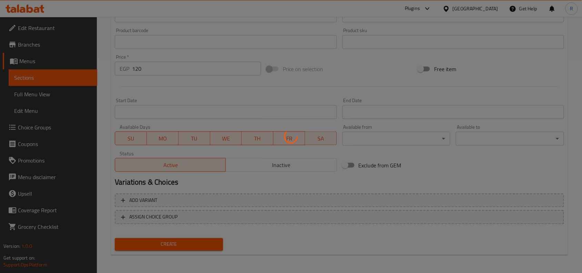
type input "0"
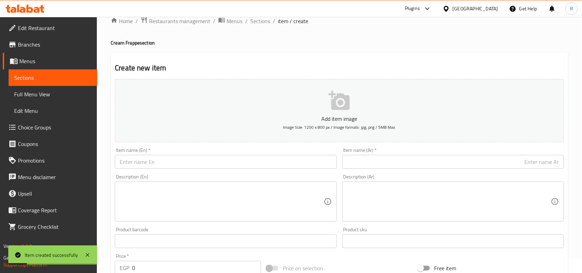
scroll to position [0, 0]
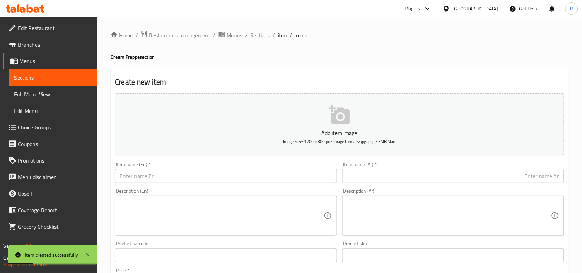
click at [265, 36] on span "Sections" at bounding box center [260, 35] width 20 height 8
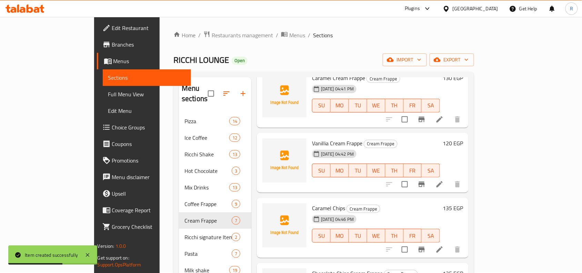
scroll to position [199, 0]
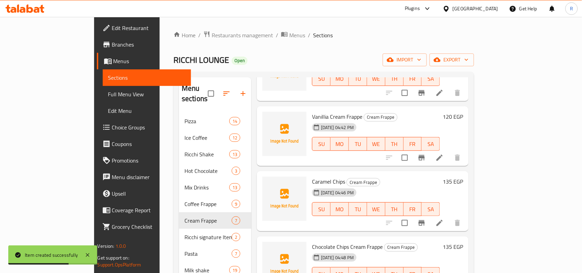
click at [312, 241] on span "Chocolate Chips Cream Frappe" at bounding box center [347, 246] width 71 height 10
copy span "Chocolate"
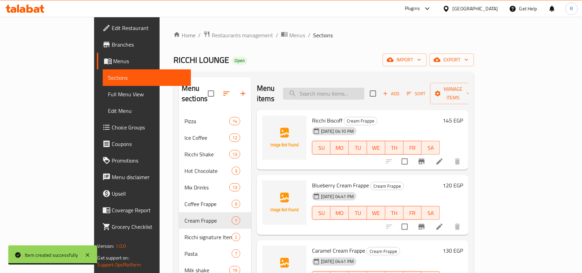
paste input "Chocolate"
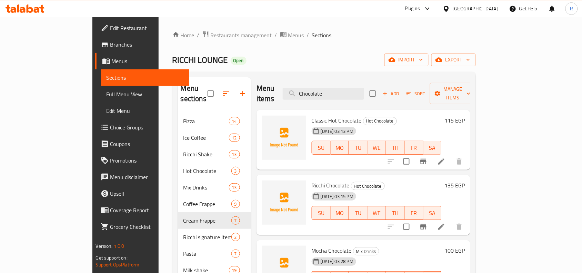
type input "Chocolate"
click at [359, 88] on input "Chocolate" at bounding box center [323, 94] width 81 height 12
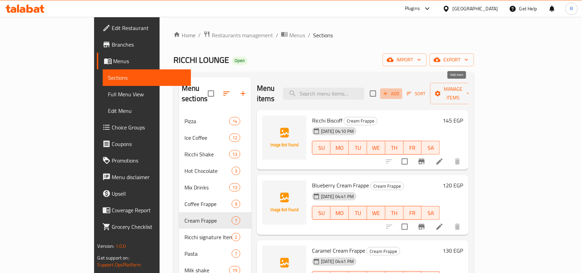
click at [401, 90] on span "Add" at bounding box center [391, 94] width 19 height 8
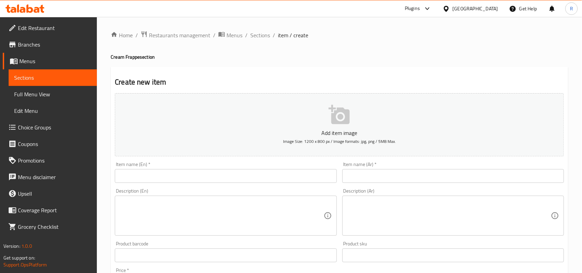
click at [199, 181] on input "text" at bounding box center [226, 176] width 222 height 14
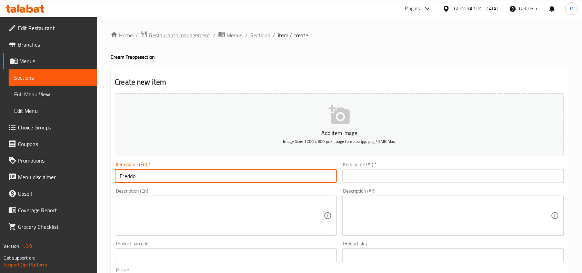
type input "Freddo"
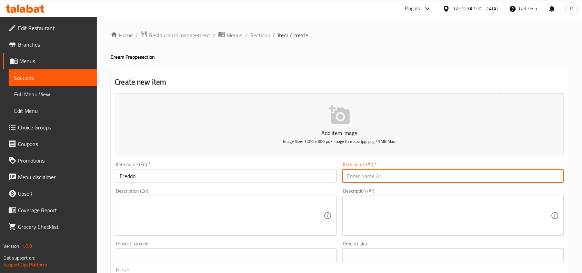
click at [429, 180] on input "text" at bounding box center [453, 176] width 222 height 14
type input "فريدو"
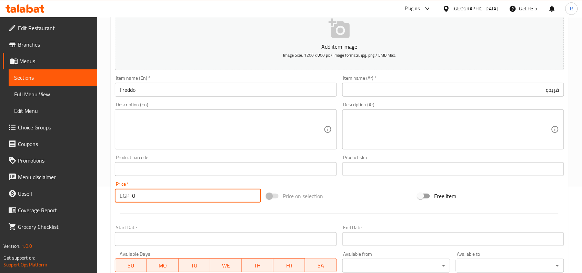
drag, startPoint x: 142, startPoint y: 197, endPoint x: 130, endPoint y: 197, distance: 12.4
click at [130, 197] on div "EGP 0 Price *" at bounding box center [188, 196] width 146 height 14
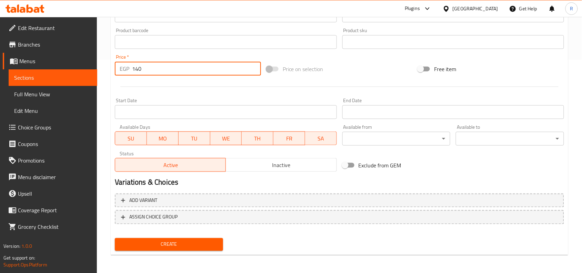
type input "140"
click at [171, 240] on span "Create" at bounding box center [168, 244] width 97 height 9
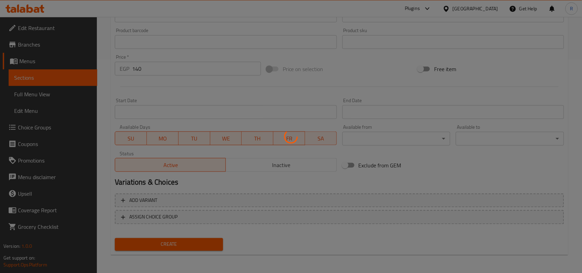
scroll to position [208, 0]
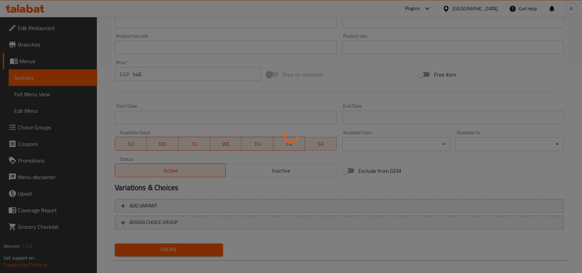
type input "0"
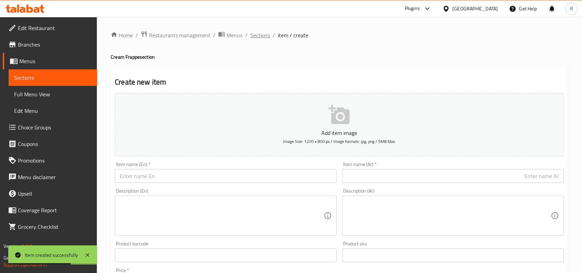
click at [262, 31] on span "Sections" at bounding box center [260, 35] width 20 height 8
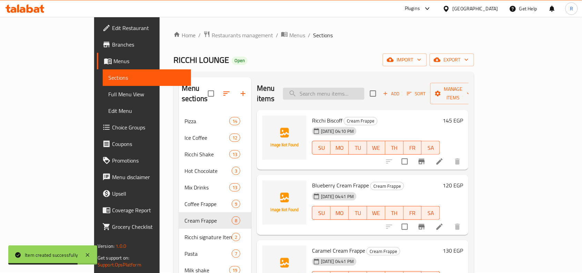
click at [353, 88] on input "search" at bounding box center [323, 94] width 81 height 12
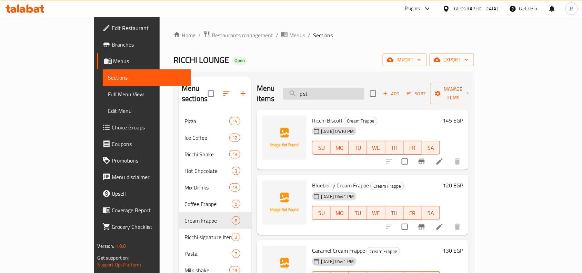
type input "pista"
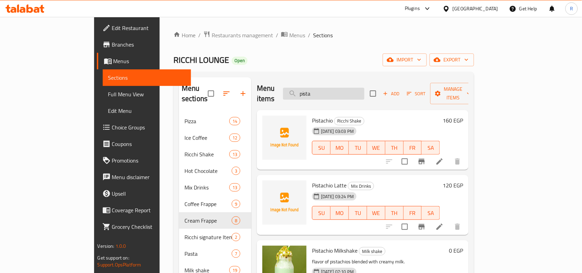
click at [365, 94] on input "pista" at bounding box center [323, 94] width 81 height 12
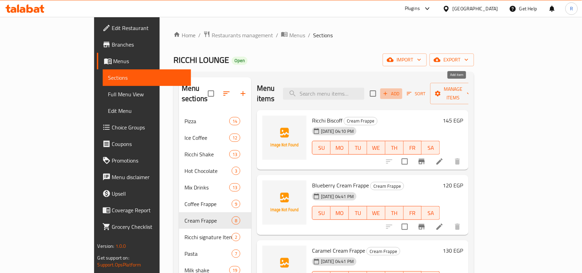
click at [401, 90] on span "Add" at bounding box center [391, 94] width 19 height 8
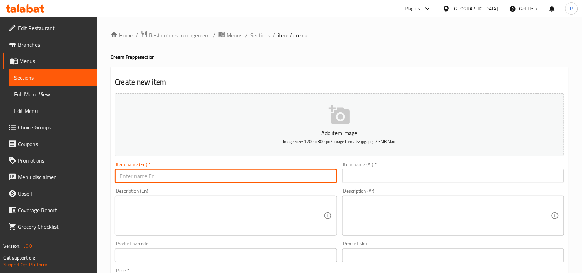
click at [185, 182] on input "text" at bounding box center [226, 176] width 222 height 14
click at [148, 177] on input "Pistachio Latte" at bounding box center [226, 176] width 222 height 14
type input "Pistachio Cream Frappe"
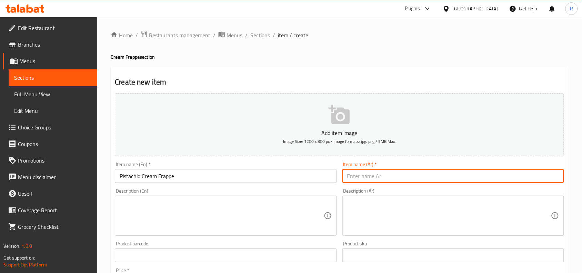
click at [421, 177] on input "text" at bounding box center [453, 176] width 222 height 14
type input "بيستاشيو كريم فرابيه"
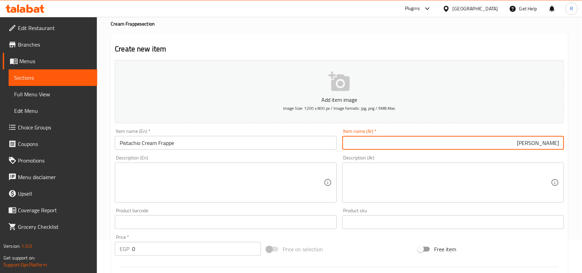
scroll to position [129, 0]
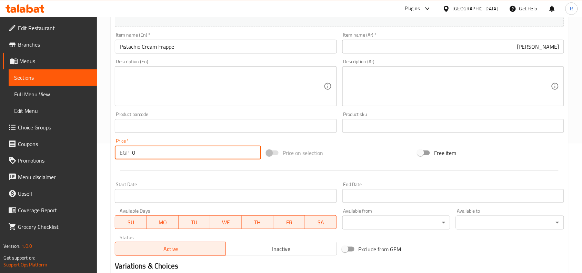
drag, startPoint x: 137, startPoint y: 155, endPoint x: 131, endPoint y: 156, distance: 6.2
click at [131, 156] on div "EGP 0 Price *" at bounding box center [188, 153] width 146 height 14
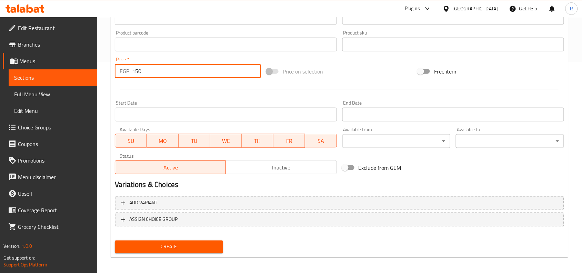
scroll to position [213, 0]
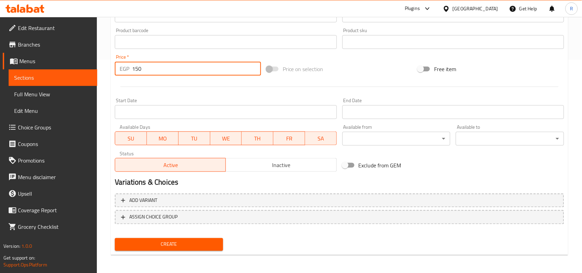
type input "150"
click at [160, 240] on span "Create" at bounding box center [168, 244] width 97 height 9
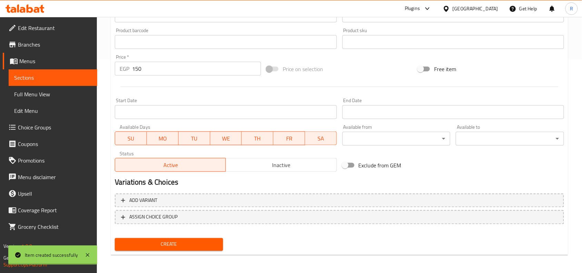
type input "0"
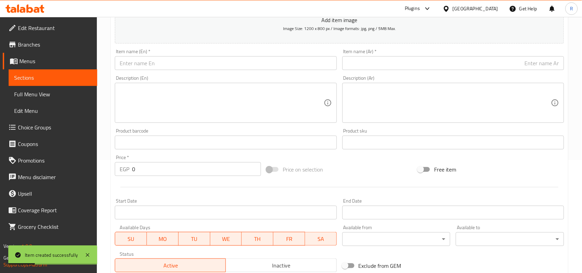
scroll to position [0, 0]
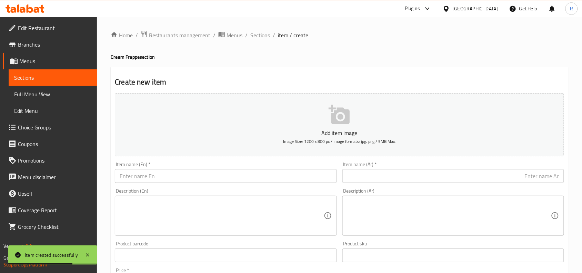
click at [175, 175] on input "text" at bounding box center [226, 176] width 222 height 14
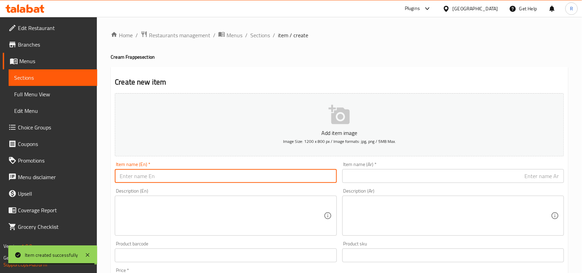
click at [467, 175] on input "text" at bounding box center [453, 176] width 222 height 14
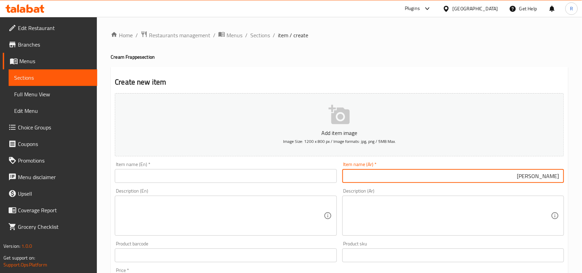
type input "بيسكوف كوكيز"
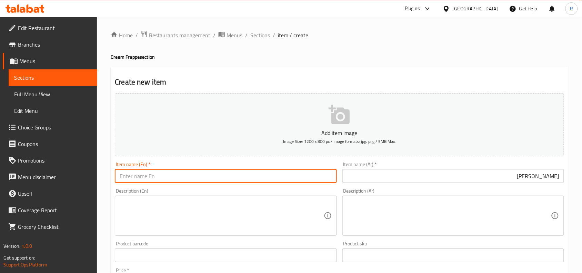
click at [146, 170] on input "text" at bounding box center [226, 176] width 222 height 14
type input "Biscoff Cookies"
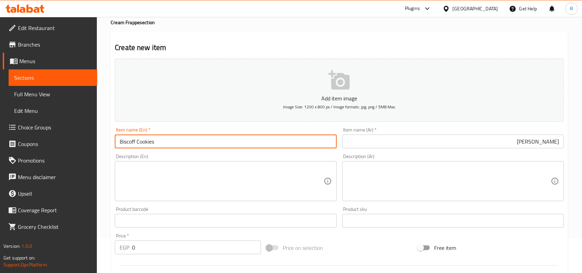
scroll to position [129, 0]
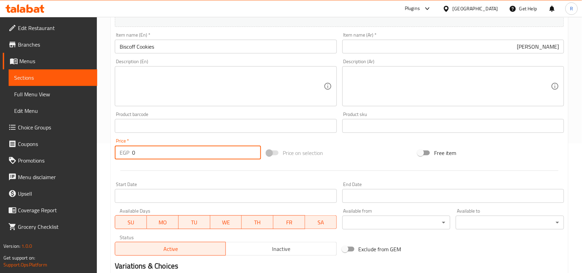
click at [132, 154] on input "0" at bounding box center [196, 153] width 129 height 14
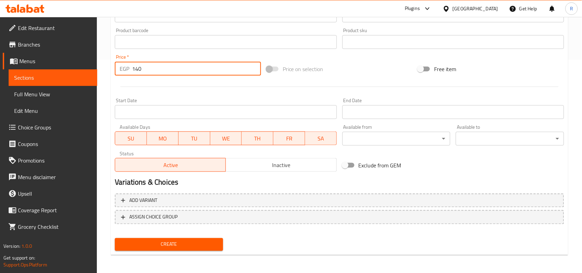
type input "140"
click at [186, 238] on button "Create" at bounding box center [169, 244] width 108 height 13
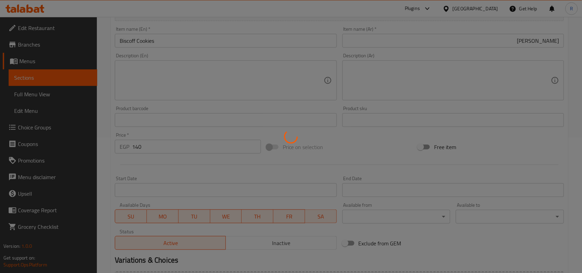
scroll to position [0, 0]
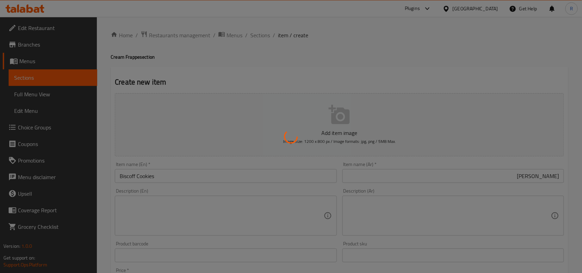
type input "0"
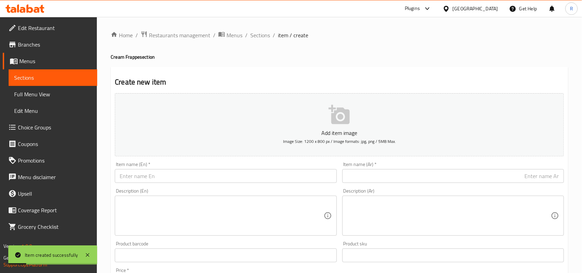
click at [164, 178] on input "text" at bounding box center [226, 176] width 222 height 14
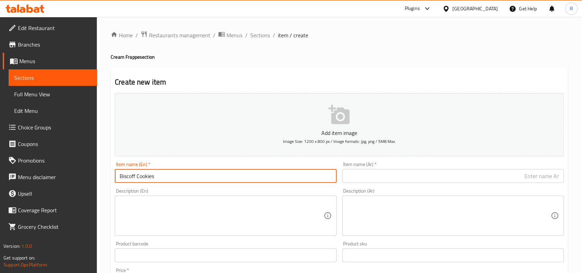
type input "Biscoff Cookies"
click at [390, 173] on input "text" at bounding box center [453, 176] width 222 height 14
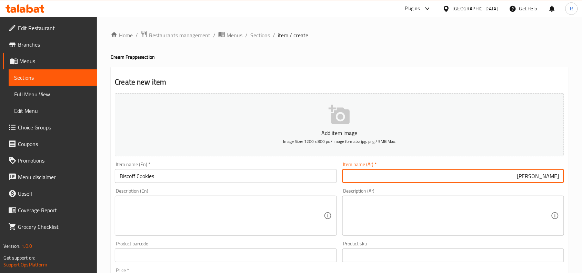
type input "بيسكوف كوكيز"
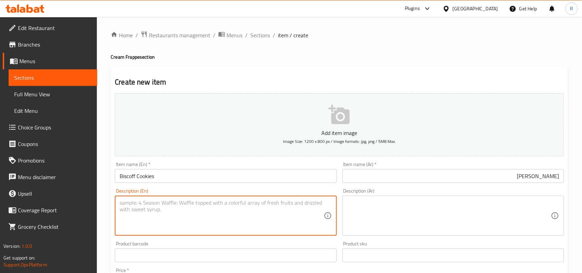
click at [211, 220] on textarea at bounding box center [222, 215] width 204 height 33
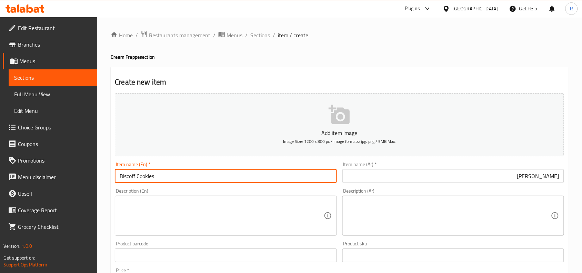
click at [147, 173] on input "Biscoff Cookies" at bounding box center [226, 176] width 222 height 14
type input "Biscoff Green Apple"
click at [452, 178] on input "بيسكوف كوكيز" at bounding box center [453, 176] width 222 height 14
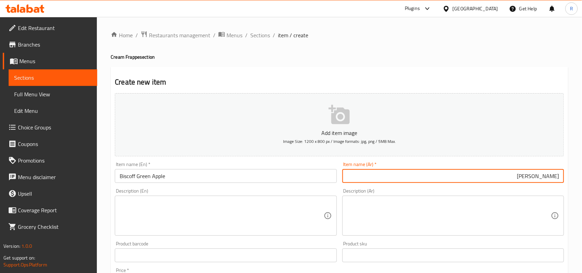
click at [531, 178] on input "بيسكوف كوكيز" at bounding box center [453, 176] width 222 height 14
type input "بيسكوف جرين ابل"
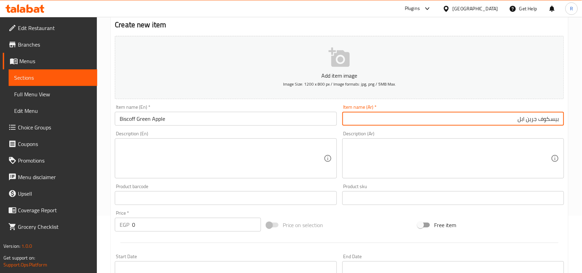
scroll to position [129, 0]
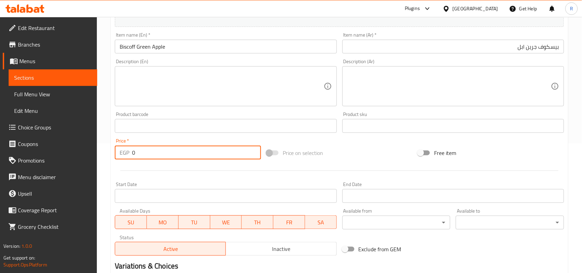
drag, startPoint x: 137, startPoint y: 155, endPoint x: 132, endPoint y: 154, distance: 4.5
click at [132, 154] on input "0" at bounding box center [196, 153] width 129 height 14
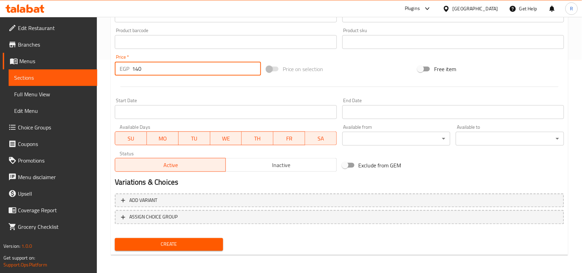
type input "140"
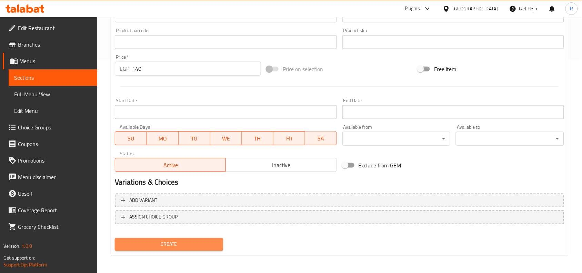
click at [167, 242] on span "Create" at bounding box center [168, 244] width 97 height 9
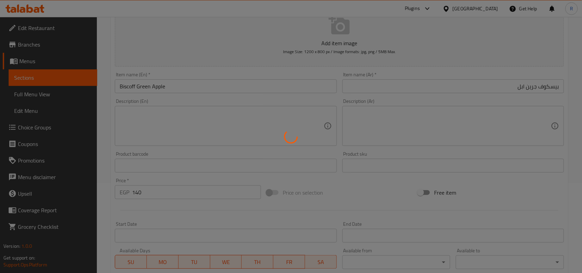
scroll to position [0, 0]
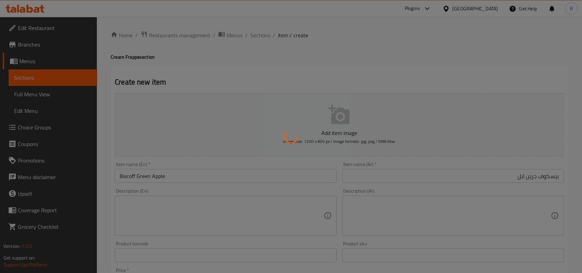
type input "0"
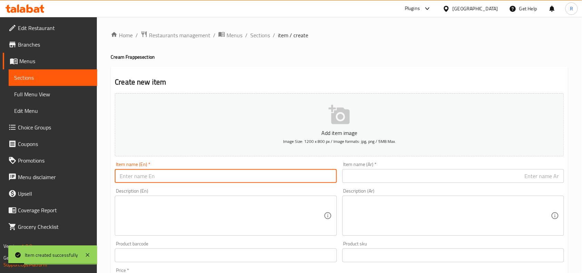
click at [198, 173] on input "text" at bounding box center [226, 176] width 222 height 14
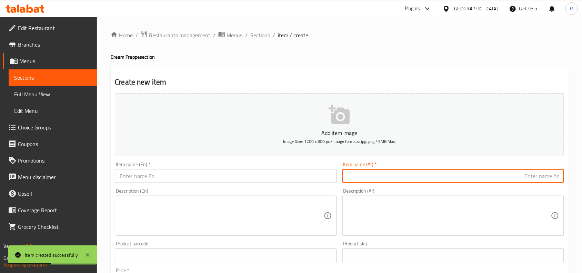
click at [520, 178] on input "text" at bounding box center [453, 176] width 222 height 14
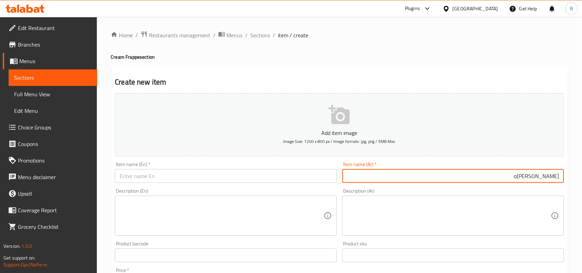
type input "مانجو كريم فرابيه"
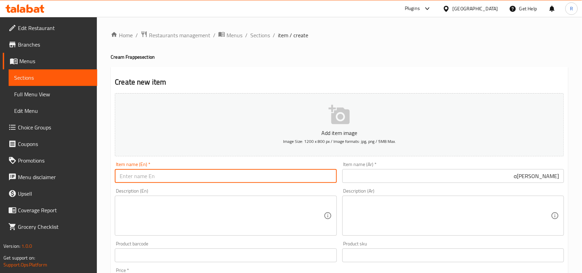
click at [296, 180] on input "text" at bounding box center [226, 176] width 222 height 14
type input "Mango Cream Frappe"
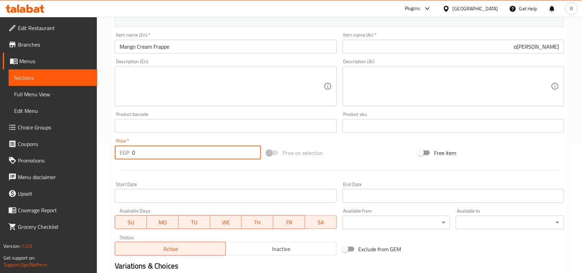
drag, startPoint x: 137, startPoint y: 154, endPoint x: 128, endPoint y: 153, distance: 9.0
click at [129, 154] on div "EGP 0 Price *" at bounding box center [188, 153] width 146 height 14
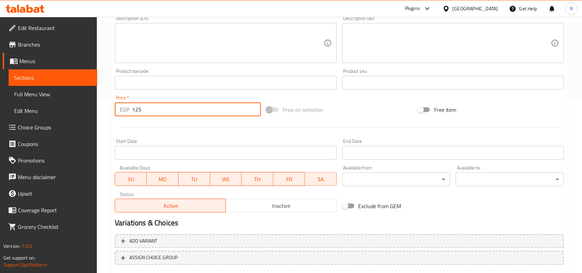
scroll to position [213, 0]
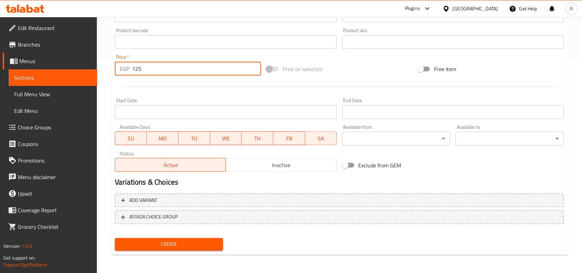
type input "125"
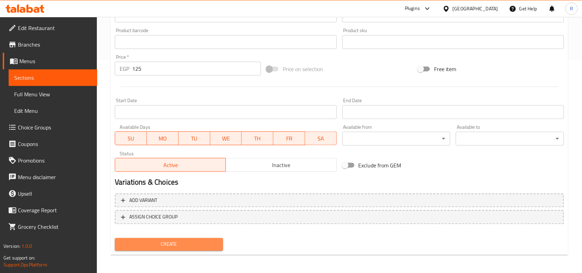
click at [175, 246] on span "Create" at bounding box center [168, 244] width 97 height 9
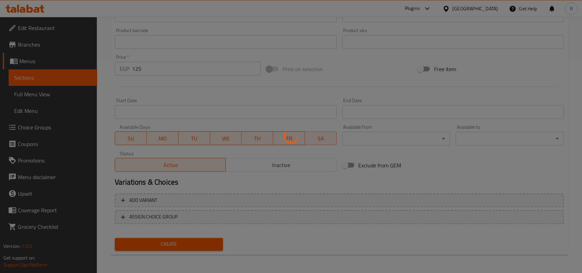
type input "0"
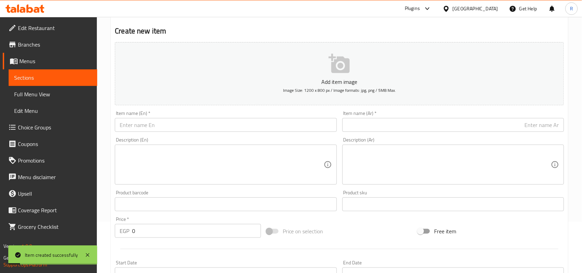
scroll to position [41, 0]
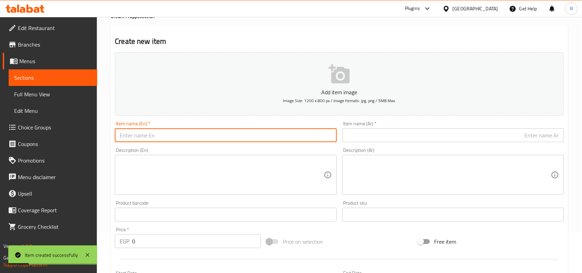
click at [169, 133] on input "text" at bounding box center [226, 135] width 222 height 14
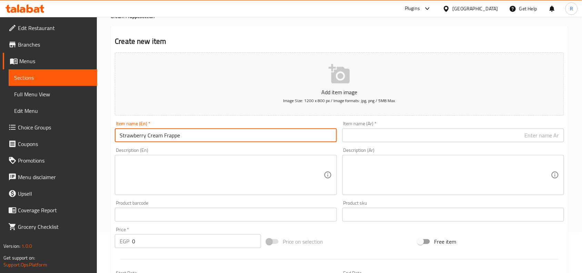
type input "Strawberry Cream Frappe"
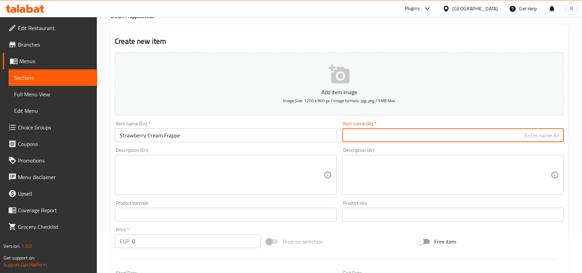
click at [402, 138] on input "text" at bounding box center [453, 135] width 222 height 14
type input "ق"
type input "فراولة كريم فرابيه"
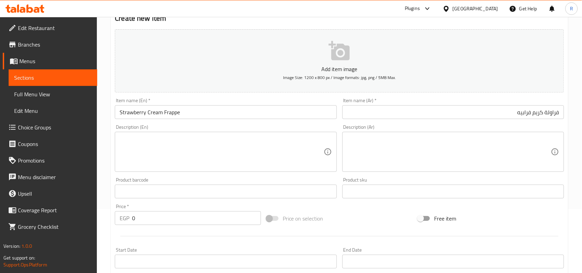
scroll to position [84, 0]
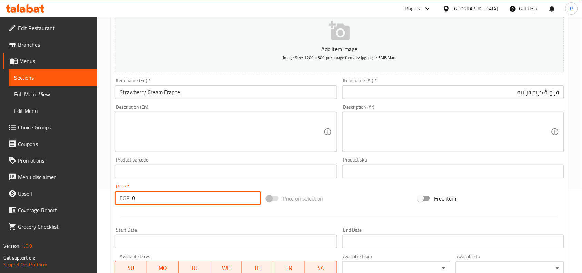
drag, startPoint x: 137, startPoint y: 196, endPoint x: 133, endPoint y: 197, distance: 4.7
click at [133, 197] on input "0" at bounding box center [196, 198] width 129 height 14
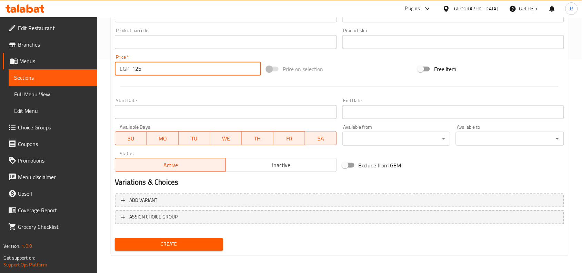
type input "125"
click at [155, 245] on span "Create" at bounding box center [168, 244] width 97 height 9
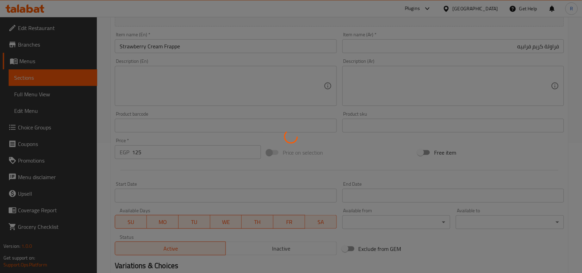
scroll to position [0, 0]
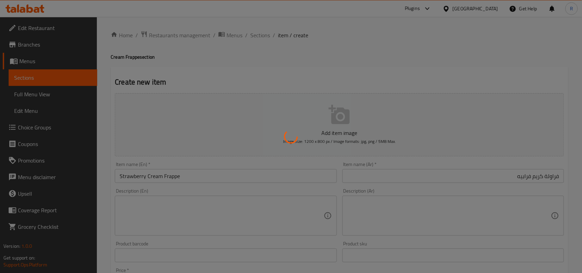
type input "0"
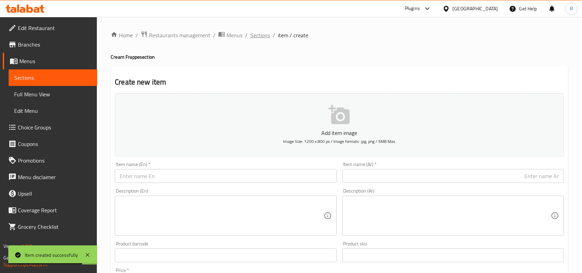
click at [261, 31] on span "Sections" at bounding box center [260, 35] width 20 height 8
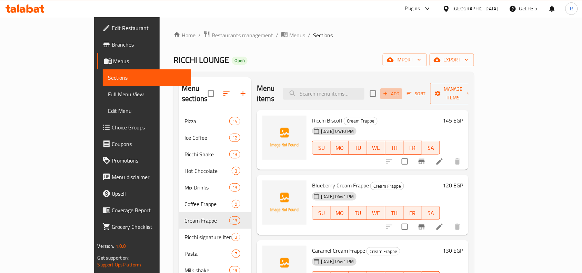
click at [402, 88] on button "Add" at bounding box center [391, 93] width 22 height 11
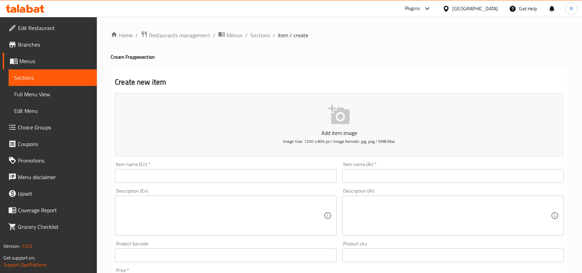
click at [201, 175] on input "text" at bounding box center [226, 176] width 222 height 14
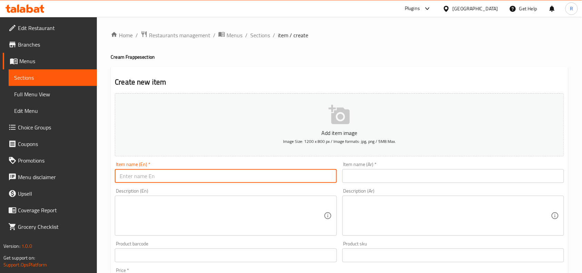
click at [440, 173] on input "text" at bounding box center [453, 176] width 222 height 14
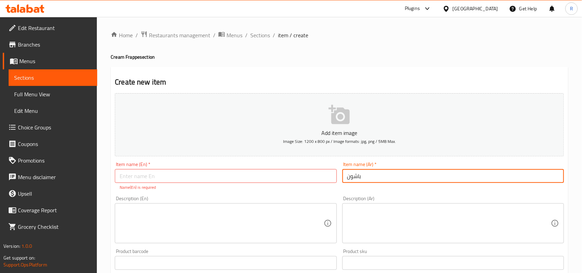
type input "باشون"
click at [186, 180] on input "text" at bounding box center [226, 176] width 222 height 14
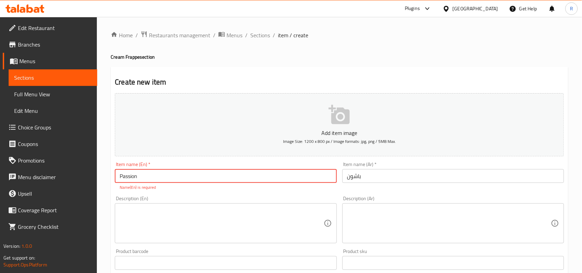
type input "Passion"
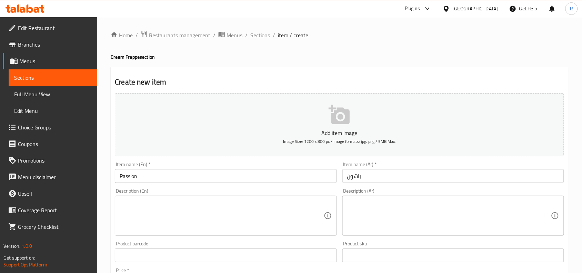
click at [195, 214] on textarea at bounding box center [222, 215] width 204 height 33
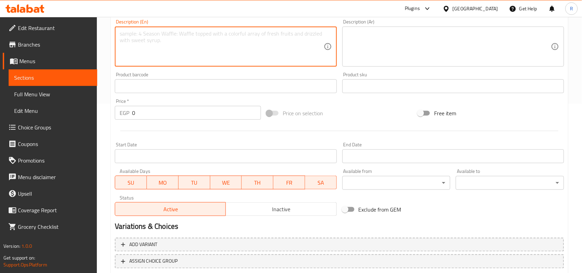
scroll to position [172, 0]
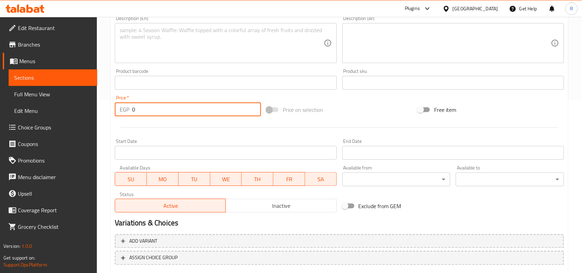
drag, startPoint x: 138, startPoint y: 110, endPoint x: 130, endPoint y: 110, distance: 7.6
click at [130, 110] on div "EGP 0 Price *" at bounding box center [188, 109] width 146 height 14
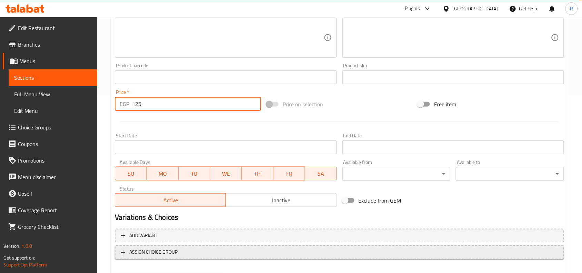
scroll to position [213, 0]
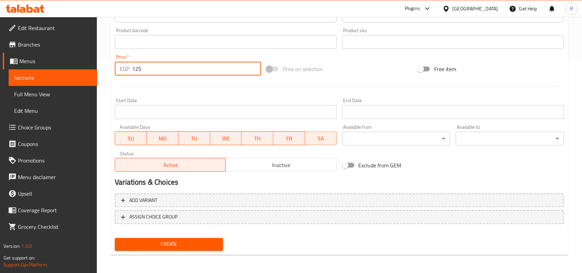
type input "125"
click at [180, 243] on span "Create" at bounding box center [168, 244] width 97 height 9
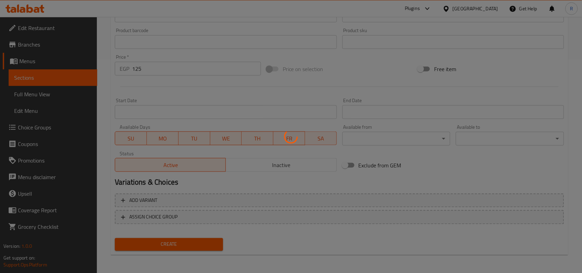
type input "0"
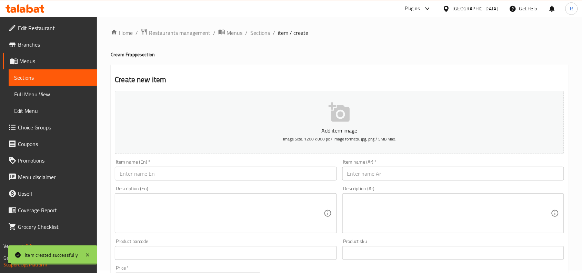
scroll to position [0, 0]
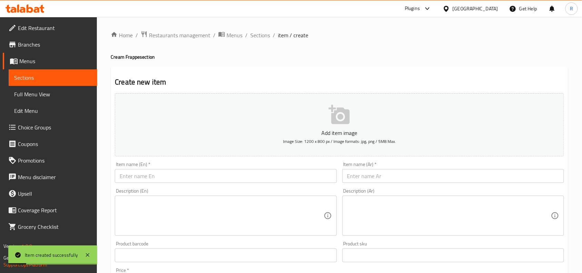
click at [153, 176] on input "text" at bounding box center [226, 176] width 222 height 14
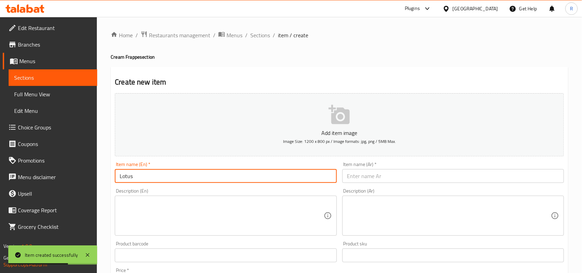
type input "Lotus"
click at [383, 178] on input "text" at bounding box center [453, 176] width 222 height 14
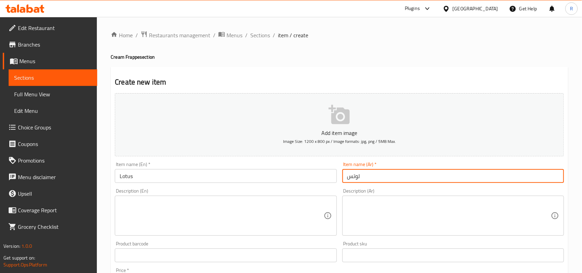
type input "لوتس"
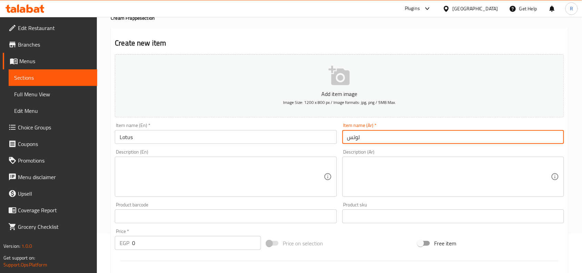
scroll to position [86, 0]
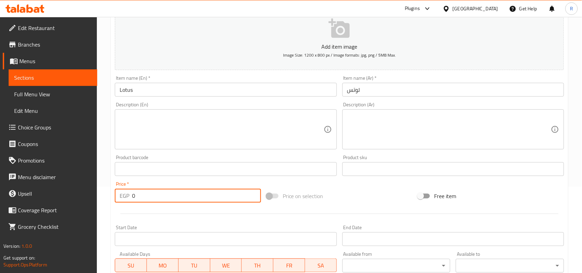
drag, startPoint x: 140, startPoint y: 195, endPoint x: 129, endPoint y: 196, distance: 11.4
click at [129, 196] on div "EGP 0 Price *" at bounding box center [188, 196] width 146 height 14
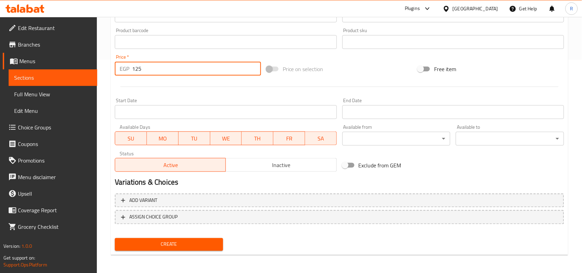
type input "125"
click at [195, 240] on span "Create" at bounding box center [168, 244] width 97 height 9
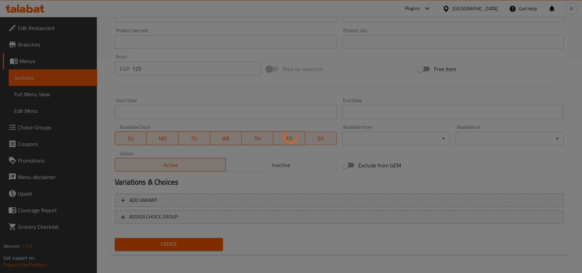
scroll to position [63, 0]
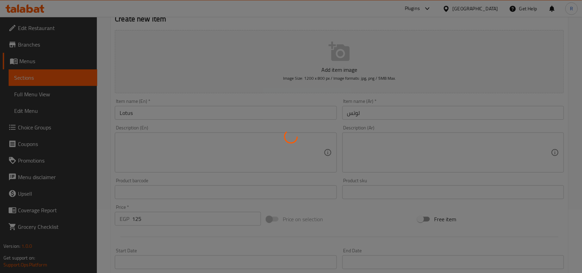
type input "0"
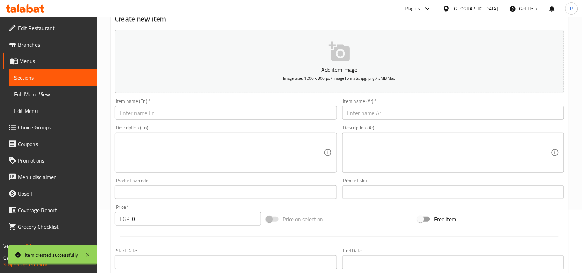
scroll to position [0, 0]
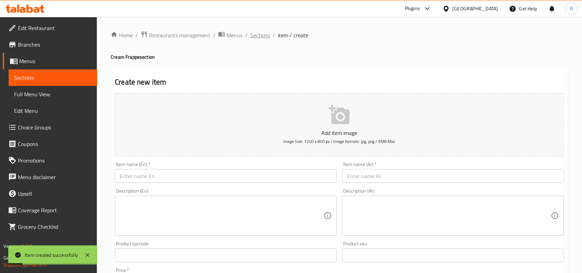
click at [266, 33] on span "Sections" at bounding box center [260, 35] width 20 height 8
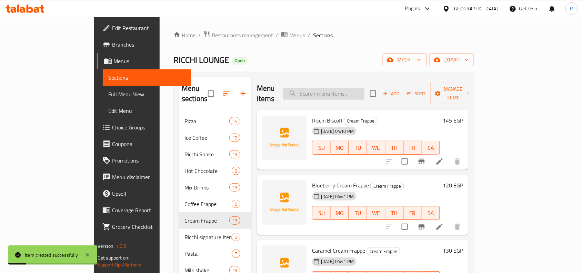
click at [352, 88] on input "search" at bounding box center [323, 94] width 81 height 12
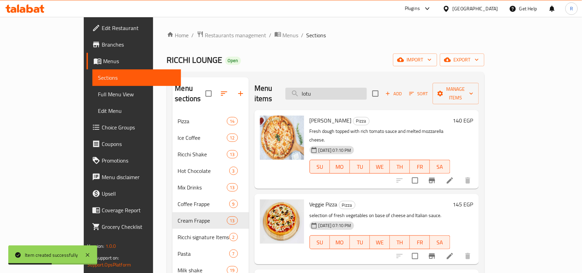
type input "lotus"
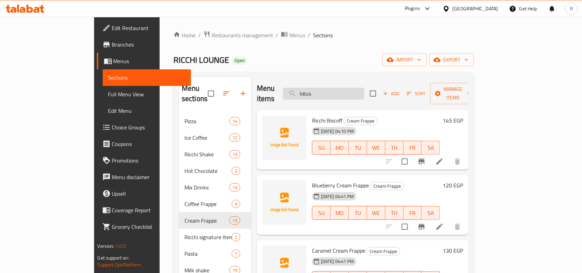
click at [349, 92] on input "lotus" at bounding box center [323, 94] width 81 height 12
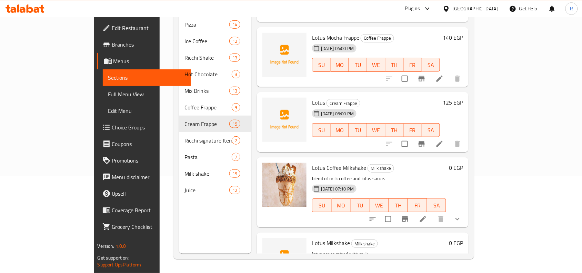
scroll to position [133, 0]
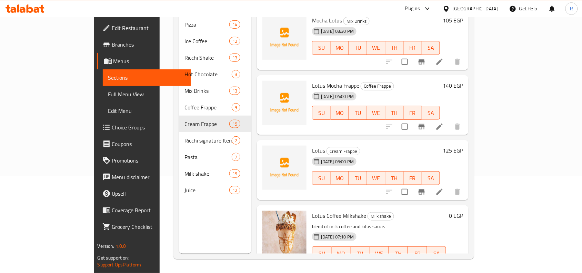
type input "lotus"
click at [449, 186] on li at bounding box center [439, 192] width 19 height 12
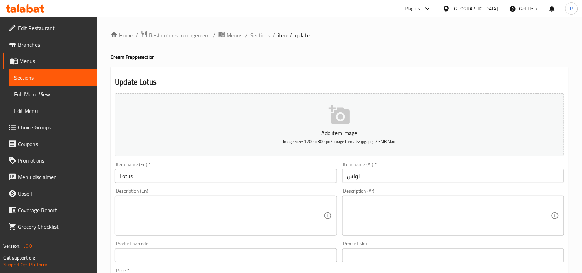
click at [154, 179] on input "Lotus" at bounding box center [226, 176] width 222 height 14
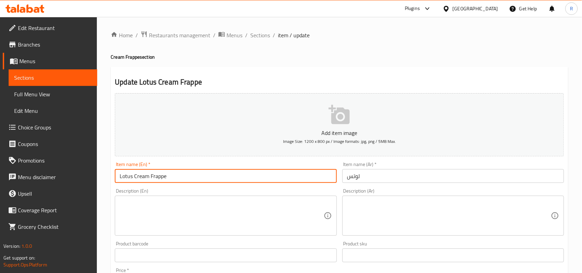
type input "Lotus Cream Frappe"
click at [375, 176] on input "لوتس" at bounding box center [453, 176] width 222 height 14
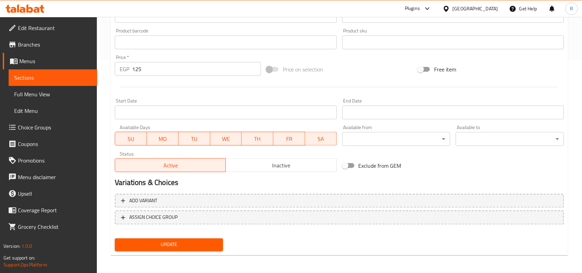
scroll to position [213, 0]
type input "لوتس كريم فرابيه"
click at [208, 243] on span "Update" at bounding box center [168, 244] width 97 height 9
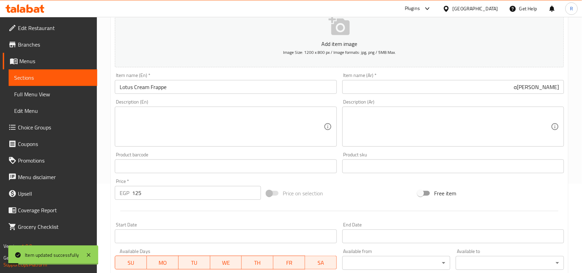
scroll to position [0, 0]
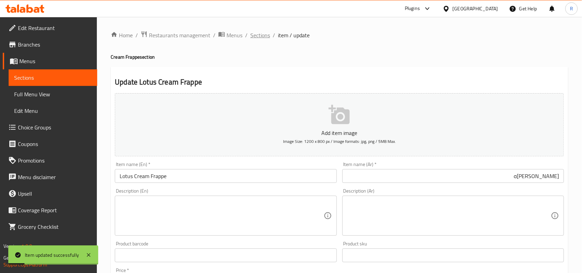
click at [263, 37] on span "Sections" at bounding box center [260, 35] width 20 height 8
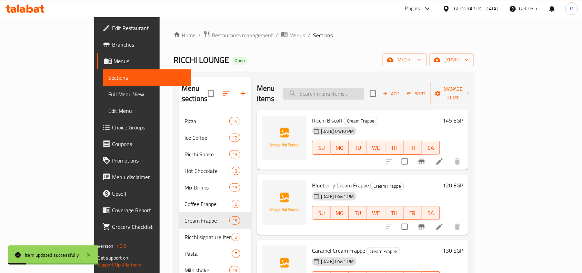
click at [347, 91] on input "search" at bounding box center [323, 94] width 81 height 12
type input "ore"
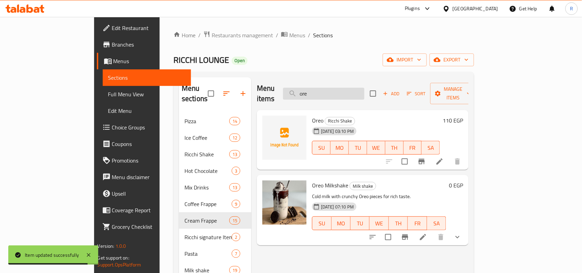
click at [365, 88] on input "ore" at bounding box center [323, 94] width 81 height 12
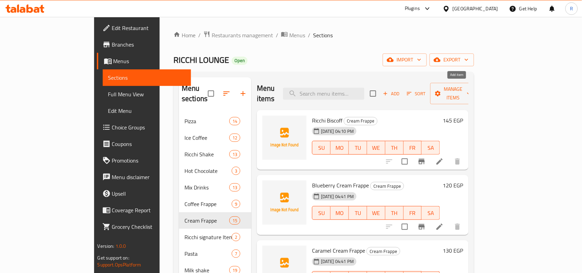
click at [401, 90] on span "Add" at bounding box center [391, 94] width 19 height 8
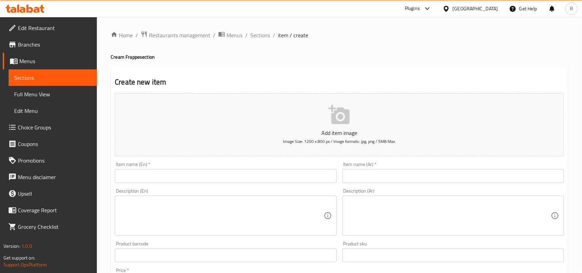
drag, startPoint x: 218, startPoint y: 180, endPoint x: 221, endPoint y: 172, distance: 7.9
click at [218, 180] on input "text" at bounding box center [226, 176] width 222 height 14
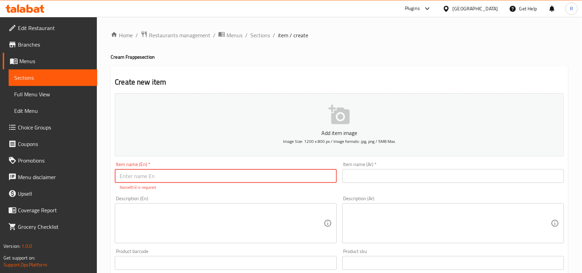
click at [158, 173] on input "text" at bounding box center [226, 176] width 222 height 14
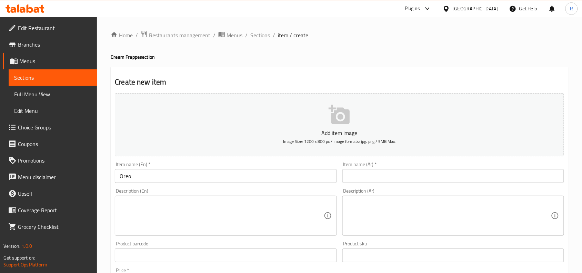
click at [188, 168] on div "Item name (En)   * Oreo Item name (En) *" at bounding box center [226, 172] width 222 height 21
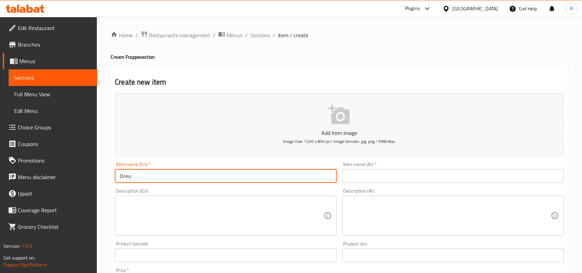
click at [164, 173] on input "Oreo" at bounding box center [226, 176] width 222 height 14
type input "Oreo Cream Frappe"
click at [384, 178] on input "text" at bounding box center [453, 176] width 222 height 14
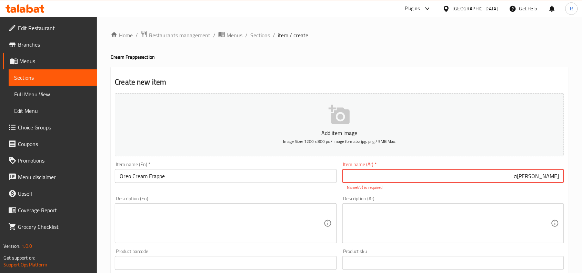
type input "اوريو كريم فرابيه"
click at [237, 211] on textarea at bounding box center [222, 223] width 204 height 33
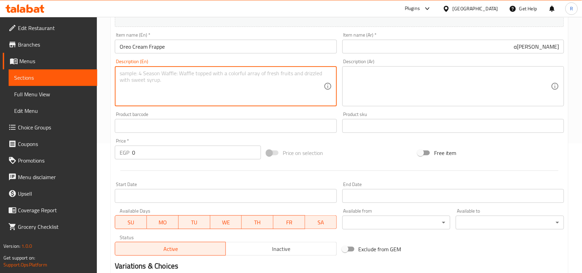
scroll to position [213, 0]
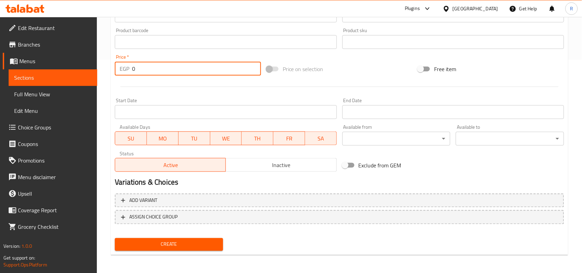
drag, startPoint x: 137, startPoint y: 69, endPoint x: 130, endPoint y: 69, distance: 6.2
click at [131, 69] on div "EGP 0 Price *" at bounding box center [188, 69] width 146 height 14
type input "125"
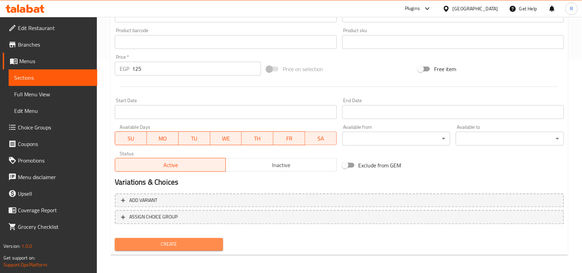
click at [187, 238] on button "Create" at bounding box center [169, 244] width 108 height 13
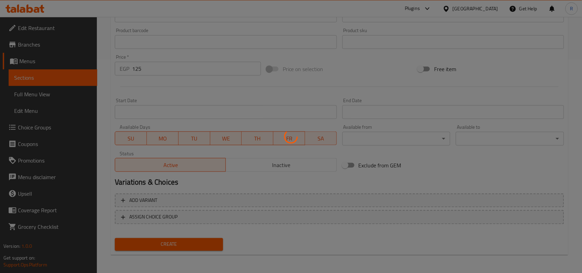
scroll to position [0, 0]
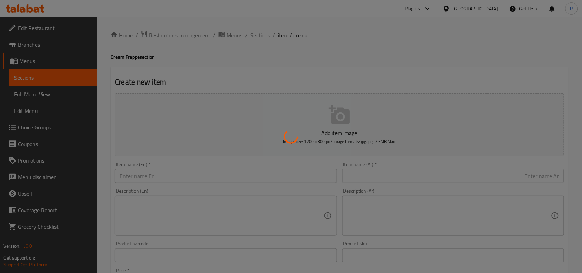
type input "0"
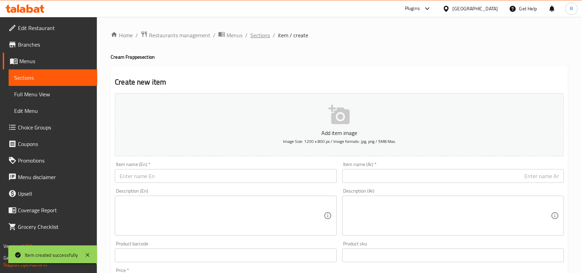
click at [260, 31] on span "Sections" at bounding box center [260, 35] width 20 height 8
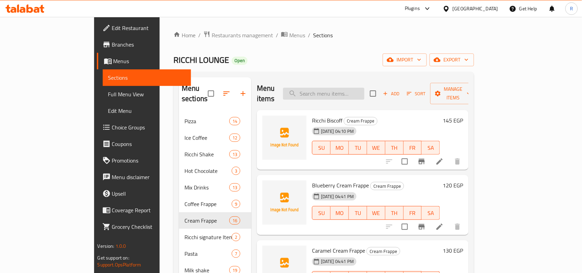
click at [335, 92] on input "search" at bounding box center [323, 94] width 81 height 12
type input "match"
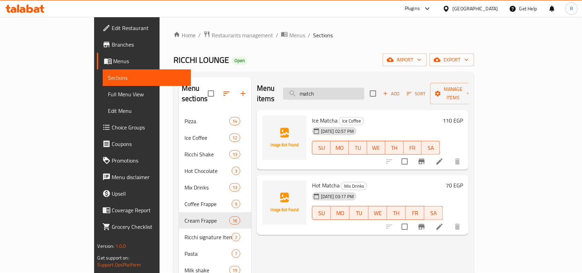
click at [360, 88] on input "match" at bounding box center [323, 94] width 81 height 12
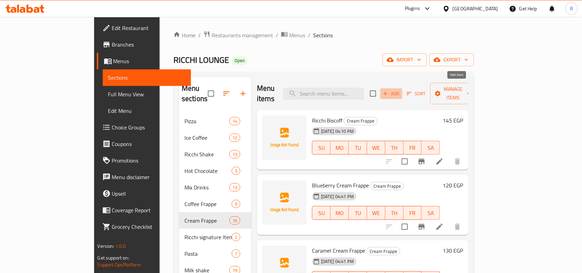
click at [401, 90] on span "Add" at bounding box center [391, 94] width 19 height 8
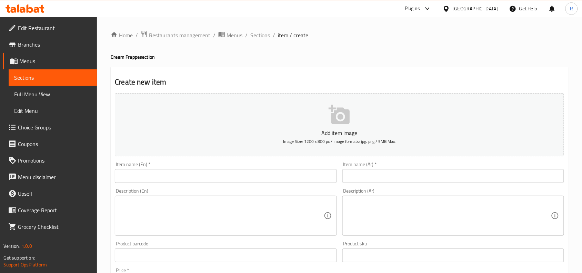
click at [190, 180] on input "text" at bounding box center [226, 176] width 222 height 14
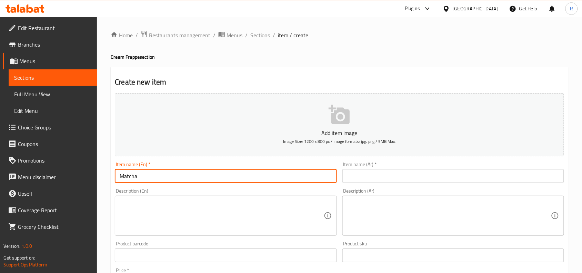
type input "Matcha"
click at [434, 173] on input "text" at bounding box center [453, 176] width 222 height 14
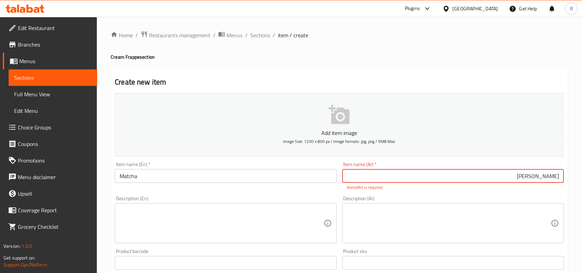
type input "ماتشا"
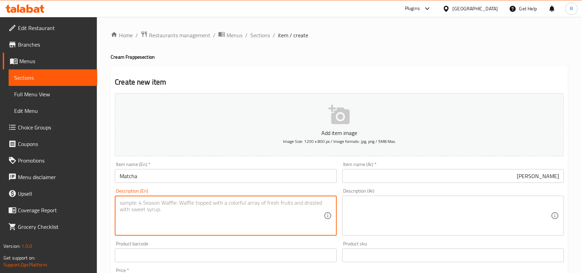
click at [319, 219] on textarea at bounding box center [222, 215] width 204 height 33
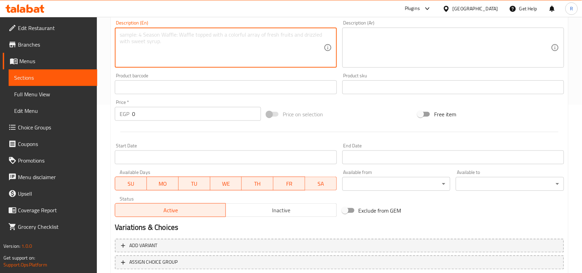
scroll to position [172, 0]
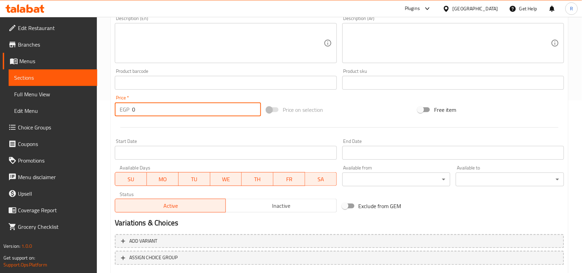
drag, startPoint x: 137, startPoint y: 106, endPoint x: 129, endPoint y: 109, distance: 8.4
click at [129, 109] on div "EGP 0 Price *" at bounding box center [188, 109] width 146 height 14
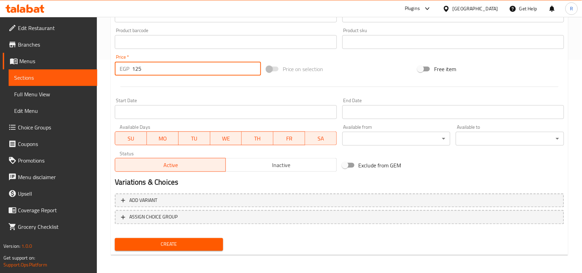
type input "125"
drag, startPoint x: 167, startPoint y: 240, endPoint x: 180, endPoint y: 228, distance: 17.1
click at [168, 240] on span "Create" at bounding box center [168, 244] width 97 height 9
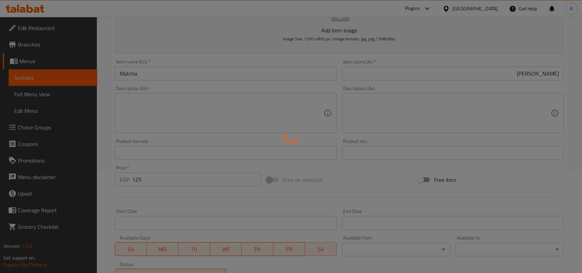
scroll to position [0, 0]
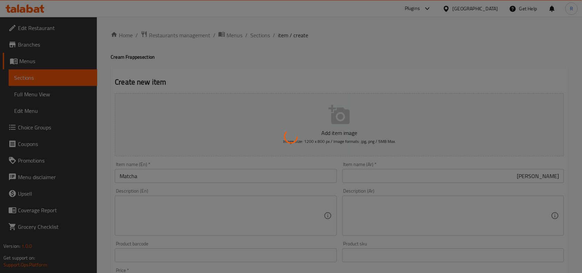
type input "0"
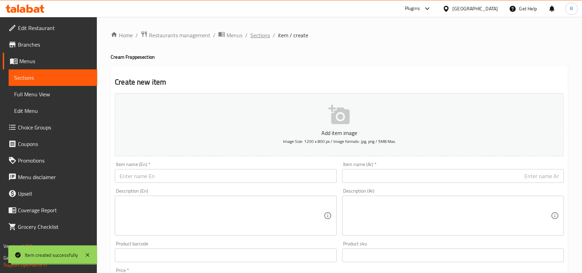
click at [259, 35] on span "Sections" at bounding box center [260, 35] width 20 height 8
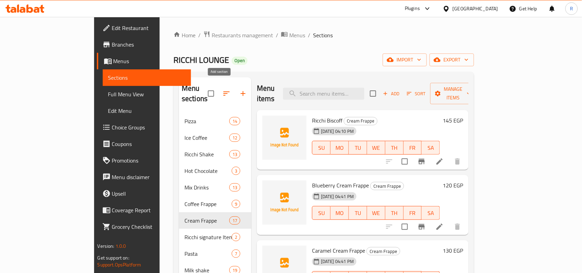
click at [235, 90] on button "button" at bounding box center [243, 93] width 17 height 17
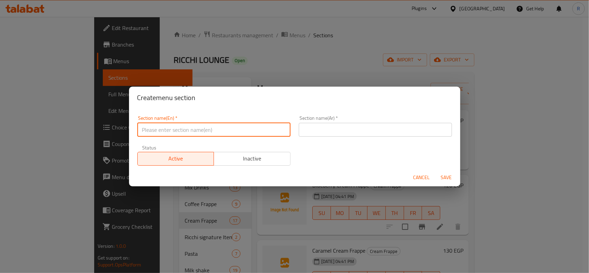
click at [221, 126] on input "text" at bounding box center [213, 130] width 153 height 14
type input "Refreshers"
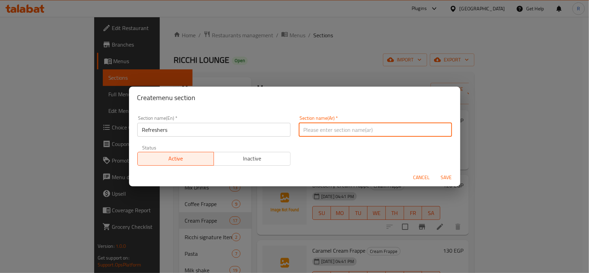
click at [371, 133] on input "text" at bounding box center [375, 130] width 153 height 14
type input "ريفريشرز"
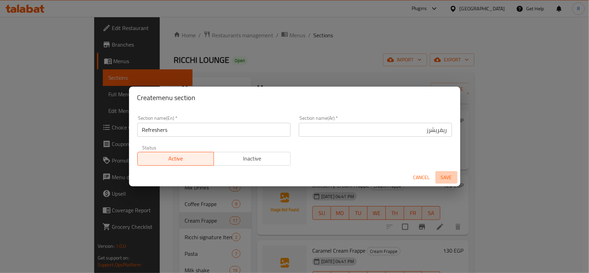
click at [449, 175] on span "Save" at bounding box center [446, 177] width 17 height 9
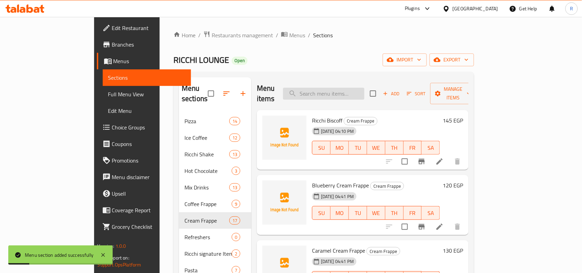
click at [348, 90] on input "search" at bounding box center [323, 94] width 81 height 12
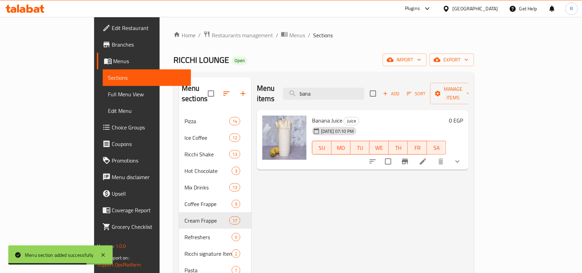
type input "bana"
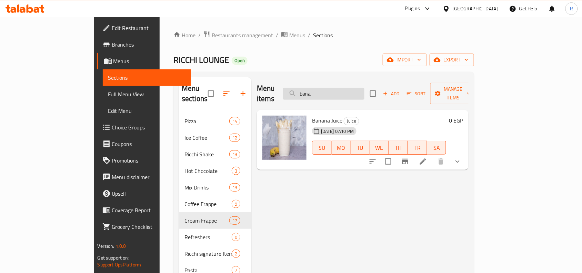
click at [350, 88] on input "bana" at bounding box center [323, 94] width 81 height 12
click at [351, 88] on input "bana" at bounding box center [323, 94] width 81 height 12
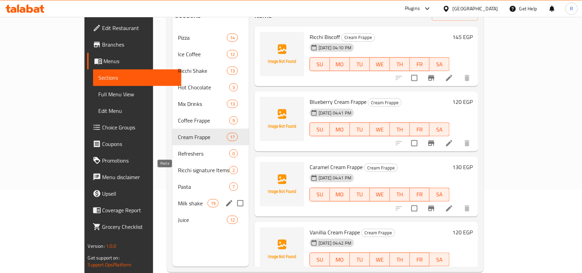
scroll to position [97, 0]
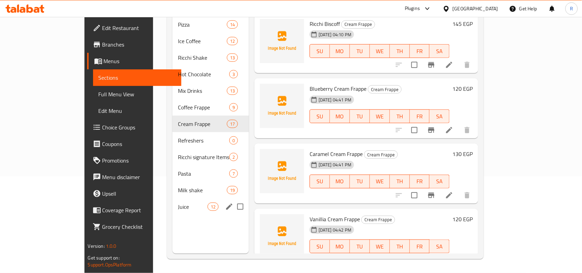
click at [172, 198] on div "Juice 12" at bounding box center [210, 206] width 77 height 17
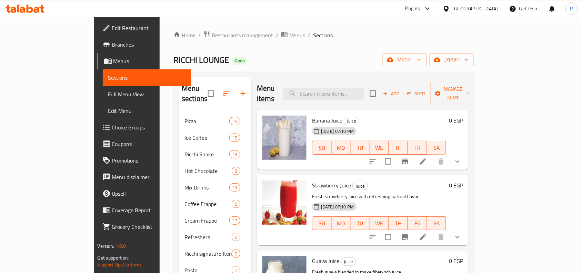
click at [413, 153] on button "Branch-specific-item" at bounding box center [405, 161] width 17 height 17
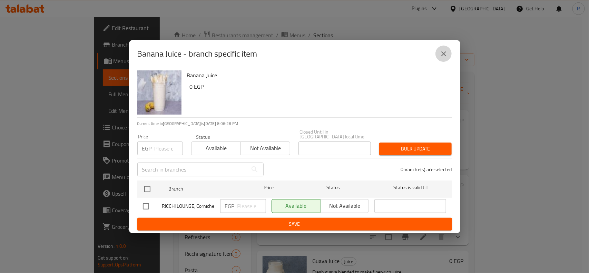
click at [442, 56] on icon "close" at bounding box center [443, 53] width 5 height 5
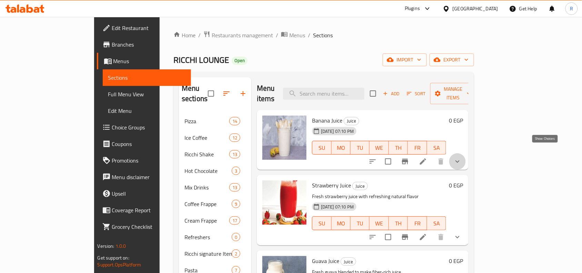
click at [462, 157] on icon "show more" at bounding box center [457, 161] width 8 height 8
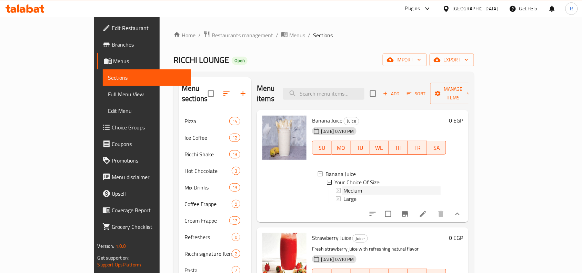
click at [343, 186] on span "Medium" at bounding box center [352, 190] width 19 height 8
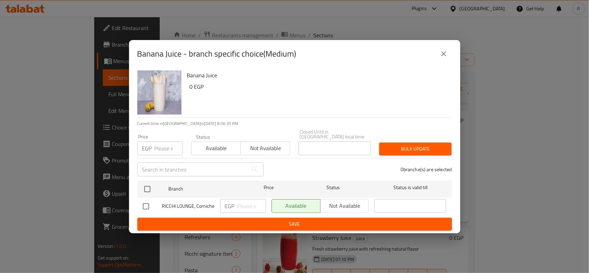
click at [440, 56] on icon "close" at bounding box center [443, 54] width 8 height 8
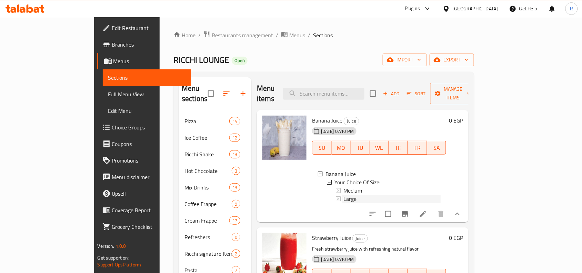
click at [343, 195] on span "Large" at bounding box center [349, 199] width 13 height 8
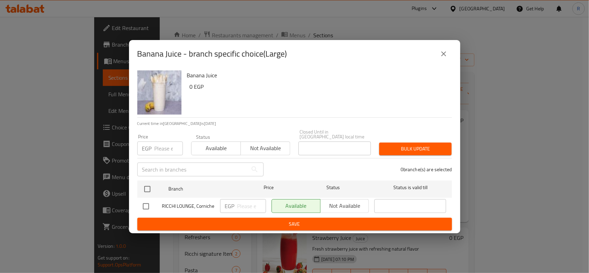
drag, startPoint x: 439, startPoint y: 59, endPoint x: 438, endPoint y: 73, distance: 13.8
click at [439, 59] on button "close" at bounding box center [443, 54] width 17 height 17
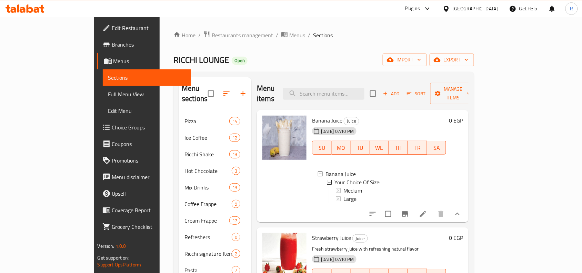
click at [427, 210] on icon at bounding box center [423, 214] width 8 height 8
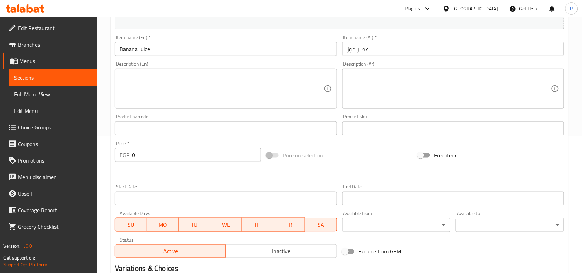
scroll to position [236, 0]
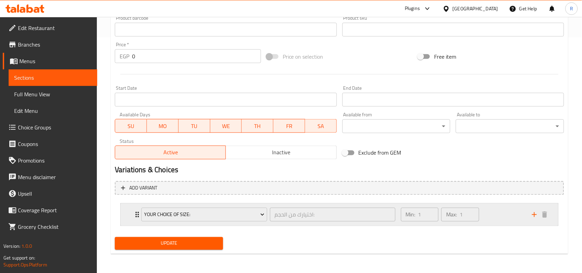
click at [484, 209] on div "Min: 1 ​ Max: 1 ​" at bounding box center [462, 214] width 131 height 22
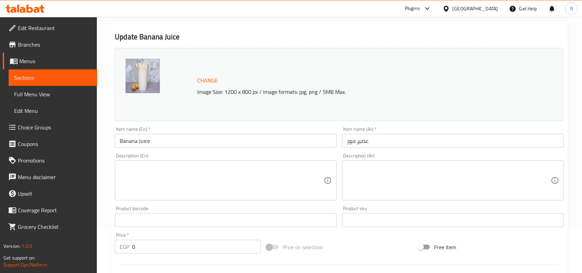
scroll to position [0, 0]
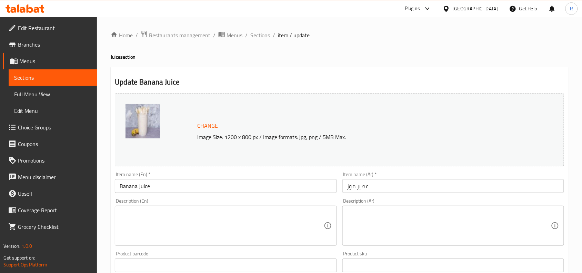
drag, startPoint x: 265, startPoint y: 37, endPoint x: 266, endPoint y: 4, distance: 33.1
click at [266, 37] on span "Sections" at bounding box center [260, 35] width 20 height 8
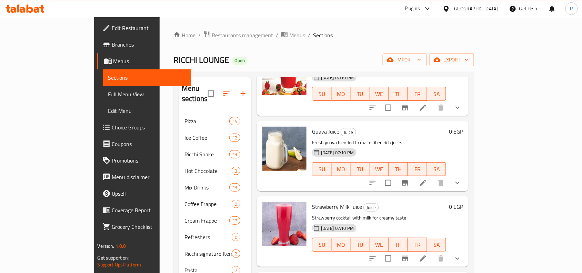
scroll to position [172, 0]
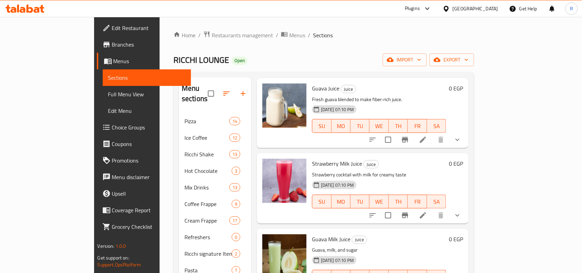
click at [466, 209] on div at bounding box center [415, 215] width 101 height 17
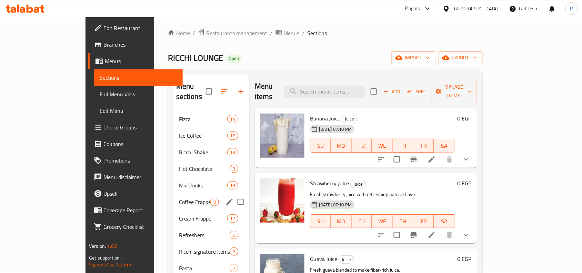
scroll to position [0, 0]
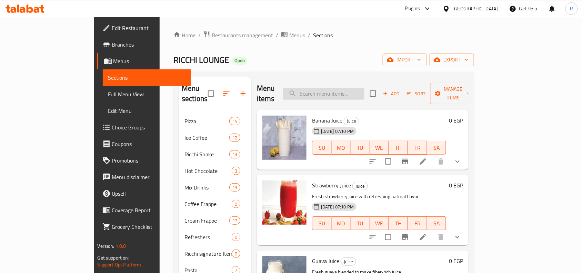
click at [350, 88] on input "search" at bounding box center [323, 94] width 81 height 12
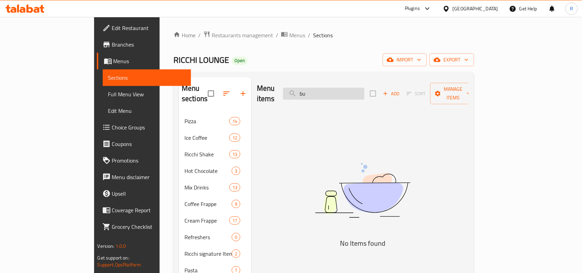
type input "b"
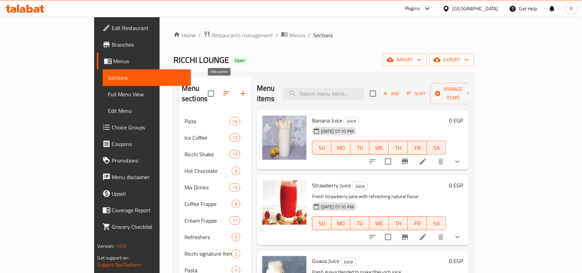
click at [235, 92] on button "button" at bounding box center [243, 93] width 17 height 17
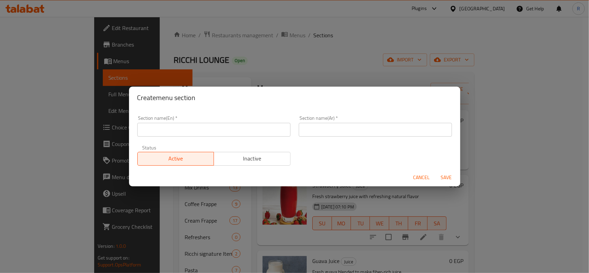
click at [167, 119] on div "Section name(En)   * Section name(En) *" at bounding box center [213, 126] width 153 height 21
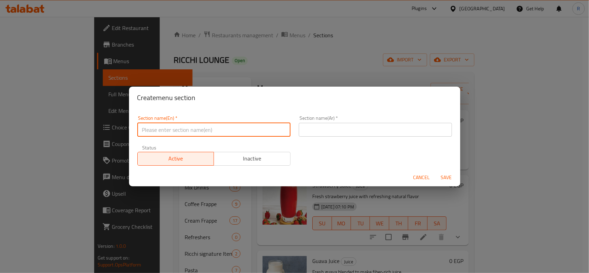
click at [167, 127] on input "text" at bounding box center [213, 130] width 153 height 14
type input "Bubba"
click at [408, 133] on input "text" at bounding box center [375, 130] width 153 height 14
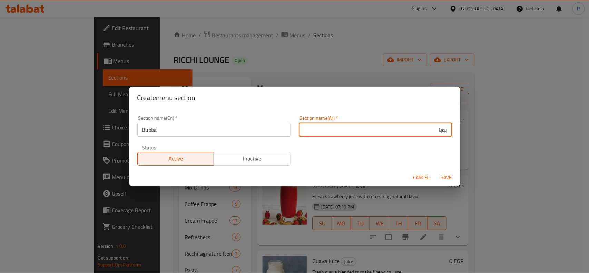
type input "بوبا"
click at [448, 176] on span "Save" at bounding box center [446, 177] width 17 height 9
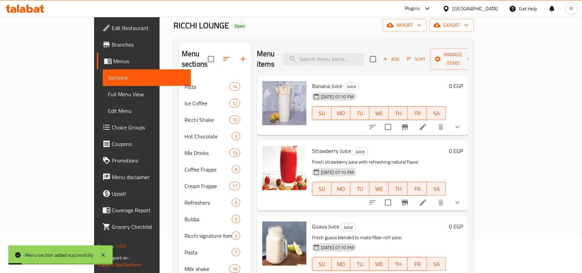
scroll to position [97, 0]
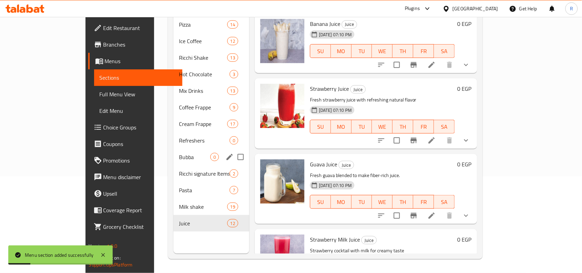
drag, startPoint x: 136, startPoint y: 142, endPoint x: 169, endPoint y: 152, distance: 35.2
click at [179, 153] on span "Bubba" at bounding box center [194, 157] width 31 height 8
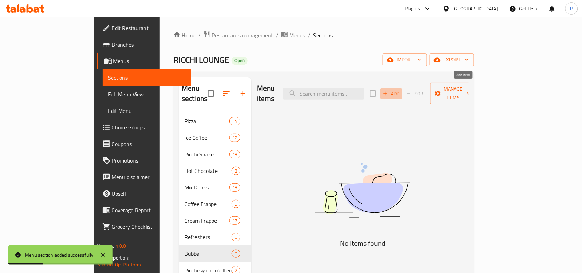
click at [401, 92] on span "Add" at bounding box center [391, 94] width 19 height 8
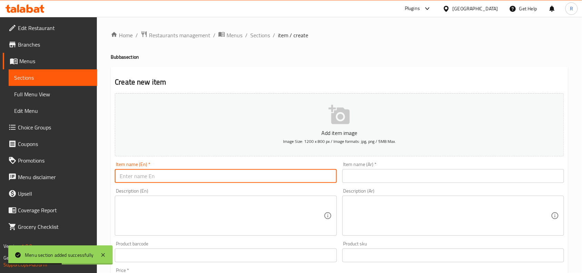
click at [213, 178] on input "text" at bounding box center [226, 176] width 222 height 14
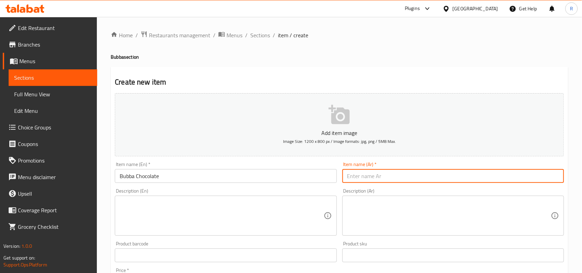
click at [367, 181] on input "text" at bounding box center [453, 176] width 222 height 14
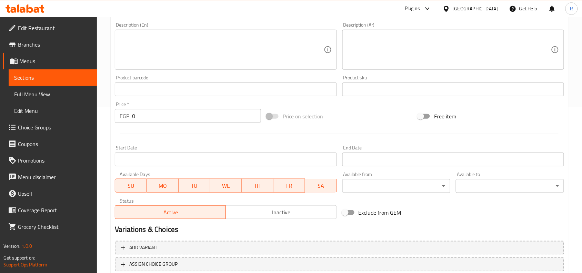
scroll to position [172, 0]
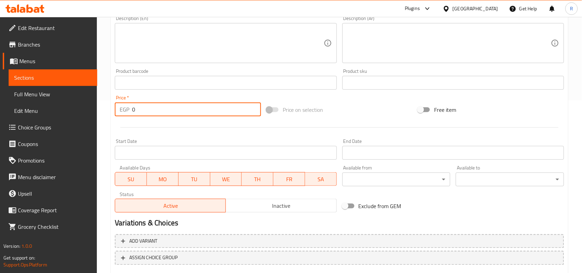
drag, startPoint x: 135, startPoint y: 106, endPoint x: 129, endPoint y: 111, distance: 8.3
click at [129, 111] on div "EGP 0 Price *" at bounding box center [188, 109] width 146 height 14
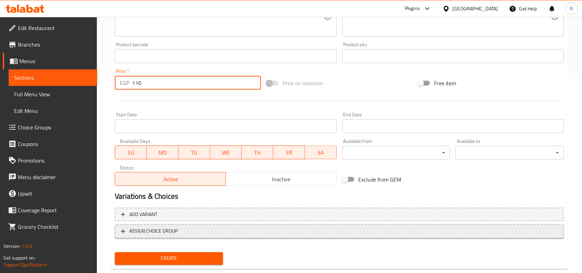
scroll to position [213, 0]
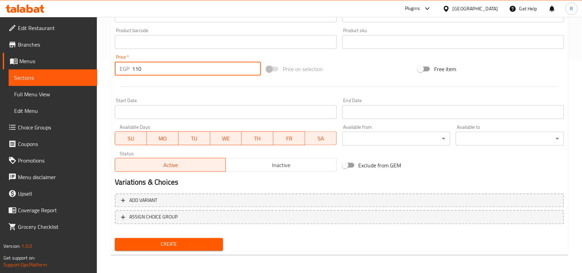
click at [200, 241] on span "Create" at bounding box center [168, 244] width 97 height 9
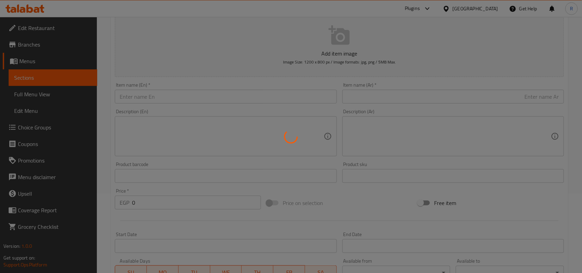
scroll to position [0, 0]
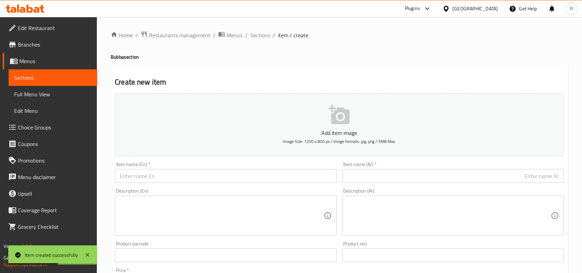
click at [182, 185] on div "Item name (En)   * Item name (En) *" at bounding box center [225, 172] width 227 height 27
click at [182, 176] on input "text" at bounding box center [226, 176] width 222 height 14
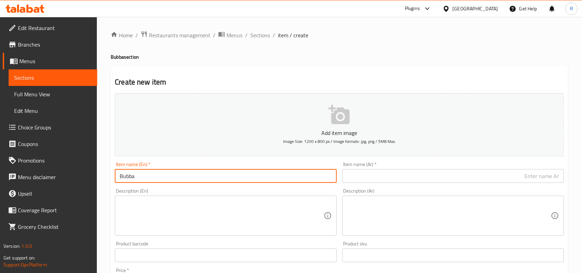
click at [179, 180] on input "Bubba" at bounding box center [226, 176] width 222 height 14
click at [184, 180] on input "Bubba Matcha" at bounding box center [226, 176] width 222 height 14
click at [409, 180] on input "text" at bounding box center [453, 176] width 222 height 14
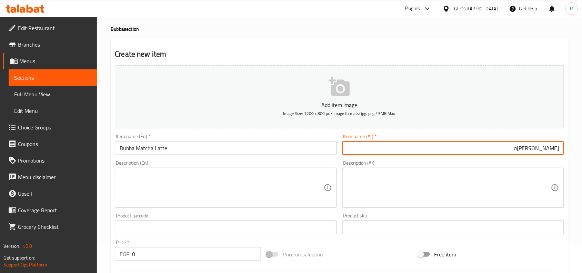
scroll to position [43, 0]
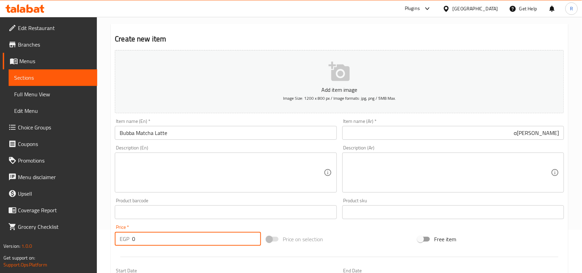
drag, startPoint x: 138, startPoint y: 242, endPoint x: 132, endPoint y: 241, distance: 6.6
click at [132, 241] on input "0" at bounding box center [196, 239] width 129 height 14
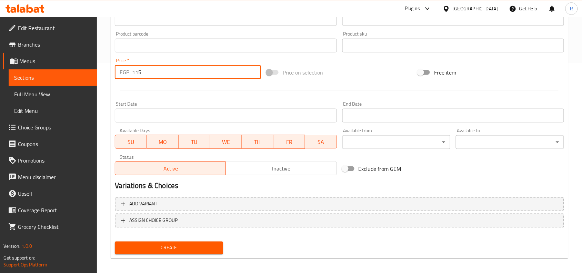
scroll to position [213, 0]
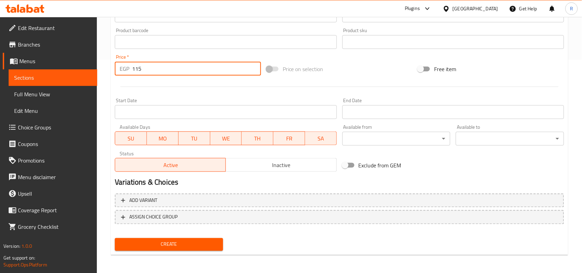
drag, startPoint x: 191, startPoint y: 242, endPoint x: 259, endPoint y: 22, distance: 229.5
click at [192, 242] on span "Create" at bounding box center [168, 244] width 97 height 9
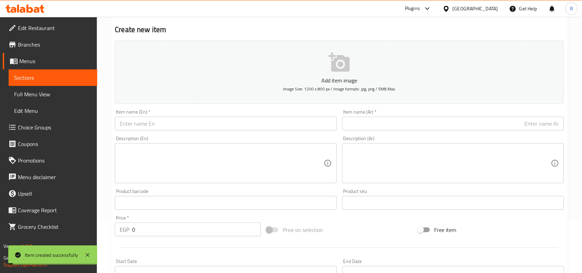
scroll to position [41, 0]
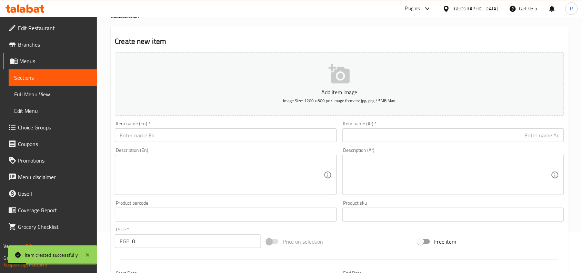
click at [152, 139] on input "text" at bounding box center [226, 135] width 222 height 14
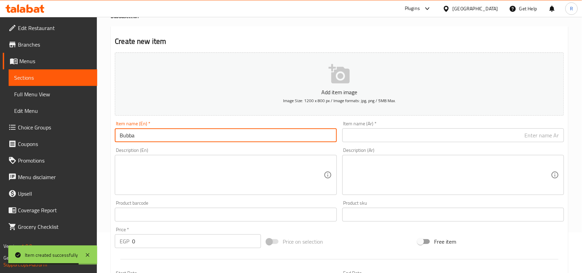
click at [154, 133] on input "Bubba" at bounding box center [226, 135] width 222 height 14
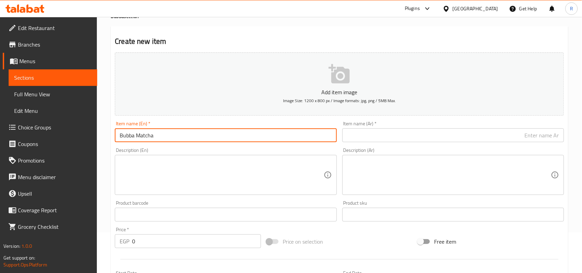
click at [179, 137] on input "Bubba Matcha" at bounding box center [226, 135] width 222 height 14
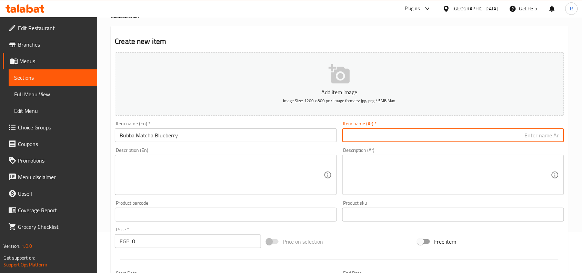
click at [425, 131] on input "text" at bounding box center [453, 135] width 222 height 14
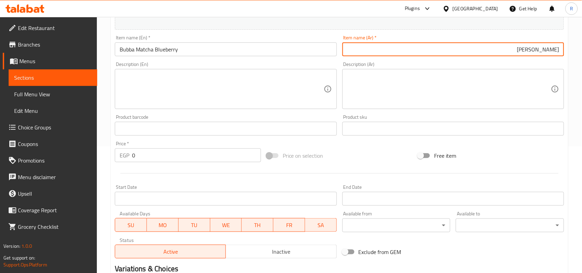
scroll to position [127, 0]
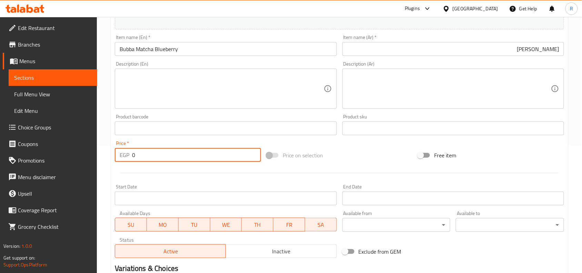
drag, startPoint x: 135, startPoint y: 155, endPoint x: 131, endPoint y: 155, distance: 4.1
click at [131, 155] on div "EGP 0 Price *" at bounding box center [188, 155] width 146 height 14
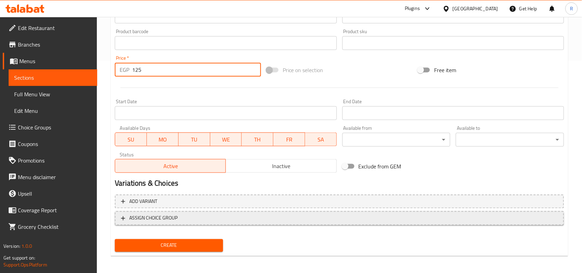
scroll to position [213, 0]
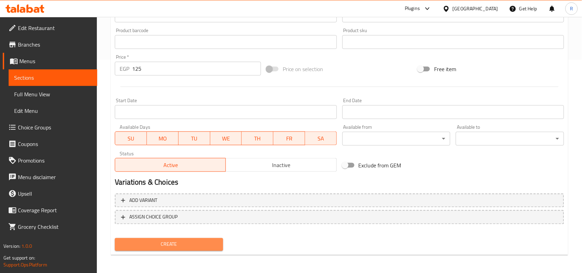
click at [180, 249] on button "Create" at bounding box center [169, 244] width 108 height 13
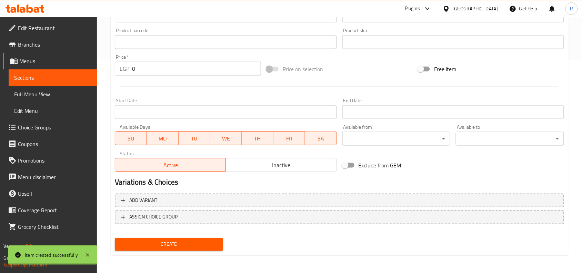
scroll to position [0, 0]
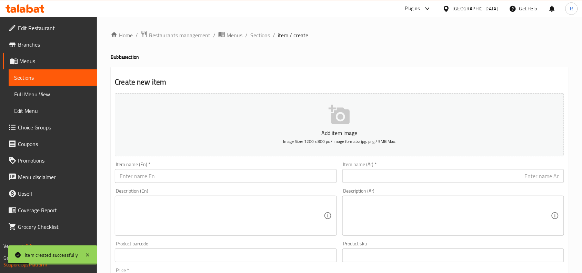
click at [159, 175] on input "text" at bounding box center [226, 176] width 222 height 14
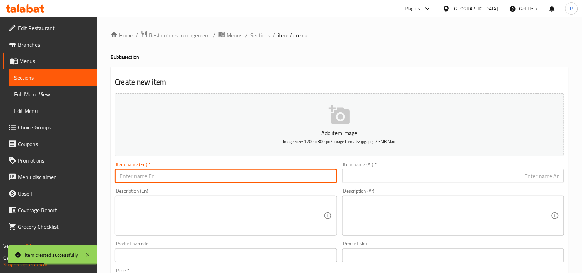
click at [455, 183] on div "Item name (Ar)   * Item name (Ar) *" at bounding box center [453, 172] width 227 height 27
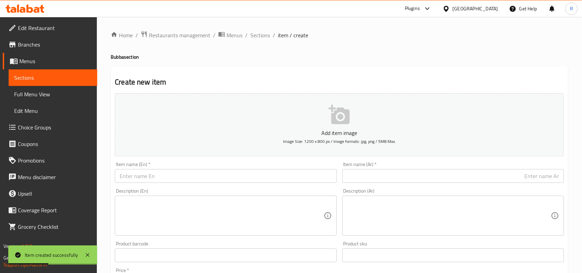
click at [455, 179] on input "text" at bounding box center [453, 176] width 222 height 14
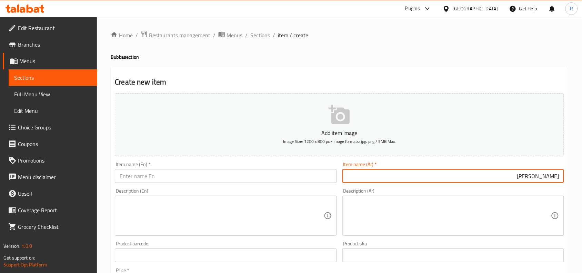
click at [533, 180] on input "بوبا ماتشا روز" at bounding box center [453, 176] width 222 height 14
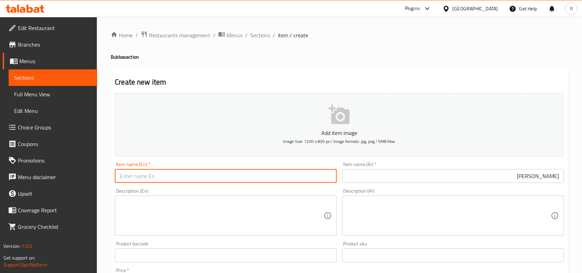
click at [166, 179] on input "text" at bounding box center [226, 176] width 222 height 14
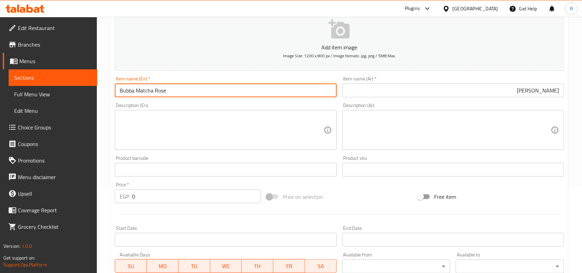
scroll to position [86, 0]
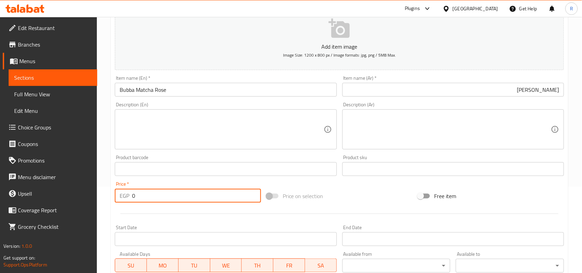
drag, startPoint x: 132, startPoint y: 196, endPoint x: 126, endPoint y: 197, distance: 5.7
click at [126, 197] on div "EGP 0 Price *" at bounding box center [188, 196] width 146 height 14
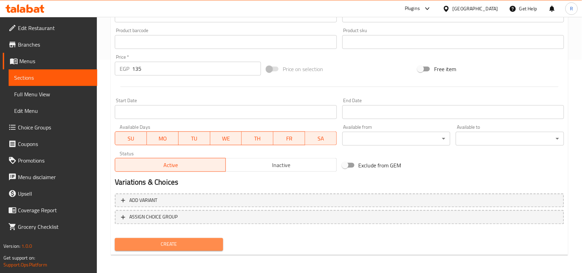
click at [208, 241] on span "Create" at bounding box center [168, 244] width 97 height 9
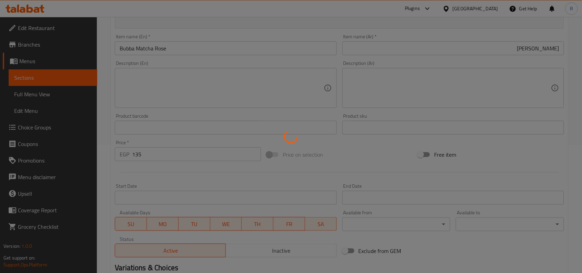
scroll to position [0, 0]
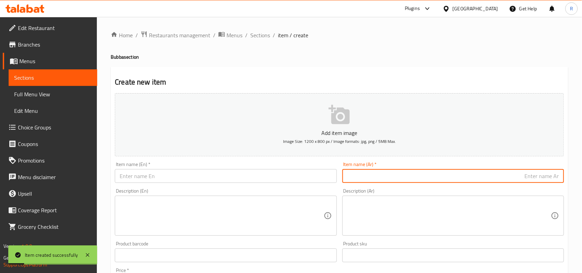
click at [412, 176] on input "text" at bounding box center [453, 176] width 222 height 14
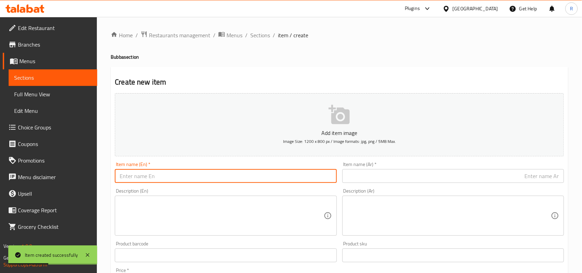
click at [219, 183] on input "text" at bounding box center [226, 176] width 222 height 14
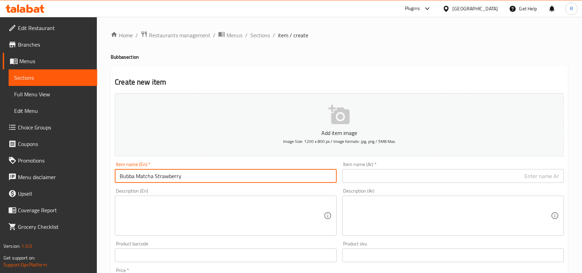
click at [373, 172] on input "text" at bounding box center [453, 176] width 222 height 14
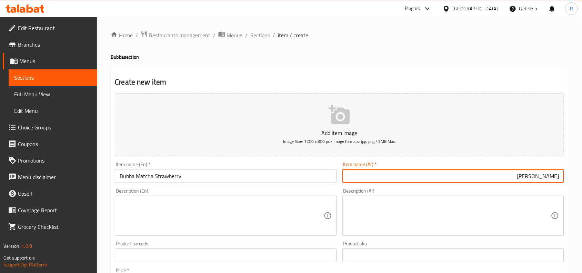
scroll to position [86, 0]
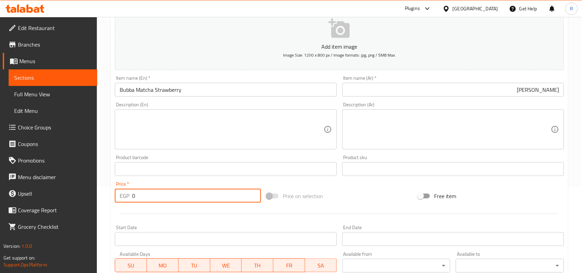
drag, startPoint x: 142, startPoint y: 197, endPoint x: 130, endPoint y: 197, distance: 12.4
click at [130, 197] on div "EGP 0 Price *" at bounding box center [188, 196] width 146 height 14
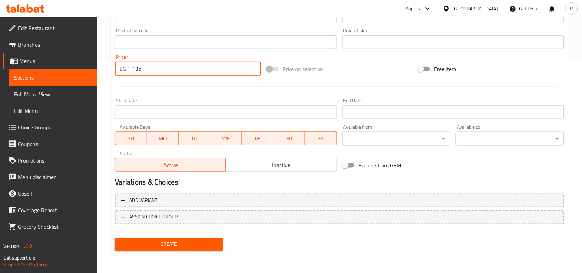
click at [177, 247] on span "Create" at bounding box center [168, 244] width 97 height 9
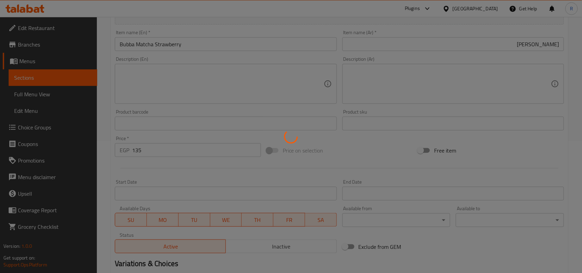
scroll to position [0, 0]
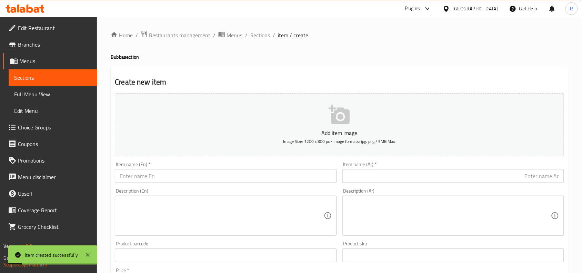
click at [164, 176] on input "text" at bounding box center [226, 176] width 222 height 14
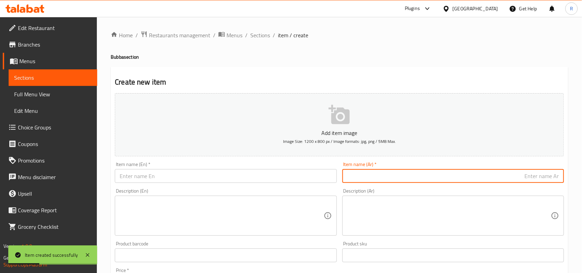
click at [443, 175] on input "text" at bounding box center [453, 176] width 222 height 14
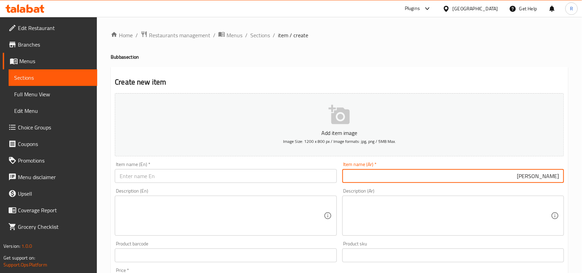
click at [197, 175] on input "text" at bounding box center [226, 176] width 222 height 14
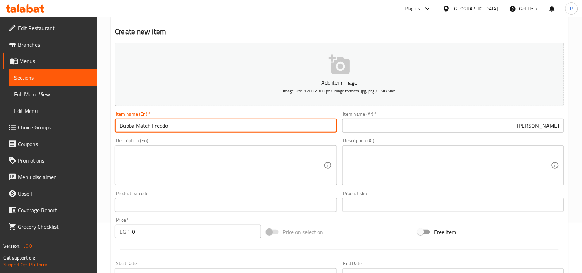
scroll to position [129, 0]
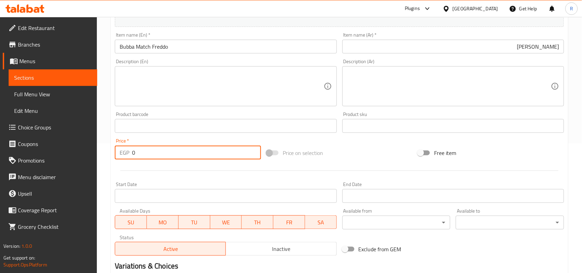
drag, startPoint x: 135, startPoint y: 153, endPoint x: 132, endPoint y: 152, distance: 3.6
click at [132, 152] on input "0" at bounding box center [196, 153] width 129 height 14
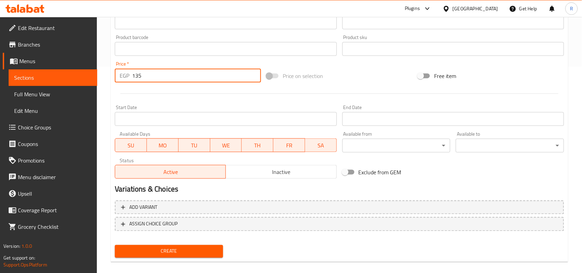
scroll to position [213, 0]
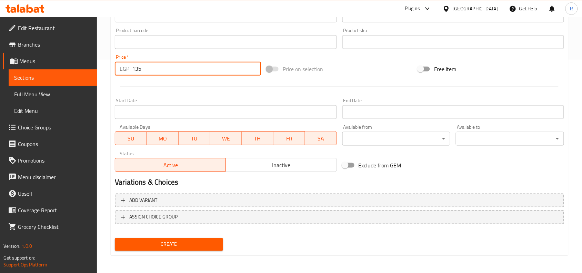
click at [185, 232] on div "Add variant ASSIGN CHOICE GROUP" at bounding box center [339, 213] width 455 height 45
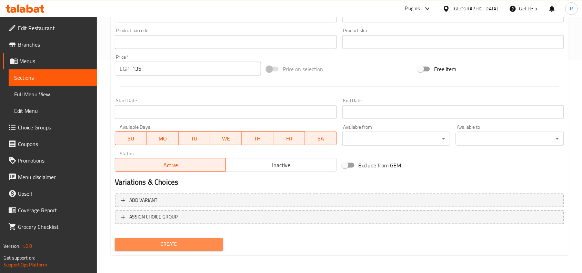
click at [186, 238] on button "Create" at bounding box center [169, 244] width 108 height 13
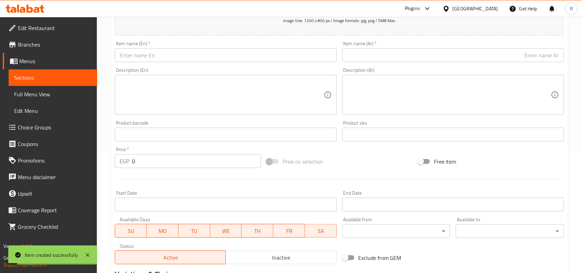
scroll to position [41, 0]
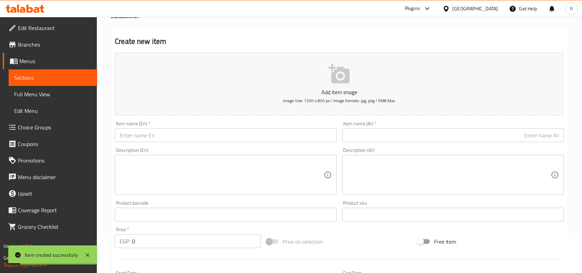
drag, startPoint x: 185, startPoint y: 125, endPoint x: 185, endPoint y: 142, distance: 17.2
click at [185, 135] on div "Item name (En)   * Item name (En) *" at bounding box center [226, 131] width 222 height 21
click at [185, 143] on div "Item name (En)   * Item name (En) *" at bounding box center [225, 131] width 227 height 27
click at [181, 140] on input "text" at bounding box center [226, 135] width 222 height 14
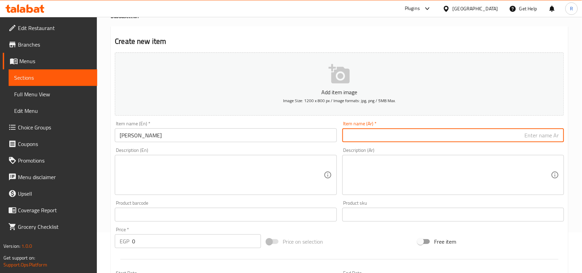
click at [375, 134] on input "text" at bounding box center [453, 135] width 222 height 14
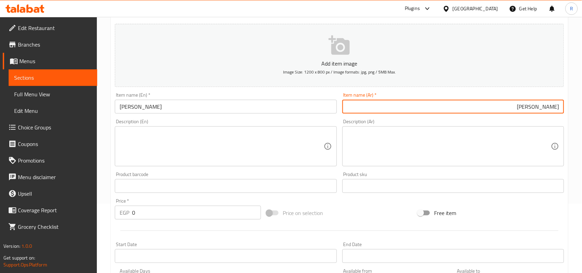
scroll to position [127, 0]
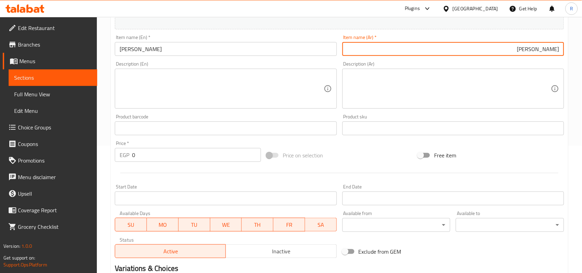
click at [134, 151] on input "0" at bounding box center [196, 155] width 129 height 14
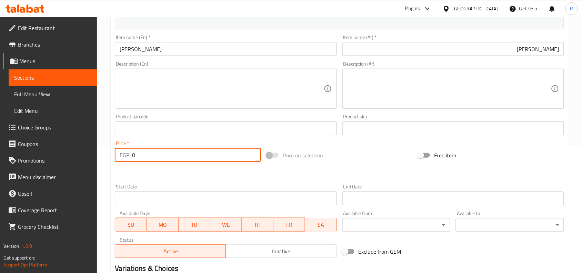
drag, startPoint x: 135, startPoint y: 153, endPoint x: 131, endPoint y: 153, distance: 3.8
click at [131, 153] on div "EGP 0 Price *" at bounding box center [188, 155] width 146 height 14
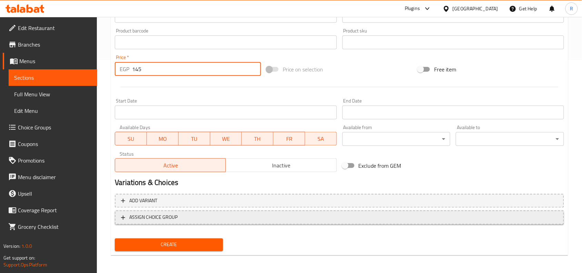
scroll to position [213, 0]
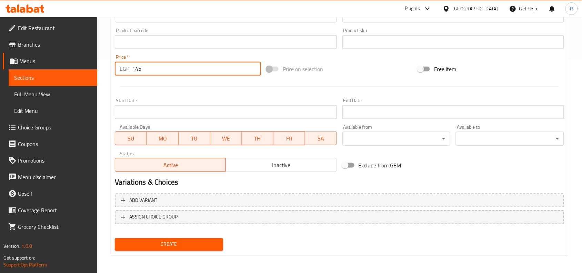
click at [179, 236] on div "Create" at bounding box center [169, 244] width 114 height 18
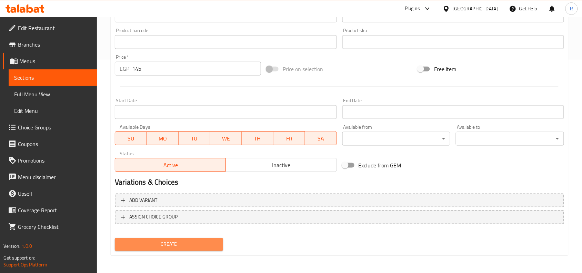
click at [186, 240] on span "Create" at bounding box center [168, 244] width 97 height 9
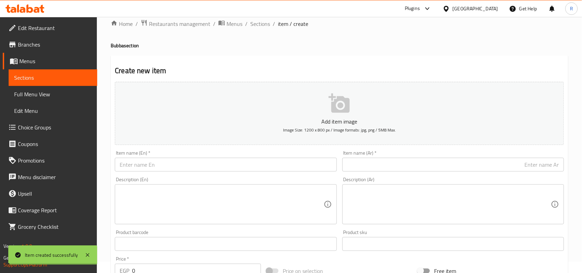
scroll to position [0, 0]
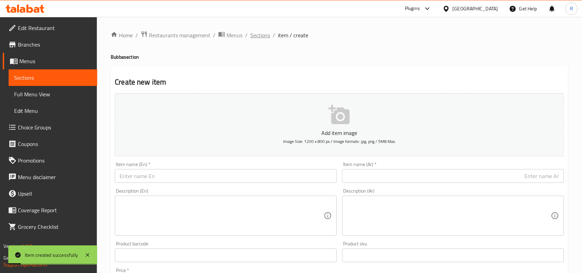
click at [255, 39] on span "Sections" at bounding box center [260, 35] width 20 height 8
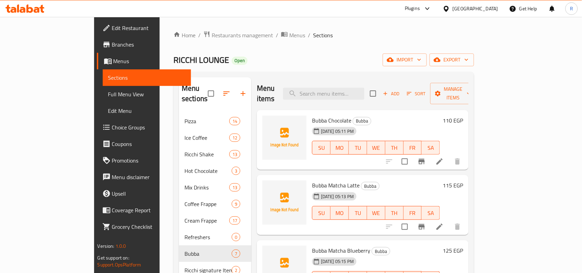
click at [112, 48] on span "Branches" at bounding box center [149, 44] width 74 height 8
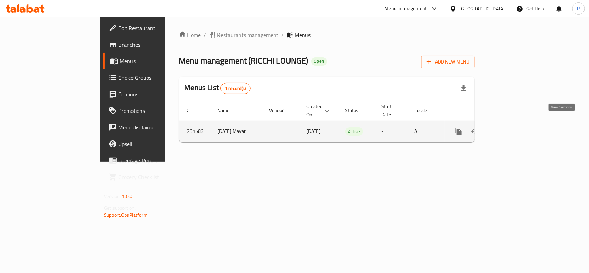
click at [516, 130] on link "enhanced table" at bounding box center [508, 131] width 17 height 17
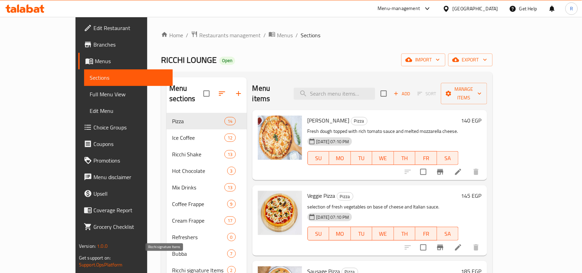
scroll to position [86, 0]
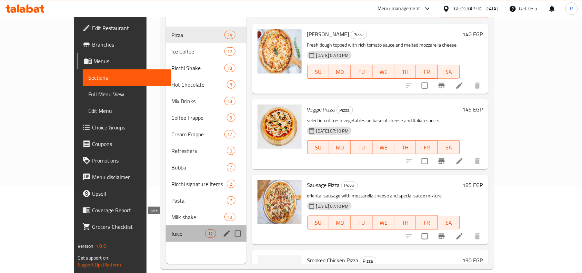
click at [171, 229] on span "Juice" at bounding box center [188, 233] width 34 height 8
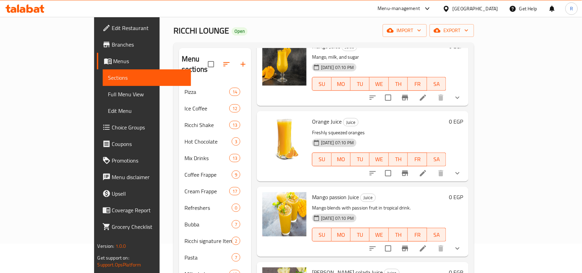
scroll to position [43, 0]
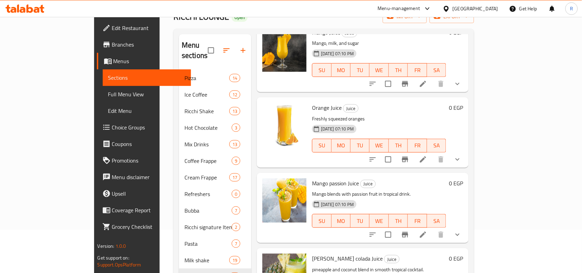
drag, startPoint x: 542, startPoint y: 150, endPoint x: 535, endPoint y: 153, distance: 7.3
click at [462, 155] on icon "show more" at bounding box center [457, 159] width 8 height 8
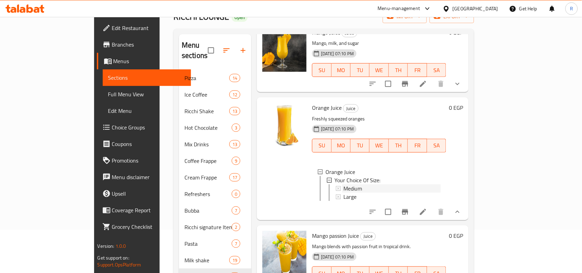
click at [343, 184] on span "Medium" at bounding box center [352, 188] width 19 height 8
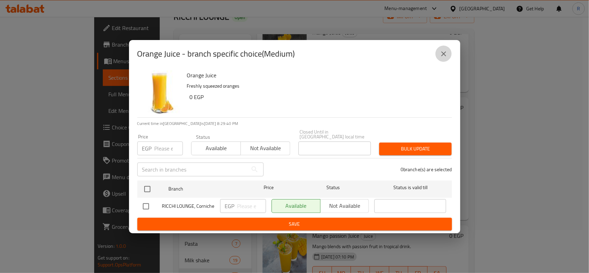
click at [444, 54] on icon "close" at bounding box center [443, 54] width 8 height 8
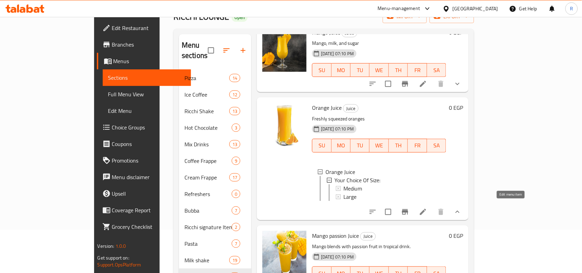
click at [427, 208] on icon at bounding box center [423, 212] width 8 height 8
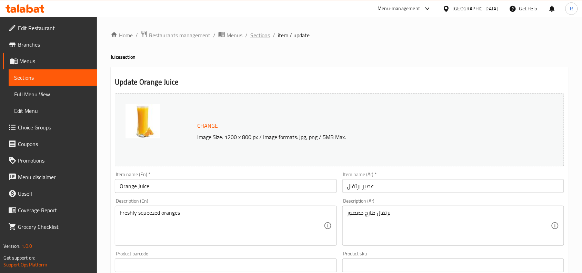
click at [265, 34] on span "Sections" at bounding box center [260, 35] width 20 height 8
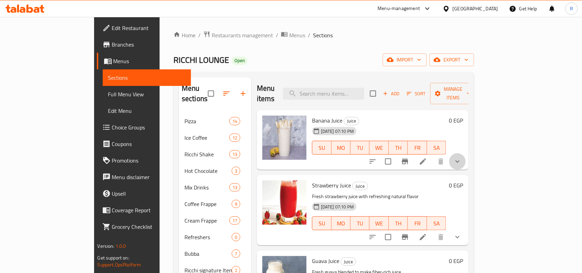
click at [466, 153] on button "show more" at bounding box center [457, 161] width 17 height 17
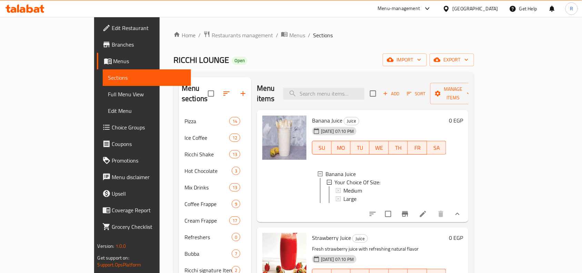
click at [307, 49] on div "Home / Restaurants management / Menus / Sections RICCHI LOUNGE Open import expo…" at bounding box center [323, 193] width 301 height 325
click at [469, 63] on span "export" at bounding box center [451, 60] width 33 height 9
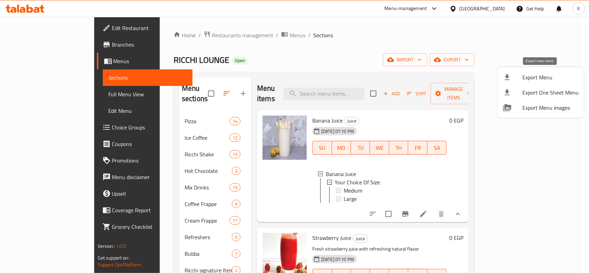
click at [534, 79] on span "Export Menu" at bounding box center [550, 77] width 56 height 8
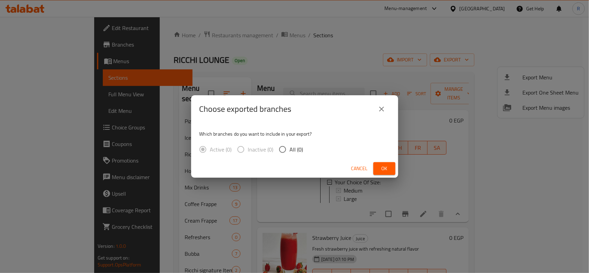
click at [381, 117] on button "close" at bounding box center [381, 109] width 17 height 17
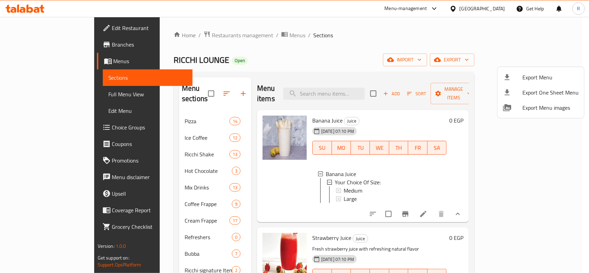
drag, startPoint x: 399, startPoint y: 54, endPoint x: 411, endPoint y: 64, distance: 15.7
click at [399, 54] on div at bounding box center [294, 136] width 589 height 273
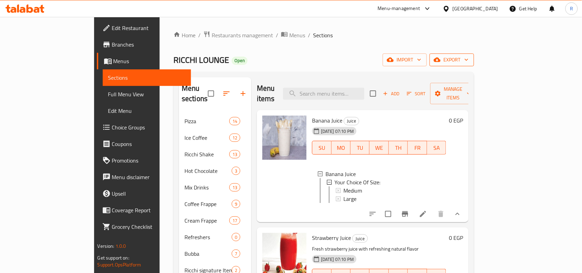
click at [469, 60] on span "export" at bounding box center [451, 60] width 33 height 9
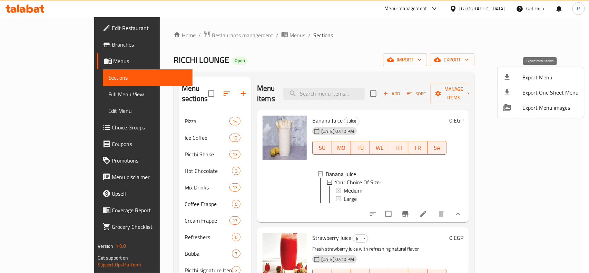
click at [534, 74] on span "Export Menu" at bounding box center [550, 77] width 56 height 8
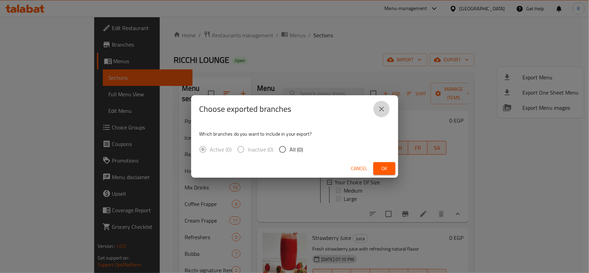
click at [388, 110] on button "close" at bounding box center [381, 109] width 17 height 17
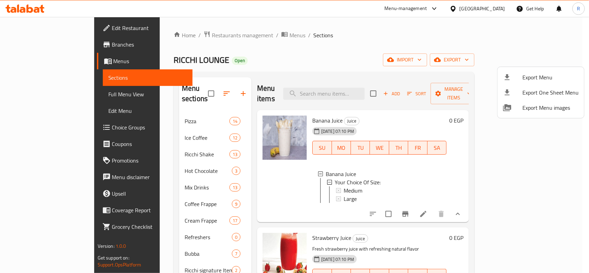
click at [407, 58] on div at bounding box center [294, 136] width 589 height 273
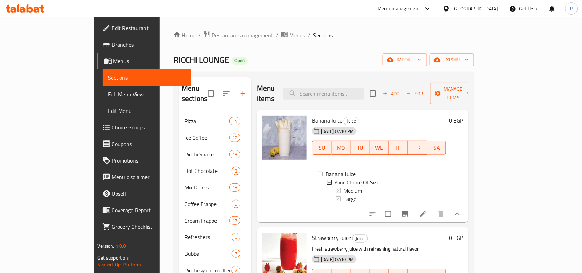
click at [474, 53] on div "Home / Restaurants management / Menus / Sections RICCHI LOUNGE Open import expo…" at bounding box center [323, 193] width 301 height 325
click at [469, 61] on span "export" at bounding box center [451, 60] width 33 height 9
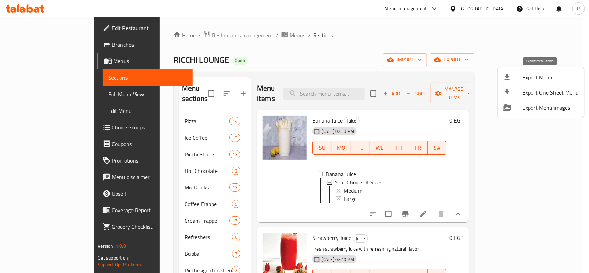
click at [525, 77] on span "Export Menu" at bounding box center [550, 77] width 56 height 8
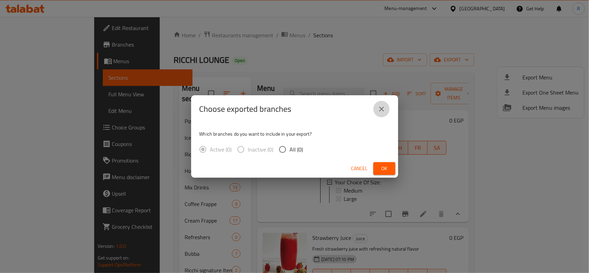
click at [378, 106] on icon "close" at bounding box center [381, 109] width 8 height 8
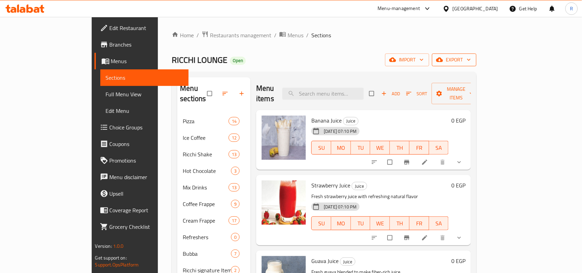
click at [471, 62] on span "export" at bounding box center [454, 60] width 33 height 9
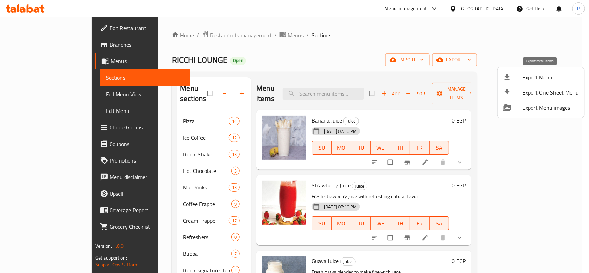
click at [534, 78] on span "Export Menu" at bounding box center [550, 77] width 56 height 8
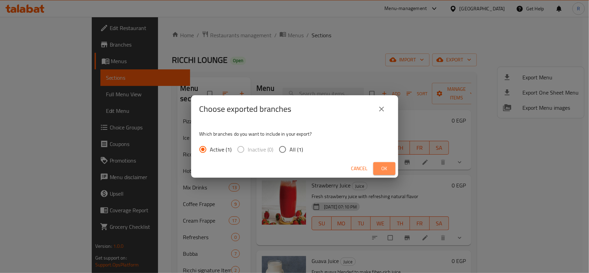
click at [393, 168] on button "Ok" at bounding box center [384, 168] width 22 height 13
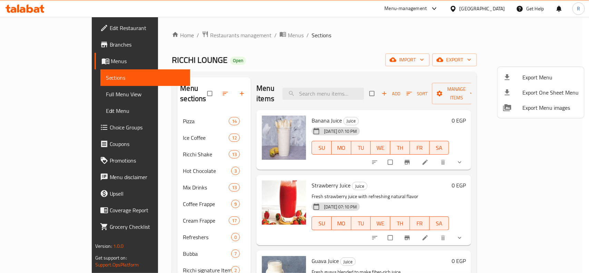
click at [184, 35] on div at bounding box center [294, 136] width 589 height 273
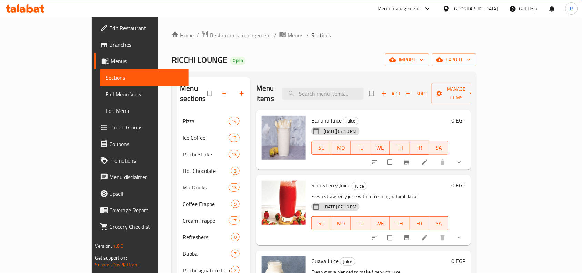
click at [210, 38] on span "Restaurants management" at bounding box center [240, 35] width 61 height 8
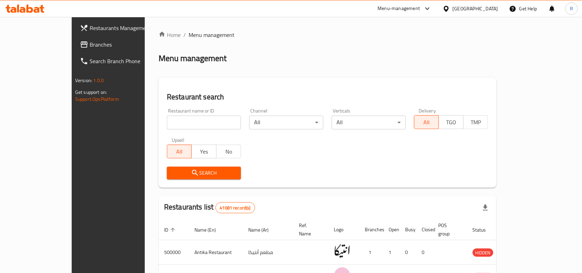
click at [90, 46] on span "Branches" at bounding box center [127, 44] width 74 height 8
